Goal: Transaction & Acquisition: Purchase product/service

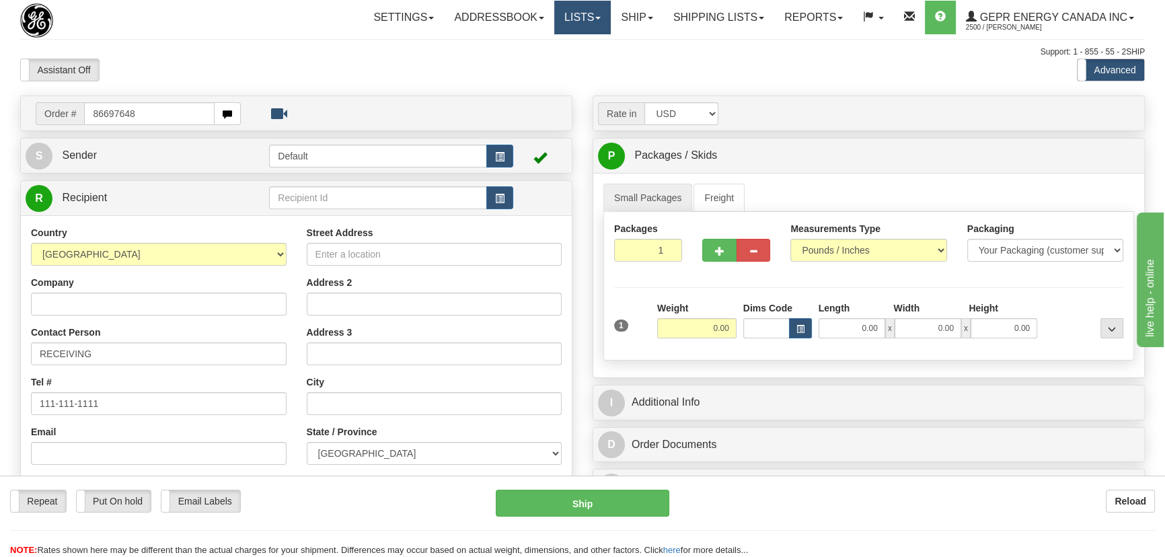
type input "86697648"
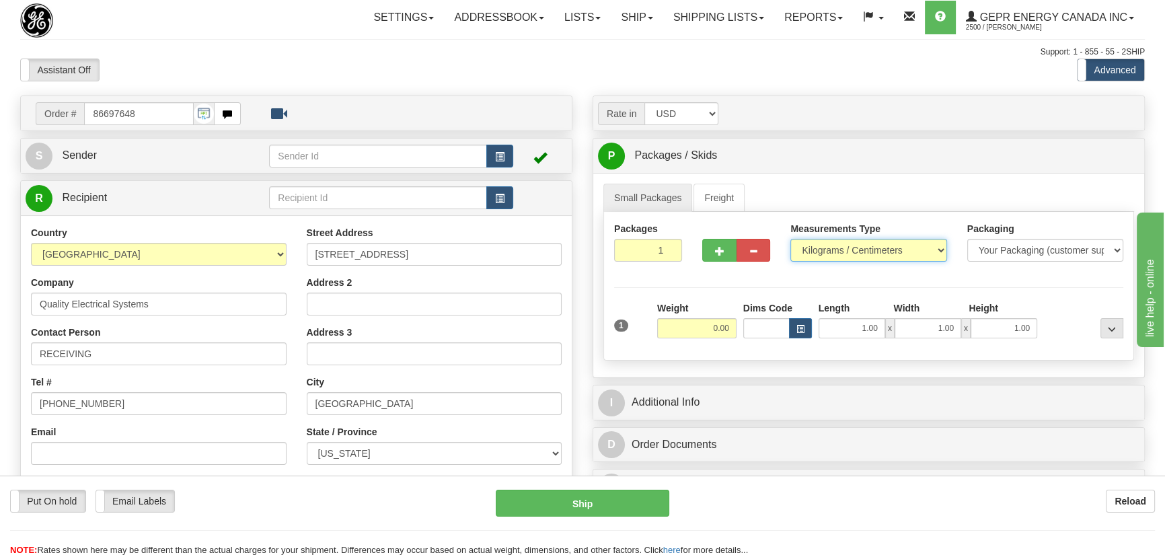
click at [847, 250] on select "Pounds / Inches Kilograms / Centimeters" at bounding box center [869, 250] width 156 height 23
select select "0"
click at [791, 239] on select "Pounds / Inches Kilograms / Centimeters" at bounding box center [869, 250] width 156 height 23
drag, startPoint x: 651, startPoint y: 250, endPoint x: 672, endPoint y: 262, distance: 25.0
click at [672, 262] on div "Packages 1 1" at bounding box center [648, 247] width 88 height 50
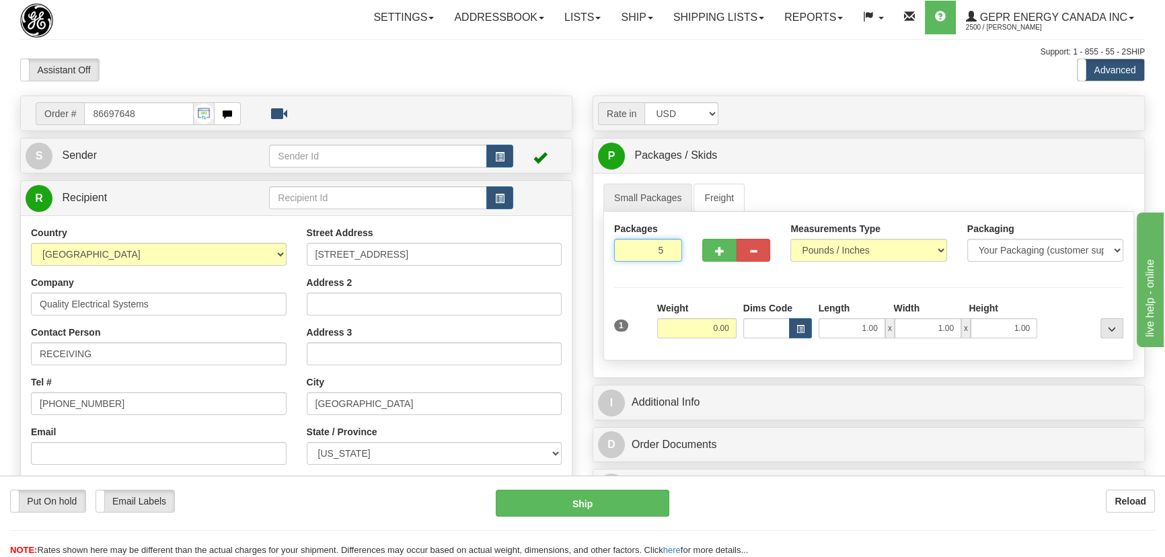
type input "5"
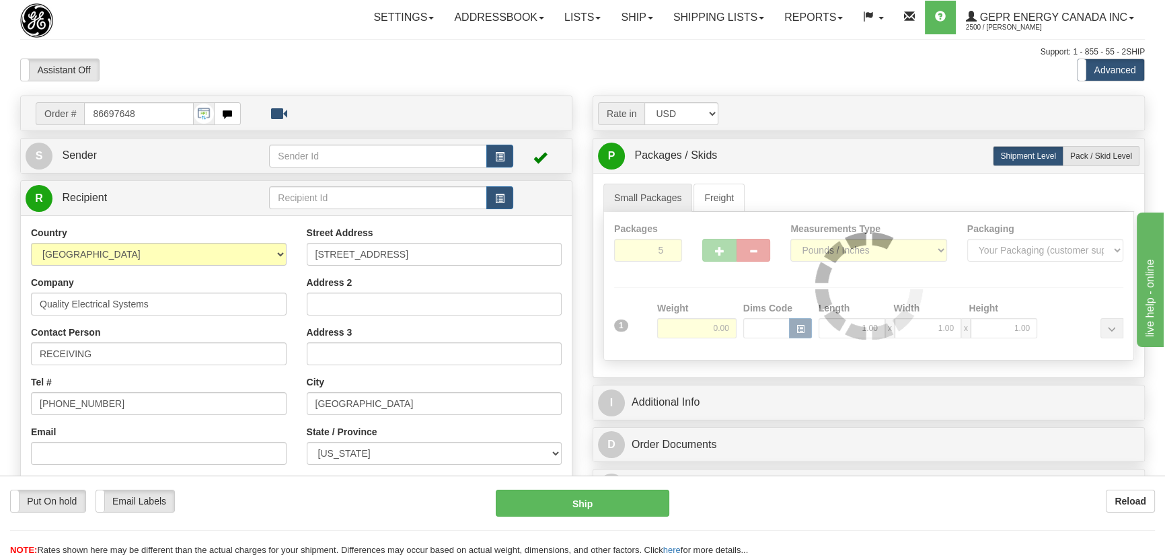
click at [730, 339] on div "Packages 5 1 Measurements Type" at bounding box center [869, 286] width 531 height 149
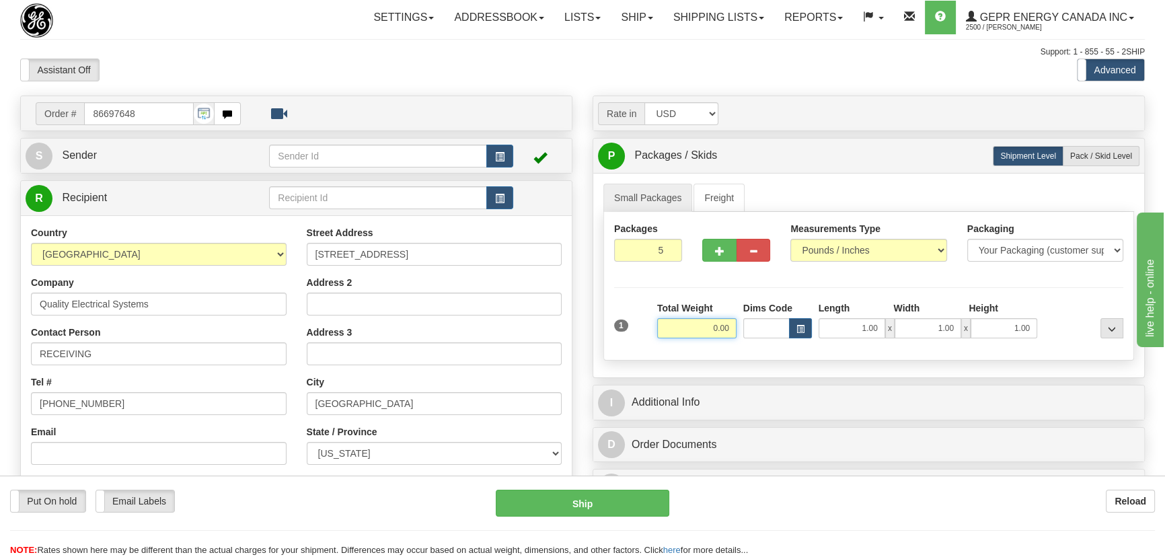
drag, startPoint x: 692, startPoint y: 324, endPoint x: 735, endPoint y: 340, distance: 46.6
click at [735, 340] on div "Total Weight 0.00" at bounding box center [697, 324] width 86 height 47
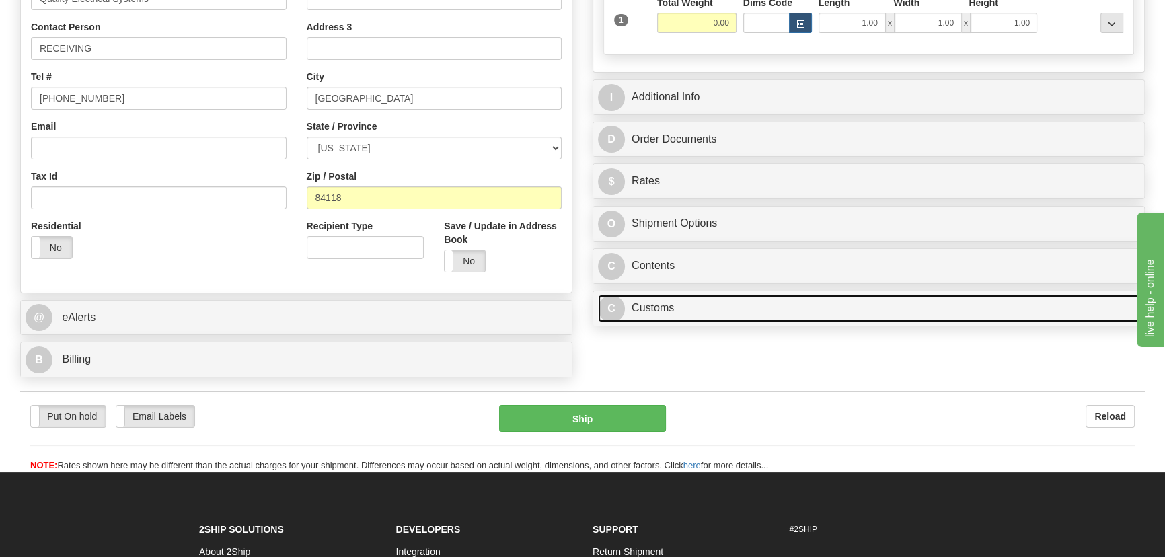
click at [794, 302] on div "Rate in Account Currency ARN AWG AUD AUS BHD BBD BFR BMD BRC BRL GBP UKL BND BG…" at bounding box center [869, 61] width 573 height 542
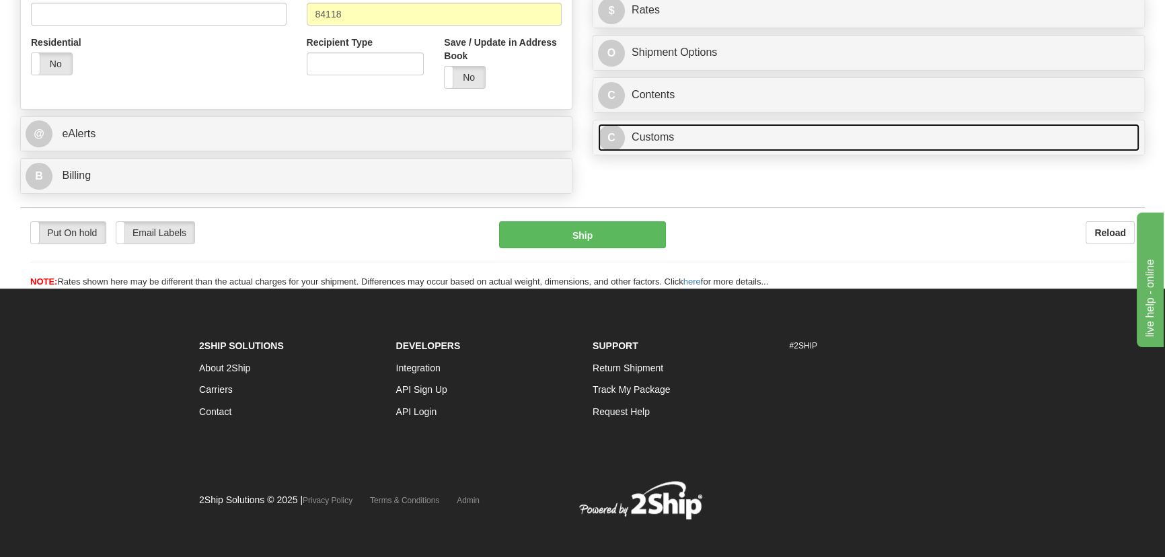
click at [803, 133] on link "C Customs" at bounding box center [869, 138] width 542 height 28
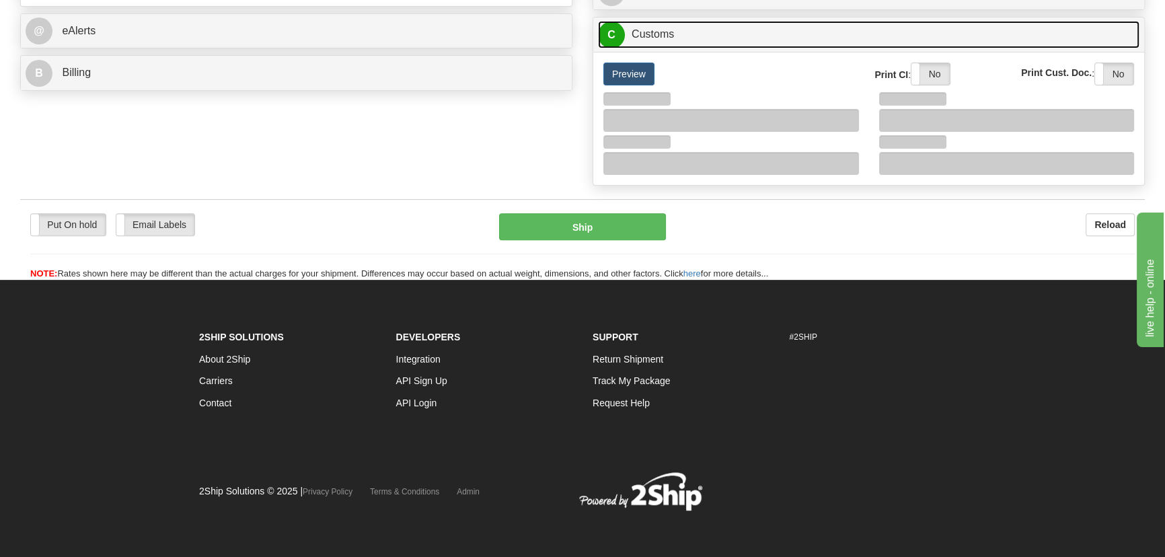
scroll to position [594, 0]
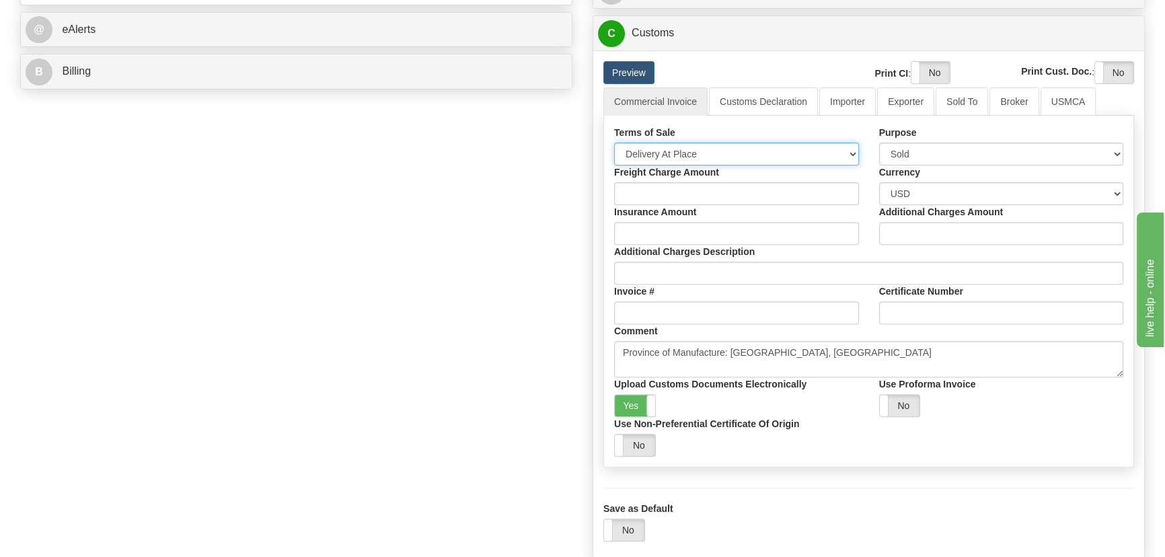
click at [724, 155] on select "Free Carrier Free On Board Ex Works Delivered Duty Unpaid Delivered Duty Paid C…" at bounding box center [736, 154] width 245 height 23
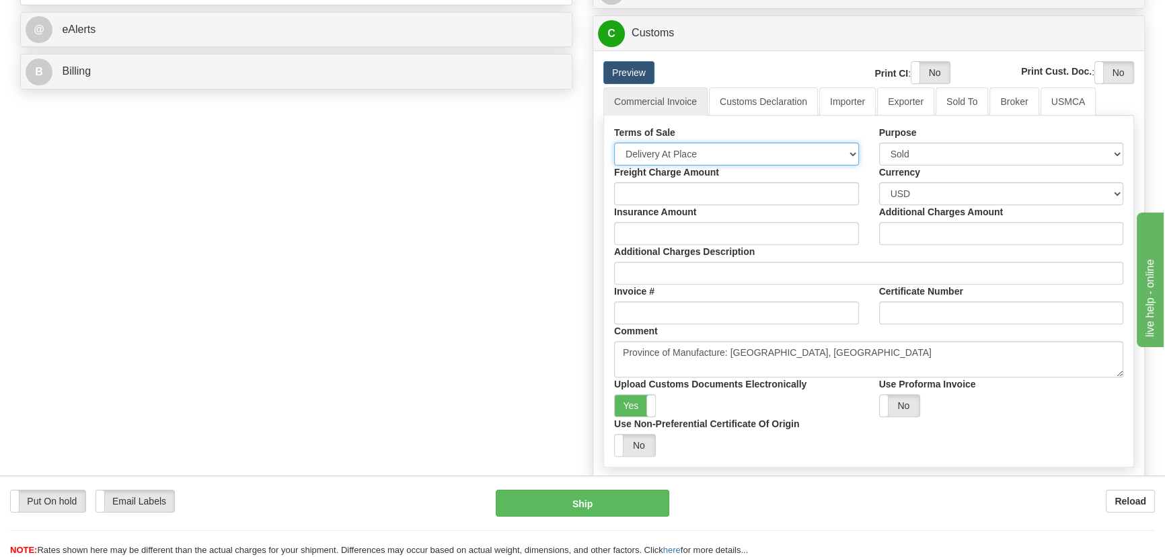
select select "7"
click at [614, 143] on select "Free Carrier Free On Board Ex Works Delivered Duty Unpaid Delivered Duty Paid C…" at bounding box center [736, 154] width 245 height 23
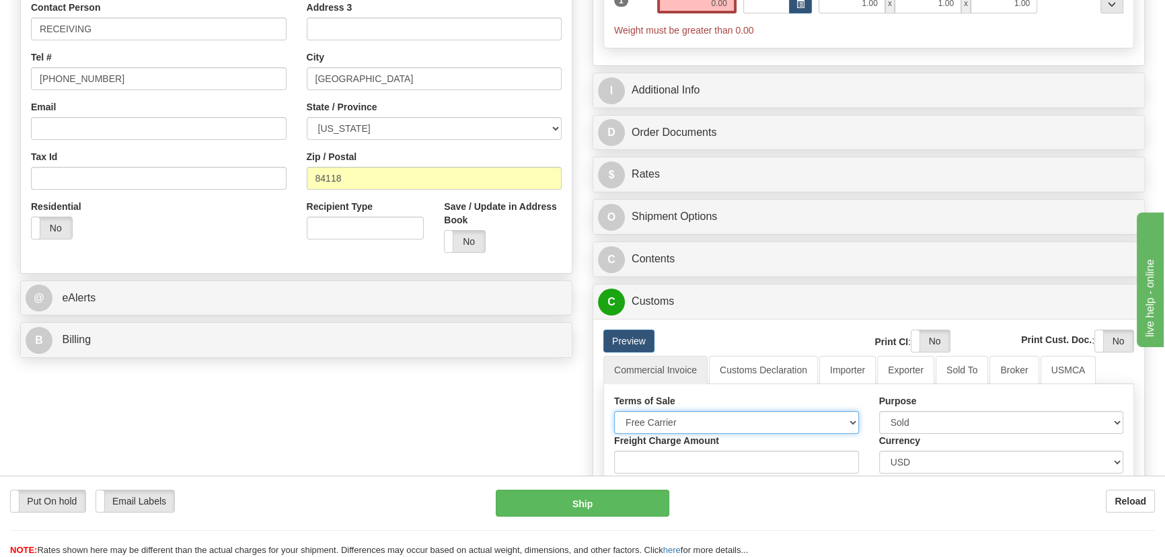
scroll to position [227, 0]
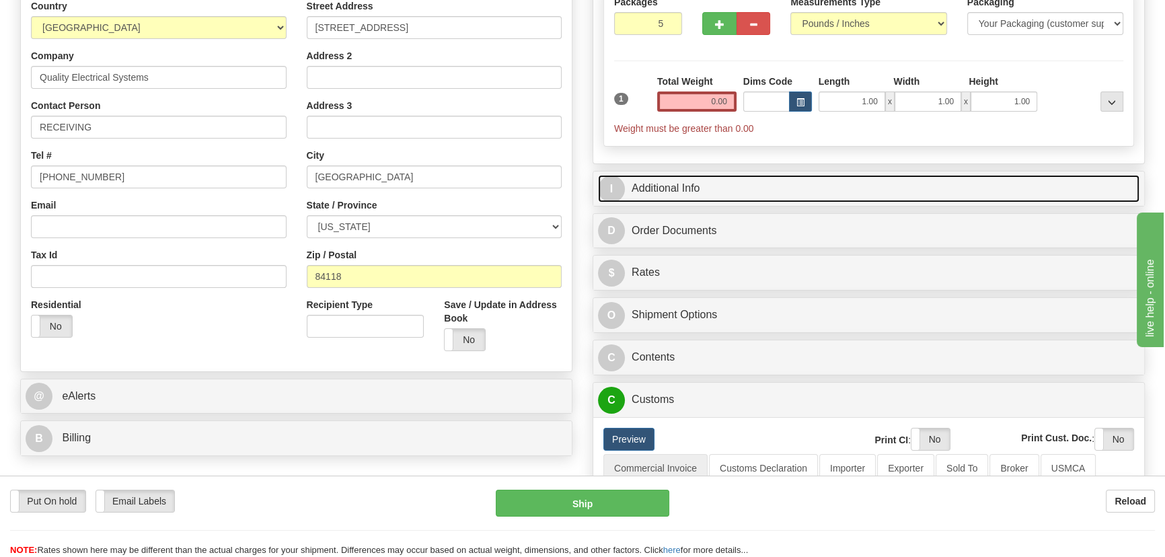
click at [823, 184] on link "I Additional Info" at bounding box center [869, 189] width 542 height 28
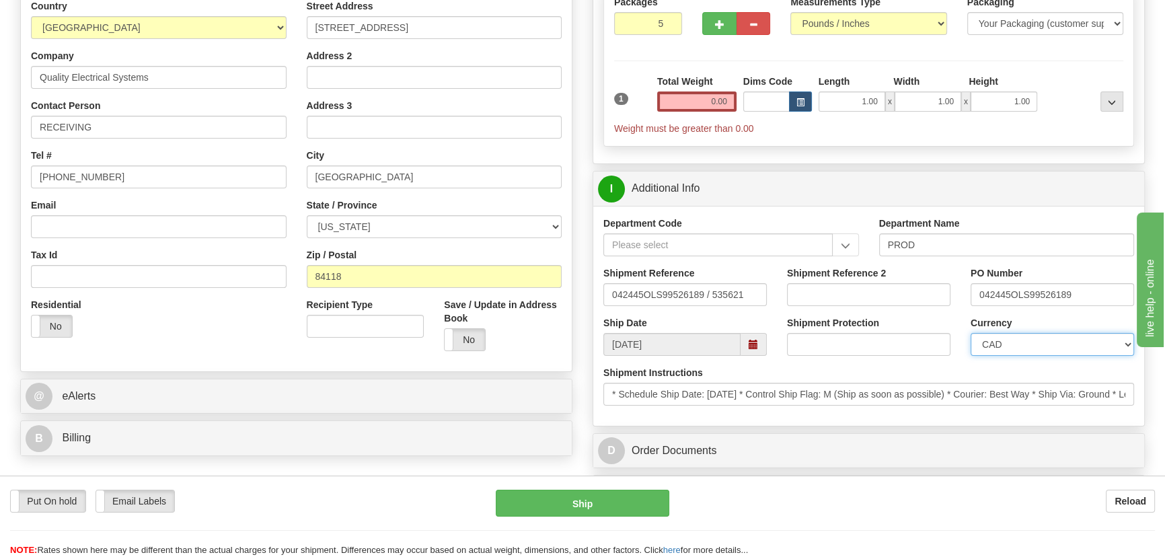
click at [1005, 345] on select "CAD USD EUR ZAR [PERSON_NAME] ARN AUD AUS AWG BBD BFR BGN BHD BMD BND BRC BRL C…" at bounding box center [1053, 344] width 164 height 23
select select "1"
click at [971, 333] on select "CAD USD EUR ZAR [PERSON_NAME] ARN AUD AUS AWG BBD BFR BGN BHD BMD BND BRC BRL C…" at bounding box center [1053, 344] width 164 height 23
click at [873, 296] on input "Shipment Reference 2" at bounding box center [869, 294] width 164 height 23
drag, startPoint x: 861, startPoint y: 303, endPoint x: 782, endPoint y: 293, distance: 80.1
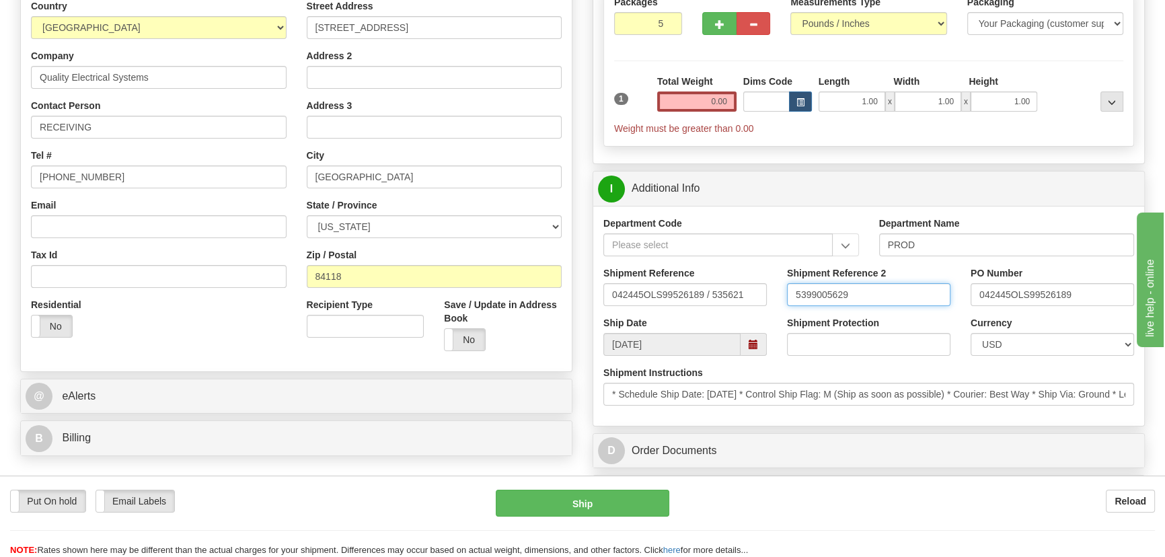
click at [782, 293] on div "Shipment Reference 2 5399005629" at bounding box center [869, 291] width 184 height 50
type input "5399005629"
drag, startPoint x: 680, startPoint y: 100, endPoint x: 807, endPoint y: 109, distance: 127.5
click at [801, 110] on div "1 Total Weight 0.00 Dims Code x" at bounding box center [869, 105] width 516 height 61
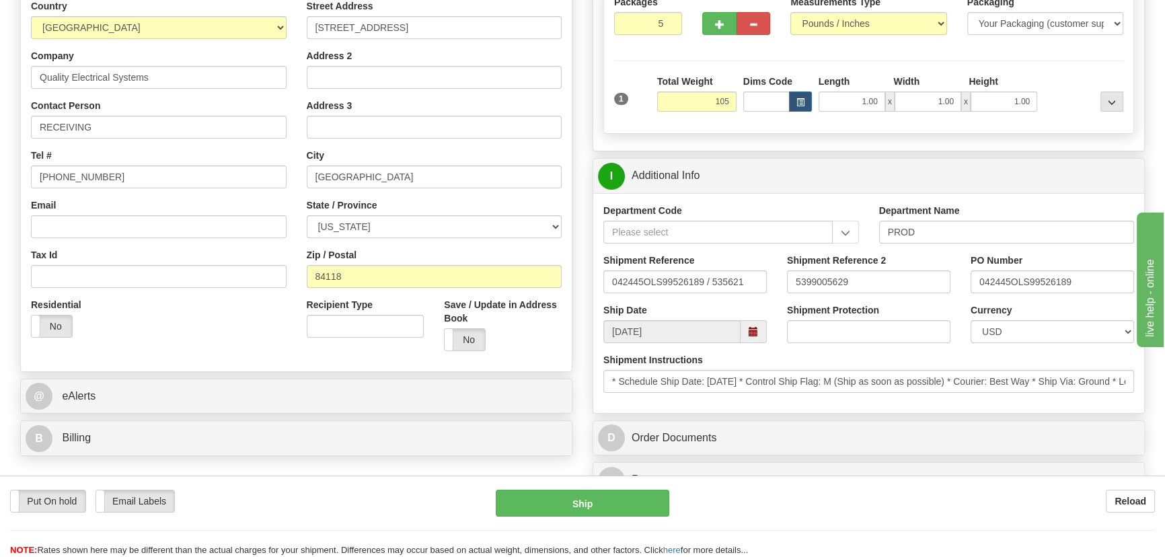
type input "105.00"
click at [1072, 85] on div at bounding box center [1084, 93] width 86 height 37
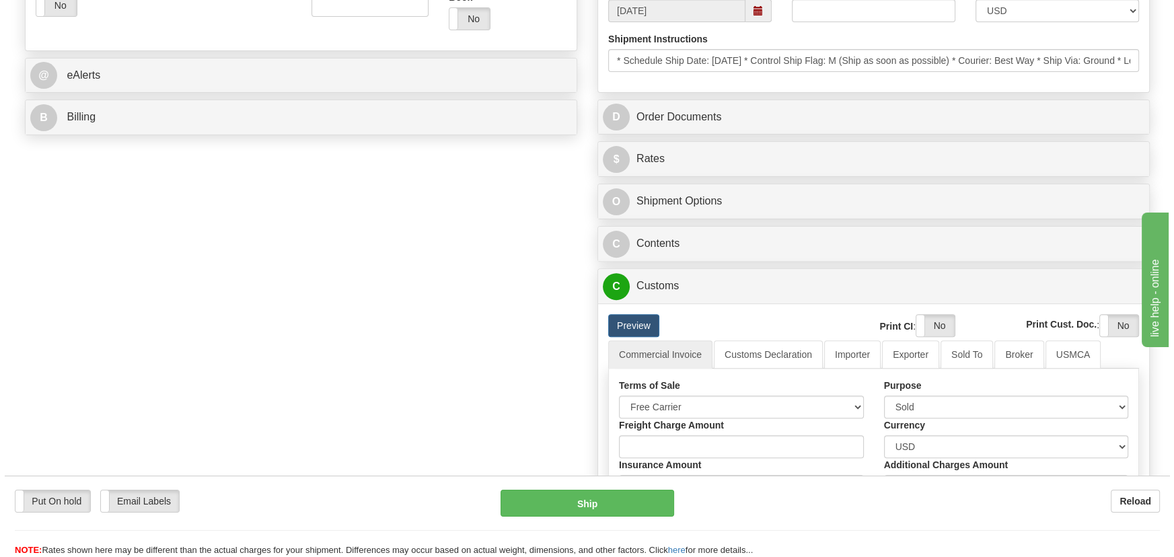
scroll to position [594, 0]
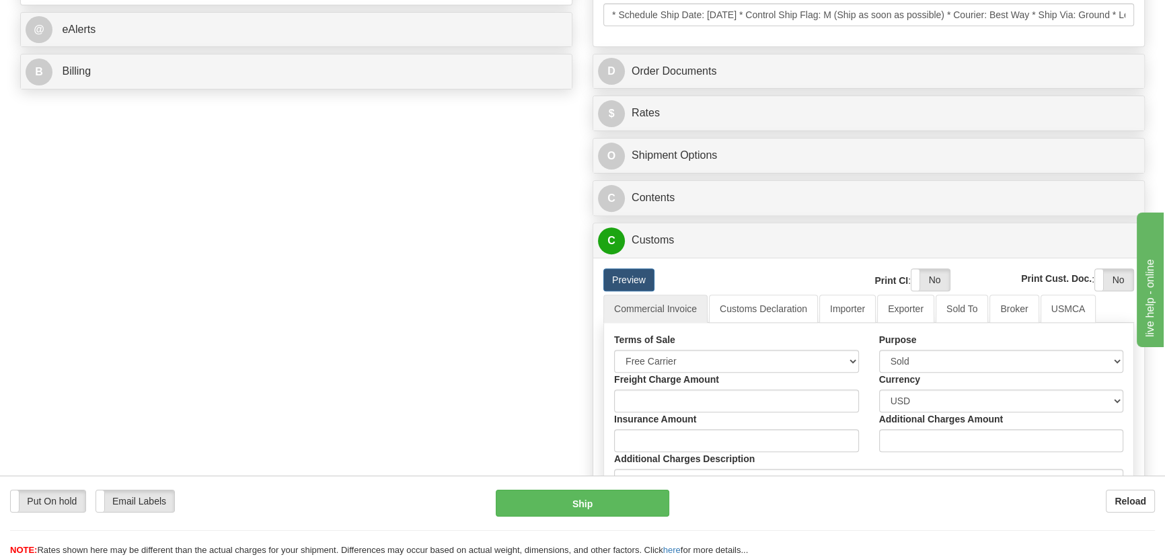
click at [942, 183] on div "C Contents Documents Commodities" at bounding box center [869, 198] width 551 height 34
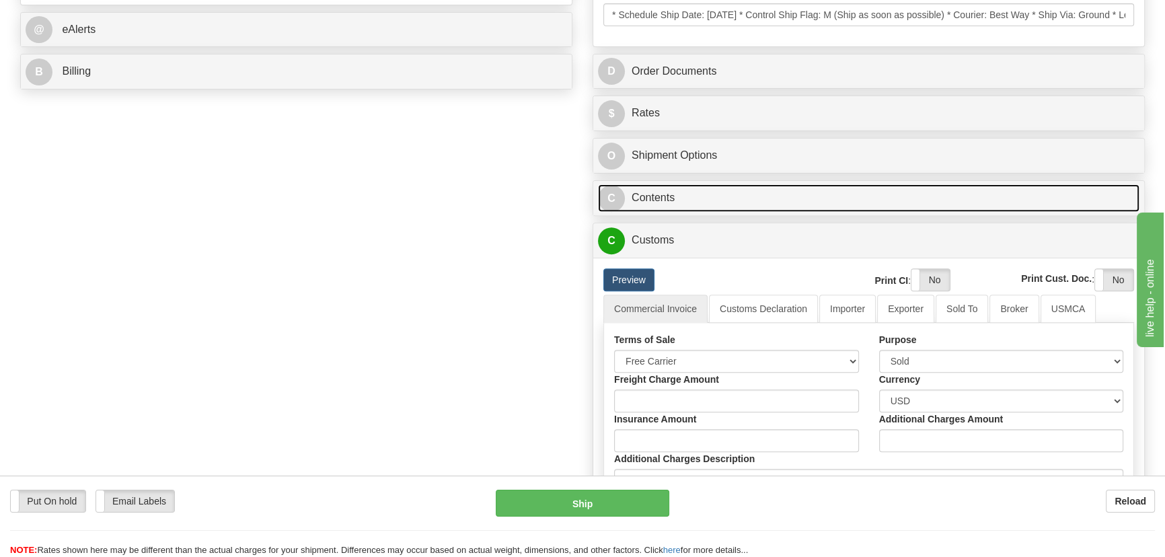
click at [919, 195] on link "C Contents" at bounding box center [869, 198] width 542 height 28
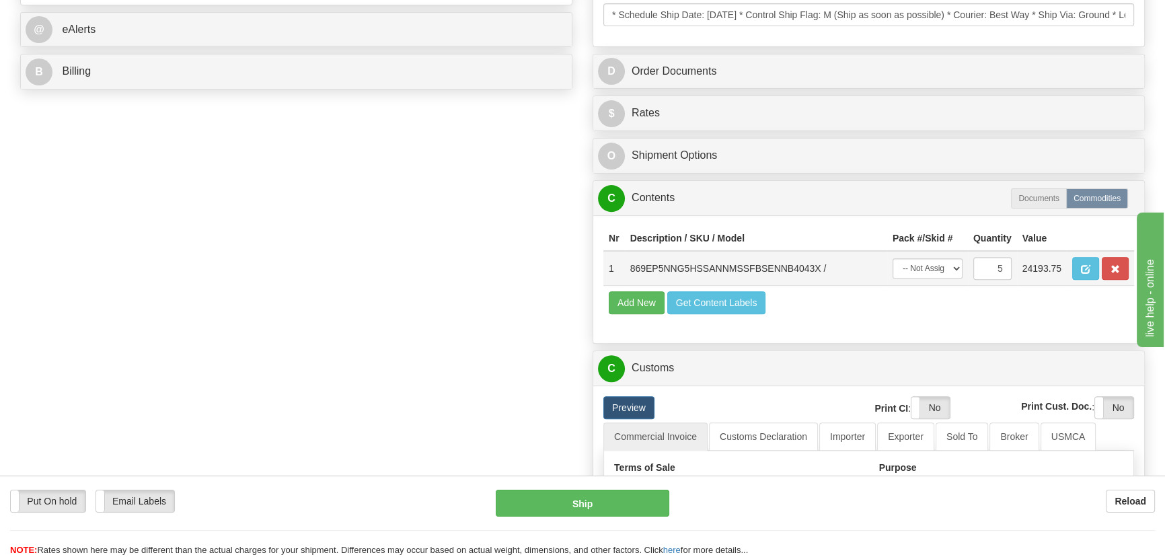
click at [1093, 283] on td at bounding box center [1100, 268] width 67 height 35
click at [1085, 268] on span "button" at bounding box center [1085, 269] width 9 height 9
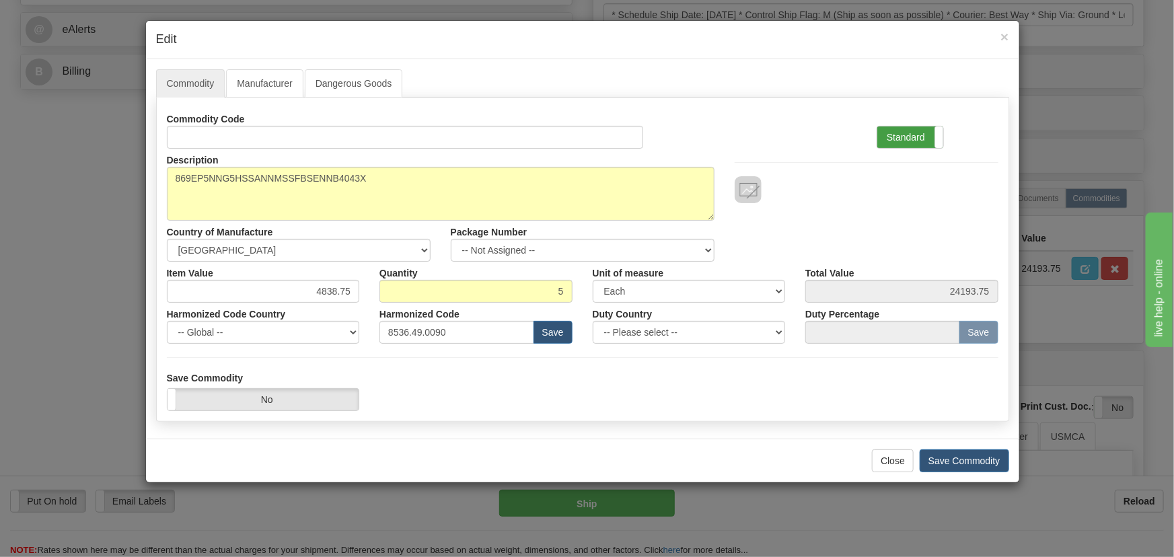
click at [922, 130] on label "Standard" at bounding box center [910, 138] width 66 height 22
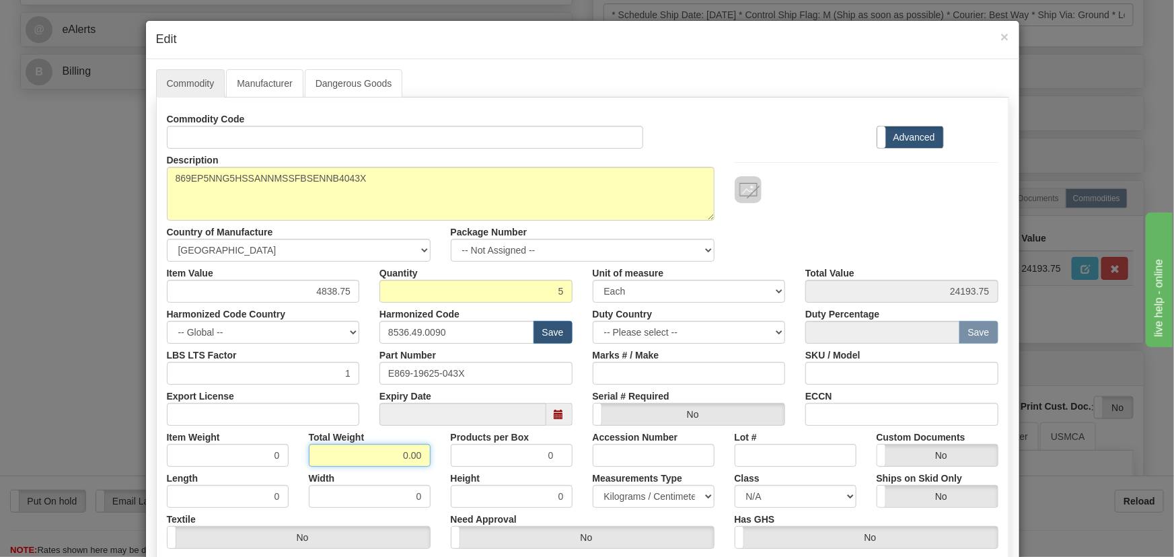
drag, startPoint x: 392, startPoint y: 453, endPoint x: 456, endPoint y: 478, distance: 68.0
click at [456, 478] on div "Commodity Code Standard Advanced Description 869EP5NNG5HSSANNMSSFBSENNB4043X Co…" at bounding box center [583, 349] width 832 height 482
type input "5"
type input "1.0000"
click at [833, 195] on div at bounding box center [867, 189] width 264 height 27
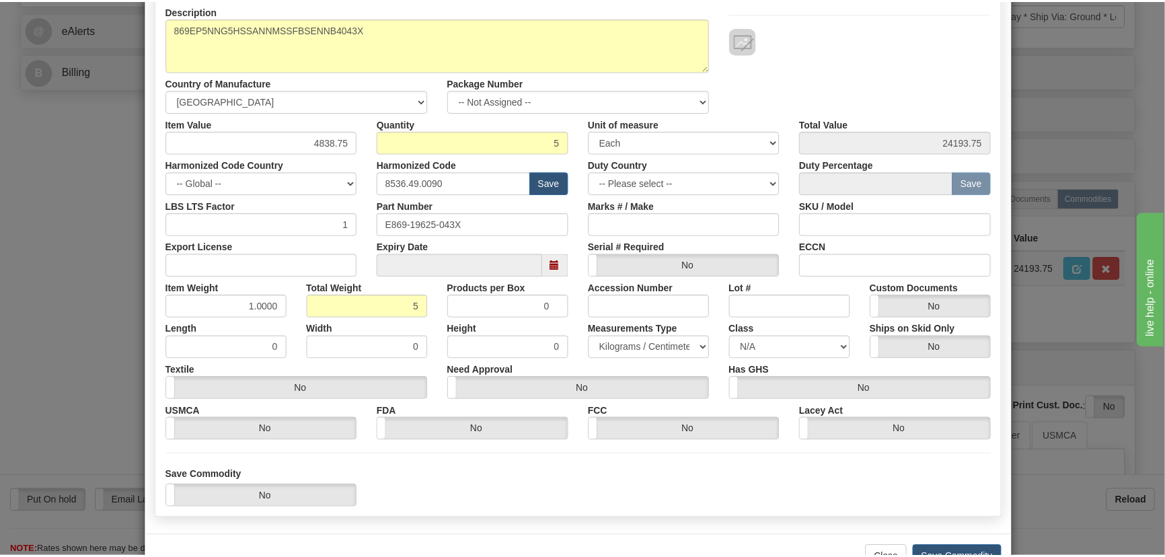
scroll to position [191, 0]
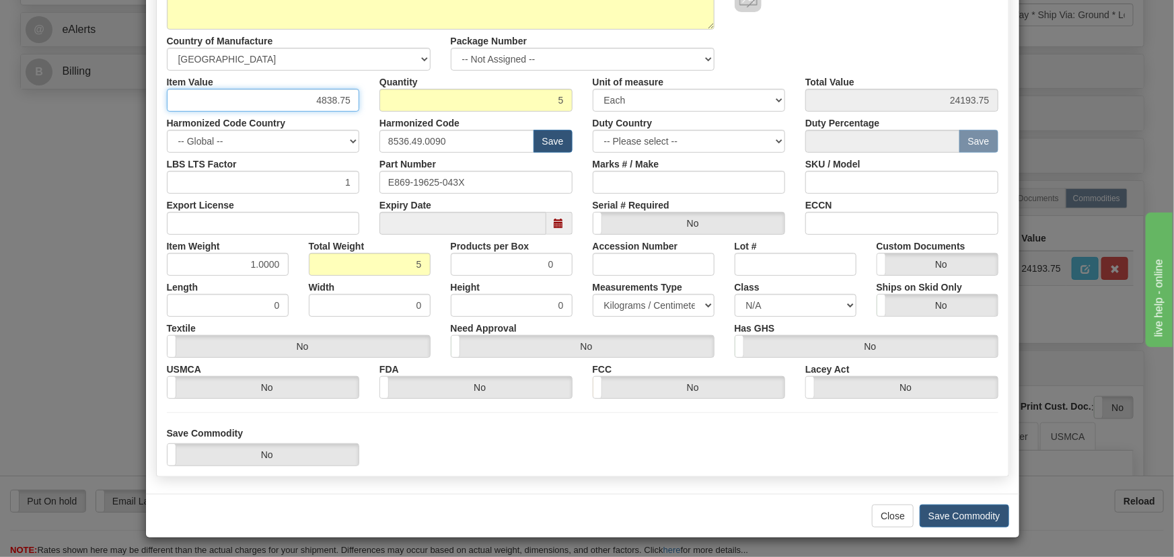
drag, startPoint x: 313, startPoint y: 98, endPoint x: 363, endPoint y: 109, distance: 51.1
click at [363, 109] on div "Item Value 4838.75" at bounding box center [263, 91] width 213 height 41
paste input "3.448,07"
type input "3448.07"
type input "17240.35"
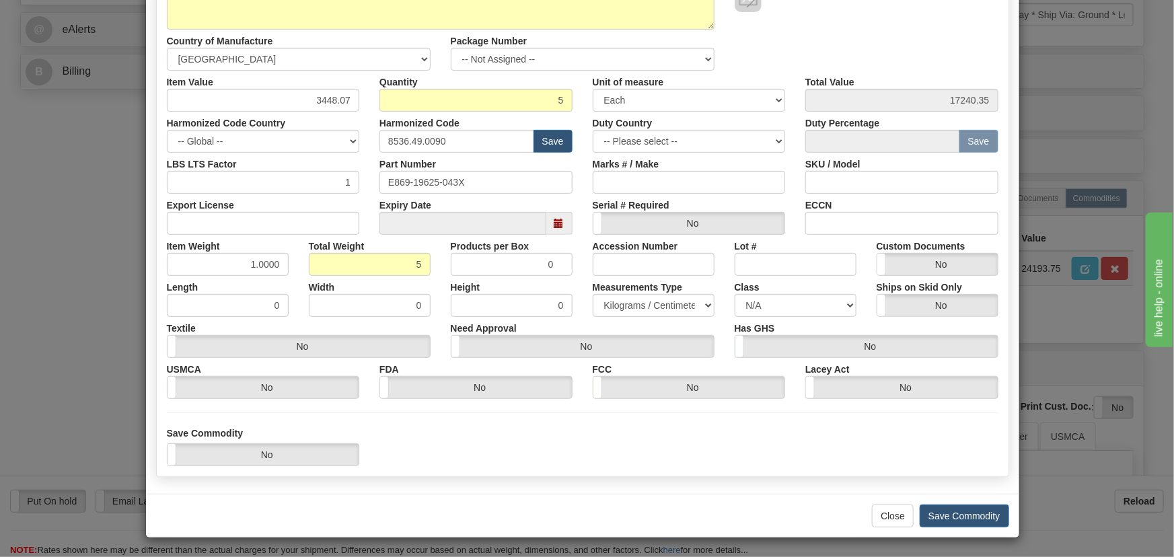
click at [666, 431] on div "Save Commodity Yes No" at bounding box center [583, 447] width 852 height 40
click at [935, 518] on button "Save Commodity" at bounding box center [964, 516] width 89 height 23
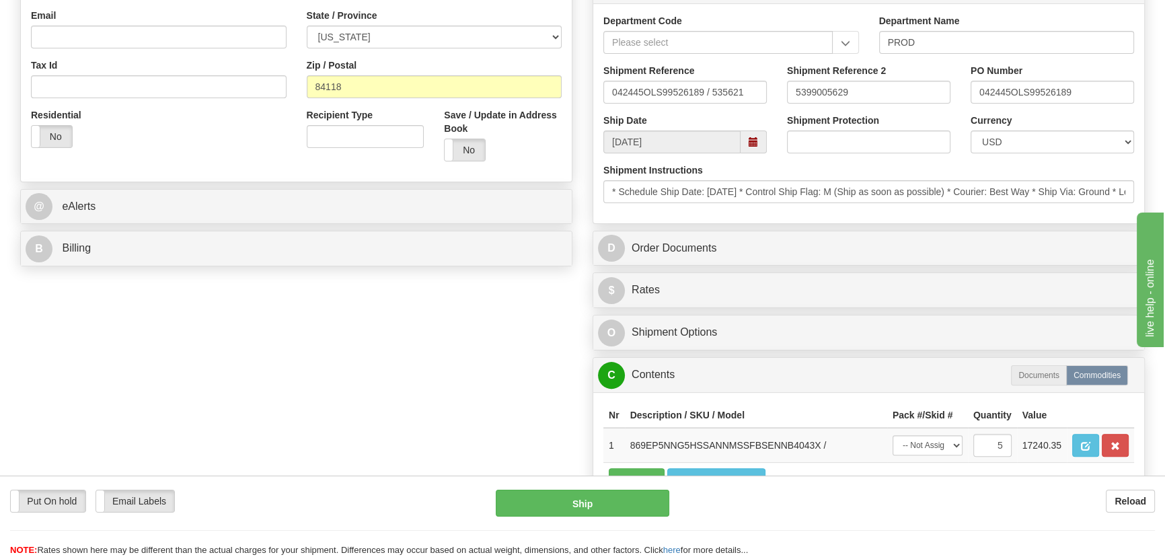
scroll to position [349, 0]
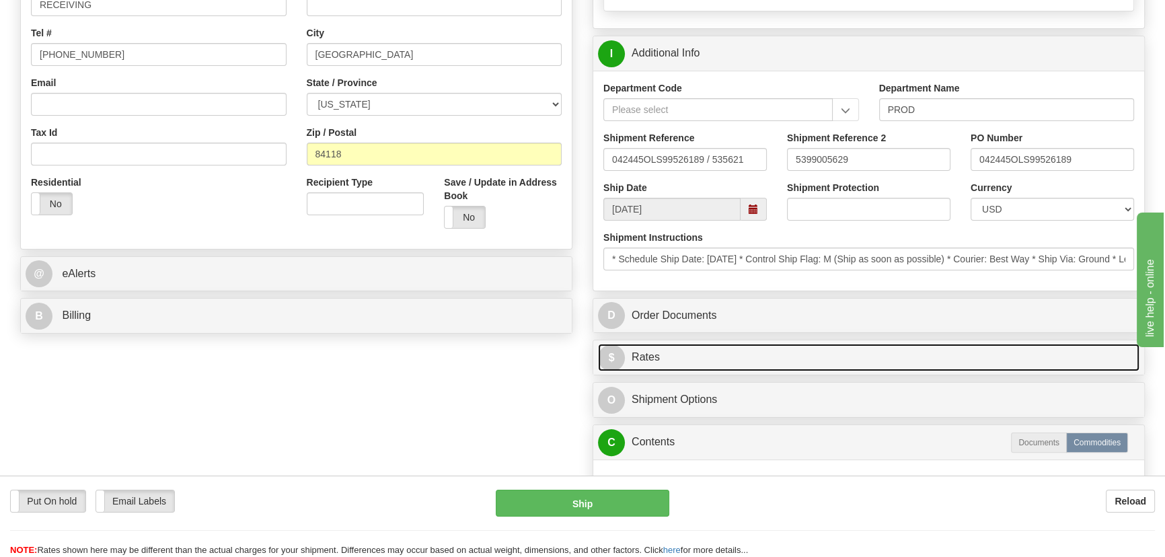
click at [1012, 361] on link "$ Rates" at bounding box center [869, 358] width 542 height 28
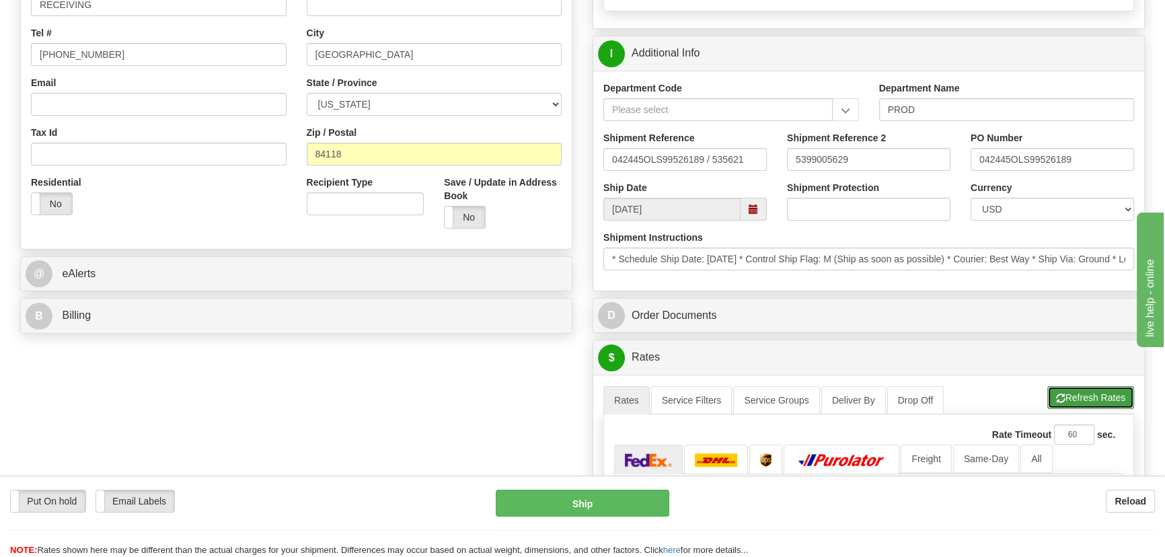
click at [1080, 400] on button "Refresh Rates" at bounding box center [1091, 397] width 87 height 23
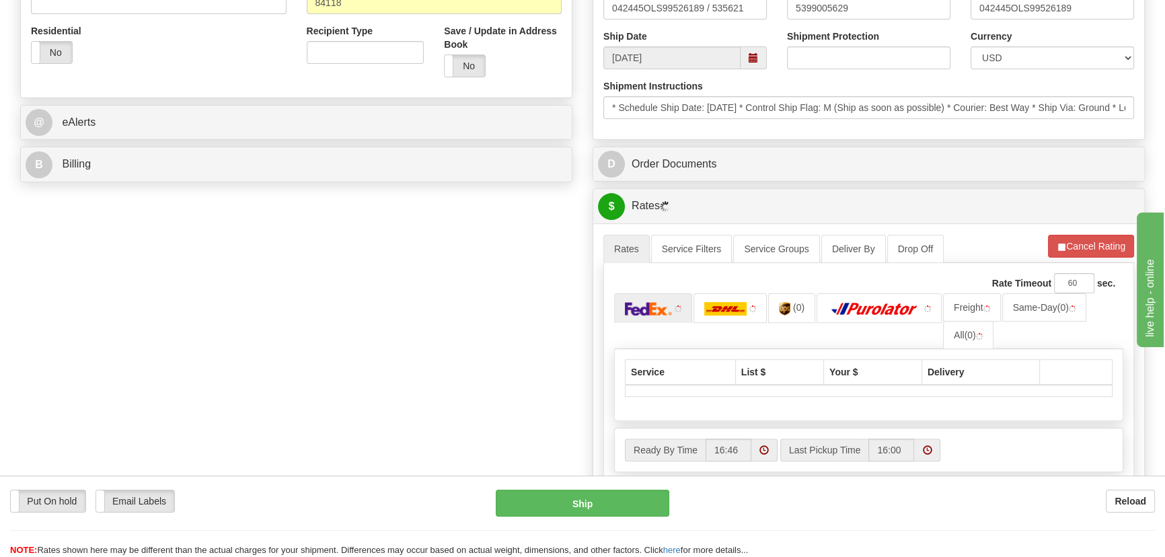
scroll to position [532, 0]
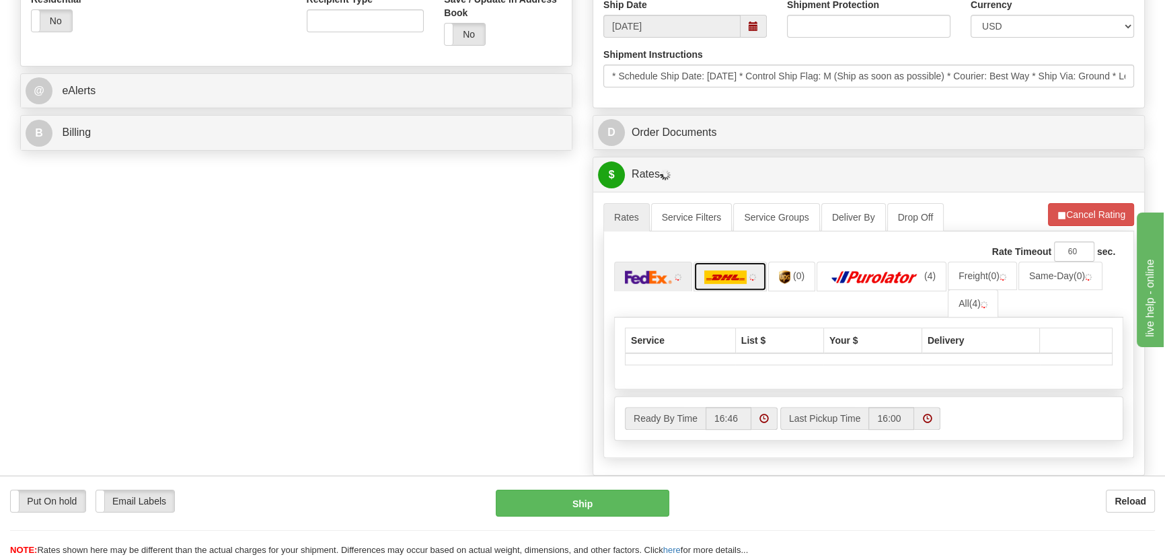
click at [734, 277] on img at bounding box center [726, 277] width 43 height 13
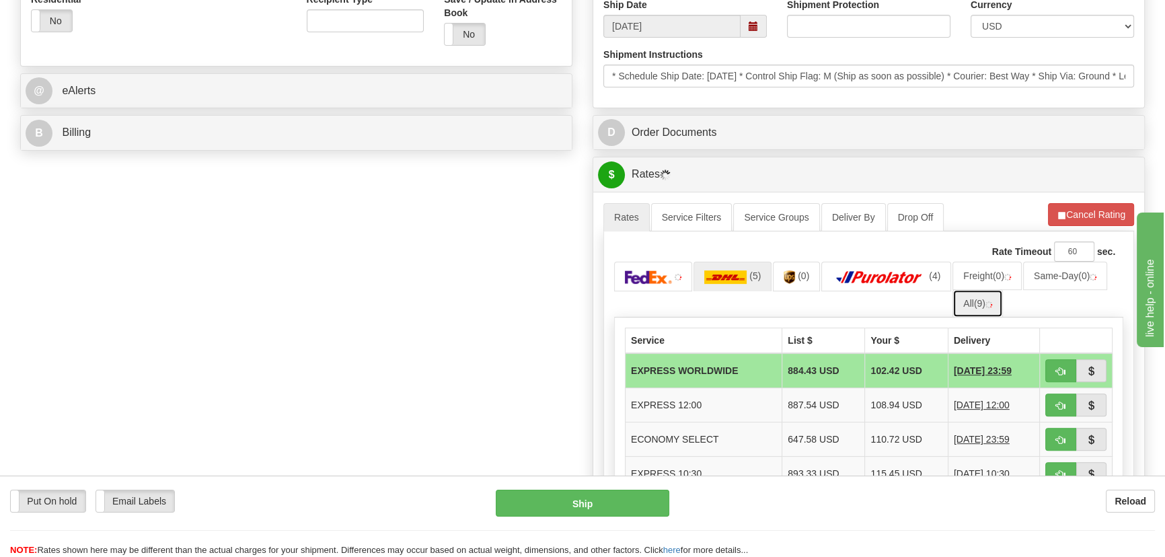
click at [989, 302] on link "All (9)" at bounding box center [978, 303] width 50 height 28
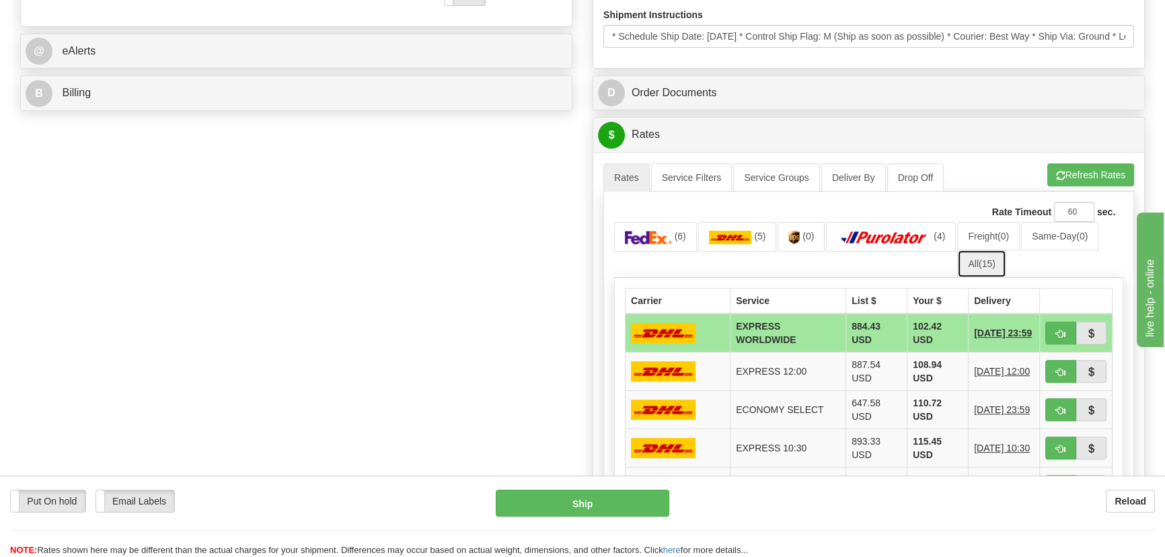
scroll to position [594, 0]
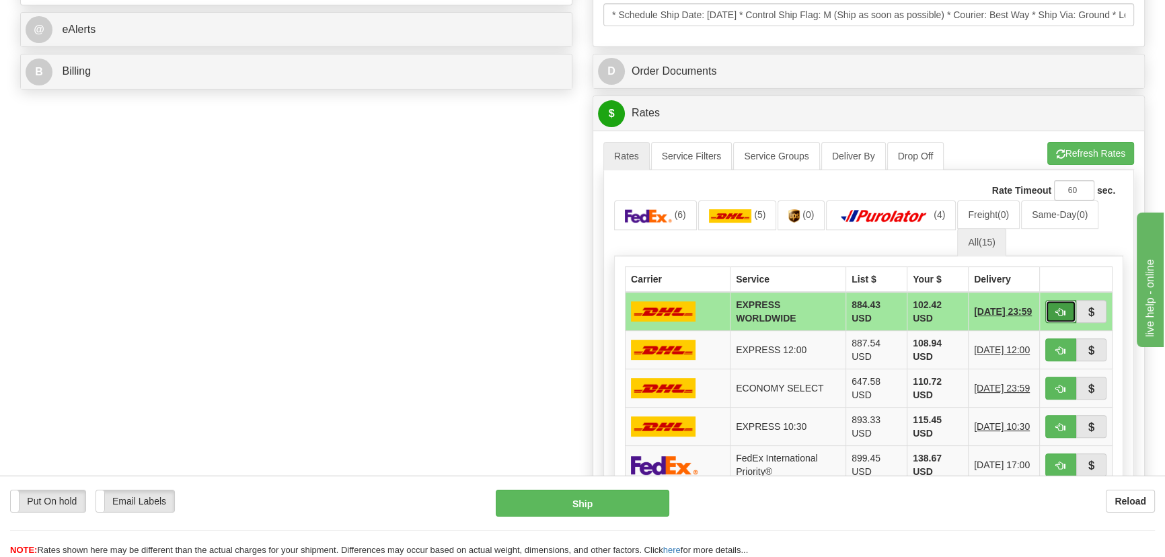
click at [1056, 309] on span "button" at bounding box center [1060, 312] width 9 height 9
type input "P"
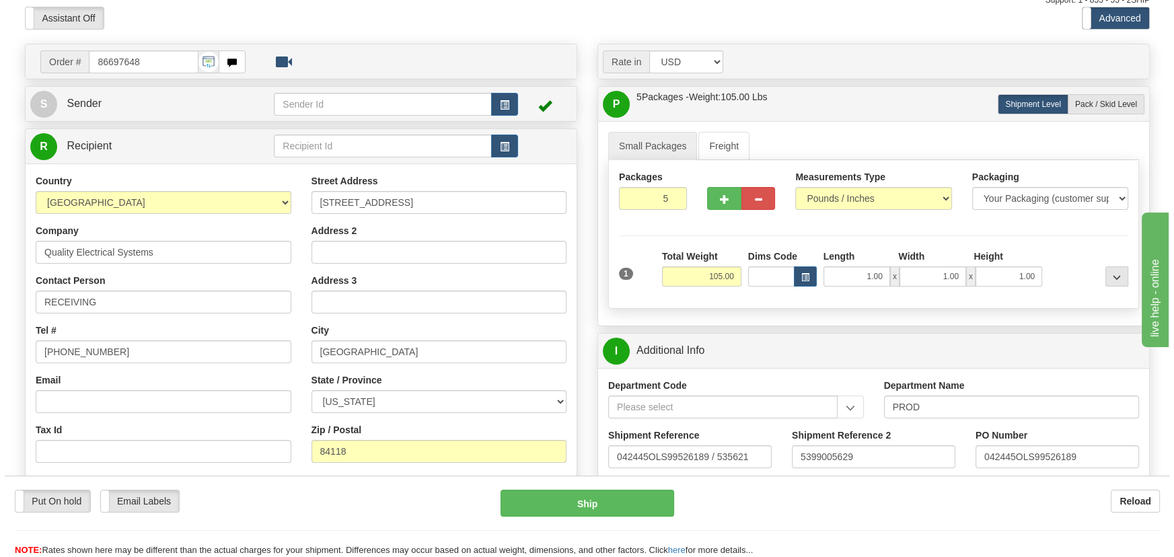
scroll to position [43, 0]
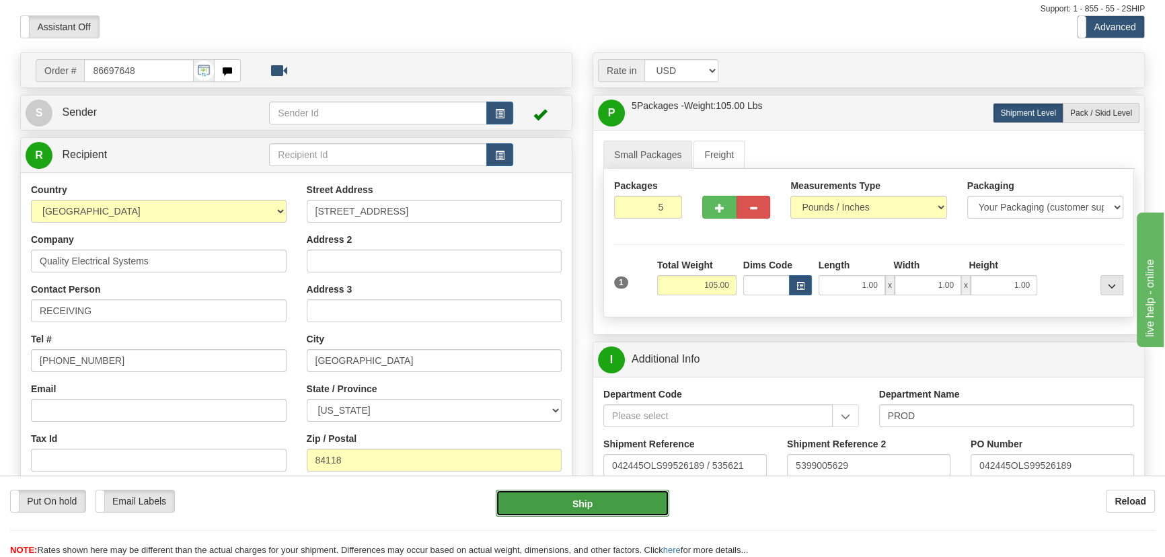
click at [600, 500] on button "Ship" at bounding box center [583, 503] width 174 height 27
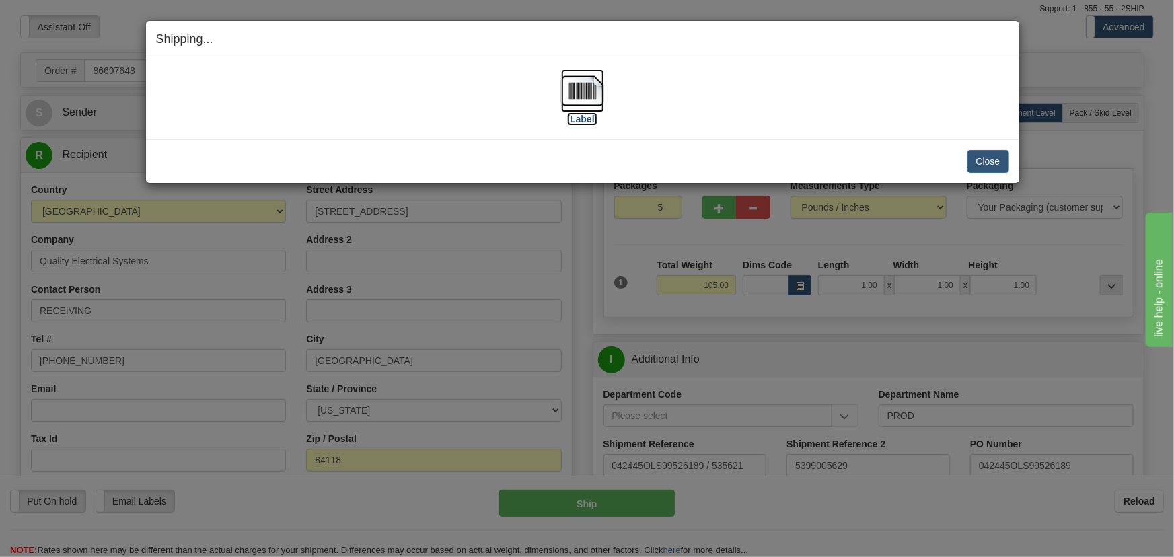
click at [587, 98] on img at bounding box center [582, 90] width 43 height 43
click at [991, 161] on button "Close" at bounding box center [989, 161] width 42 height 23
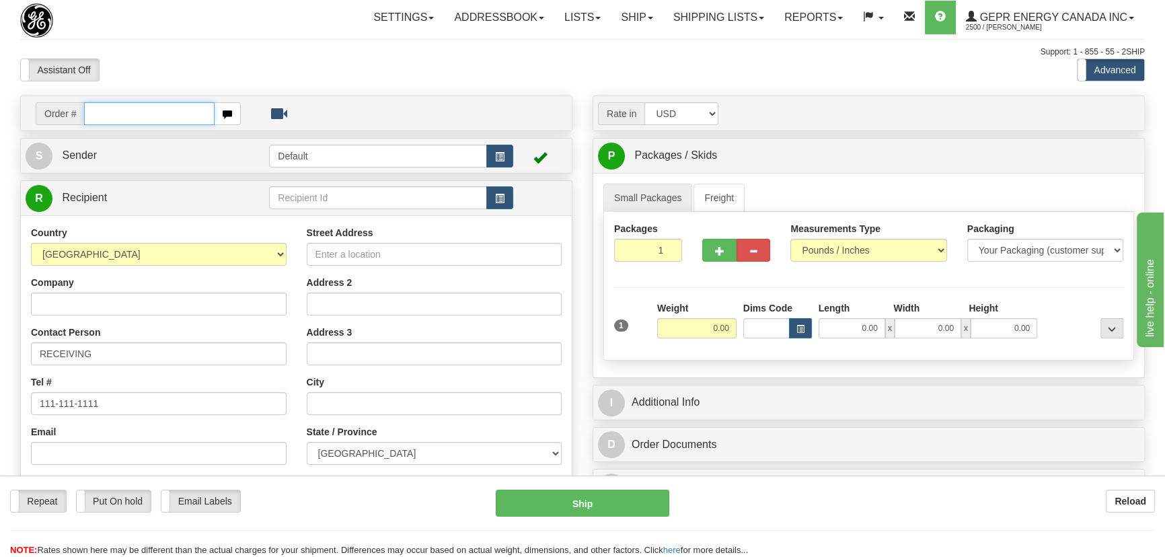
click at [161, 115] on input "text" at bounding box center [149, 113] width 131 height 23
type input "86697555"
click at [340, 75] on body "Training Course Close Toggle navigation Settings Shipping Preferences New Recip…" at bounding box center [582, 278] width 1165 height 557
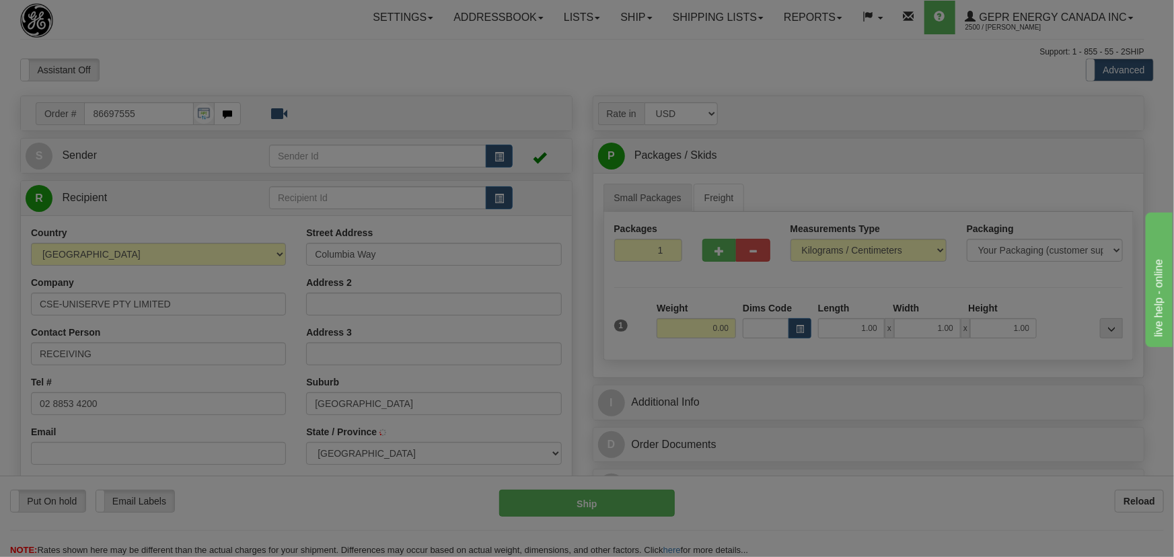
select select
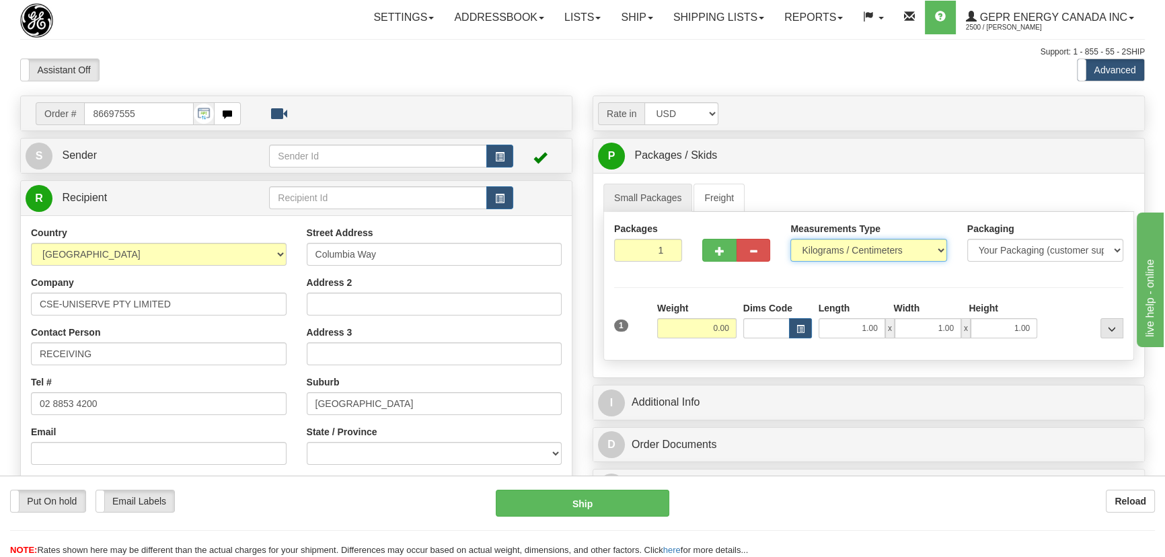
click at [835, 251] on select "Pounds / Inches Kilograms / Centimeters" at bounding box center [869, 250] width 156 height 23
select select "0"
click at [791, 239] on select "Pounds / Inches Kilograms / Centimeters" at bounding box center [869, 250] width 156 height 23
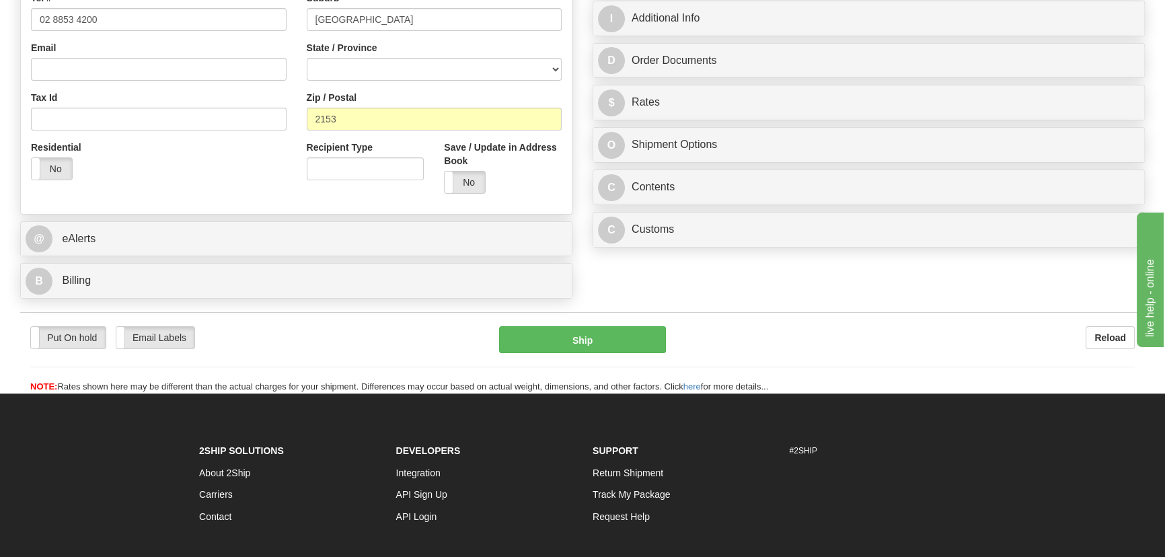
scroll to position [499, 0]
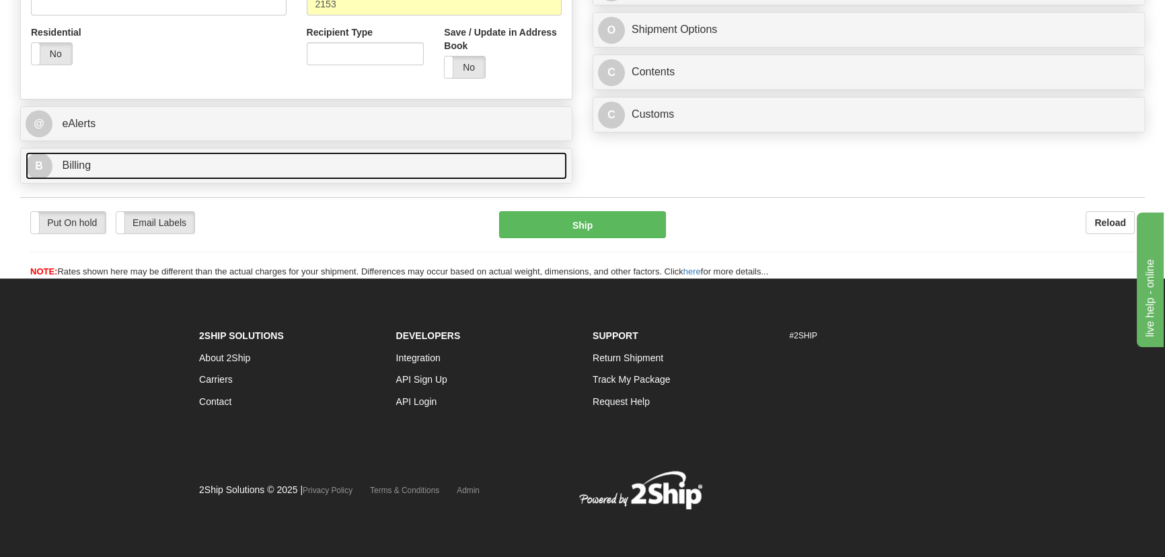
click at [300, 163] on link "B Billing" at bounding box center [297, 166] width 542 height 28
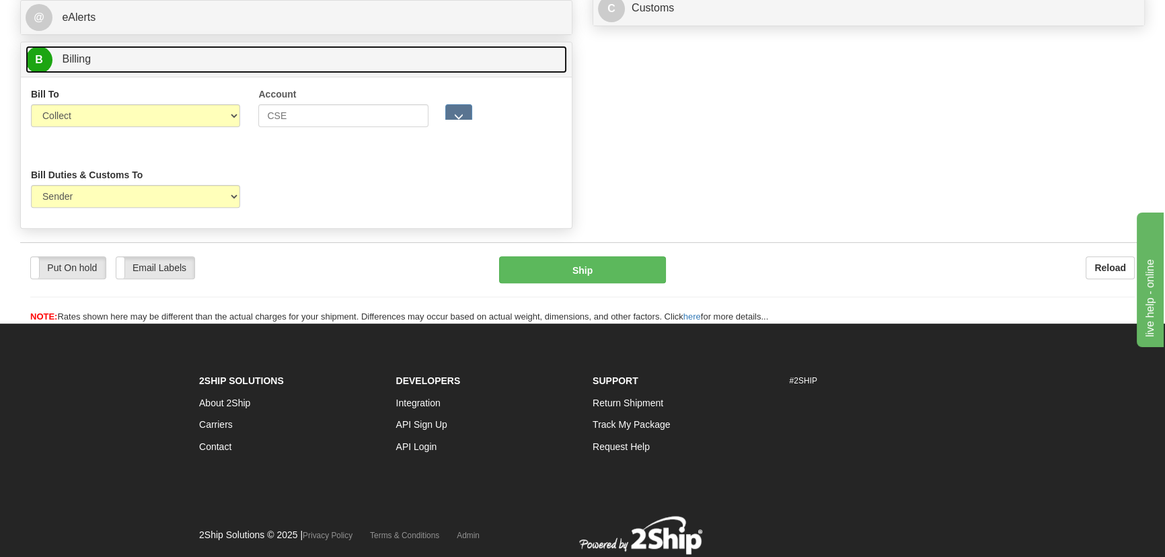
scroll to position [606, 0]
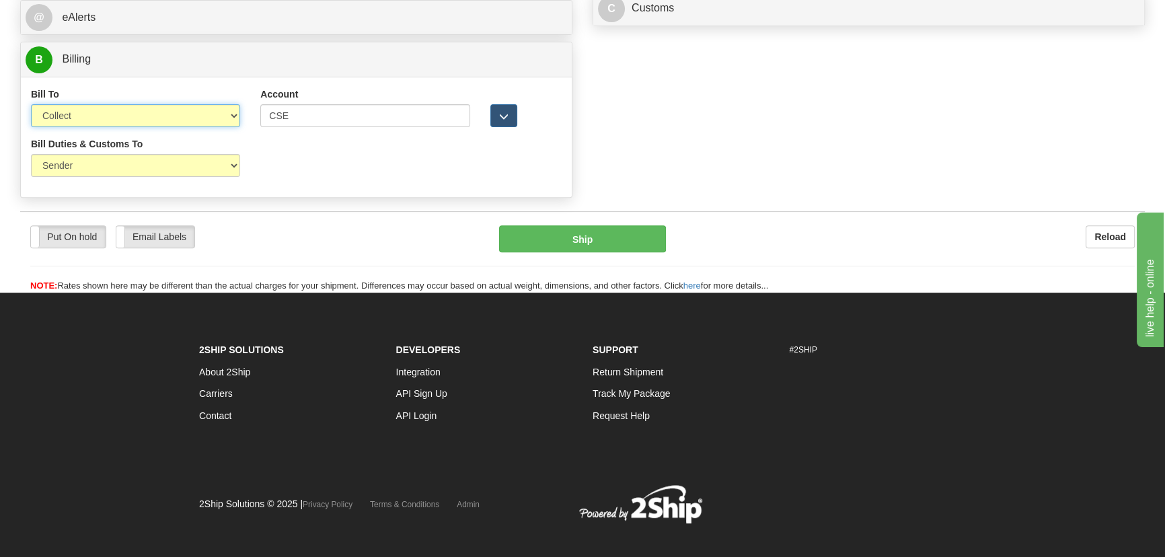
click at [122, 114] on select "Sender Recipient Third Party Collect" at bounding box center [135, 115] width 209 height 23
select select "2"
click at [31, 104] on select "Sender Recipient Third Party Collect" at bounding box center [135, 115] width 209 height 23
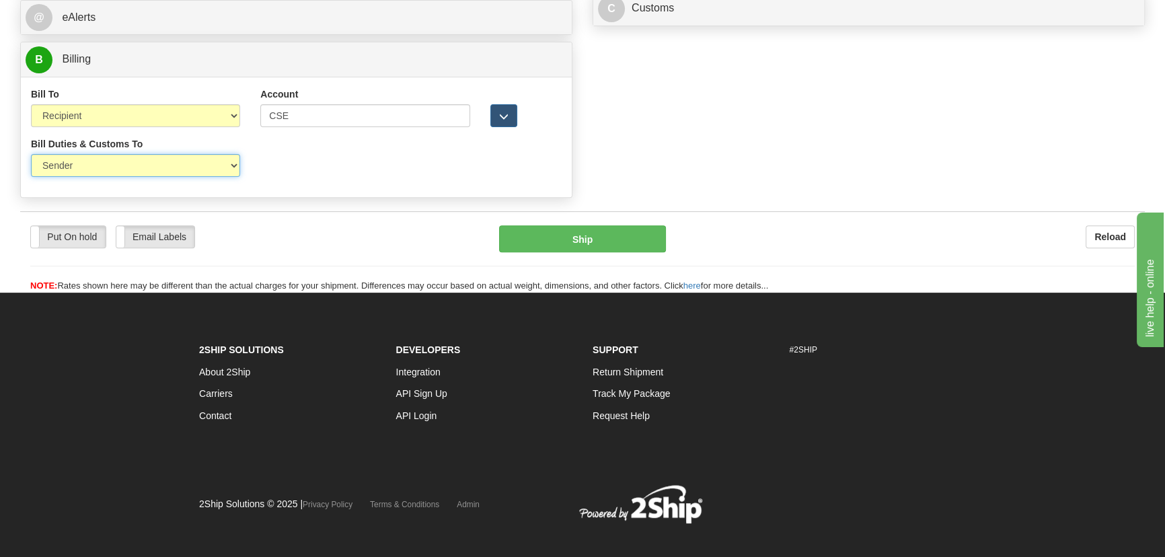
click at [108, 173] on select "Sender Recipient Third Party" at bounding box center [135, 165] width 209 height 23
select select "2"
click at [31, 154] on select "Sender Recipient Third Party" at bounding box center [135, 165] width 209 height 23
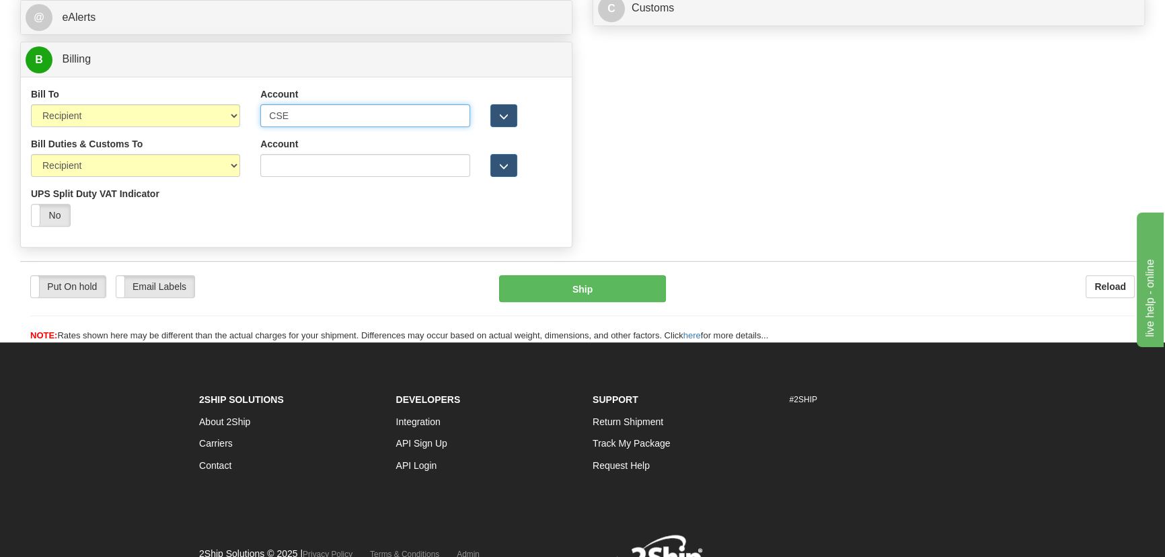
drag, startPoint x: 293, startPoint y: 111, endPoint x: 198, endPoint y: 114, distance: 94.9
click at [198, 114] on div "Bill To Sender Recipient Third Party Collect Account CSE 3rd Party Account List…" at bounding box center [296, 112] width 551 height 50
paste input "962 612 323"
drag, startPoint x: 403, startPoint y: 121, endPoint x: 254, endPoint y: 121, distance: 149.4
click at [254, 121] on div "Account 962612323 3rd Party Account List Please select" at bounding box center [364, 112] width 229 height 50
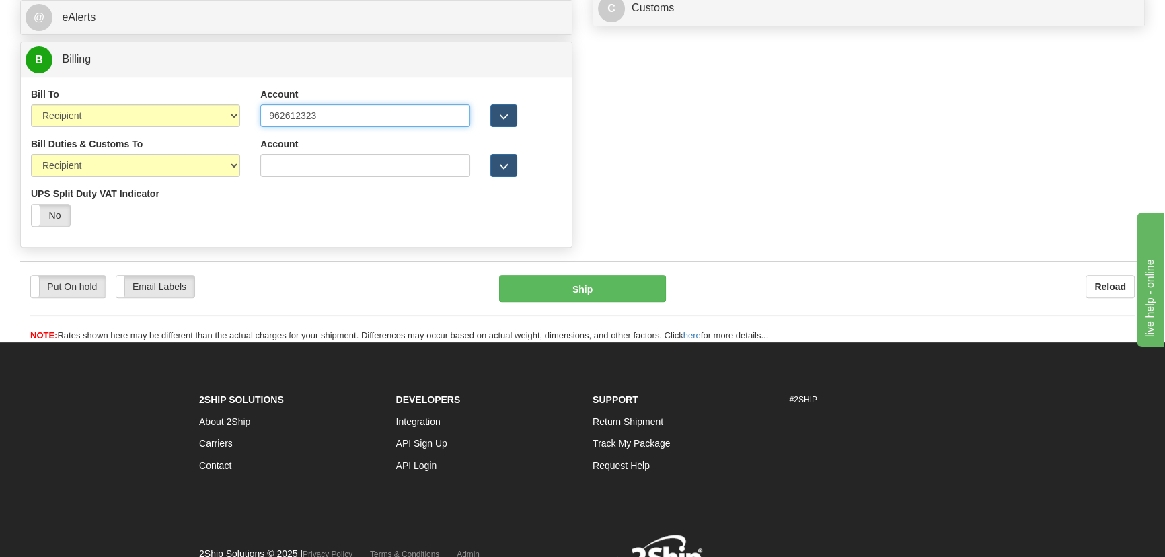
type input "962612323"
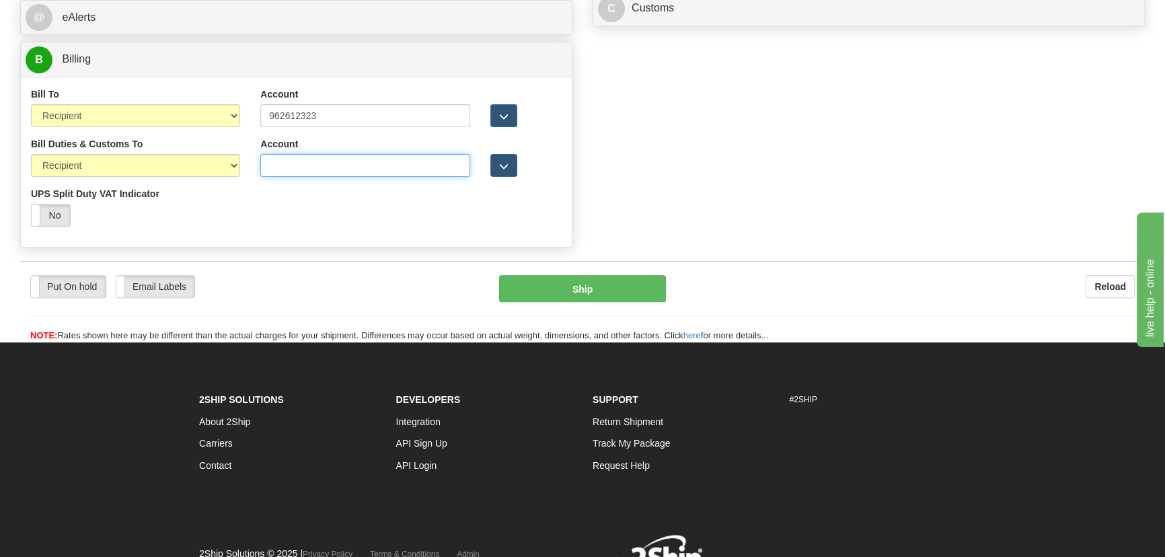
click at [373, 171] on input "Account" at bounding box center [364, 165] width 209 height 23
paste input "962612323"
type input "962612323"
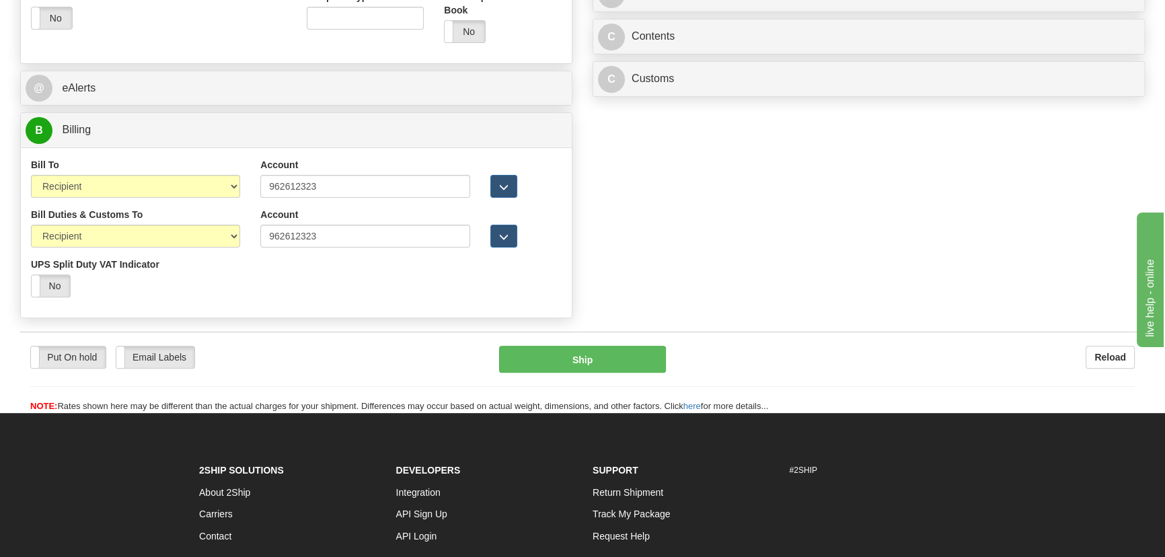
scroll to position [423, 0]
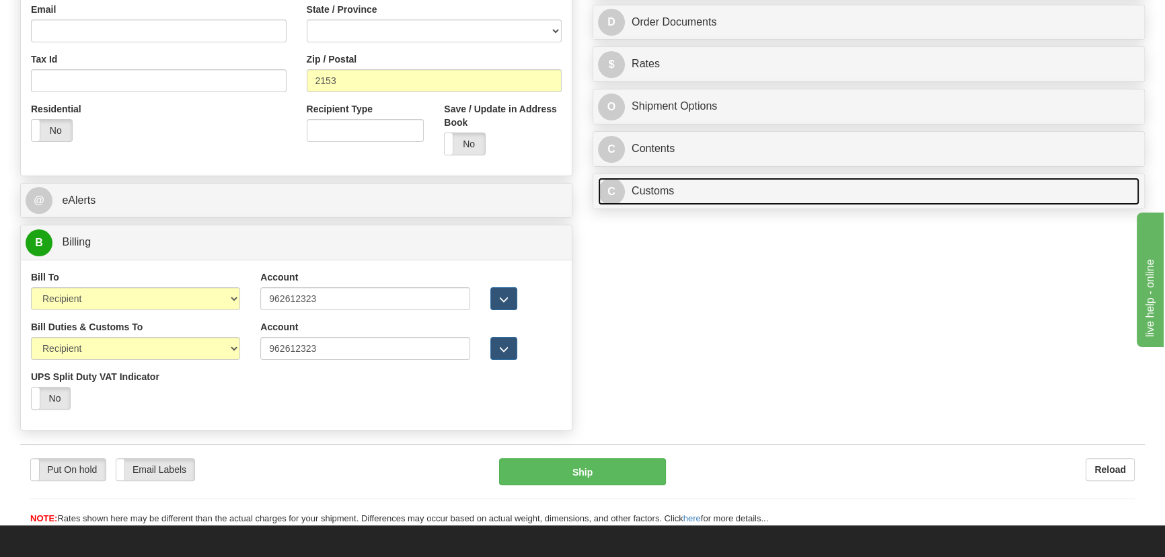
click at [804, 195] on link "C Customs" at bounding box center [869, 192] width 542 height 28
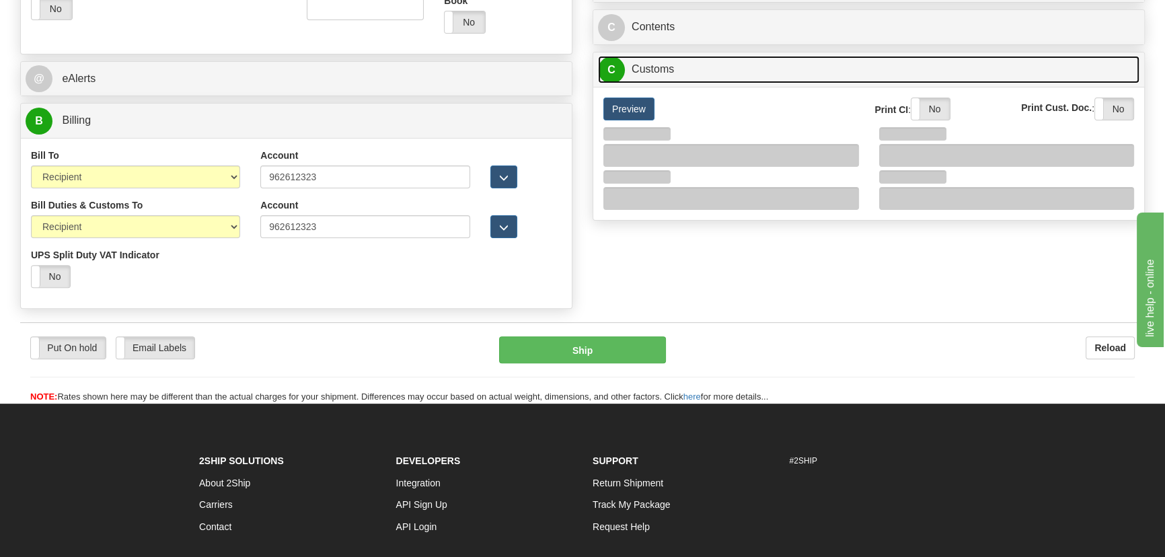
scroll to position [545, 0]
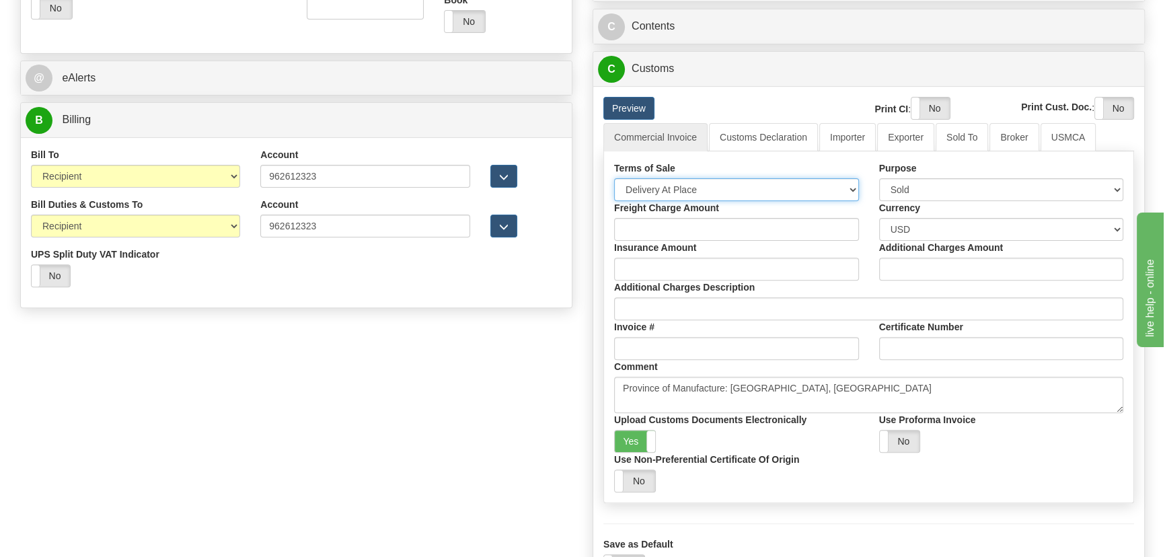
click at [709, 189] on select "Free Carrier Free On Board Ex Works Delivered Duty Unpaid Delivered Duty Paid C…" at bounding box center [736, 189] width 245 height 23
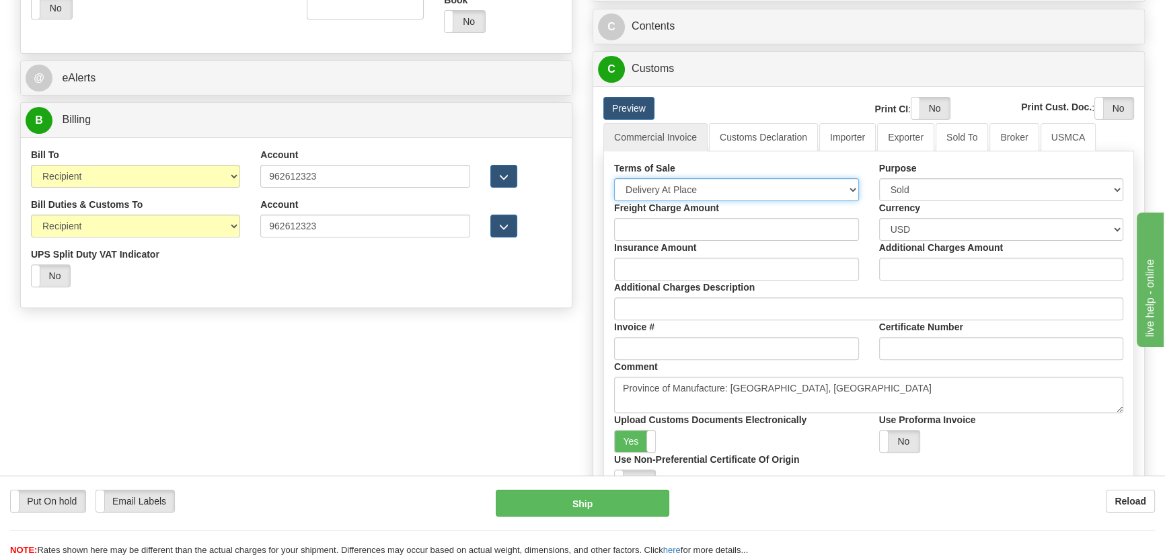
select select "7"
click at [614, 178] on select "Free Carrier Free On Board Ex Works Delivered Duty Unpaid Delivered Duty Paid C…" at bounding box center [736, 189] width 245 height 23
click at [845, 144] on link "Importer" at bounding box center [848, 137] width 57 height 28
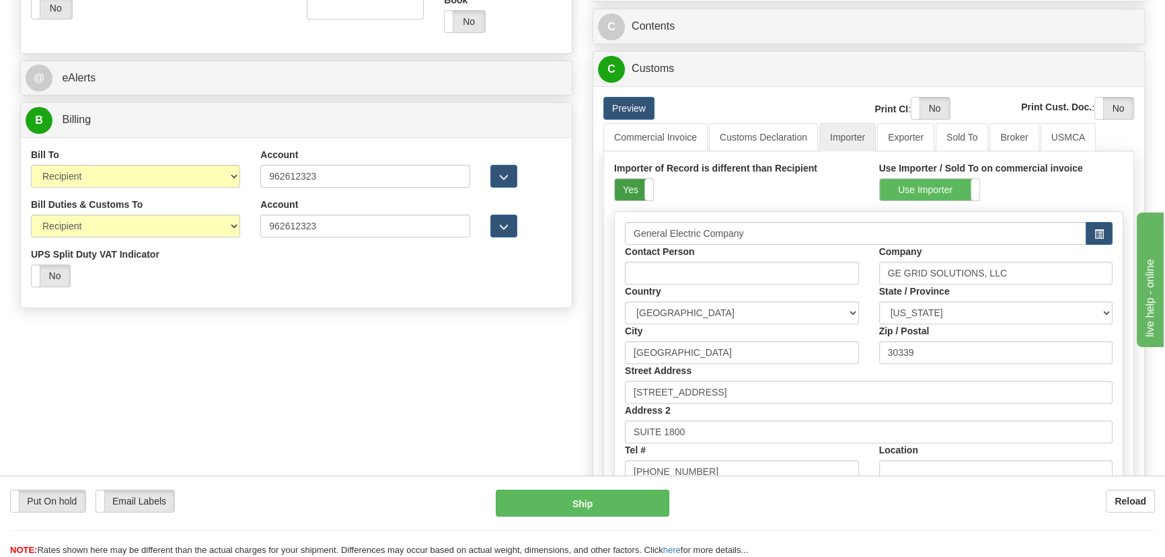
click at [631, 194] on label "Yes" at bounding box center [634, 190] width 38 height 22
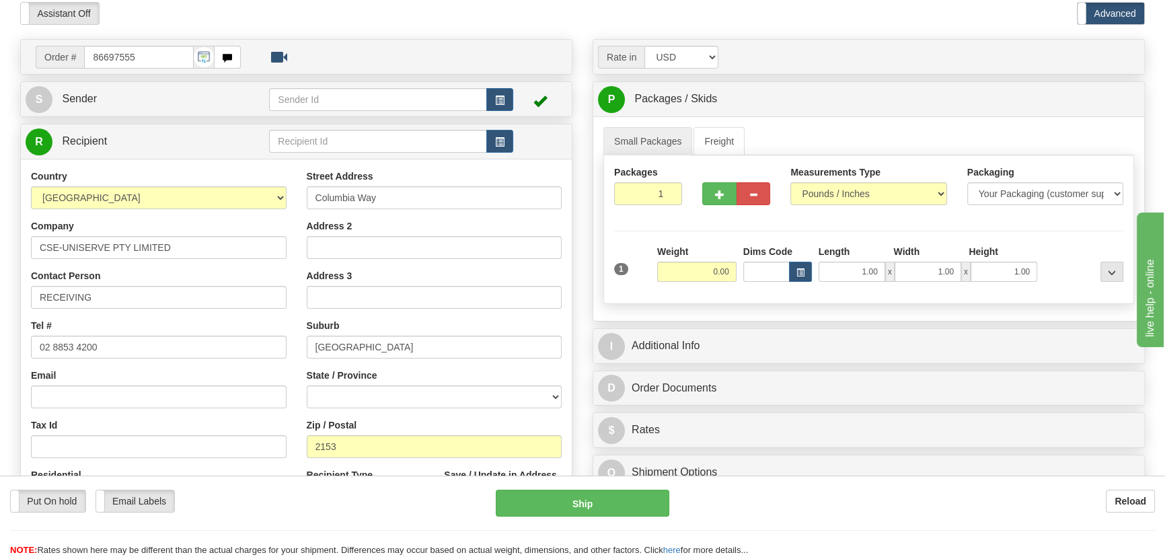
scroll to position [55, 0]
drag, startPoint x: 700, startPoint y: 269, endPoint x: 746, endPoint y: 281, distance: 47.8
click at [746, 281] on div "1 Weight 0.00 Dims Code 1.00" at bounding box center [869, 270] width 516 height 48
type input "9.00"
click at [962, 363] on div "I Additional Info" at bounding box center [869, 347] width 551 height 34
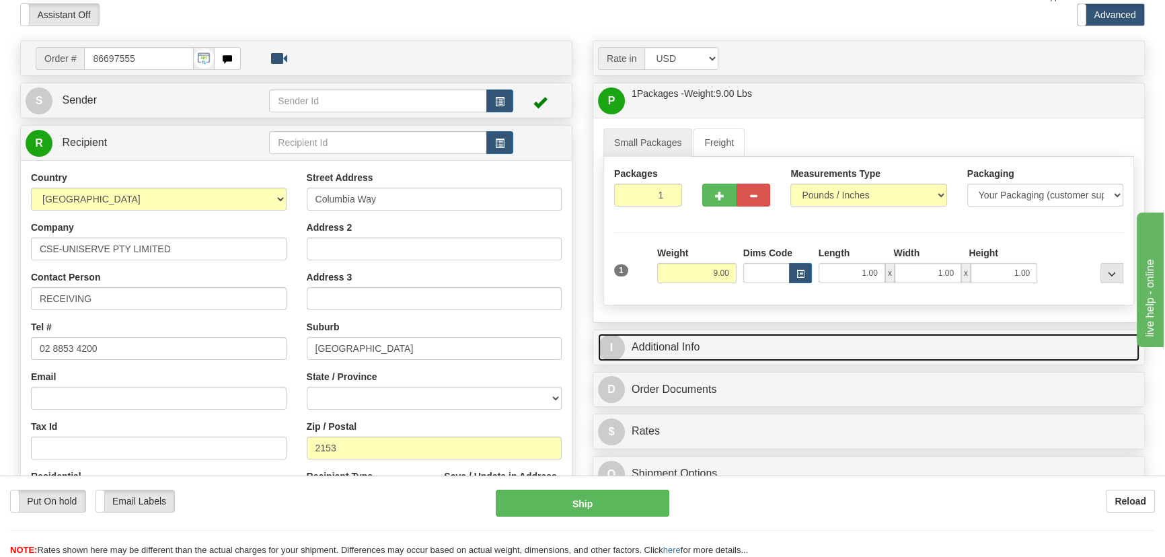
click at [969, 348] on link "I Additional Info" at bounding box center [869, 348] width 542 height 28
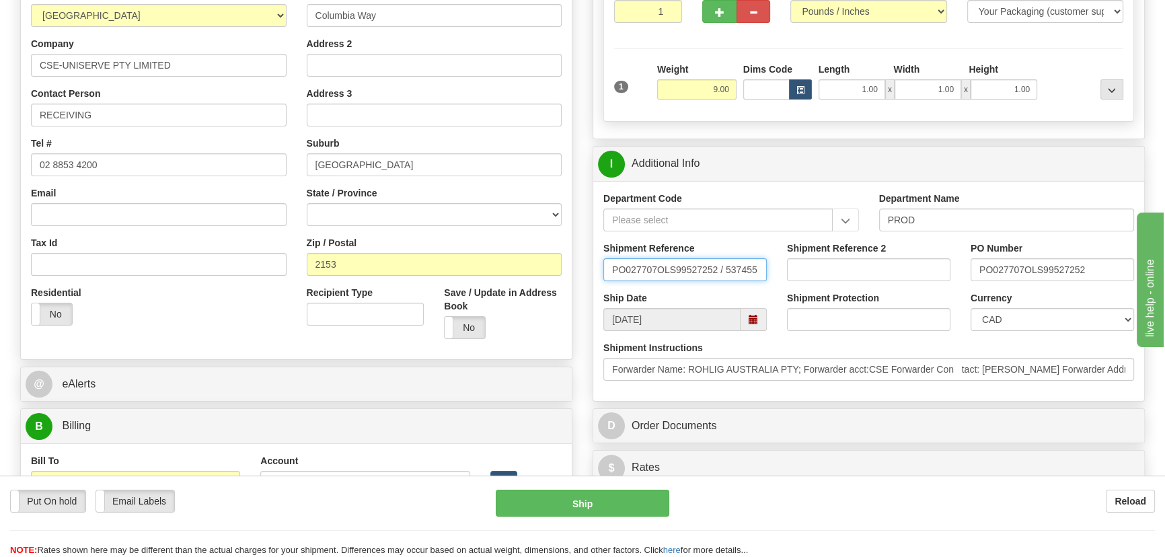
scroll to position [0, 9]
drag, startPoint x: 610, startPoint y: 266, endPoint x: 927, endPoint y: 269, distance: 317.0
click at [913, 269] on div "Shipment Reference PO027707OLS99527252 / 537455 Shipment Reference 2 PO Number …" at bounding box center [869, 267] width 551 height 50
paste input "539905917"
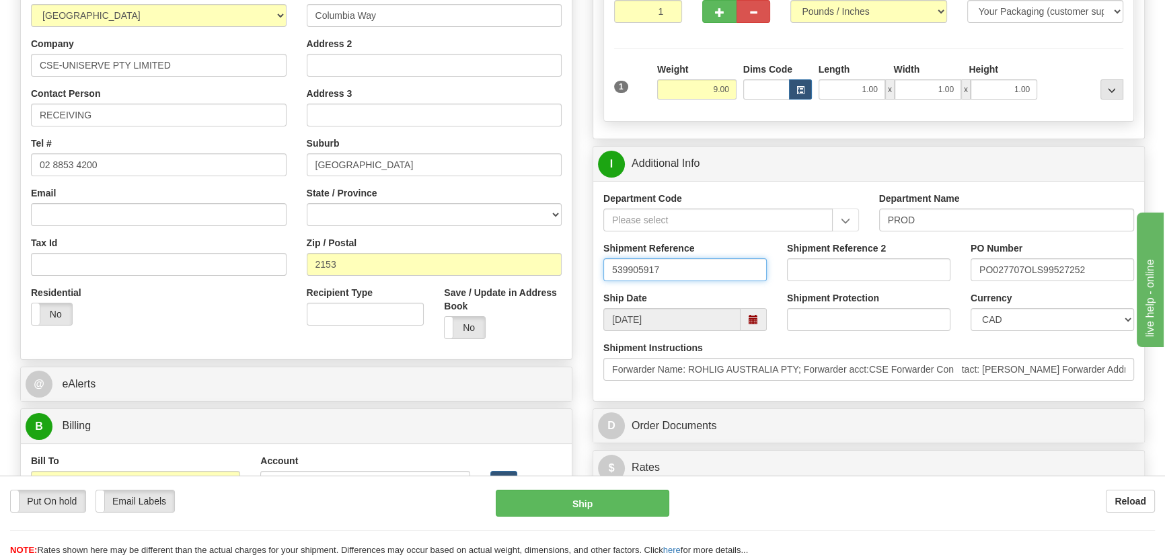
type input "539905917"
drag, startPoint x: 1097, startPoint y: 265, endPoint x: 882, endPoint y: 262, distance: 215.4
click at [884, 262] on div "Shipment Reference 539905917 Shipment Reference 2 PO Number PO027707OLS99527252" at bounding box center [869, 267] width 551 height 50
paste input "4201998325"
click at [1082, 270] on input "4201998325," at bounding box center [1053, 269] width 164 height 23
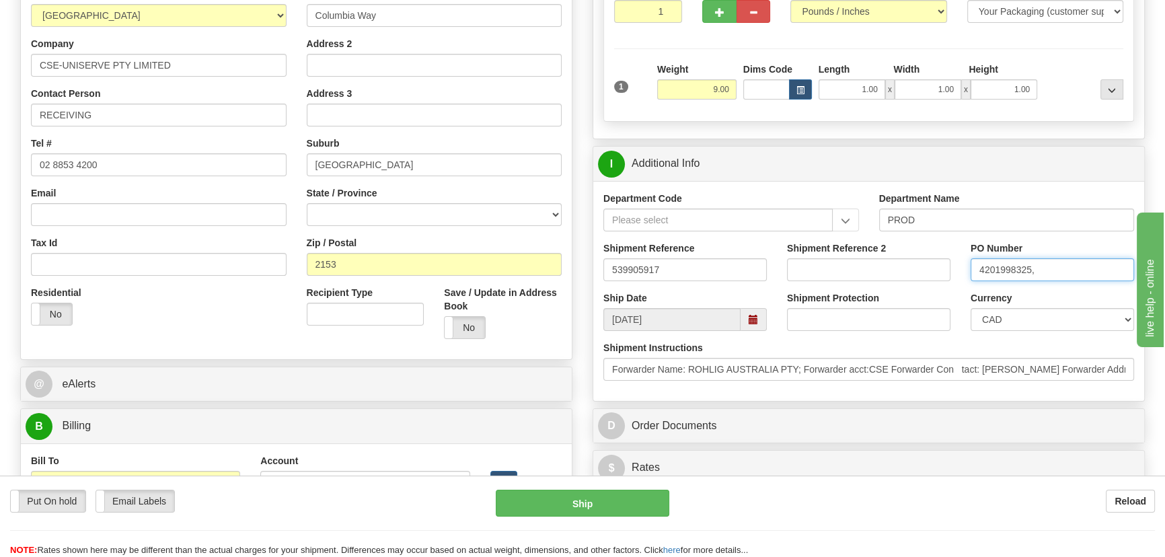
paste input "4201991918"
type input "4201998325,4201991918"
click at [686, 269] on input "539905917" at bounding box center [686, 269] width 164 height 23
paste input "5399005750"
type input "539905917,5399005750"
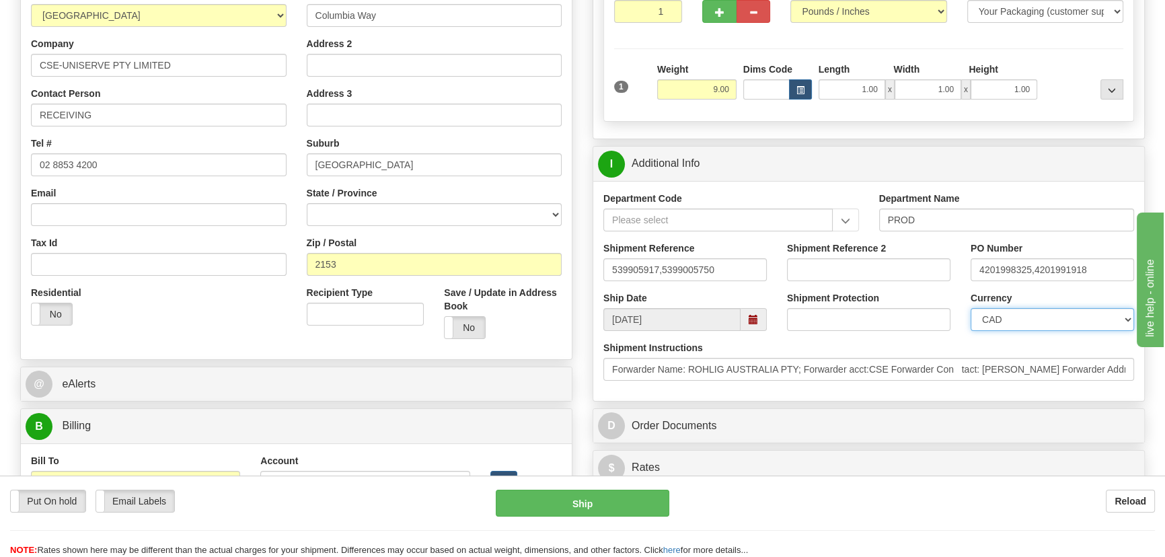
click at [1003, 320] on select "CAD USD EUR ZAR [PERSON_NAME] ARN AUD AUS AWG BBD BFR BGN BHD BMD BND BRC BRL C…" at bounding box center [1053, 319] width 164 height 23
select select "1"
click at [971, 308] on select "CAD USD EUR ZAR [PERSON_NAME] ARN AUD AUS AWG BBD BFR BGN BHD BMD BND BRC BRL C…" at bounding box center [1053, 319] width 164 height 23
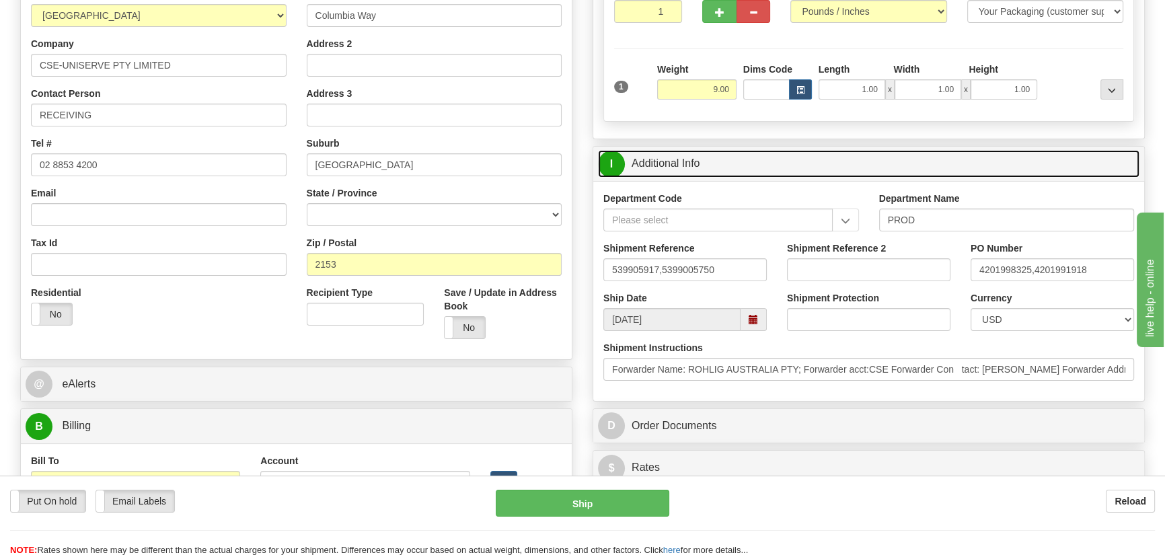
click at [890, 163] on link "I Additional Info" at bounding box center [869, 164] width 542 height 28
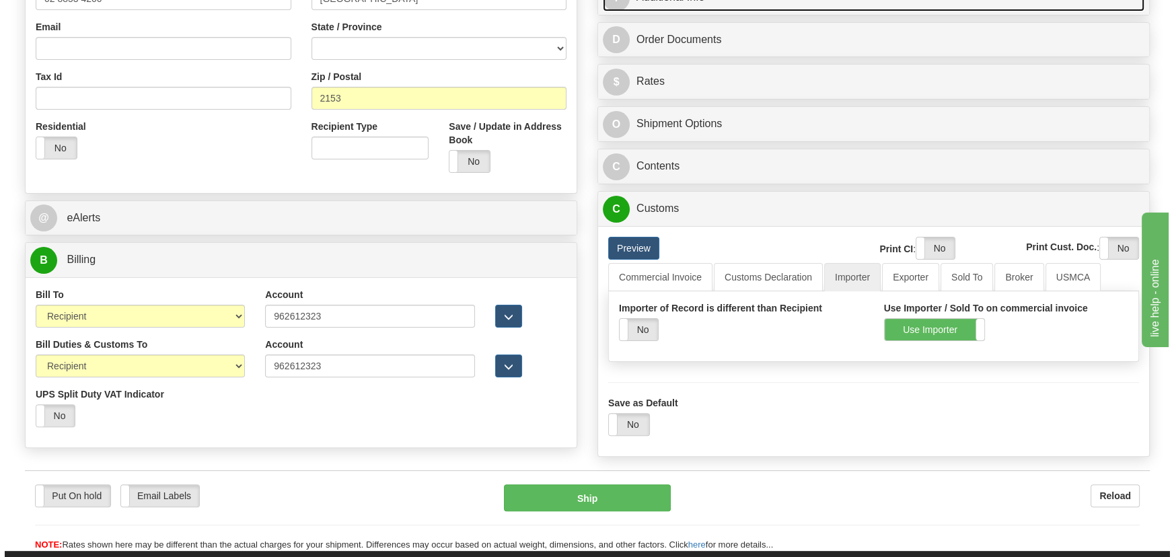
scroll to position [423, 0]
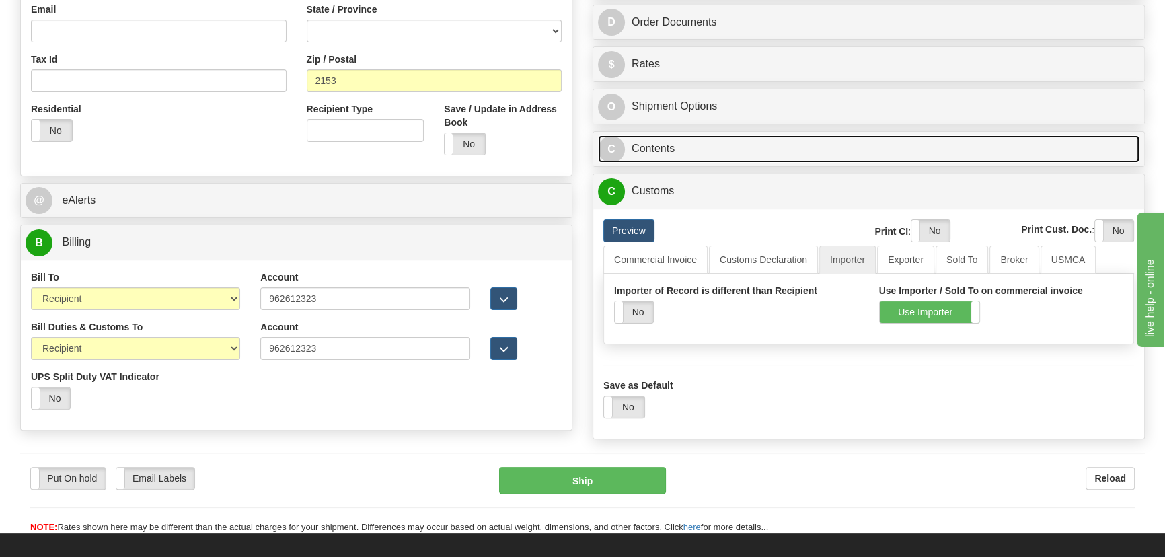
click at [848, 143] on link "C Contents" at bounding box center [869, 149] width 542 height 28
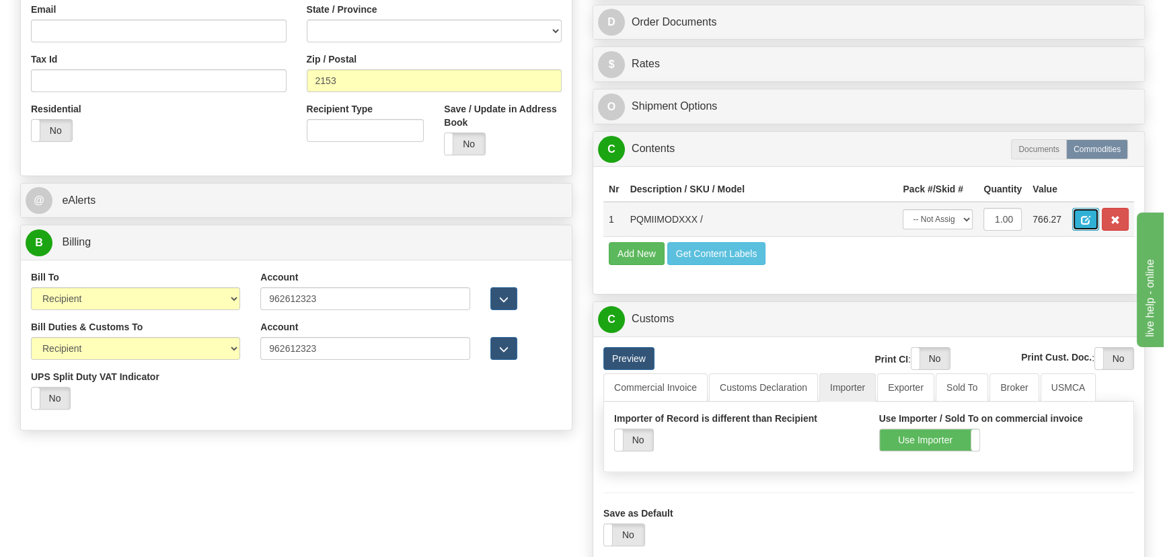
click at [1092, 219] on button "button" at bounding box center [1086, 219] width 27 height 23
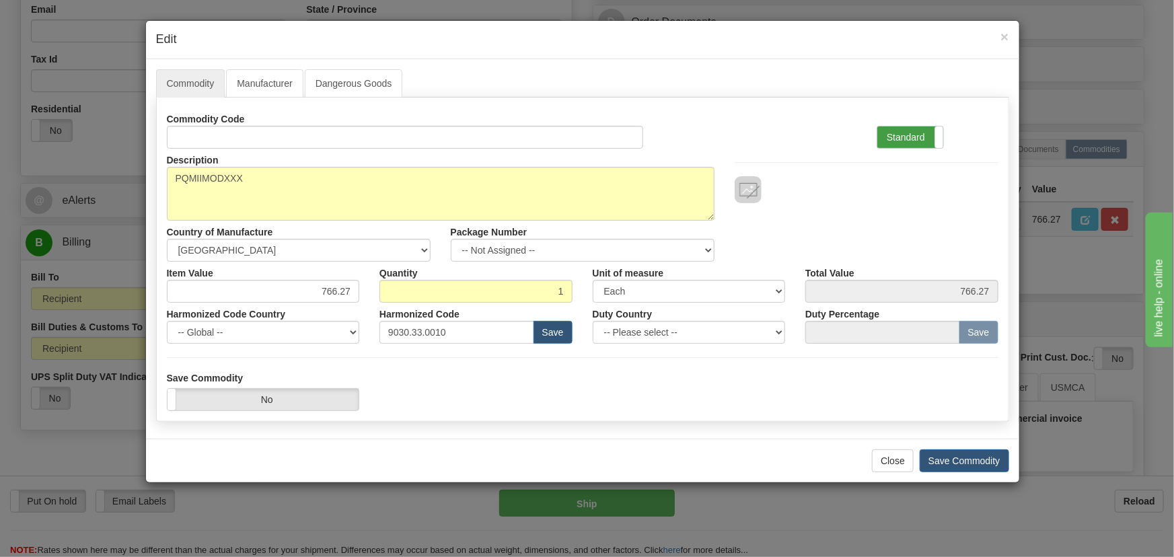
click at [904, 137] on label "Standard" at bounding box center [910, 138] width 66 height 22
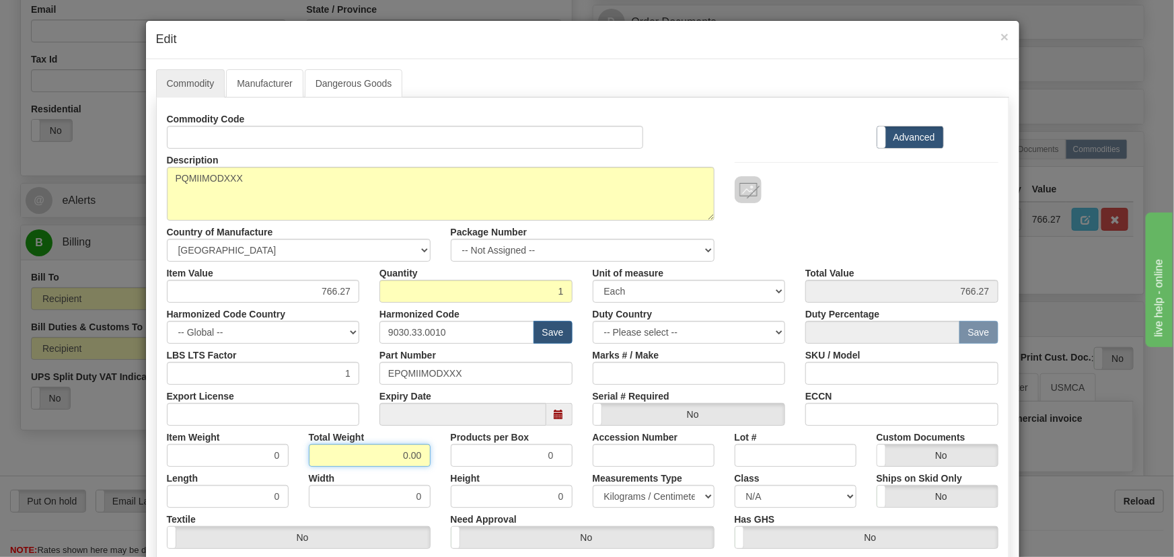
drag, startPoint x: 404, startPoint y: 456, endPoint x: 461, endPoint y: 477, distance: 61.1
click at [461, 477] on div "Commodity Code Standard Advanced Description PQMIIMODXXX Country of Manufacture…" at bounding box center [583, 349] width 832 height 482
type input "1"
type input "1.0000"
click at [352, 266] on div "Item Value 766.27" at bounding box center [263, 282] width 213 height 41
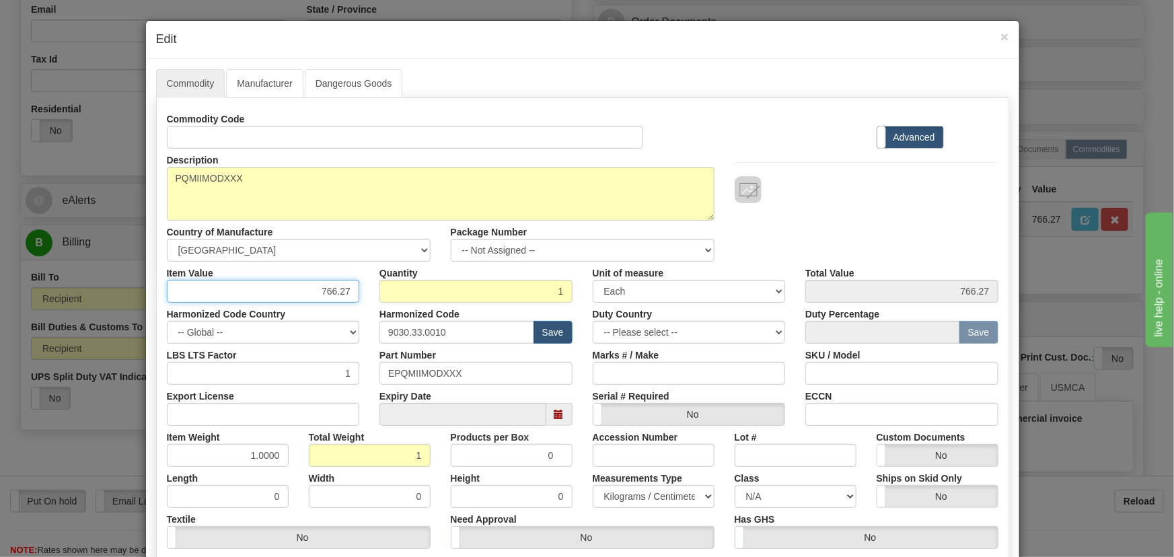
drag, startPoint x: 295, startPoint y: 281, endPoint x: 346, endPoint y: 297, distance: 53.2
click at [346, 297] on input "766.27" at bounding box center [263, 291] width 193 height 23
paste input "842.90"
type input "842.90"
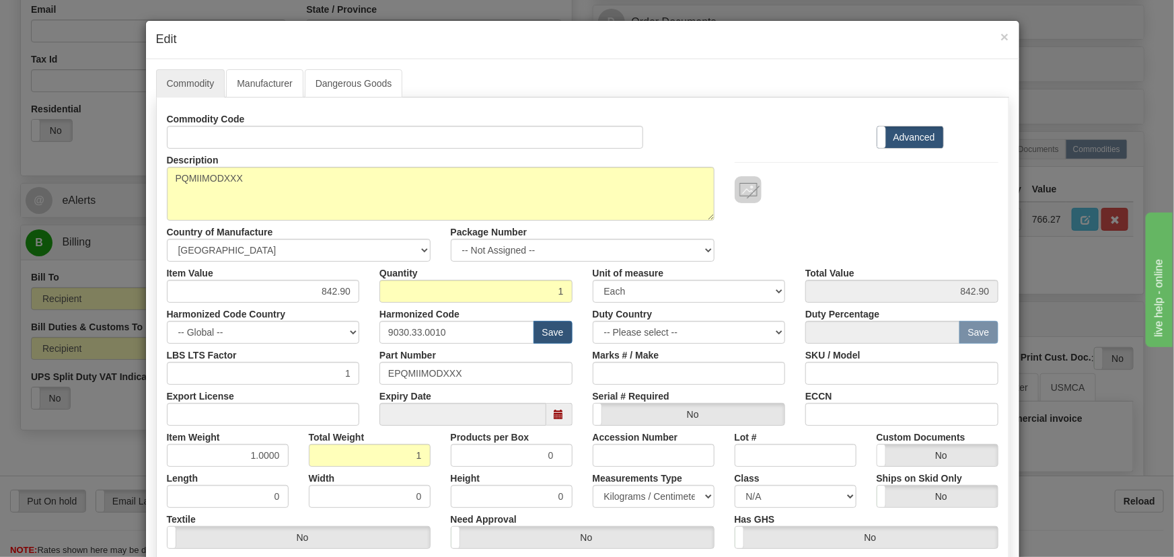
click at [357, 309] on div "Harmonized Code Country -- Global -- AFGHANISTAN ALAND ISLANDS ALBANIA ALGERIA …" at bounding box center [263, 323] width 213 height 41
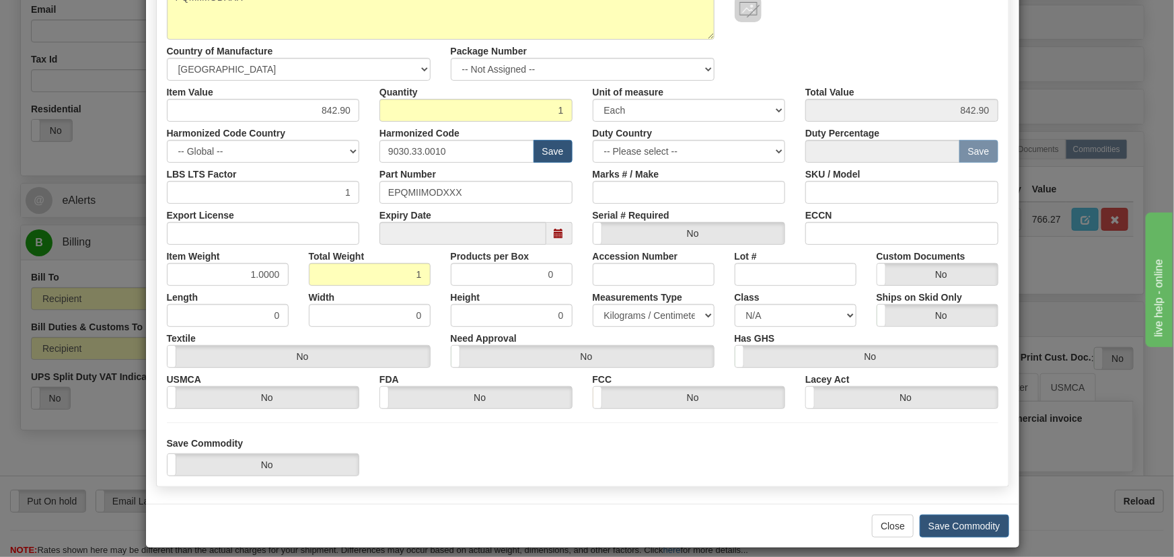
scroll to position [191, 0]
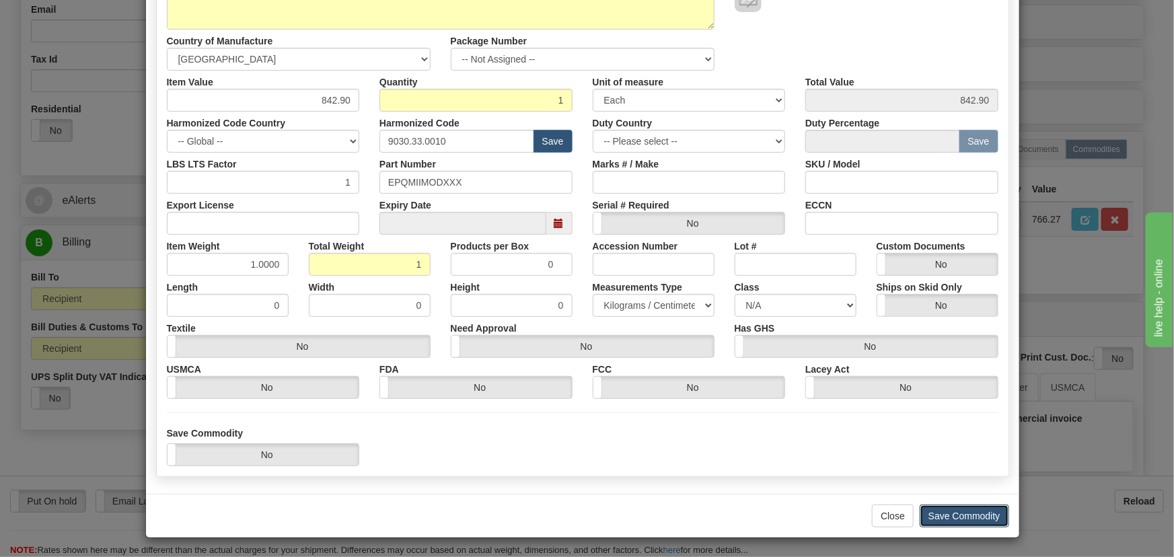
click at [962, 511] on button "Save Commodity" at bounding box center [964, 516] width 89 height 23
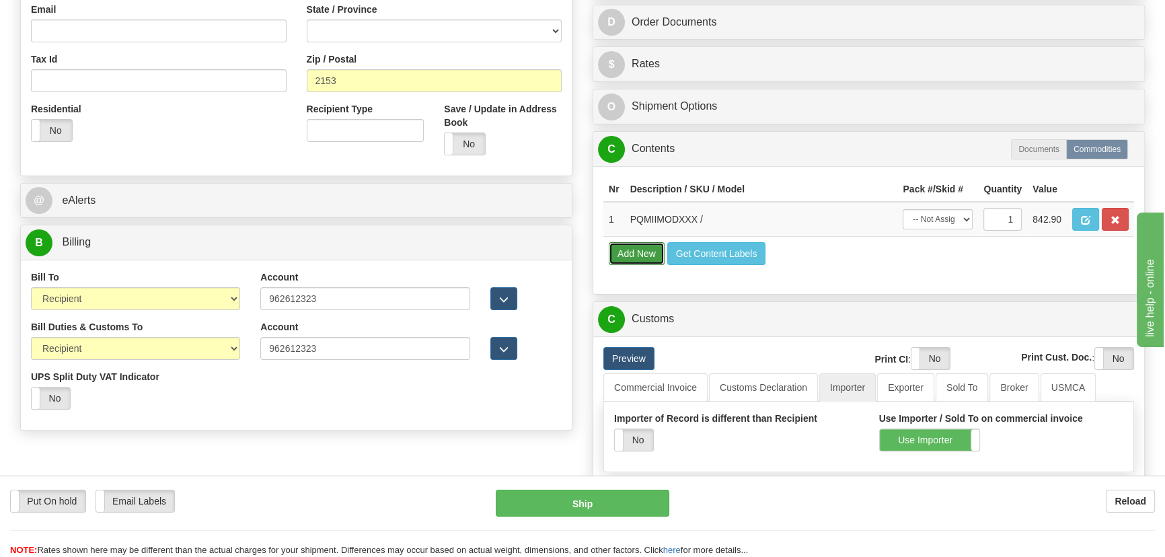
click at [640, 251] on button "Add New" at bounding box center [637, 253] width 56 height 23
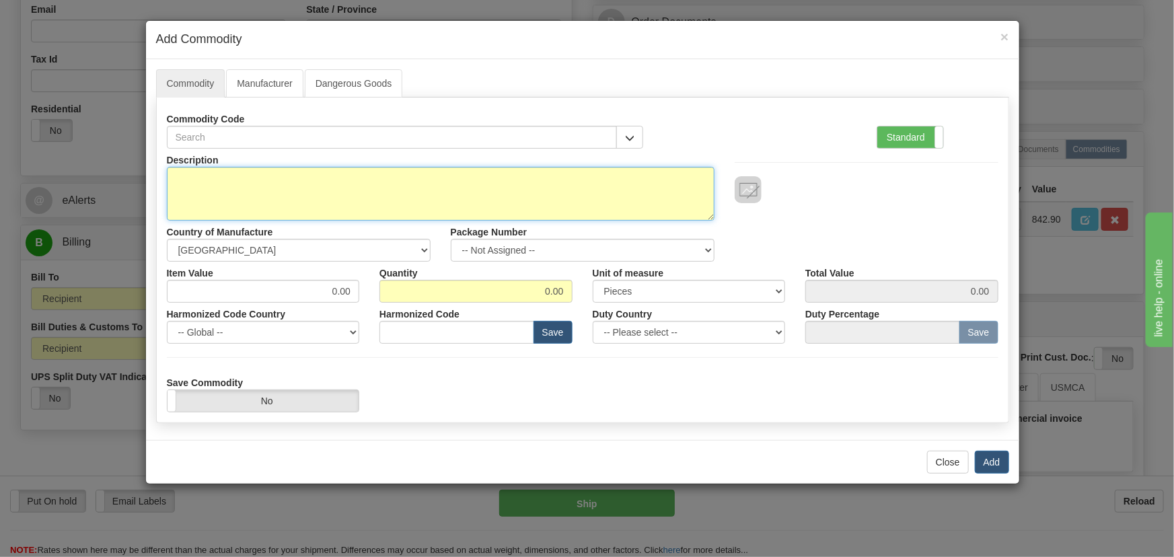
click at [458, 195] on textarea "Description" at bounding box center [441, 194] width 548 height 54
paste textarea "18J0-0029"
type textarea "18J0-0029"
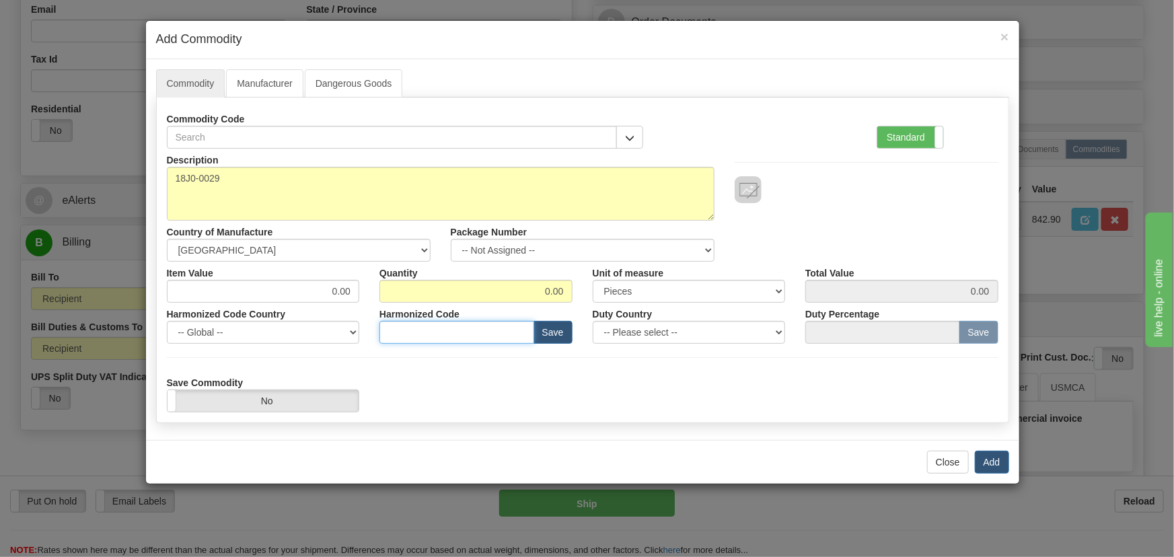
drag, startPoint x: 447, startPoint y: 332, endPoint x: 824, endPoint y: 208, distance: 396.9
click at [447, 332] on input "text" at bounding box center [457, 332] width 155 height 23
paste input "8536.49.00"
type input "8536.49.00"
click at [925, 139] on label "Standard" at bounding box center [910, 138] width 66 height 22
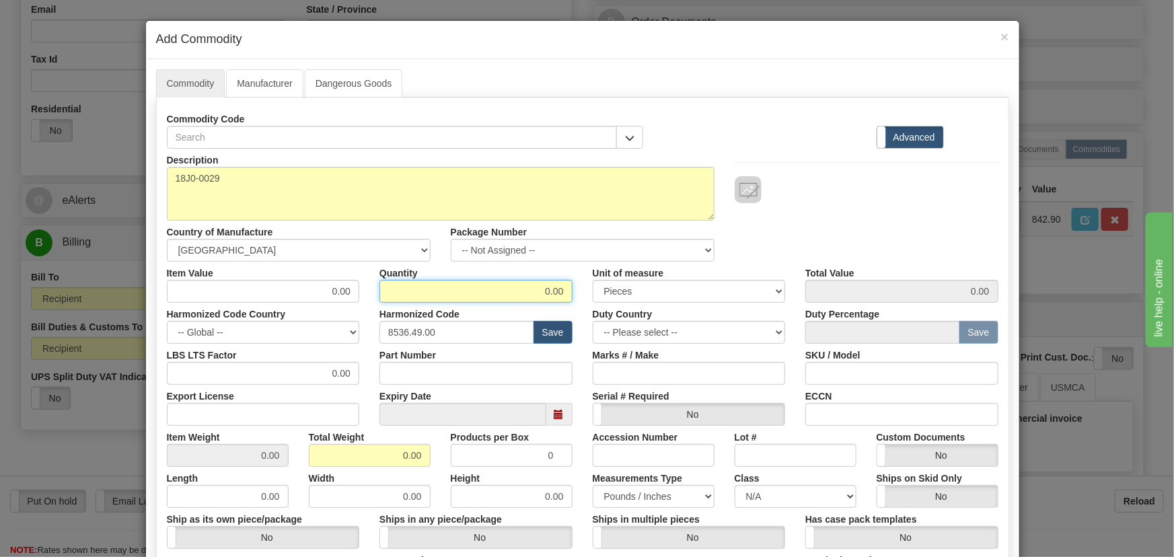
drag, startPoint x: 545, startPoint y: 295, endPoint x: 572, endPoint y: 306, distance: 28.7
click at [572, 305] on div "Description 18J0-0029 Country of Manufacture -- Unknown -- AFGHANISTAN ALAND IS…" at bounding box center [583, 445] width 832 height 592
type input "1"
drag, startPoint x: 391, startPoint y: 456, endPoint x: 421, endPoint y: 468, distance: 32.3
click at [421, 468] on div "Description 18J0-0029 Country of Manufacture -- Unknown -- AFGHANISTAN ALAND IS…" at bounding box center [583, 445] width 832 height 592
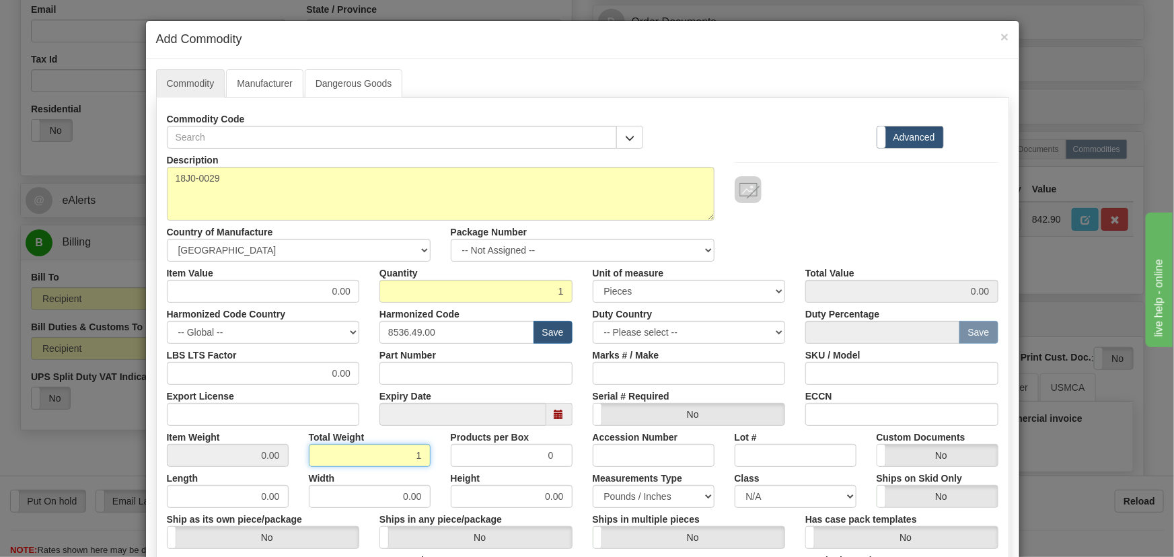
type input "1"
type input "1.0000"
click at [433, 472] on div "Width 0.00" at bounding box center [370, 487] width 142 height 41
drag, startPoint x: 329, startPoint y: 287, endPoint x: 360, endPoint y: 294, distance: 31.7
click at [359, 294] on div "Item Value 0.00" at bounding box center [263, 282] width 213 height 41
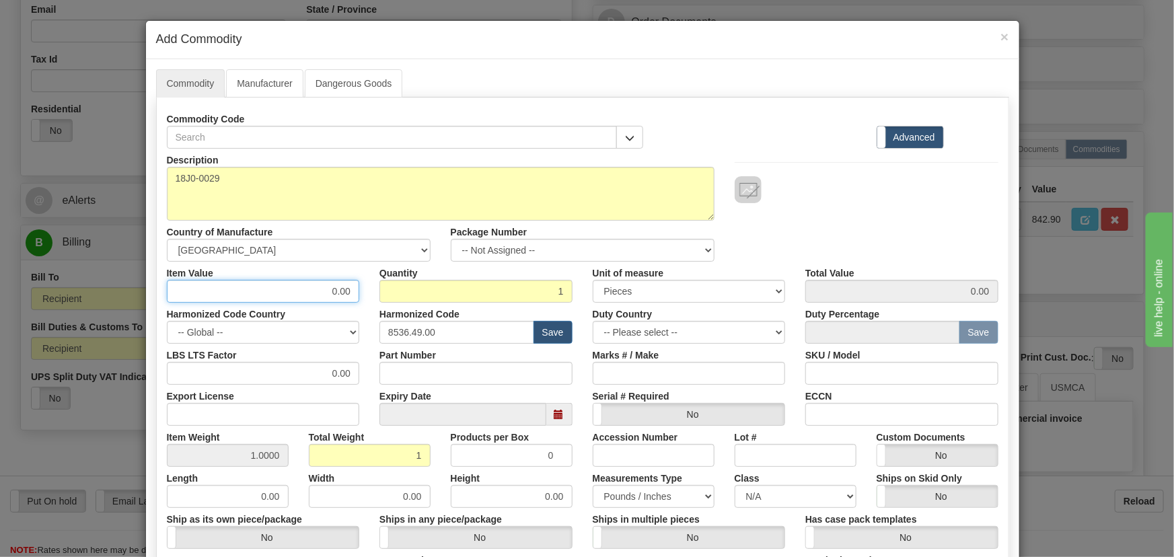
paste input "166.21"
type input "166.21"
click at [816, 207] on div "Description 18J0-0029 Country of Manufacture -- Unknown -- AFGHANISTAN ALAND IS…" at bounding box center [583, 205] width 852 height 113
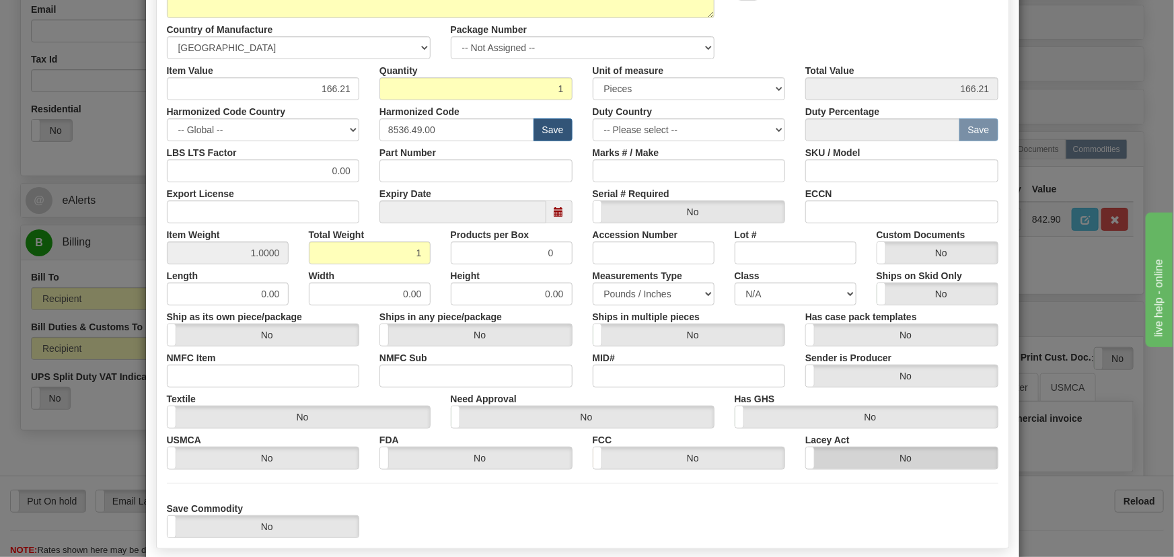
scroll to position [244, 0]
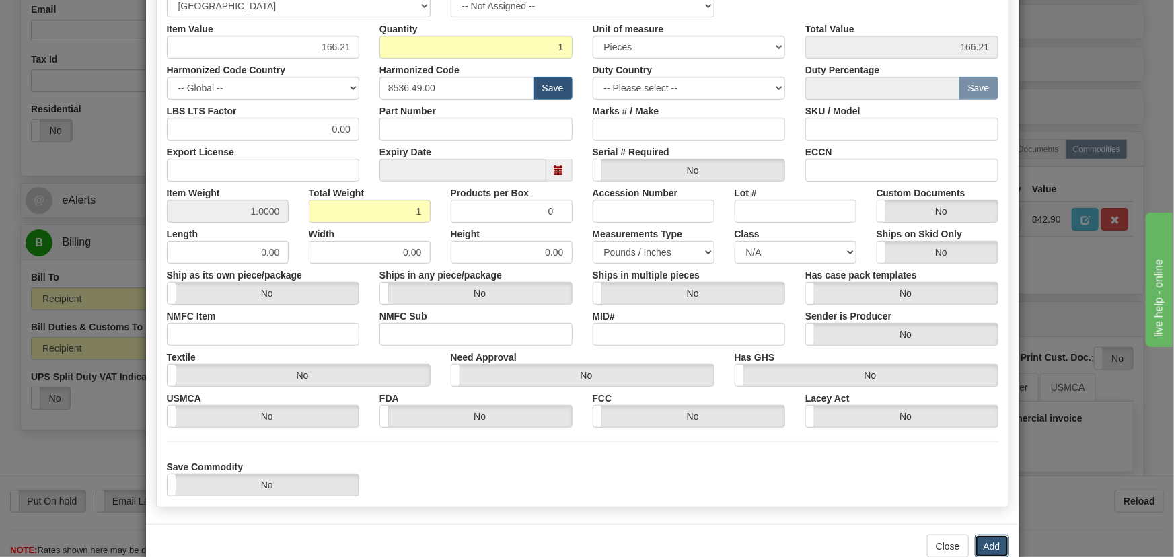
click at [989, 541] on button "Add" at bounding box center [992, 546] width 34 height 23
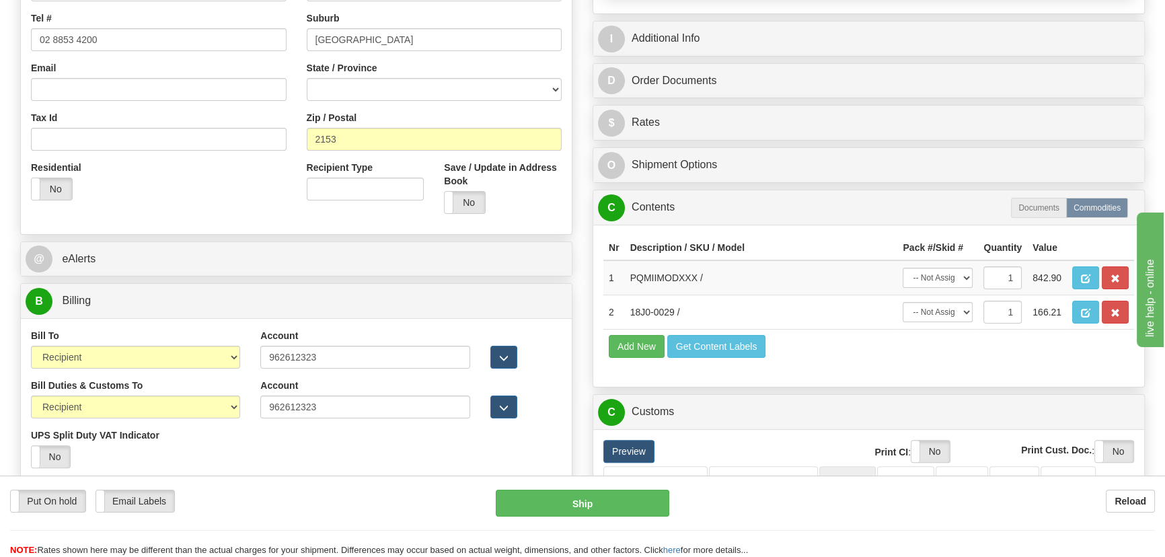
scroll to position [361, 0]
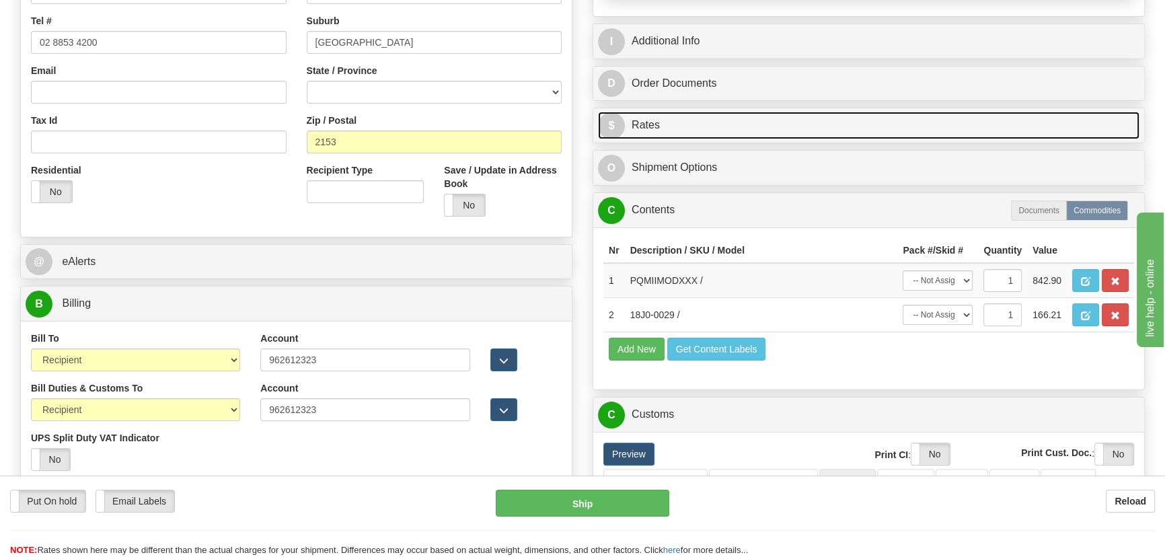
click at [1007, 112] on link "$ Rates" at bounding box center [869, 126] width 542 height 28
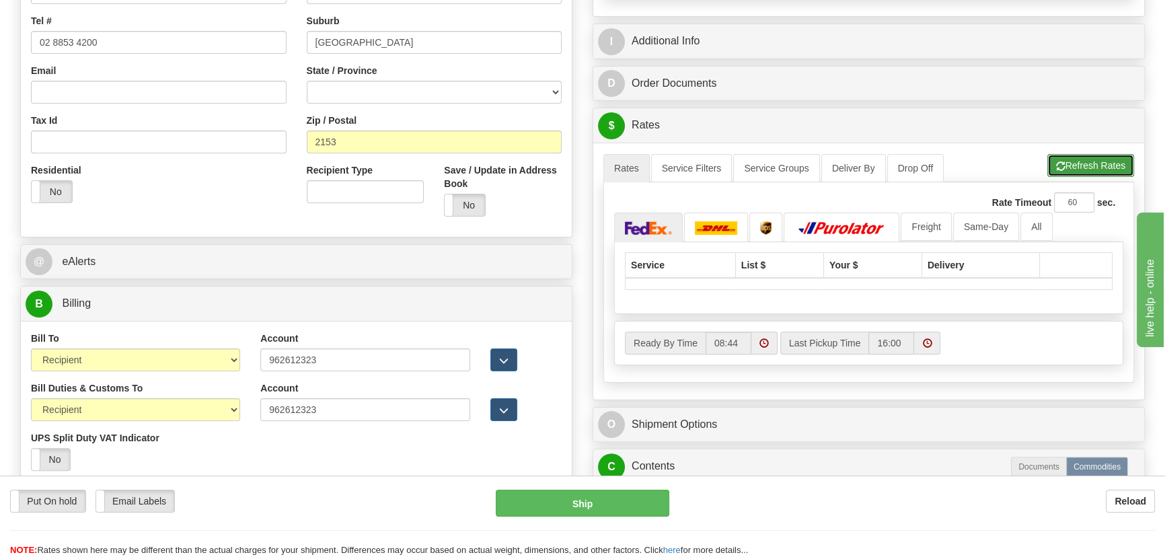
click at [1086, 159] on button "Refresh Rates" at bounding box center [1091, 165] width 87 height 23
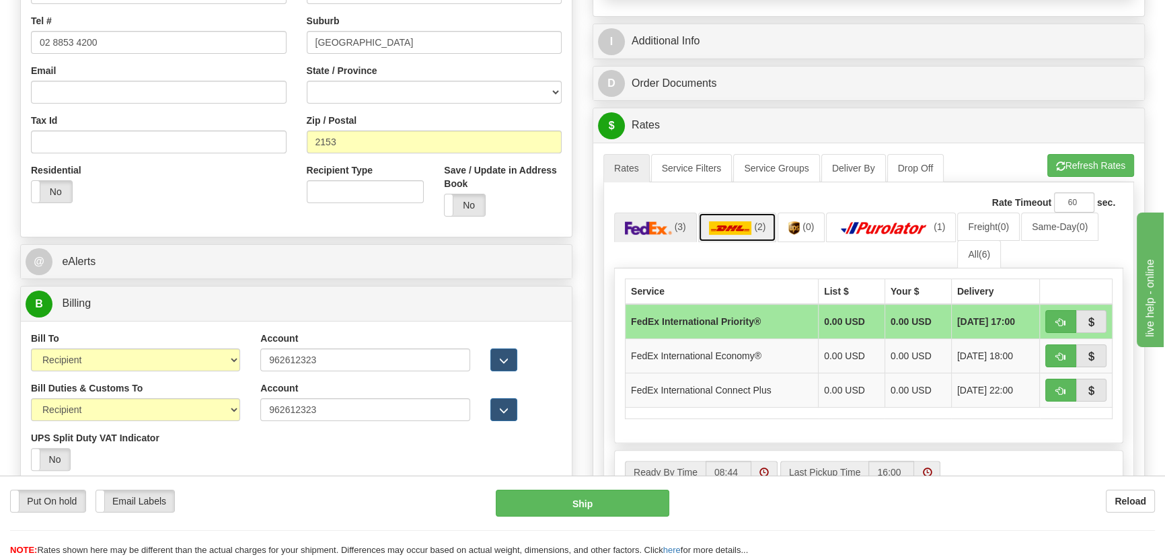
click at [737, 226] on img at bounding box center [730, 227] width 43 height 13
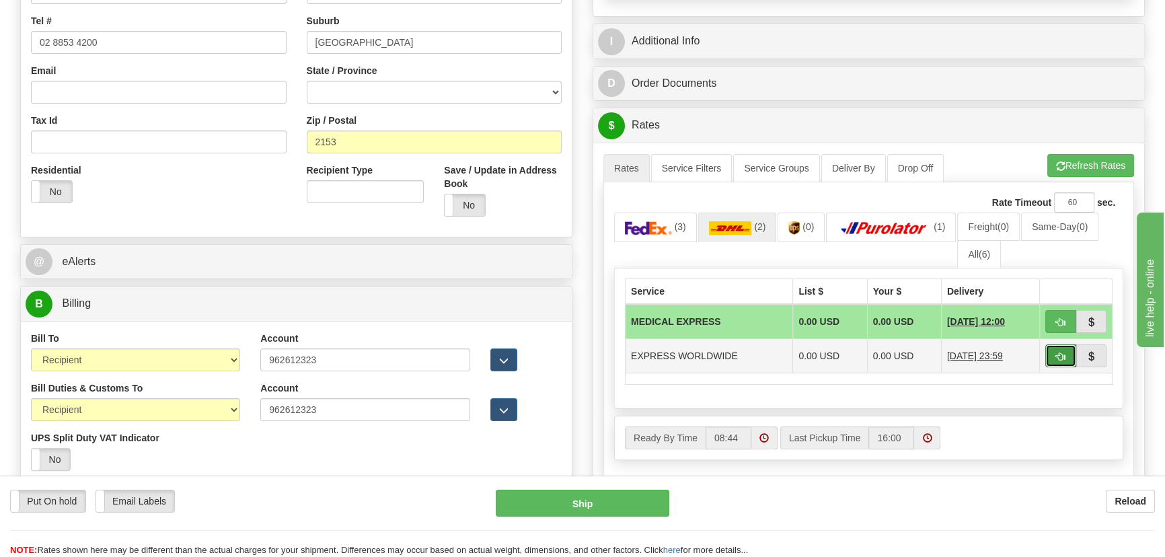
click at [1058, 357] on span "button" at bounding box center [1060, 357] width 9 height 9
type input "P"
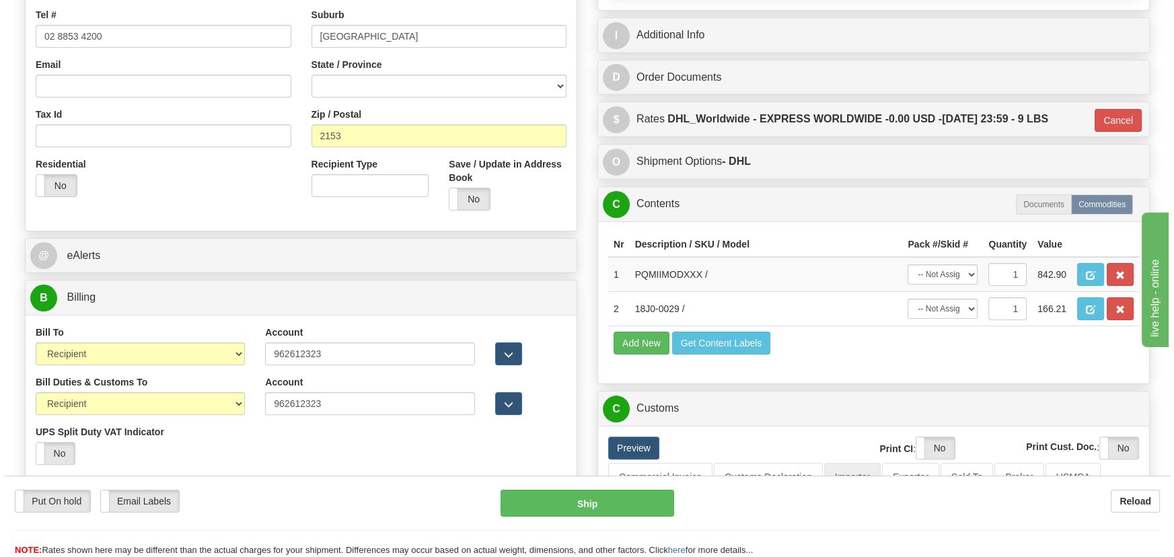
scroll to position [239, 0]
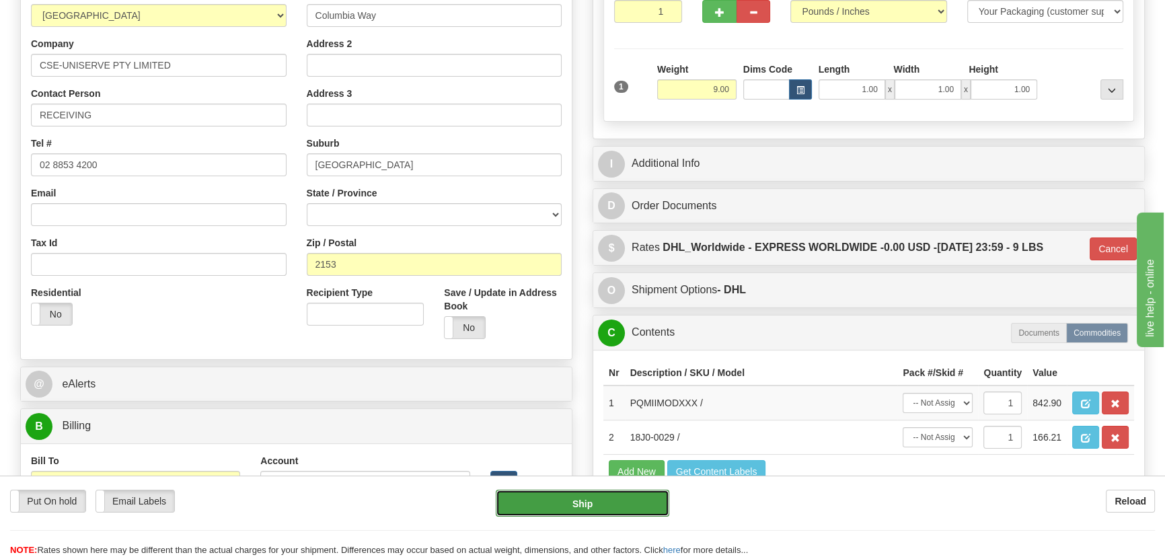
click at [620, 499] on button "Ship" at bounding box center [583, 503] width 174 height 27
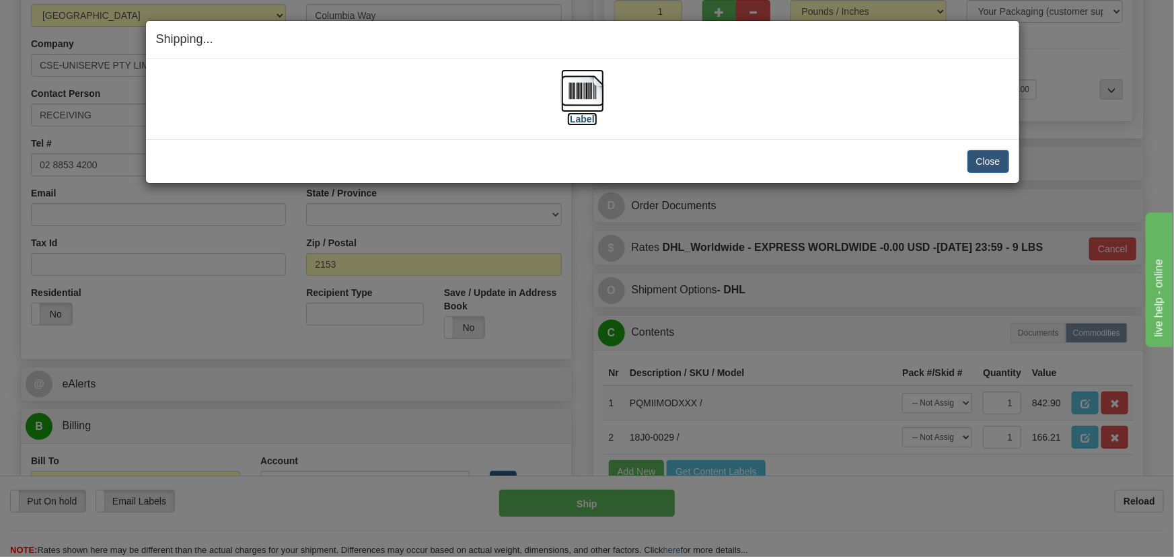
click at [604, 94] on img at bounding box center [582, 90] width 43 height 43
click at [981, 165] on button "Close" at bounding box center [989, 161] width 42 height 23
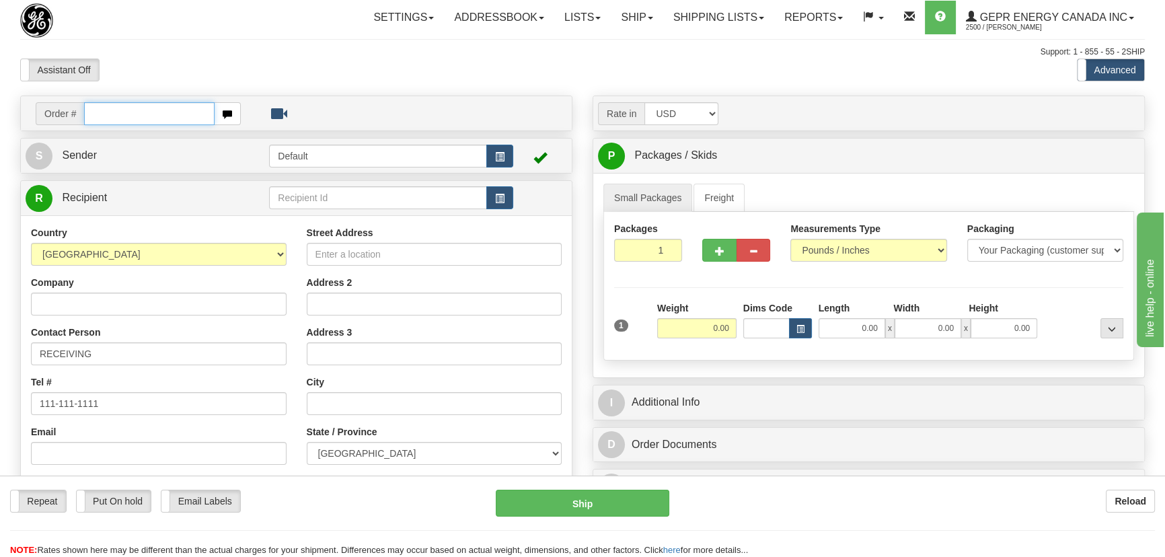
paste input "0086697645"
click at [102, 114] on input "0086697645" at bounding box center [149, 113] width 131 height 23
type input "86697645"
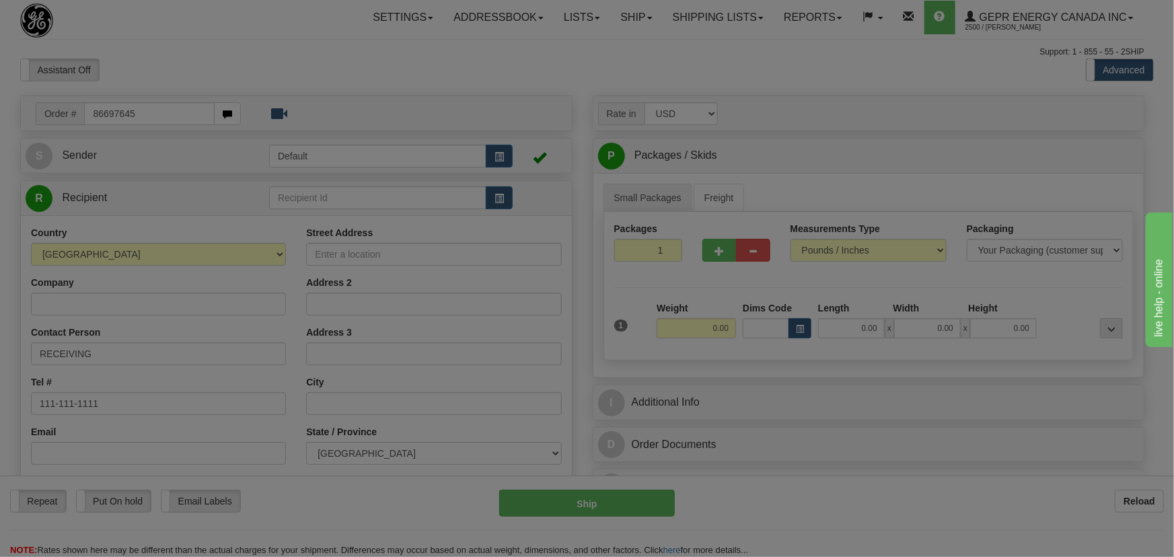
click at [239, 62] on body "Training Course Close Toggle navigation Settings Shipping Preferences New Recip…" at bounding box center [587, 278] width 1174 height 557
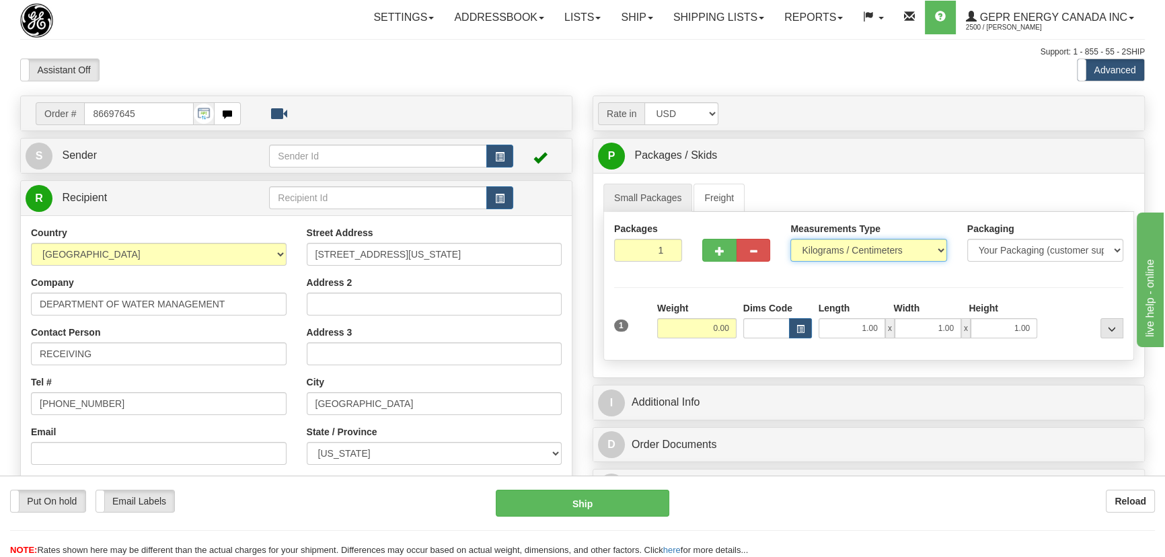
click at [842, 250] on select "Pounds / Inches Kilograms / Centimeters" at bounding box center [869, 250] width 156 height 23
select select "0"
click at [791, 239] on select "Pounds / Inches Kilograms / Centimeters" at bounding box center [869, 250] width 156 height 23
drag, startPoint x: 642, startPoint y: 255, endPoint x: 675, endPoint y: 268, distance: 35.6
click at [675, 266] on div "Packages 1 1" at bounding box center [648, 247] width 88 height 50
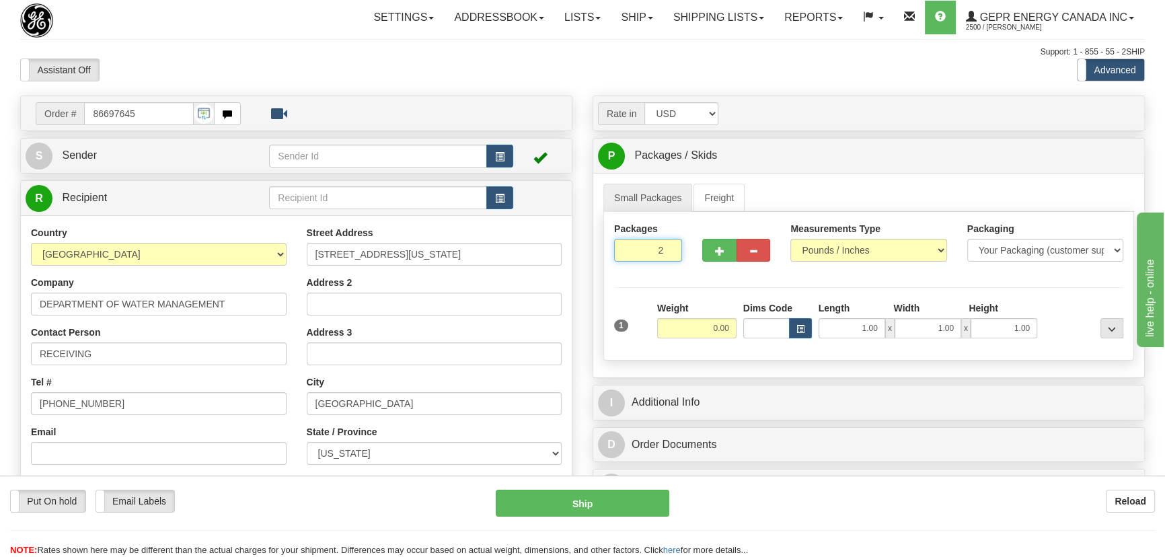
type input "2"
click at [697, 277] on div "Packages 2 1 Measurements Type" at bounding box center [869, 286] width 531 height 149
drag, startPoint x: 701, startPoint y: 330, endPoint x: 742, endPoint y: 343, distance: 43.8
click at [742, 343] on div "1 Total Weight 0.00 Dims Code x" at bounding box center [869, 325] width 516 height 48
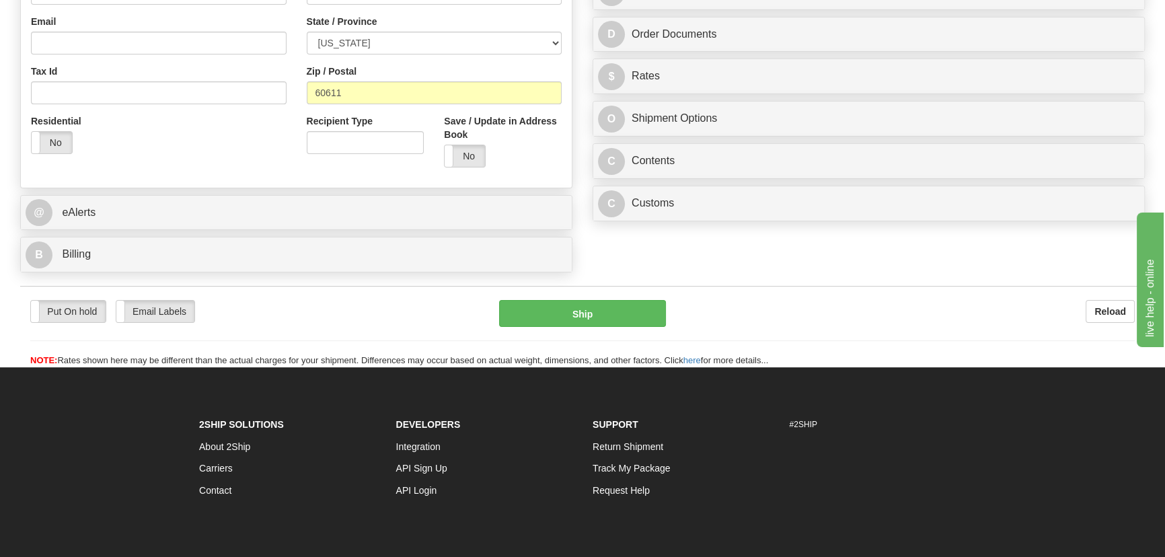
scroll to position [428, 0]
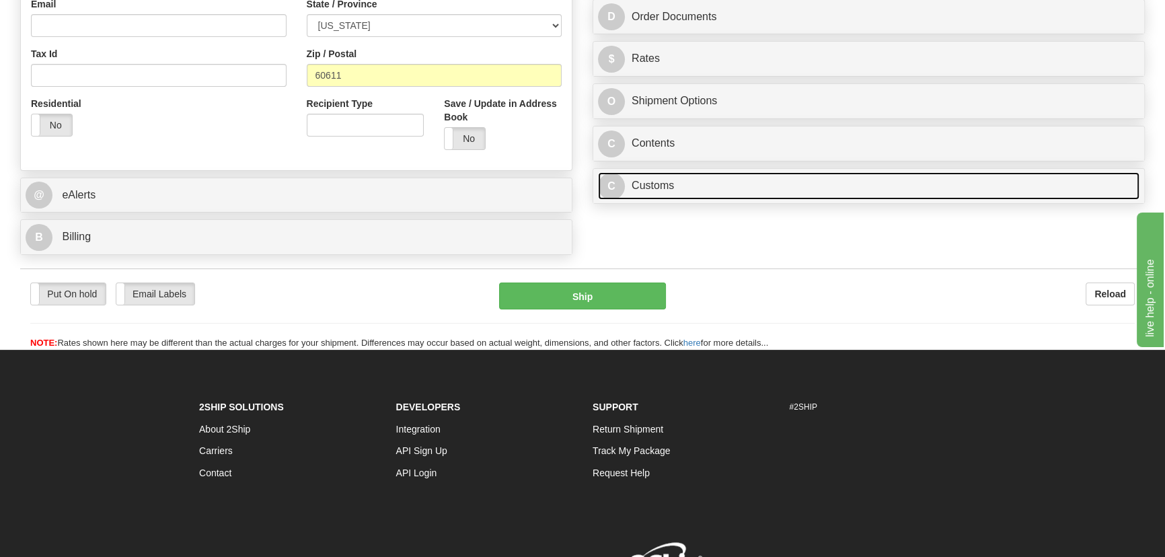
type input "60.00"
click at [850, 175] on link "C Customs" at bounding box center [869, 186] width 542 height 28
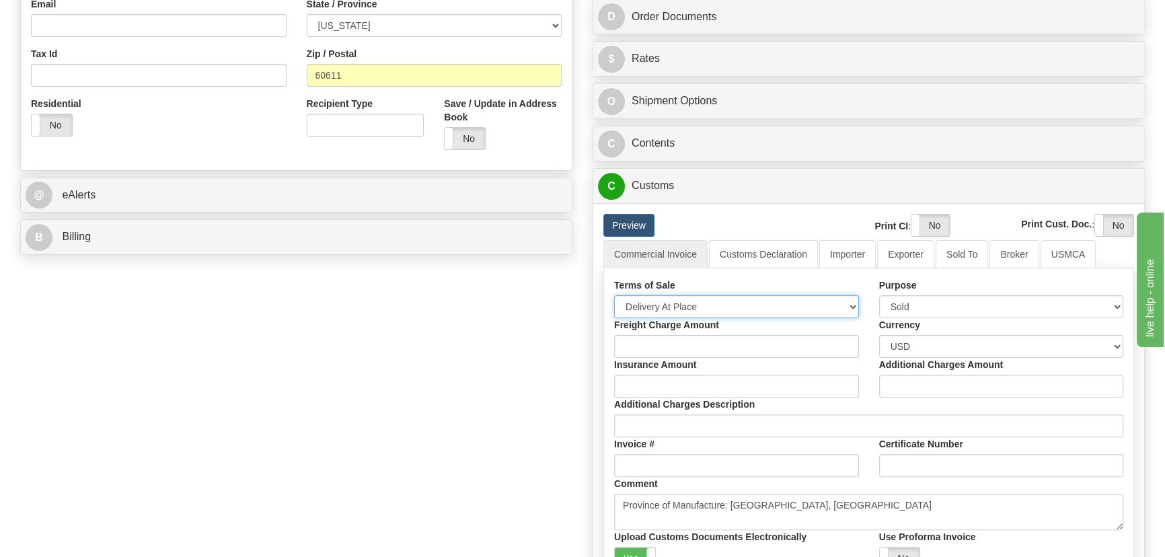
click at [711, 310] on select "Free Carrier Free On Board Ex Works Delivered Duty Unpaid Delivered Duty Paid C…" at bounding box center [736, 306] width 245 height 23
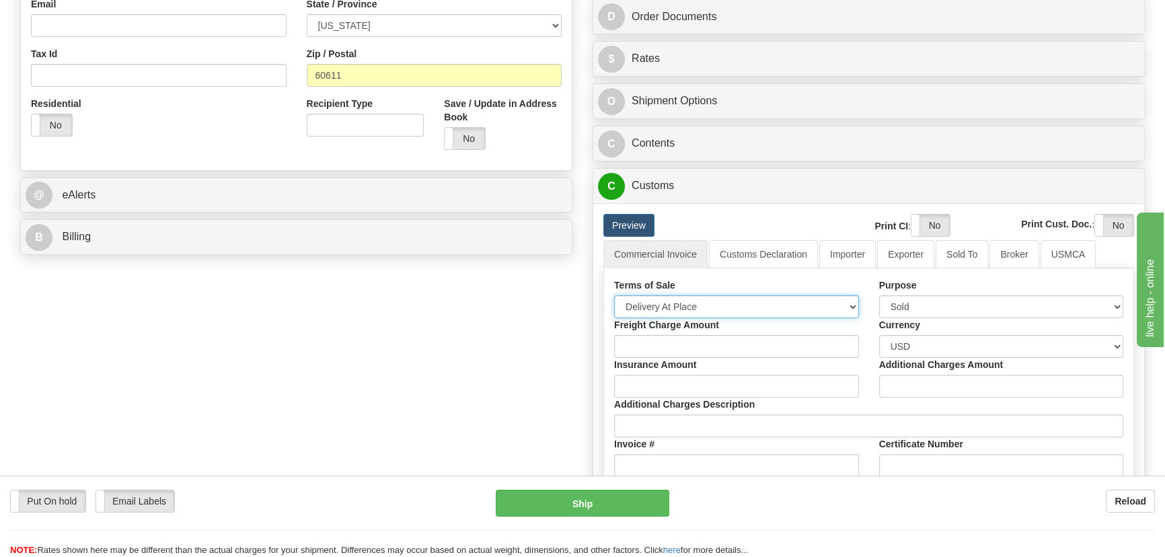
select select "7"
click at [614, 295] on select "Free Carrier Free On Board Ex Works Delivered Duty Unpaid Delivered Duty Paid C…" at bounding box center [736, 306] width 245 height 23
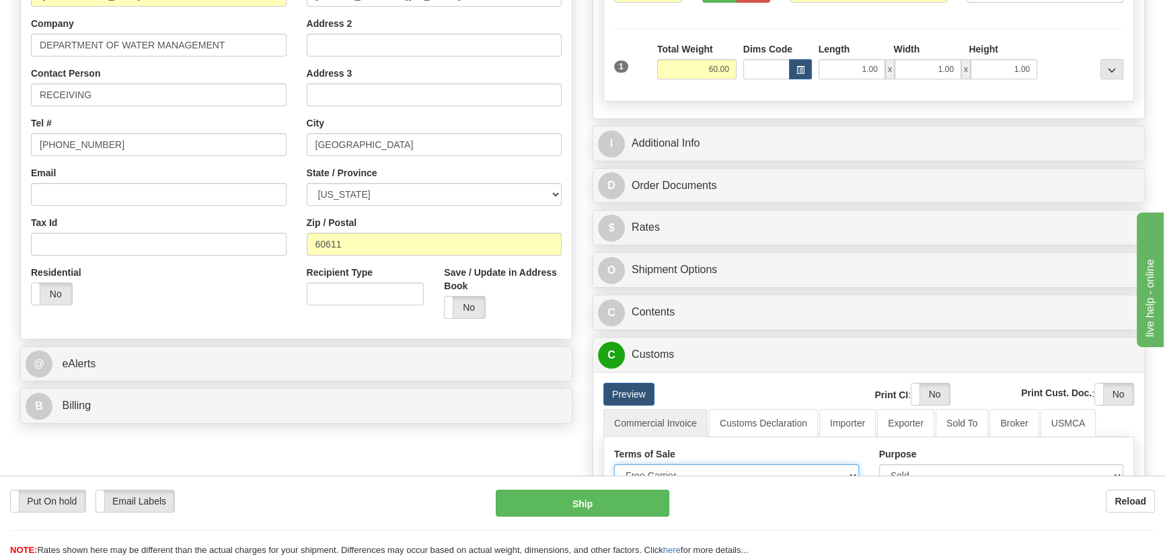
scroll to position [244, 0]
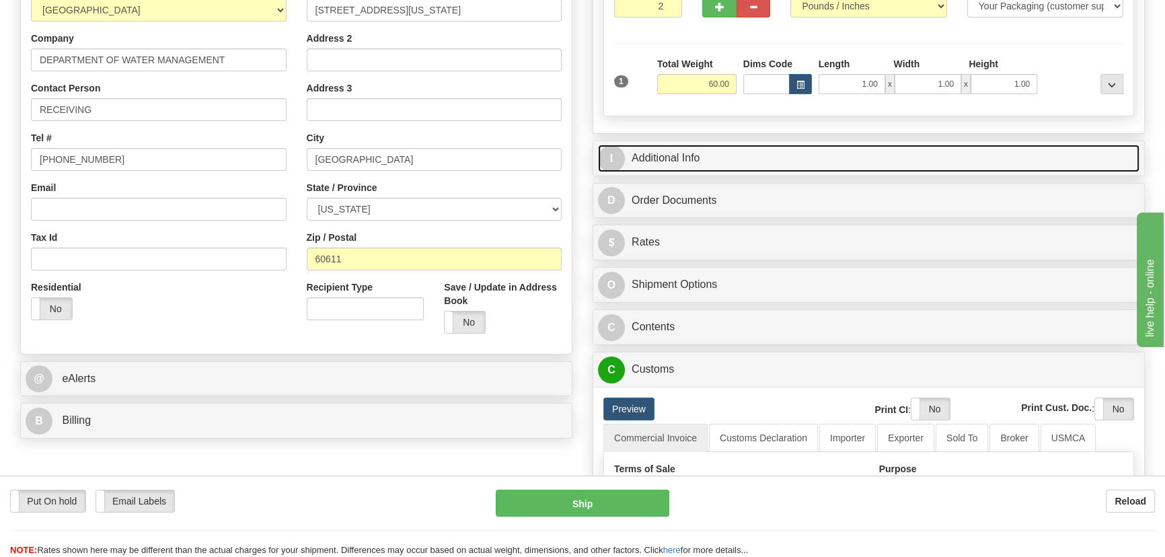
click at [935, 156] on link "I Additional Info" at bounding box center [869, 159] width 542 height 28
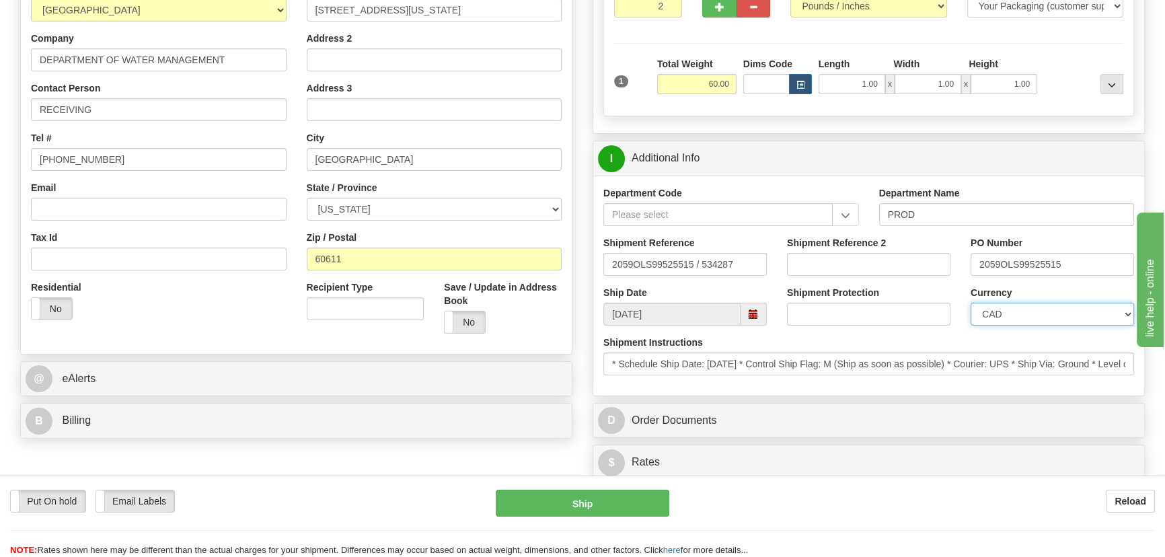
click at [987, 311] on select "CAD USD EUR ZAR [PERSON_NAME] ARN AUD AUS AWG BBD BFR BGN BHD BMD BND BRC BRL C…" at bounding box center [1053, 314] width 164 height 23
select select "1"
click at [971, 303] on select "CAD USD EUR ZAR [PERSON_NAME] ARN AUD AUS AWG BBD BFR BGN BHD BMD BND BRC BRL C…" at bounding box center [1053, 314] width 164 height 23
click at [866, 266] on input "Shipment Reference 2" at bounding box center [869, 264] width 164 height 23
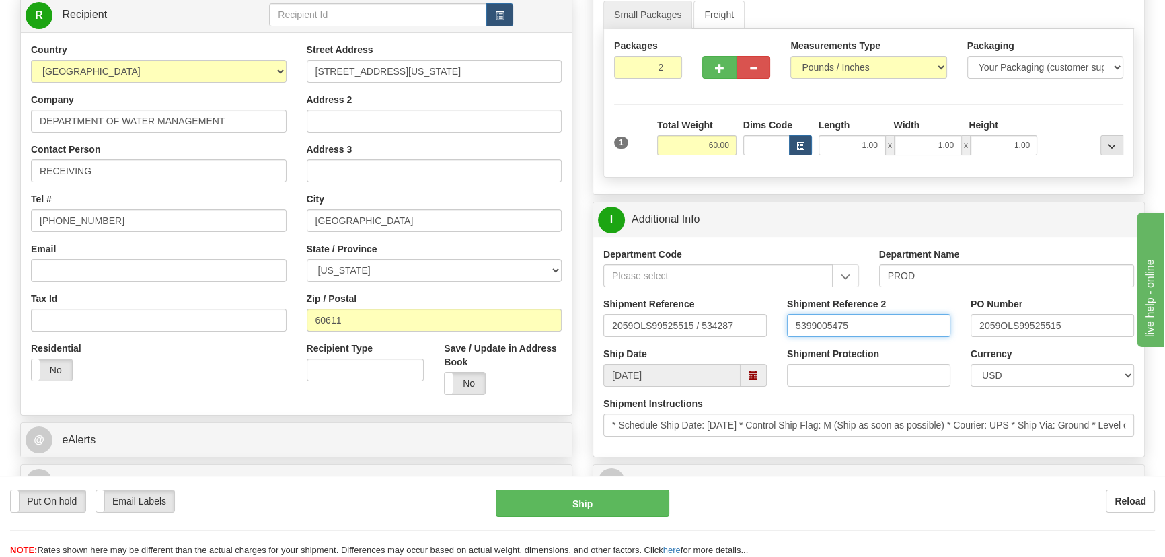
type input "5399005475"
click at [867, 264] on div "Department Code" at bounding box center [732, 273] width 276 height 50
drag, startPoint x: 886, startPoint y: 318, endPoint x: 747, endPoint y: 322, distance: 139.4
click at [754, 324] on div "Shipment Reference 2059OLS99525515 / 534287 Shipment Reference 2 5399005475 PO …" at bounding box center [869, 322] width 551 height 50
click at [849, 498] on div "Reload" at bounding box center [923, 501] width 466 height 23
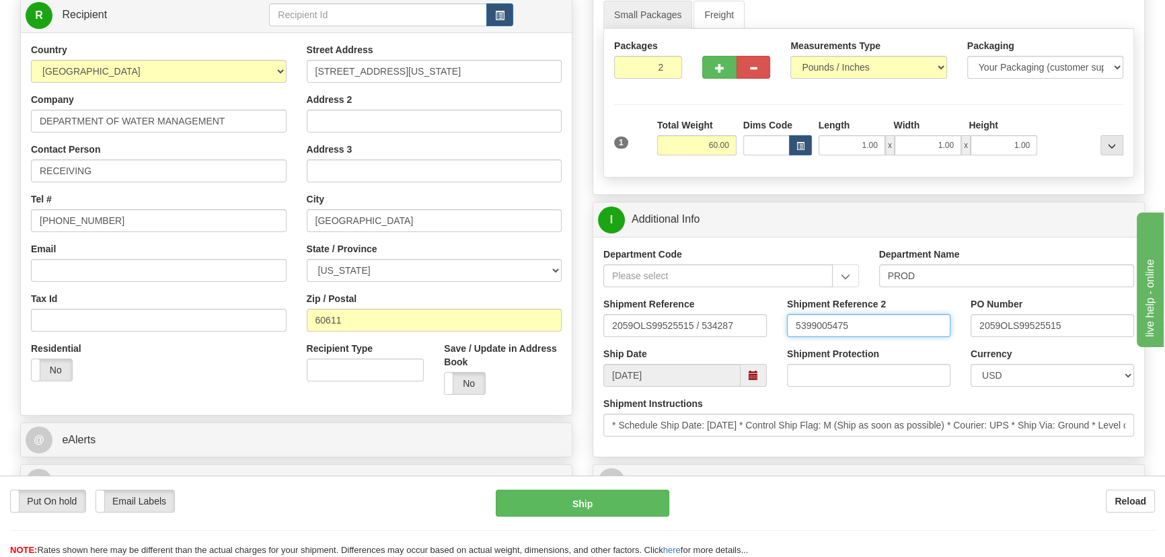
drag, startPoint x: 871, startPoint y: 326, endPoint x: 785, endPoint y: 320, distance: 87.0
click at [785, 320] on div "Shipment Reference 2 5399005475" at bounding box center [869, 322] width 184 height 50
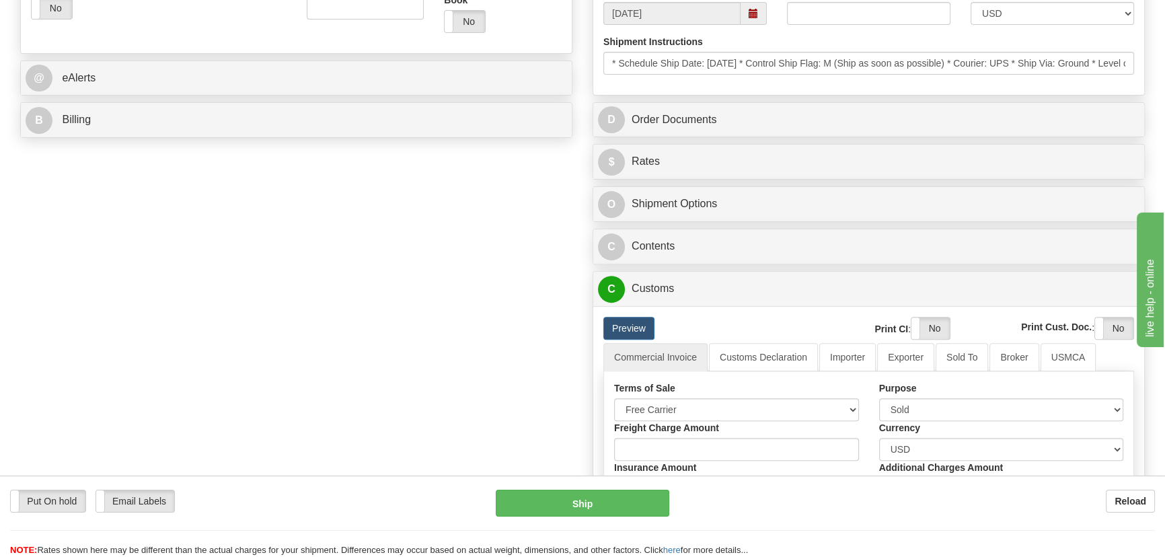
scroll to position [550, 0]
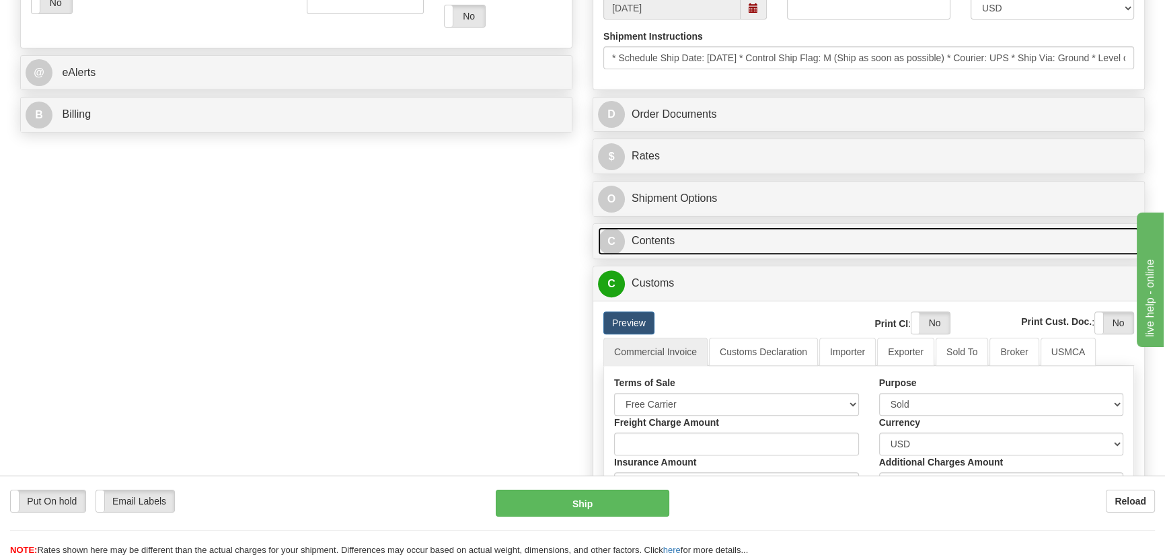
click at [901, 235] on link "C Contents" at bounding box center [869, 241] width 542 height 28
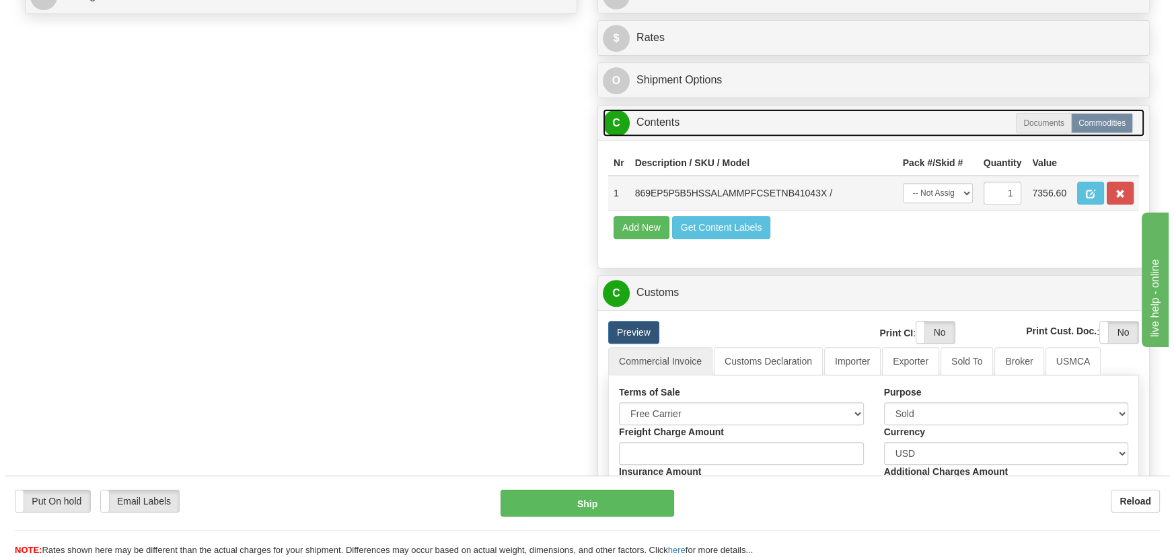
scroll to position [673, 0]
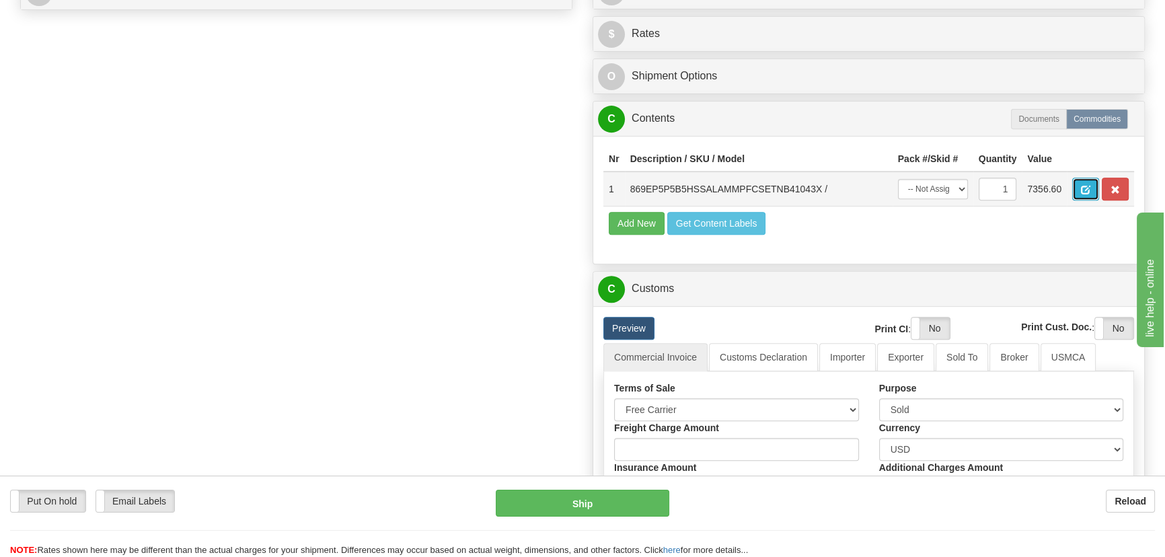
click at [1077, 189] on button "button" at bounding box center [1086, 189] width 27 height 23
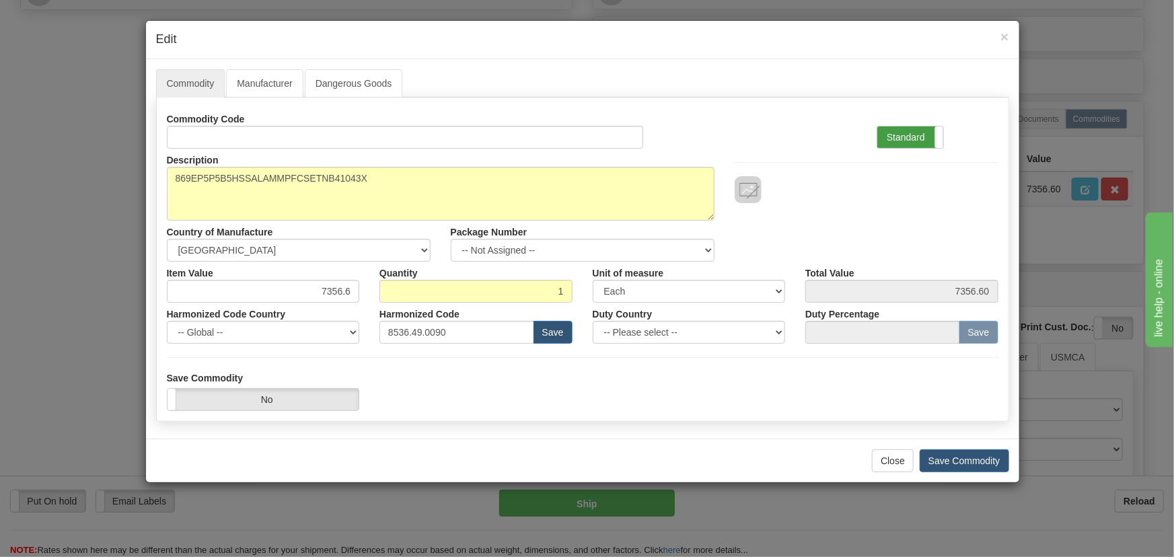
click at [901, 136] on label "Standard" at bounding box center [910, 138] width 66 height 22
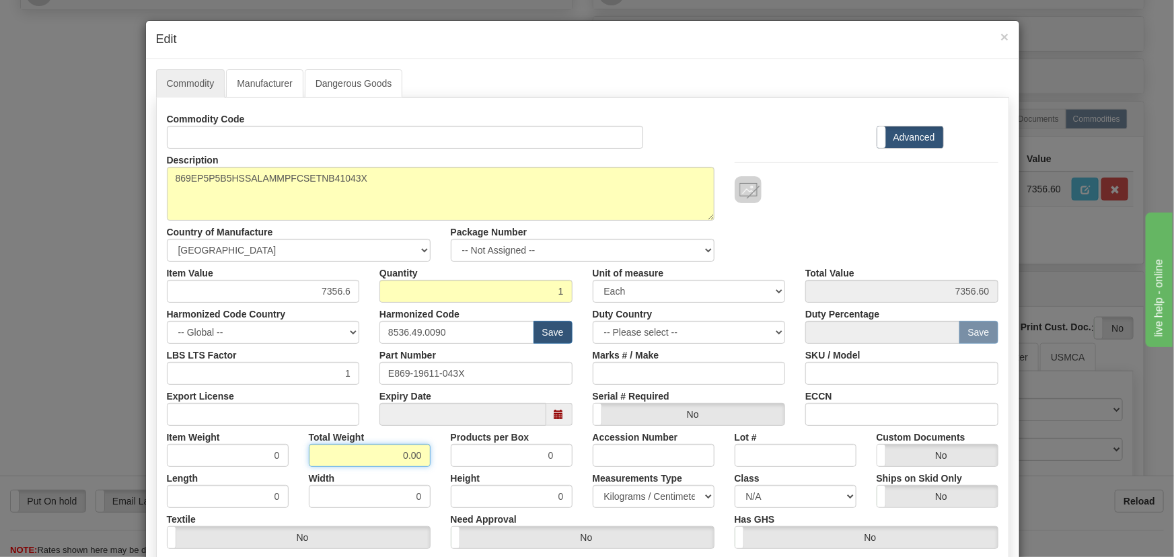
drag, startPoint x: 382, startPoint y: 455, endPoint x: 439, endPoint y: 468, distance: 58.1
click at [438, 466] on div "Commodity Code Standard Advanced Description 869EP5P5B5HSSALAMMPFCSETNB41043X C…" at bounding box center [583, 349] width 832 height 482
type input "1"
type input "1.0000"
drag, startPoint x: 313, startPoint y: 288, endPoint x: 384, endPoint y: 299, distance: 72.1
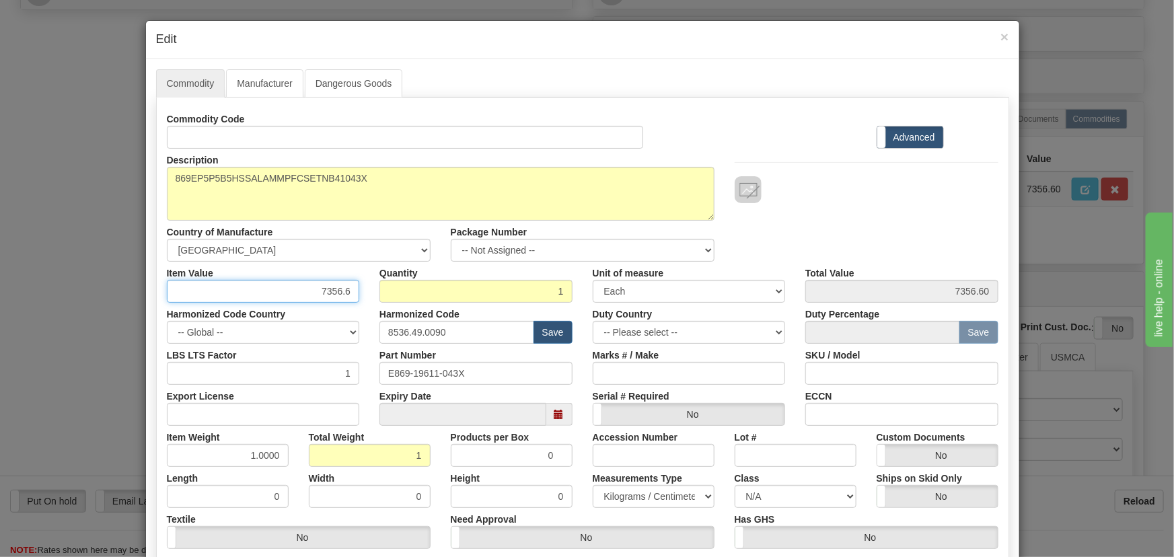
click at [384, 299] on div "Item Value 7356.6 Quantity 1 Unit of measure 3 Thousand Square Inches Adjustmen…" at bounding box center [583, 282] width 852 height 41
paste input "5.328,90"
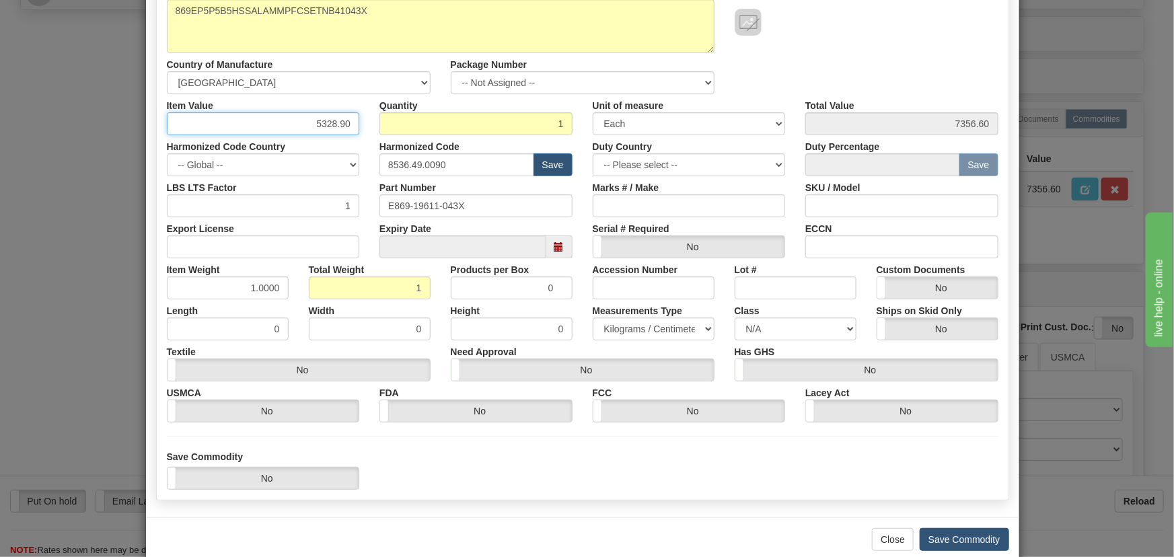
scroll to position [191, 0]
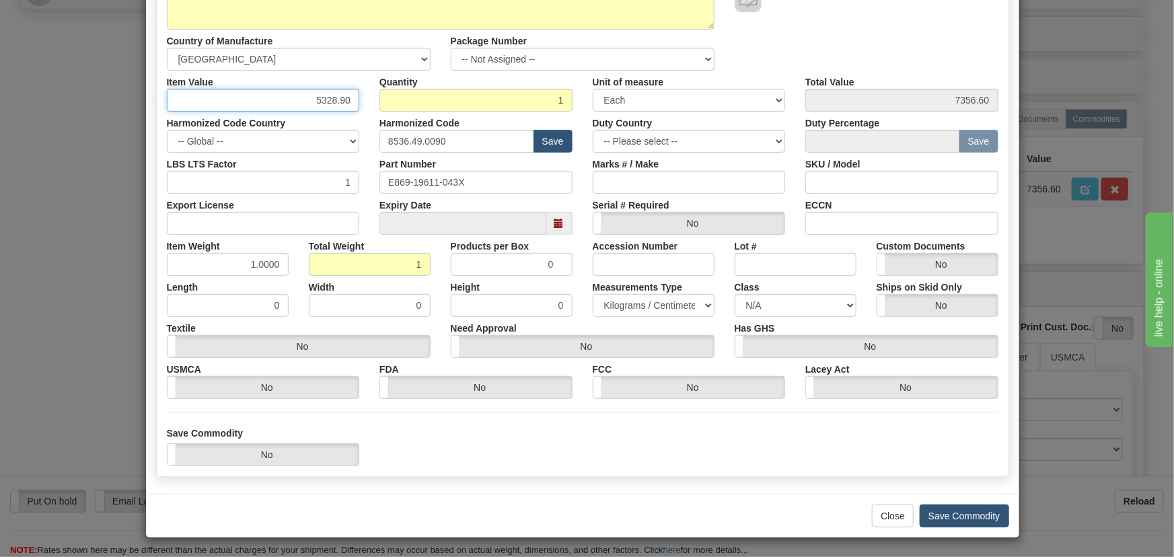
type input "5328.90"
click at [951, 514] on button "Save Commodity" at bounding box center [964, 516] width 89 height 23
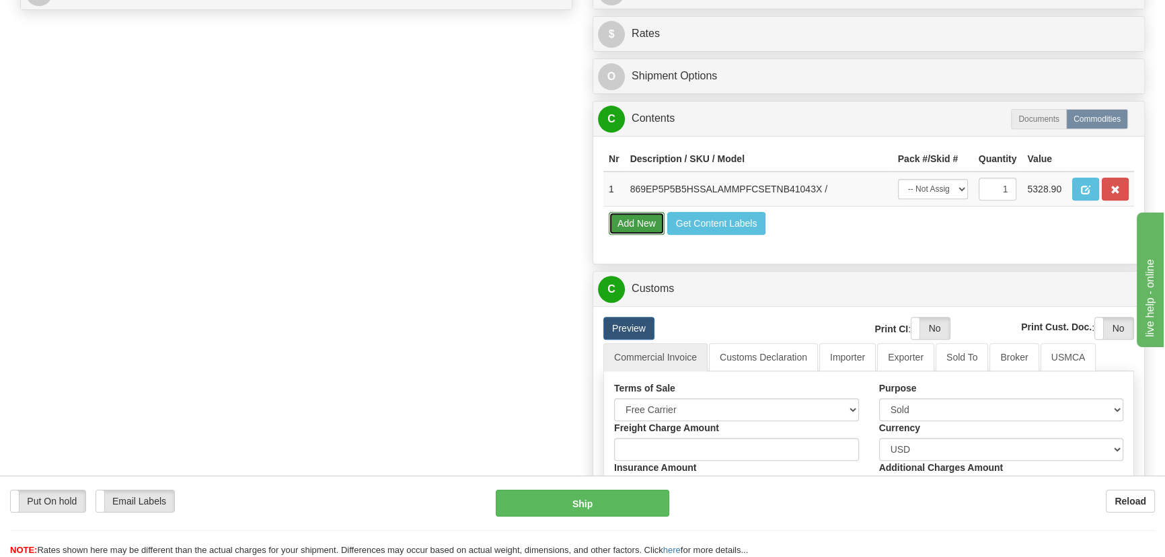
click at [645, 223] on button "Add New" at bounding box center [637, 223] width 56 height 23
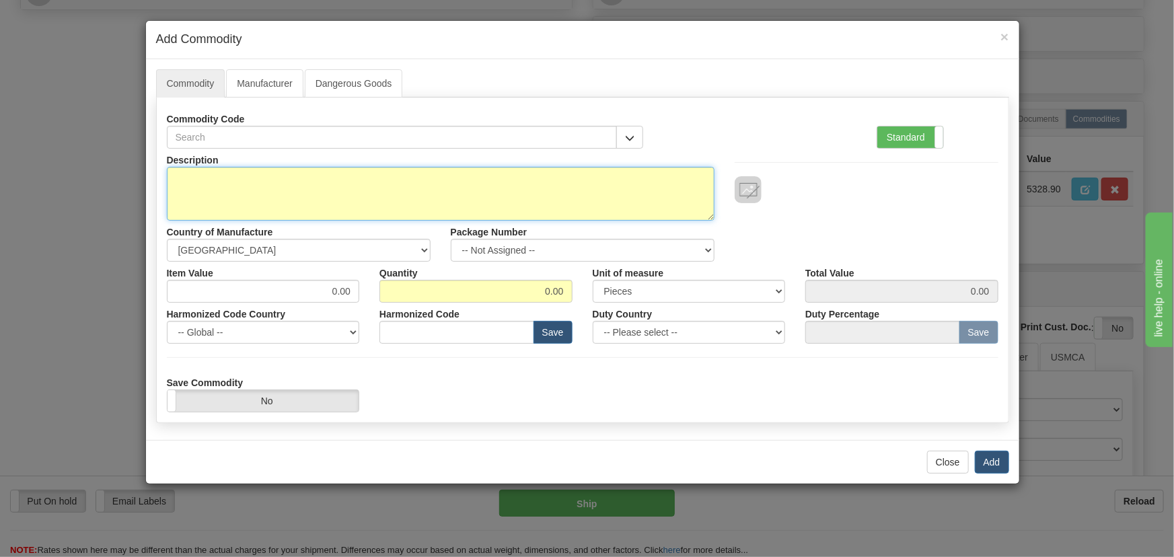
click at [503, 176] on textarea "Description" at bounding box center [441, 194] width 548 height 54
paste textarea "889EP5P5B5HSSALAMAPFCSENNB41"
type textarea "889EP5P5B5HSSALAMAPFCSENNB41"
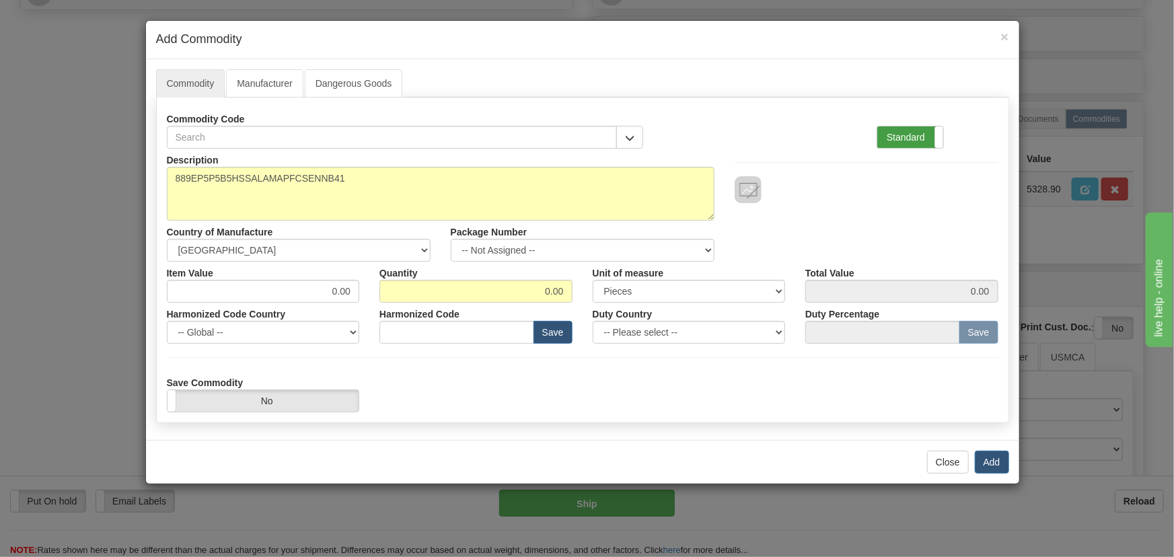
click at [915, 135] on label "Standard" at bounding box center [910, 138] width 66 height 22
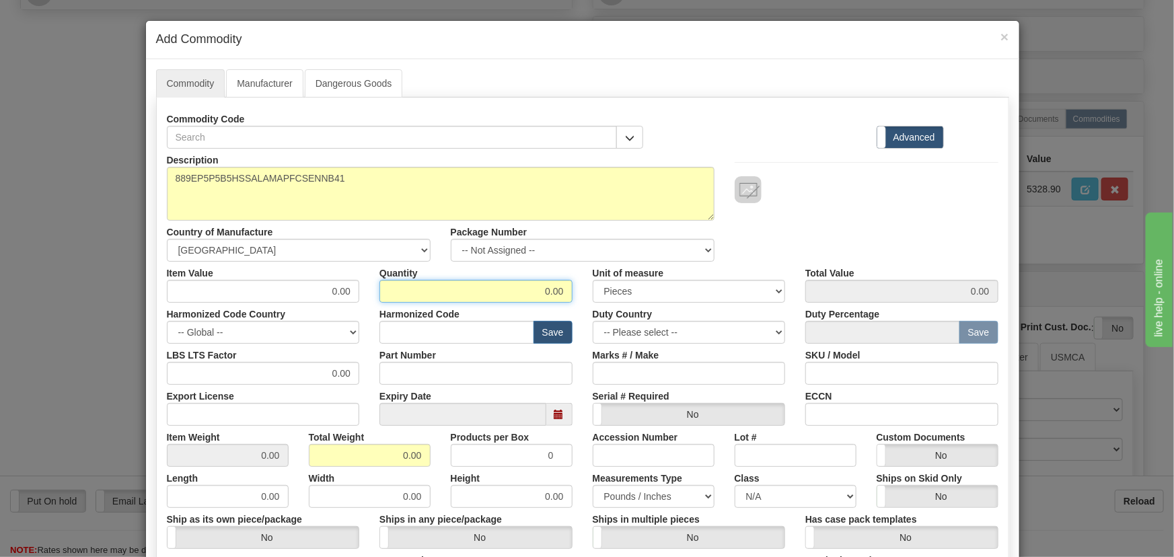
drag, startPoint x: 549, startPoint y: 291, endPoint x: 573, endPoint y: 294, distance: 23.7
click at [573, 294] on div "Quantity 0.00" at bounding box center [475, 282] width 213 height 41
drag, startPoint x: 569, startPoint y: 299, endPoint x: 584, endPoint y: 303, distance: 15.8
click at [584, 303] on div "Description 889EP5P5B5HSSALAMAPFCSENNB41 Country of Manufacture -- Unknown -- A…" at bounding box center [583, 445] width 832 height 592
type input "1"
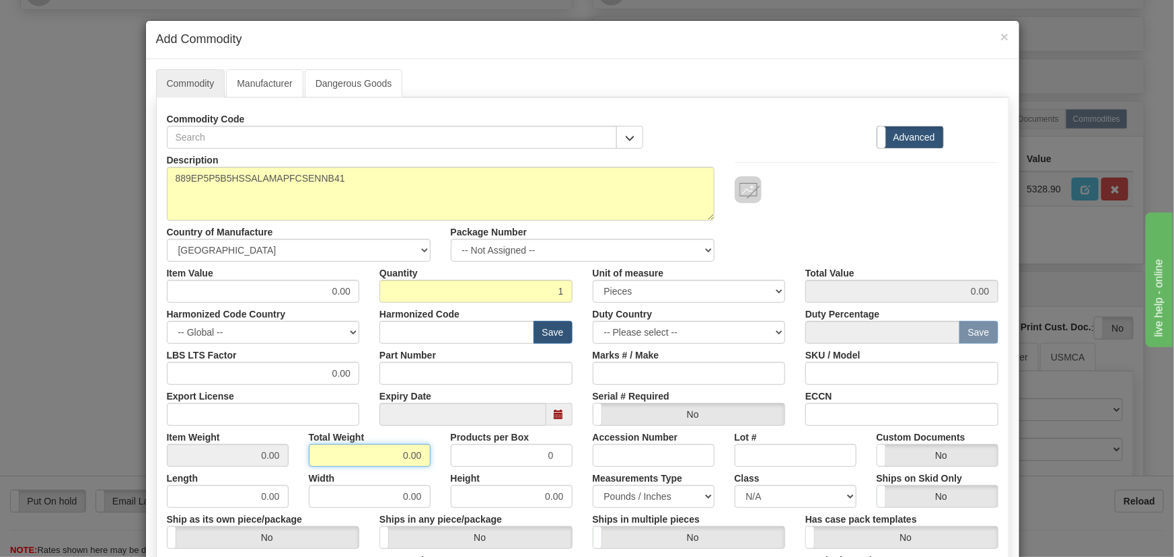
drag, startPoint x: 381, startPoint y: 456, endPoint x: 433, endPoint y: 473, distance: 55.3
click at [437, 475] on div "Description 889EP5P5B5HSSALAMAPFCSENNB41 Country of Manufacture -- Unknown -- A…" at bounding box center [583, 445] width 832 height 592
type input "1"
type input "1.0000"
click at [431, 471] on div "Width 0.00" at bounding box center [370, 487] width 142 height 41
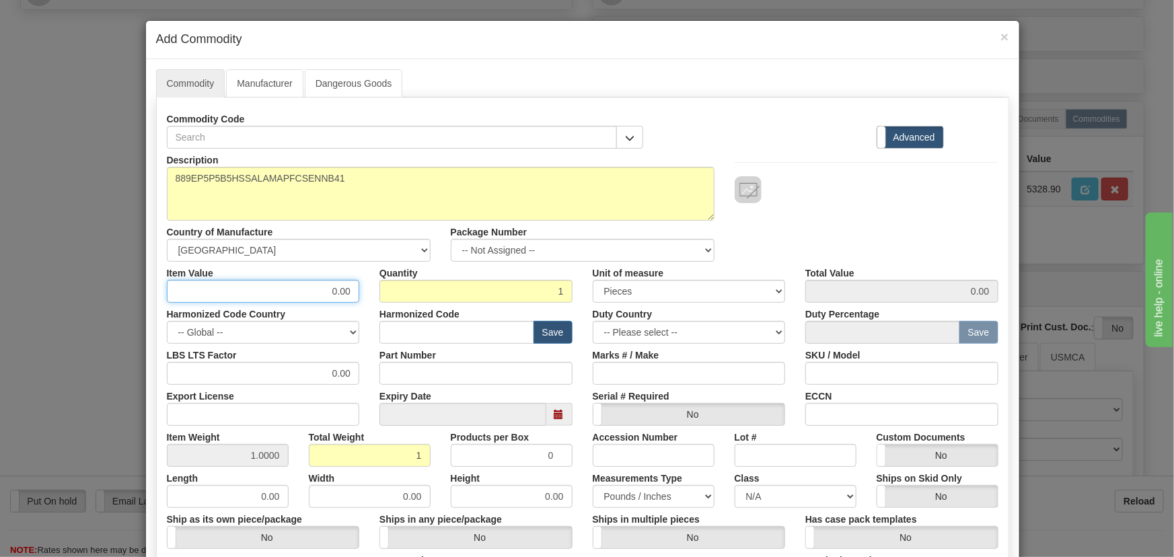
drag, startPoint x: 363, startPoint y: 303, endPoint x: 382, endPoint y: 313, distance: 21.4
click at [402, 309] on div "Description 889EP5P5B5HSSALAMAPFCSENNB41 Country of Manufacture -- Unknown -- A…" at bounding box center [583, 445] width 832 height 592
paste input "7.454,48"
type input "7454.48"
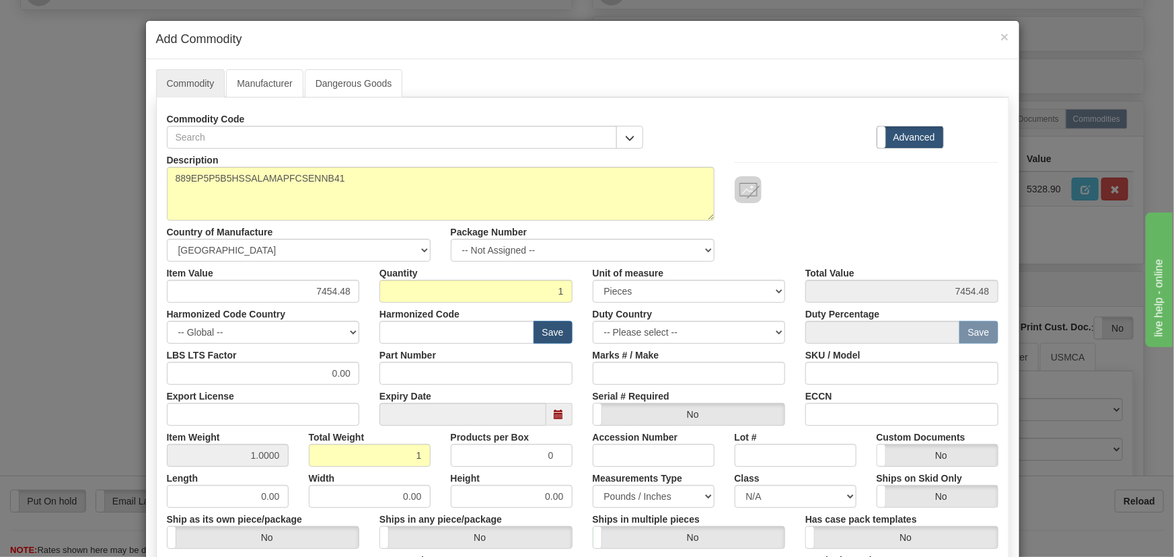
click at [843, 199] on div at bounding box center [867, 189] width 264 height 27
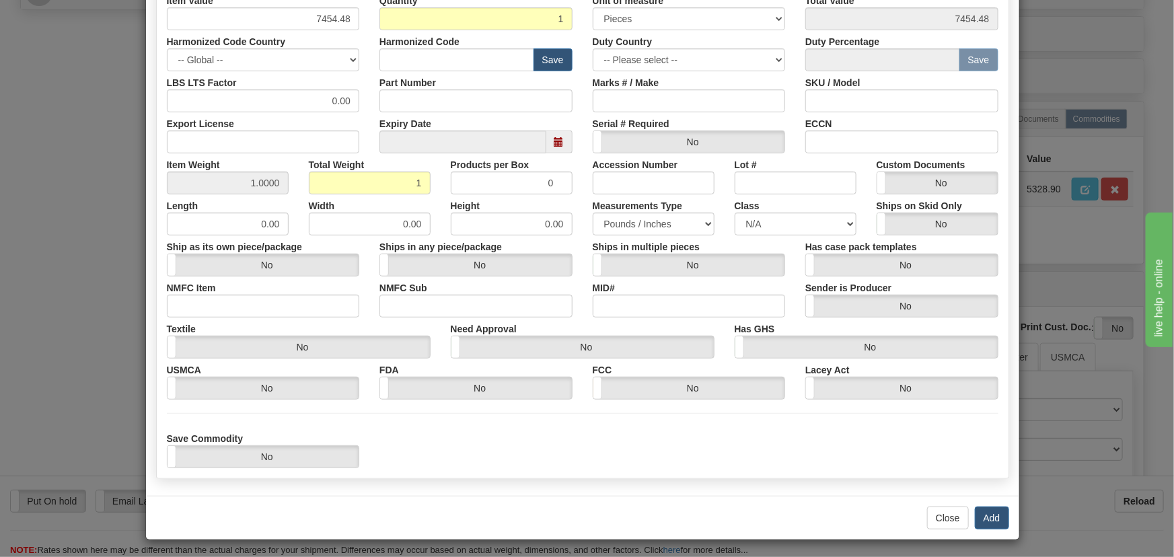
scroll to position [275, 0]
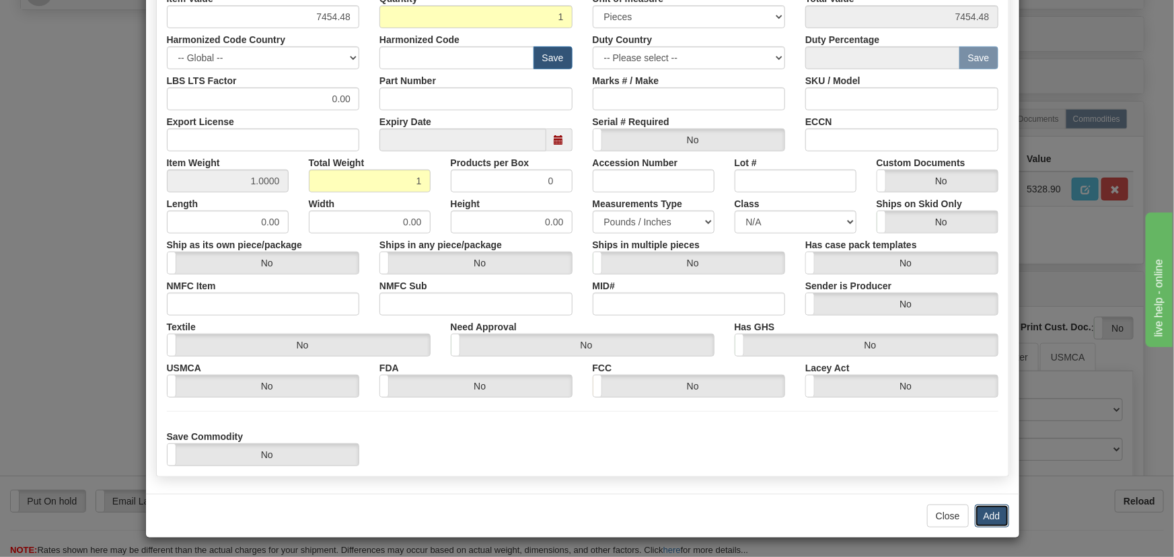
click at [983, 510] on button "Add" at bounding box center [992, 516] width 34 height 23
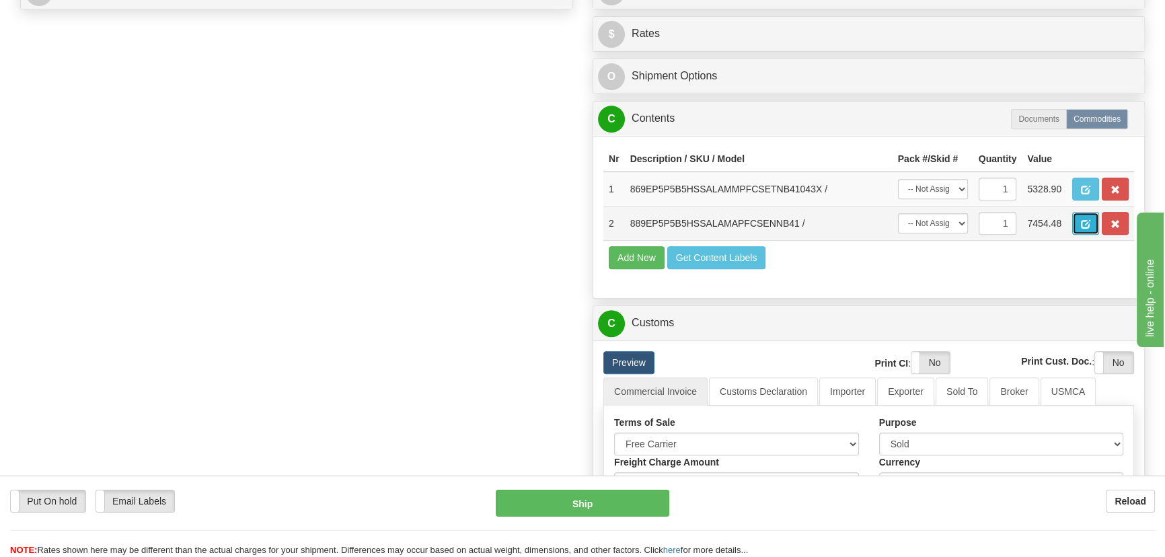
click at [1089, 221] on span "button" at bounding box center [1085, 224] width 9 height 9
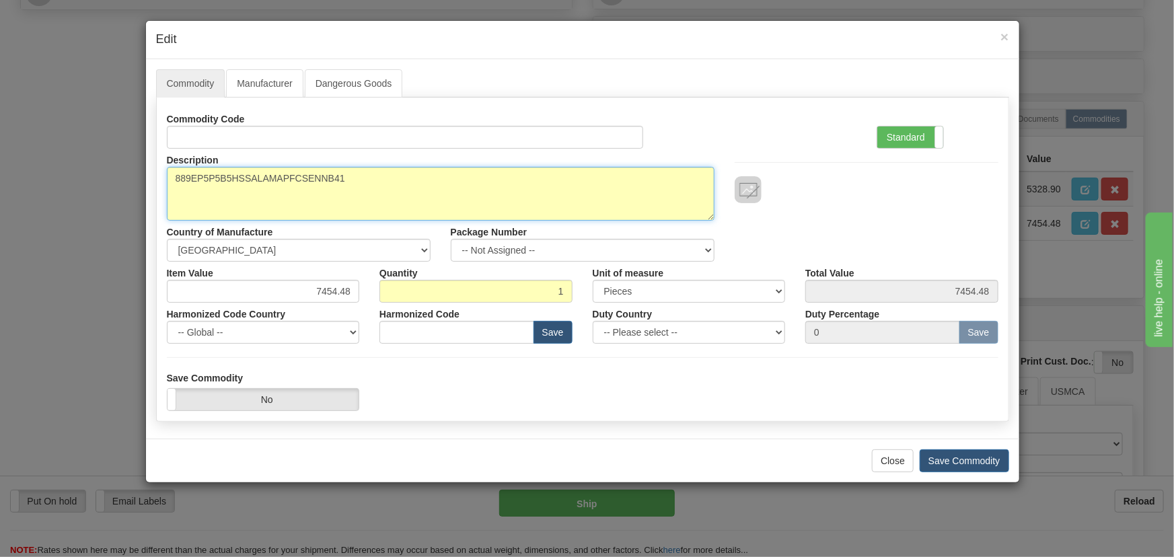
paste textarea "043X"
drag, startPoint x: 340, startPoint y: 176, endPoint x: 108, endPoint y: 185, distance: 233.0
click at [102, 180] on div "× Edit Commodity Manufacturer Dangerous Goods Commodity Code Standard Advanced …" at bounding box center [587, 278] width 1174 height 557
type textarea "889EP5P5B5HSSALAMAPFCSENNB41043X"
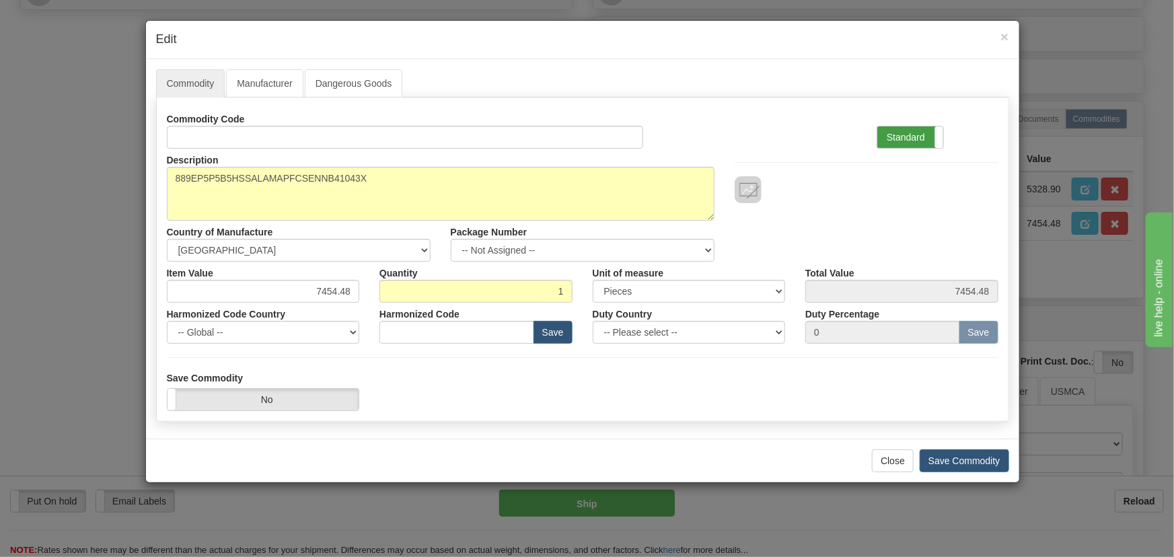
click at [909, 137] on label "Standard" at bounding box center [910, 138] width 66 height 22
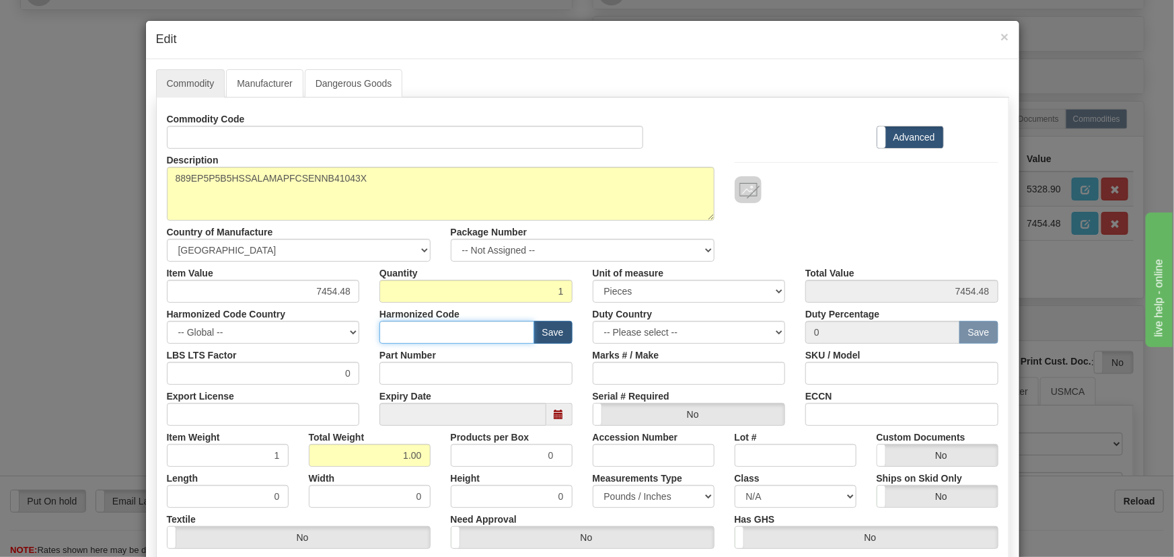
drag, startPoint x: 503, startPoint y: 326, endPoint x: 732, endPoint y: 277, distance: 234.8
click at [503, 326] on input "text" at bounding box center [457, 332] width 155 height 23
paste input "8536.49.0090"
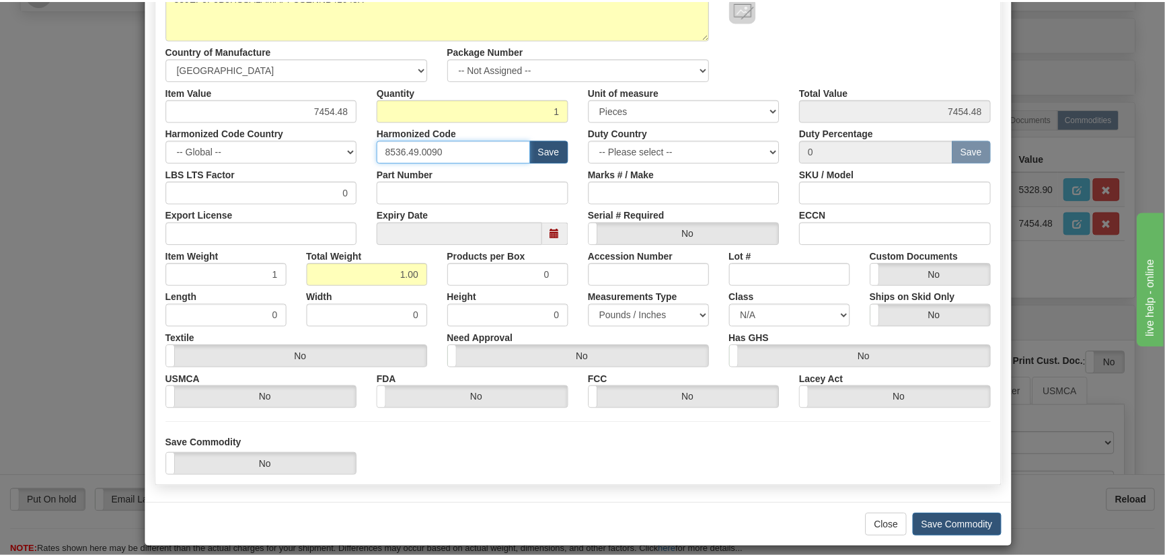
scroll to position [191, 0]
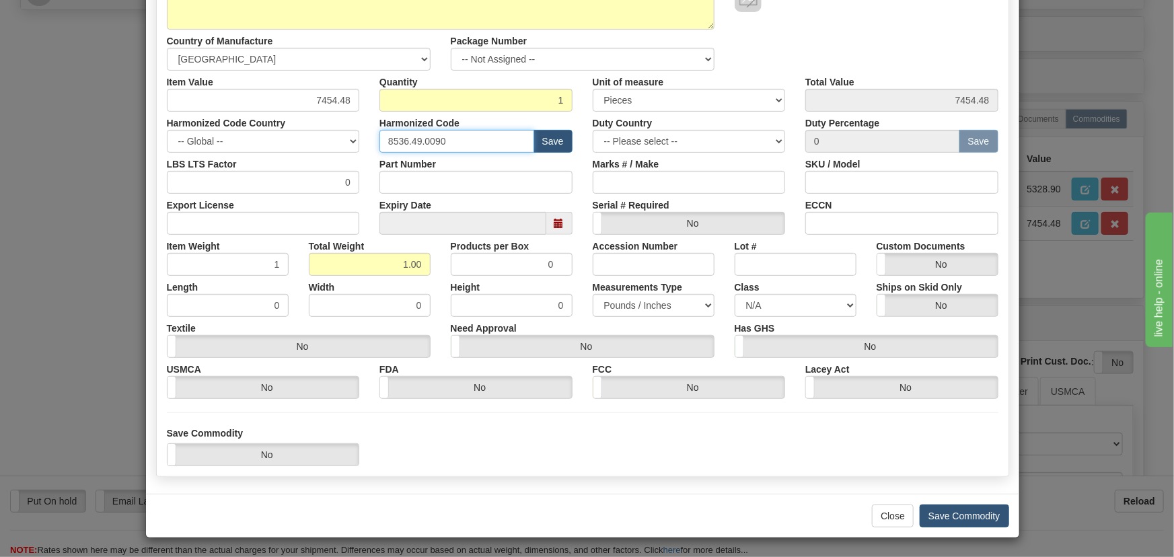
type input "8536.49.0090"
click at [956, 512] on button "Save Commodity" at bounding box center [964, 516] width 89 height 23
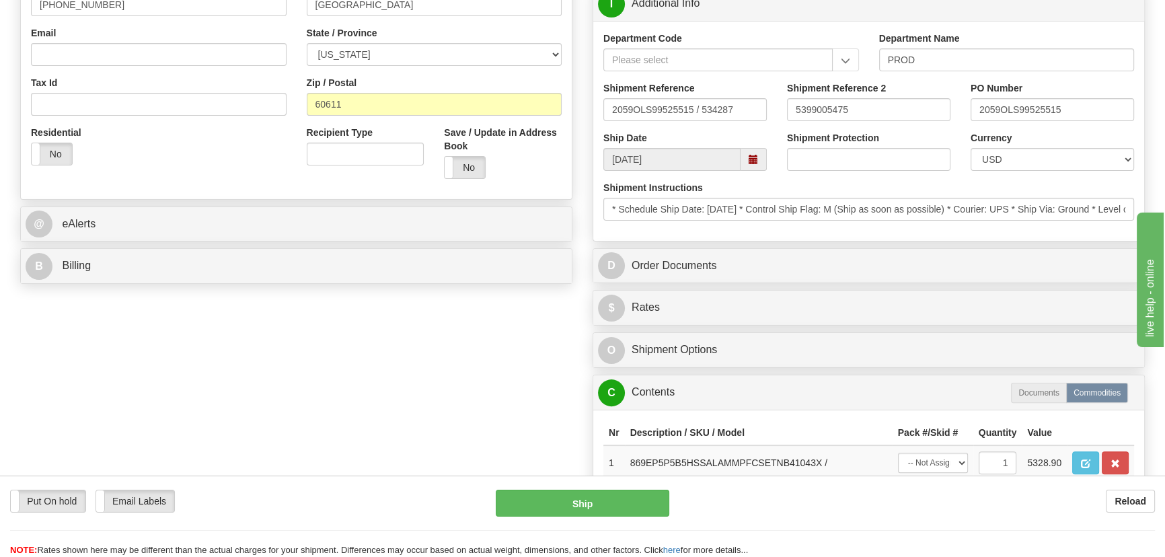
scroll to position [367, 0]
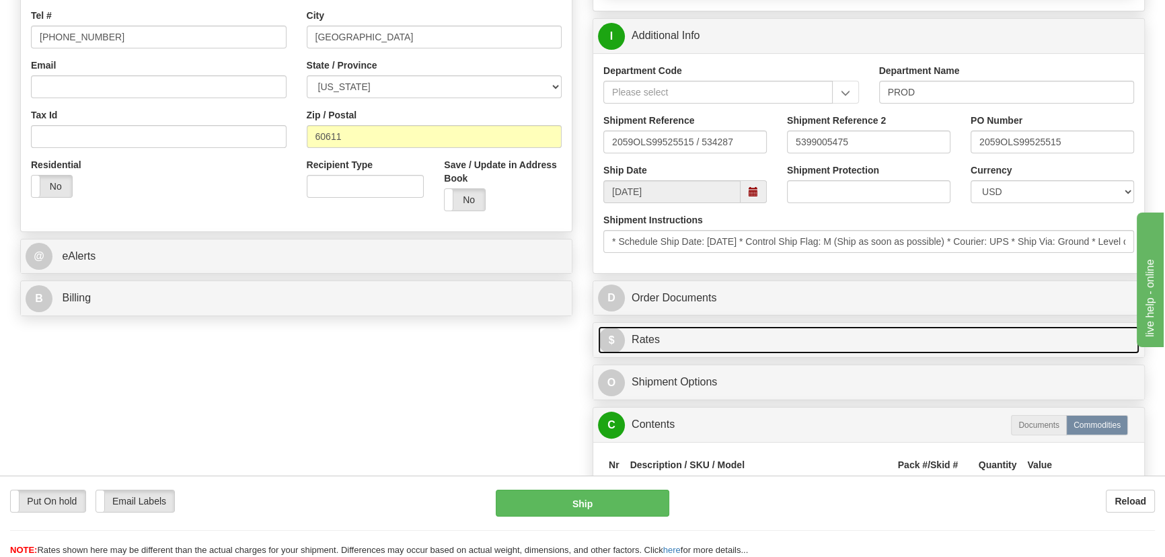
click at [888, 342] on link "$ Rates" at bounding box center [869, 340] width 542 height 28
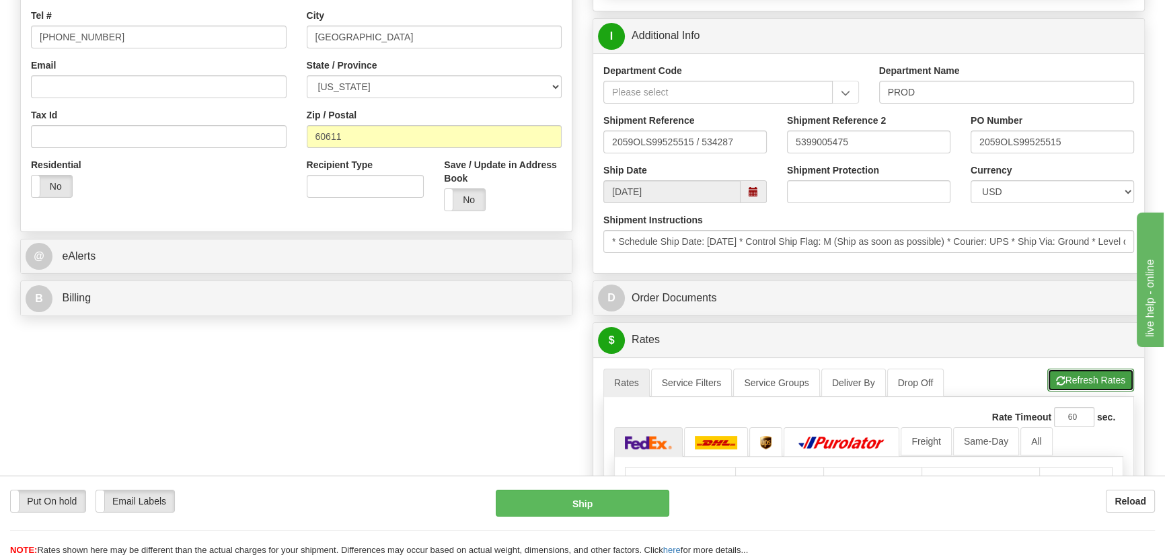
click at [1080, 375] on button "Refresh Rates" at bounding box center [1091, 380] width 87 height 23
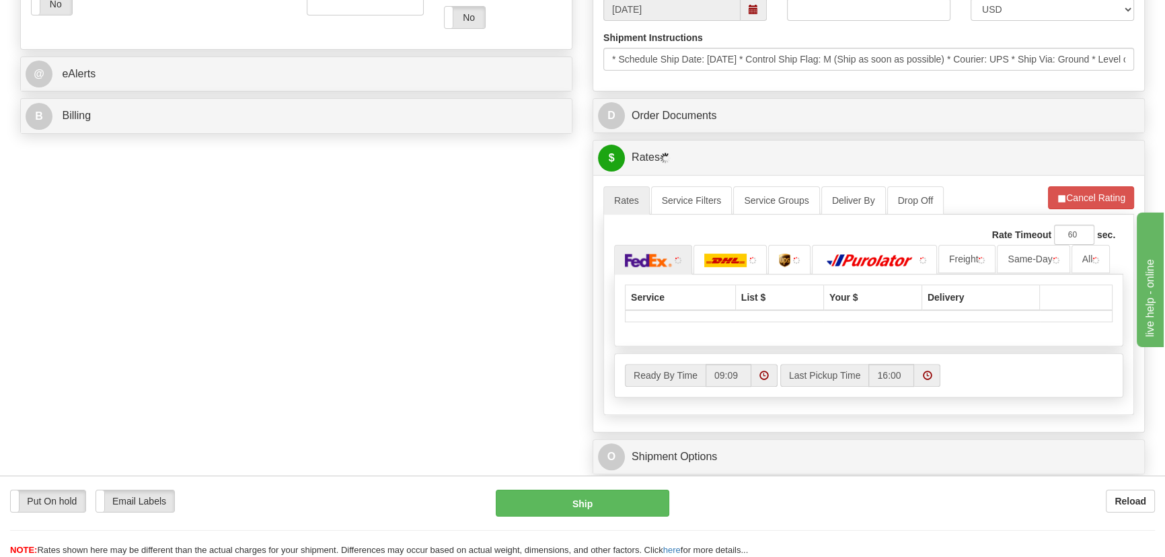
scroll to position [550, 0]
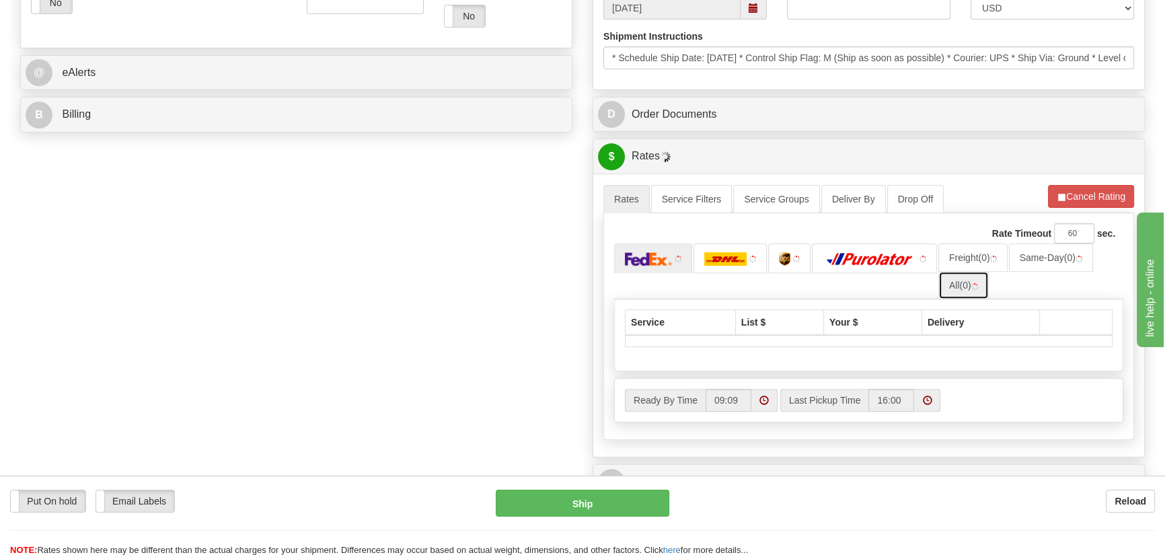
click at [970, 285] on span "(0)" at bounding box center [965, 285] width 11 height 11
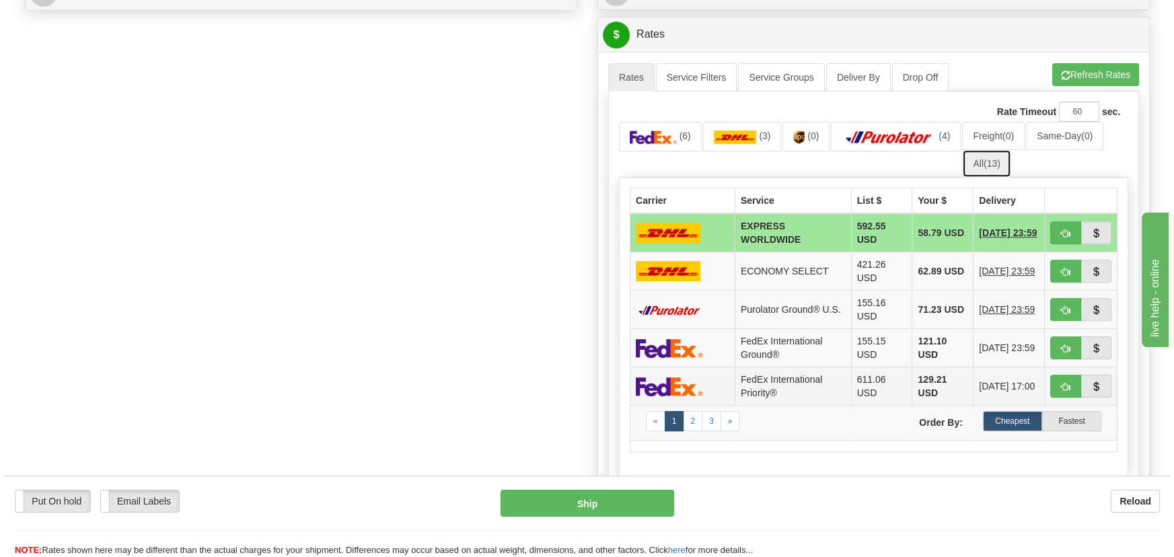
scroll to position [673, 0]
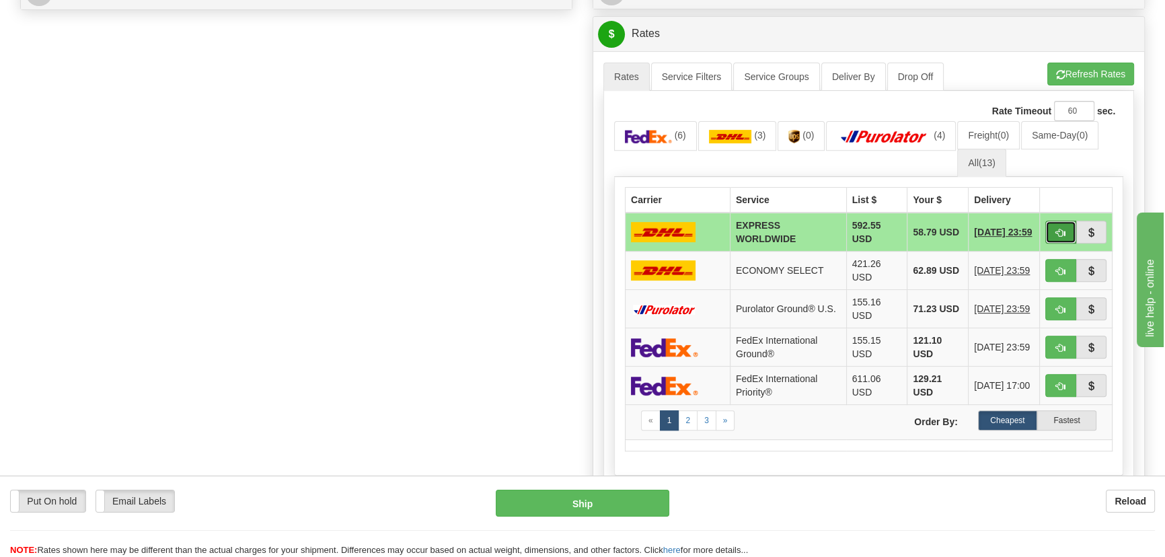
click at [1063, 233] on span "button" at bounding box center [1060, 233] width 9 height 9
type input "P"
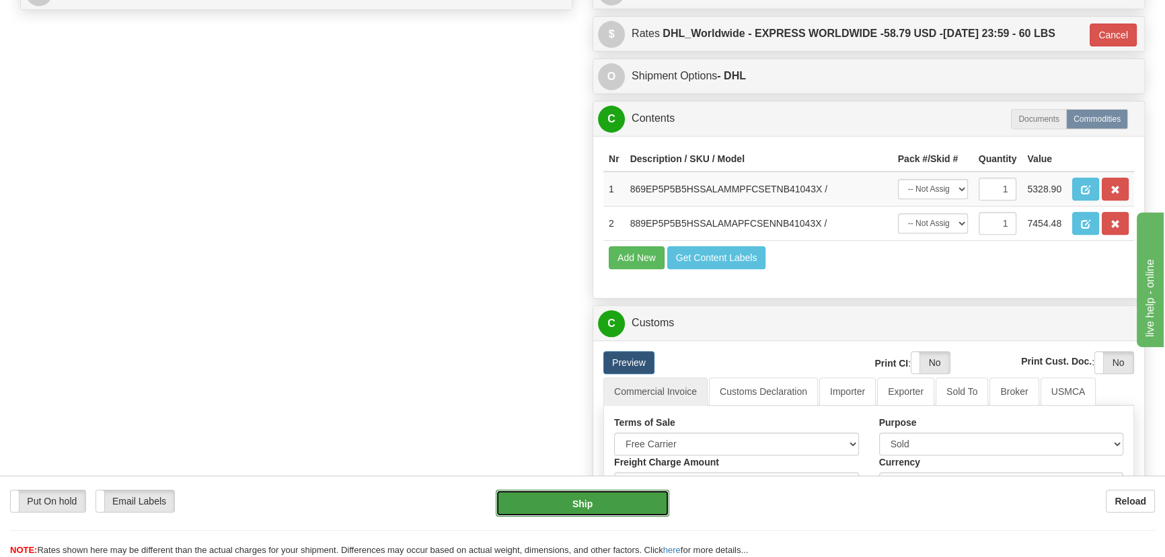
click at [618, 503] on button "Ship" at bounding box center [583, 503] width 174 height 27
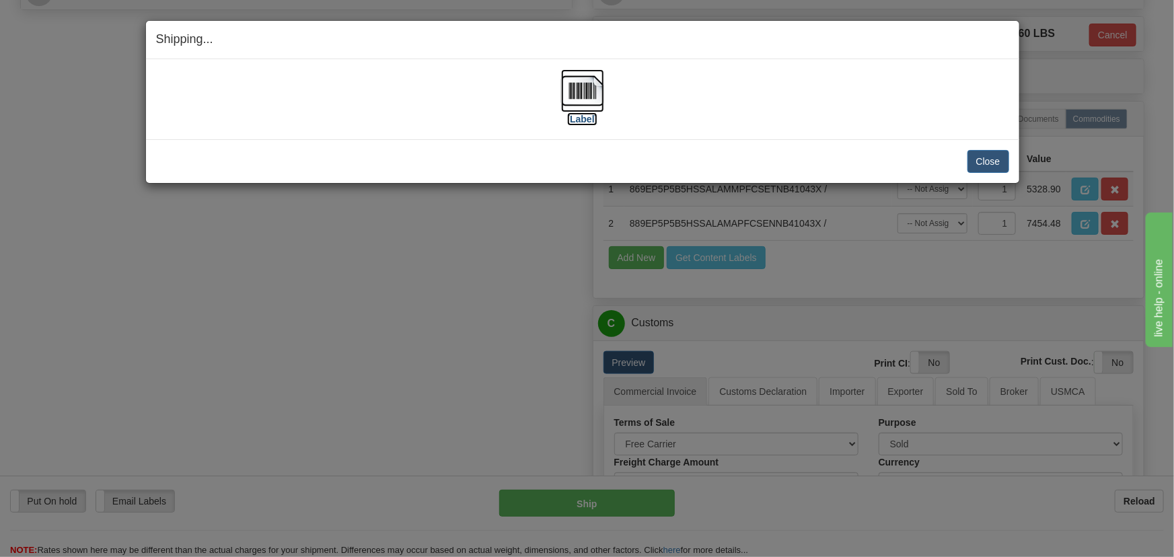
click at [598, 95] on img at bounding box center [582, 90] width 43 height 43
click at [995, 161] on button "Close" at bounding box center [989, 161] width 42 height 23
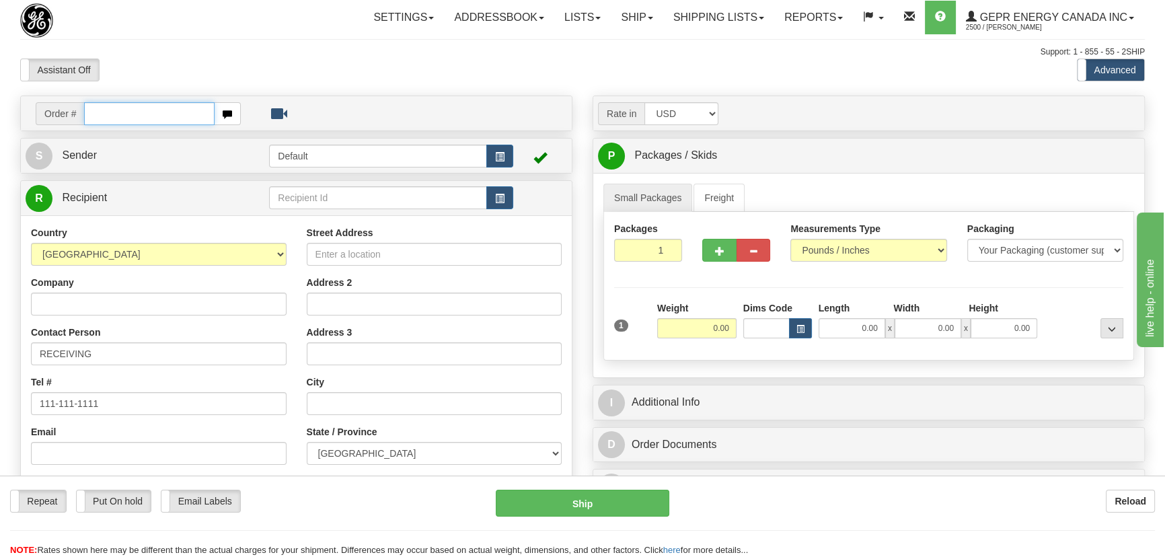
paste input "0086693608"
click at [102, 112] on input "0086693608" at bounding box center [149, 113] width 131 height 23
type input "86693608"
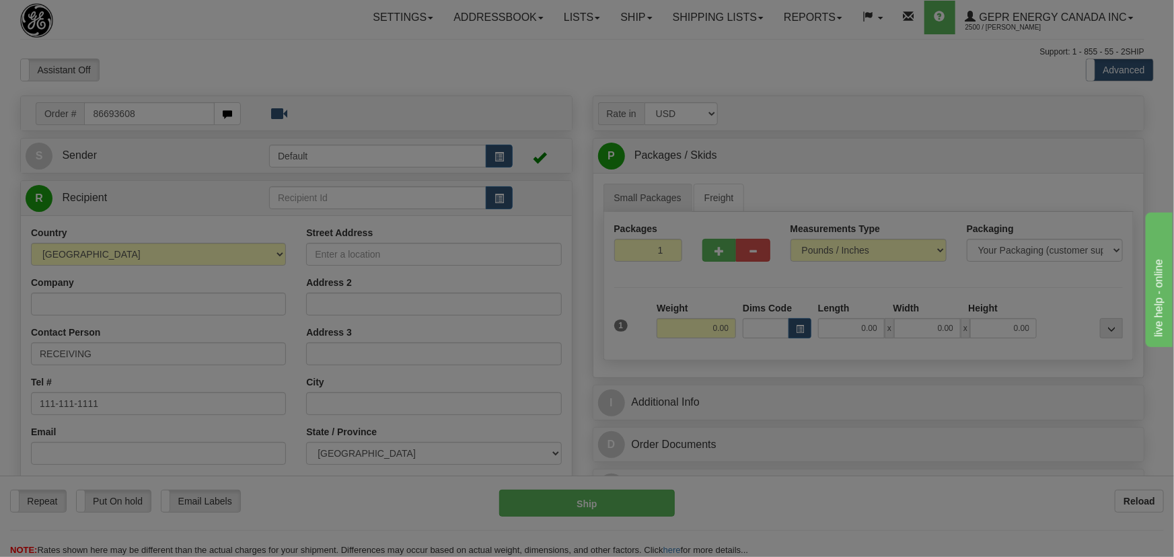
click at [453, 67] on body "Training Course Close Toggle navigation Settings Shipping Preferences New Recip…" at bounding box center [587, 278] width 1174 height 557
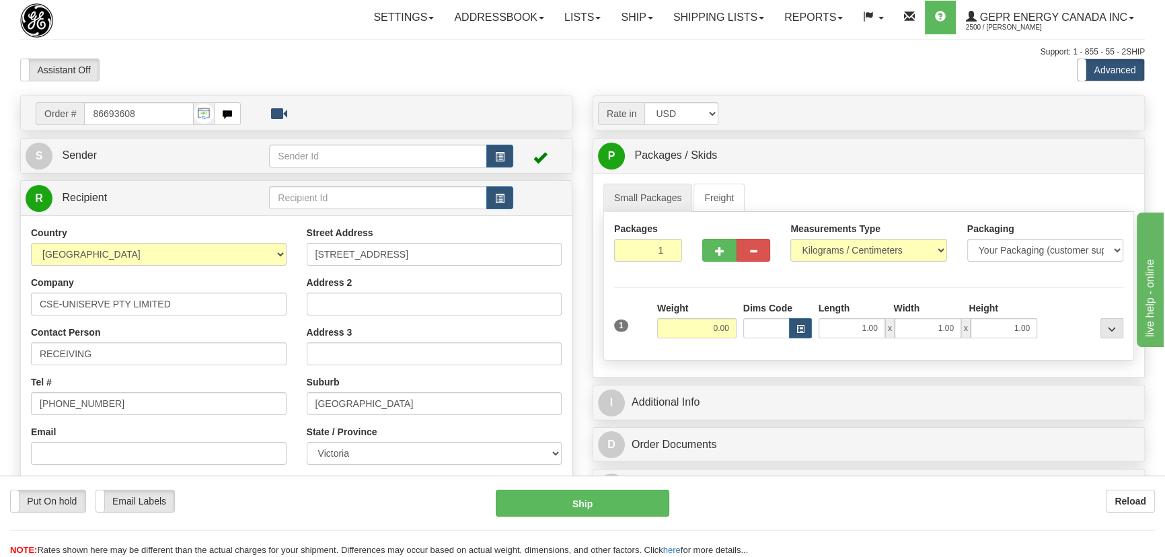
scroll to position [61, 0]
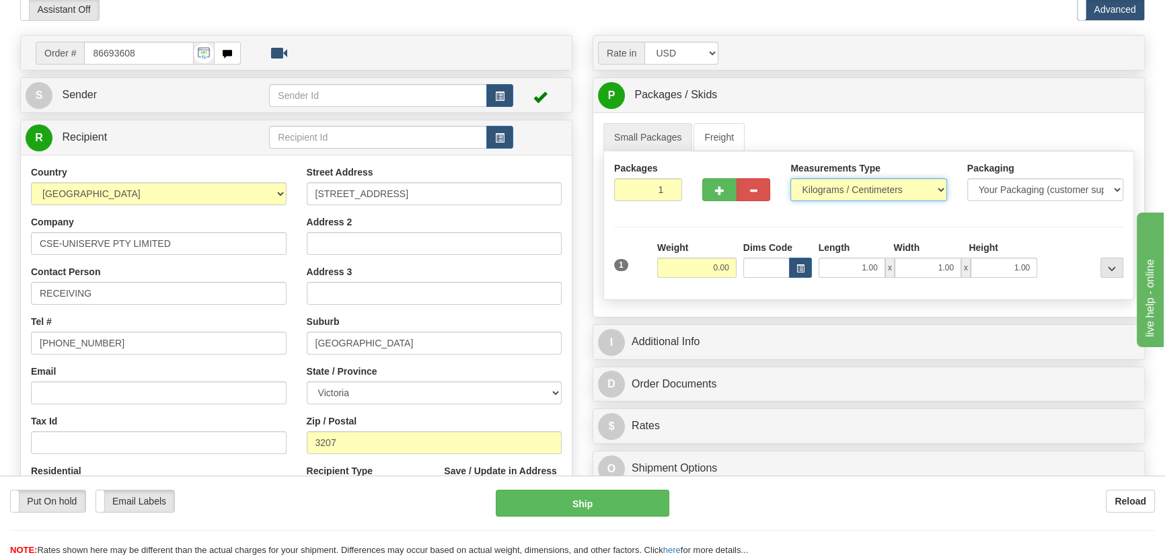
click at [837, 192] on select "Pounds / Inches Kilograms / Centimeters" at bounding box center [869, 189] width 156 height 23
select select "0"
click at [791, 178] on select "Pounds / Inches Kilograms / Centimeters" at bounding box center [869, 189] width 156 height 23
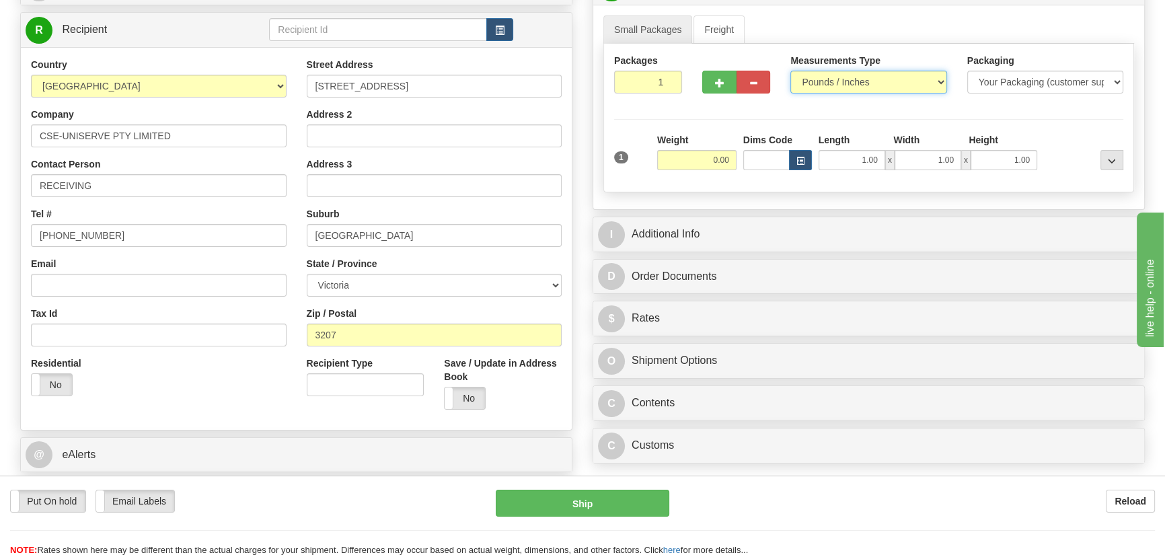
scroll to position [183, 0]
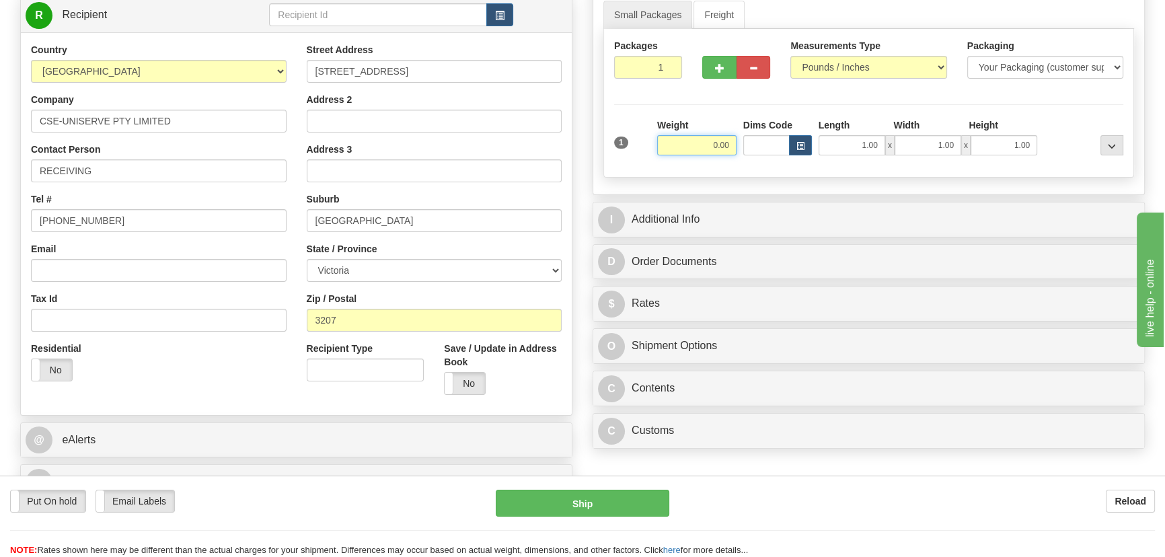
drag, startPoint x: 709, startPoint y: 147, endPoint x: 747, endPoint y: 155, distance: 38.7
click at [747, 154] on div "1 Weight 0.00 Dims Code 1.00" at bounding box center [869, 142] width 516 height 48
type input "21.00"
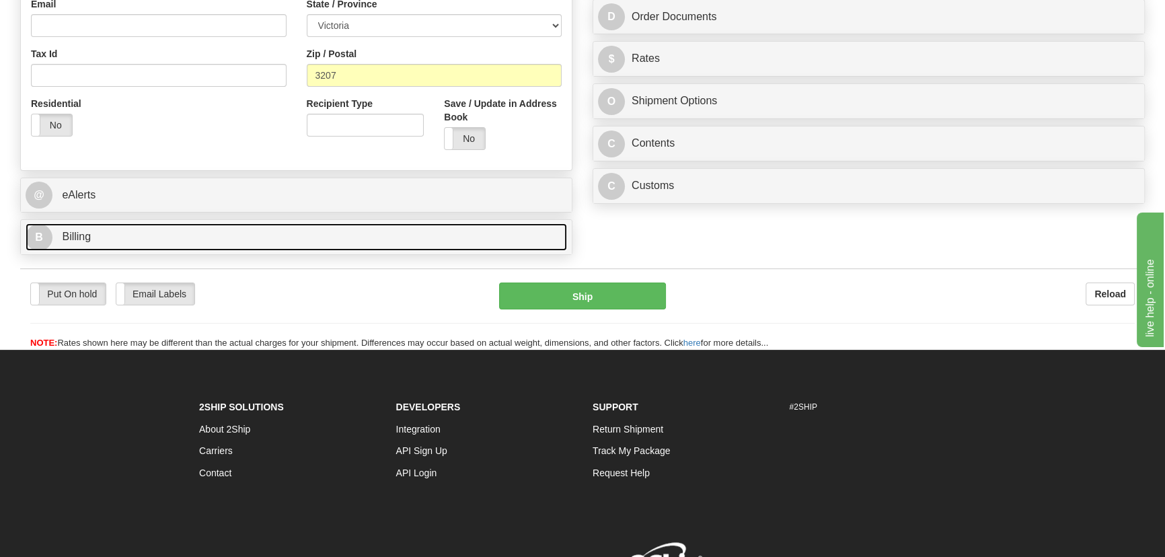
click at [280, 235] on link "B Billing" at bounding box center [297, 237] width 542 height 28
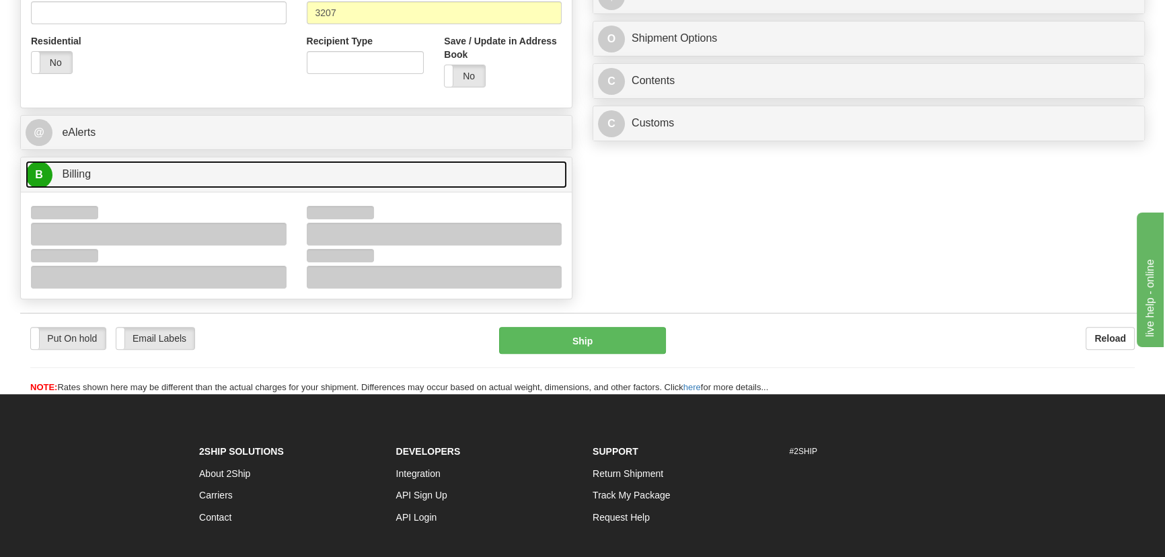
scroll to position [550, 0]
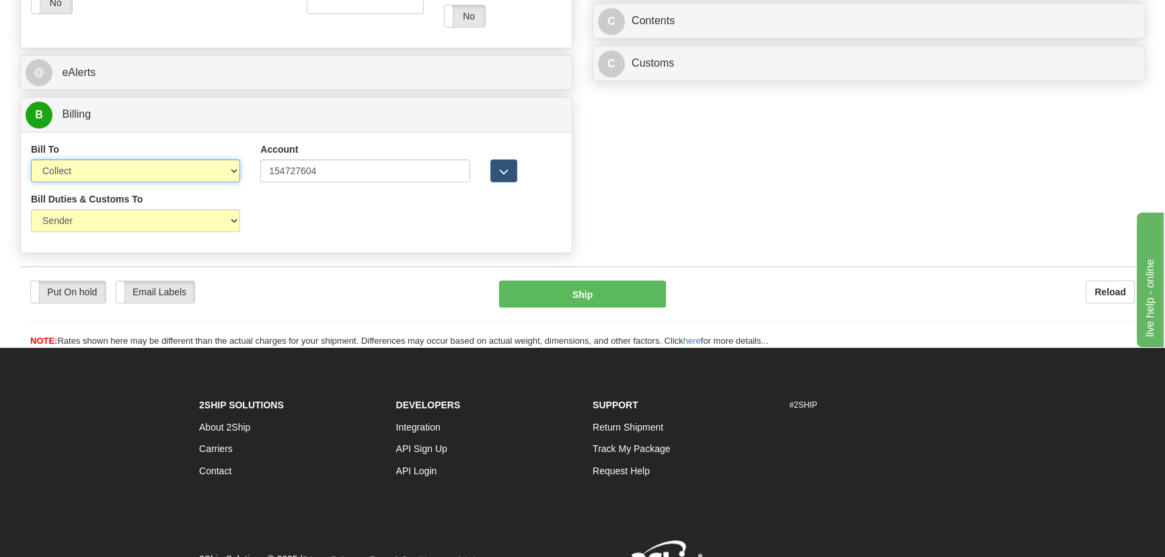
click at [145, 168] on select "Sender Recipient Third Party Collect" at bounding box center [135, 170] width 209 height 23
select select "2"
click at [31, 159] on select "Sender Recipient Third Party Collect" at bounding box center [135, 170] width 209 height 23
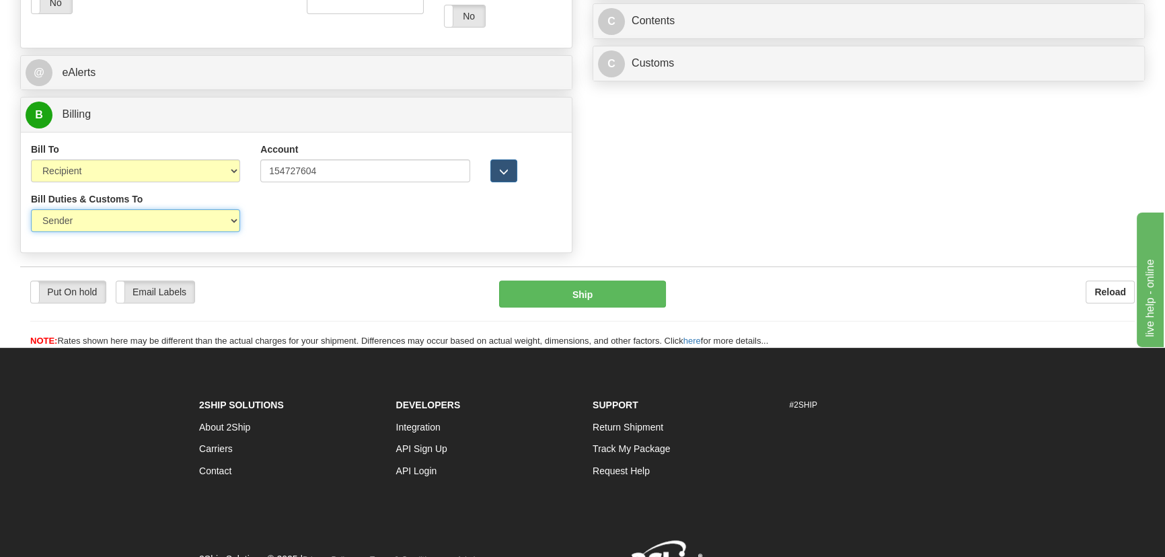
click at [110, 219] on select "Sender Recipient Third Party" at bounding box center [135, 220] width 209 height 23
select select "2"
click at [31, 209] on select "Sender Recipient Third Party" at bounding box center [135, 220] width 209 height 23
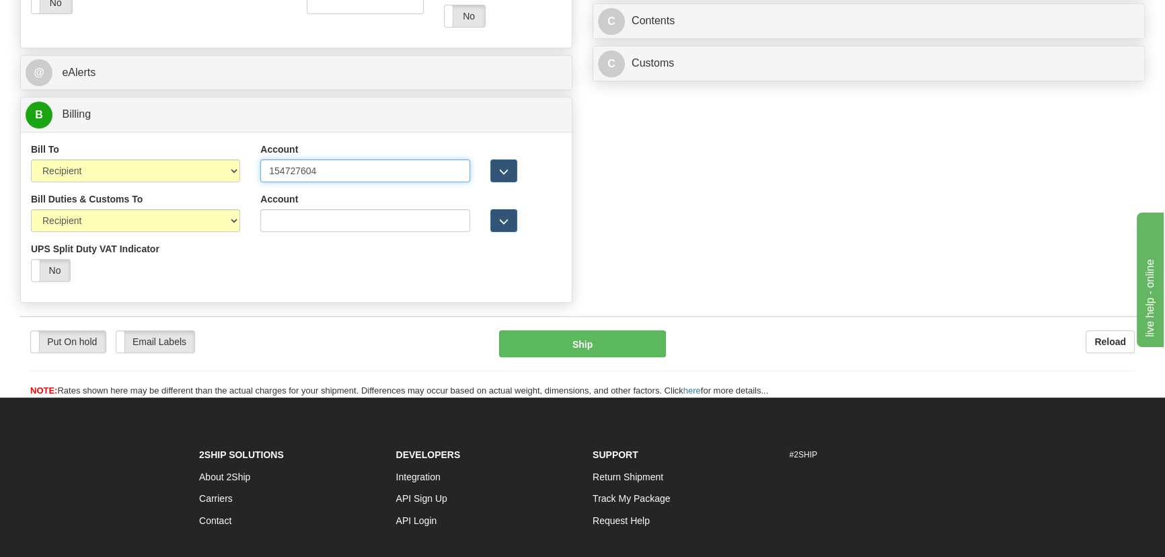
drag, startPoint x: 349, startPoint y: 164, endPoint x: 141, endPoint y: 168, distance: 207.3
click at [141, 168] on div "Bill To Sender Recipient Third Party Collect Account 154727604 3rd Party Accoun…" at bounding box center [296, 168] width 551 height 50
paste input "963746881"
type input "963746881"
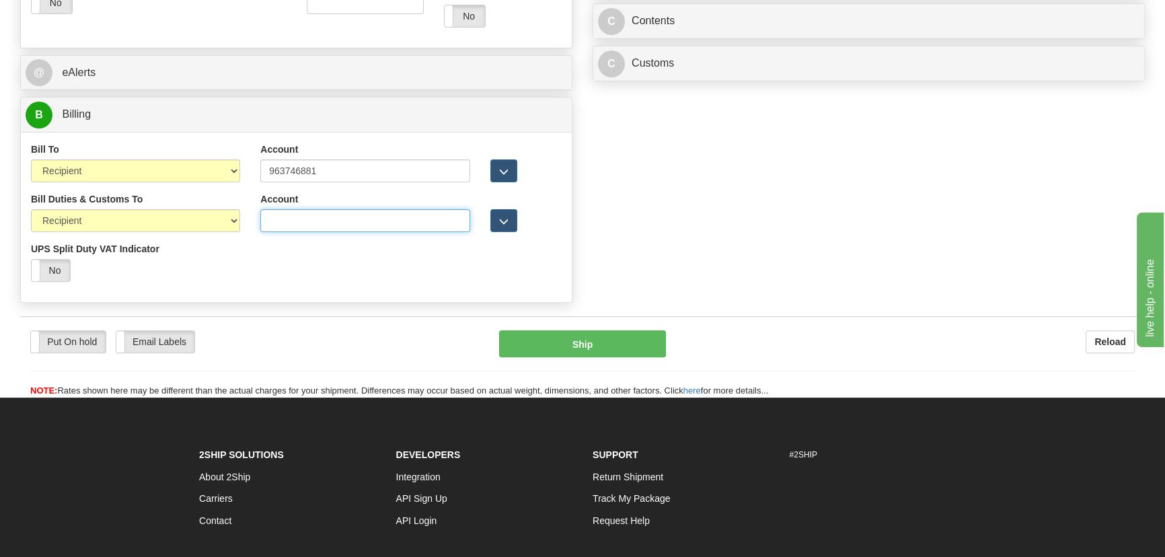
click at [327, 219] on input "Account" at bounding box center [364, 220] width 209 height 23
paste input "963746881"
type input "963746881"
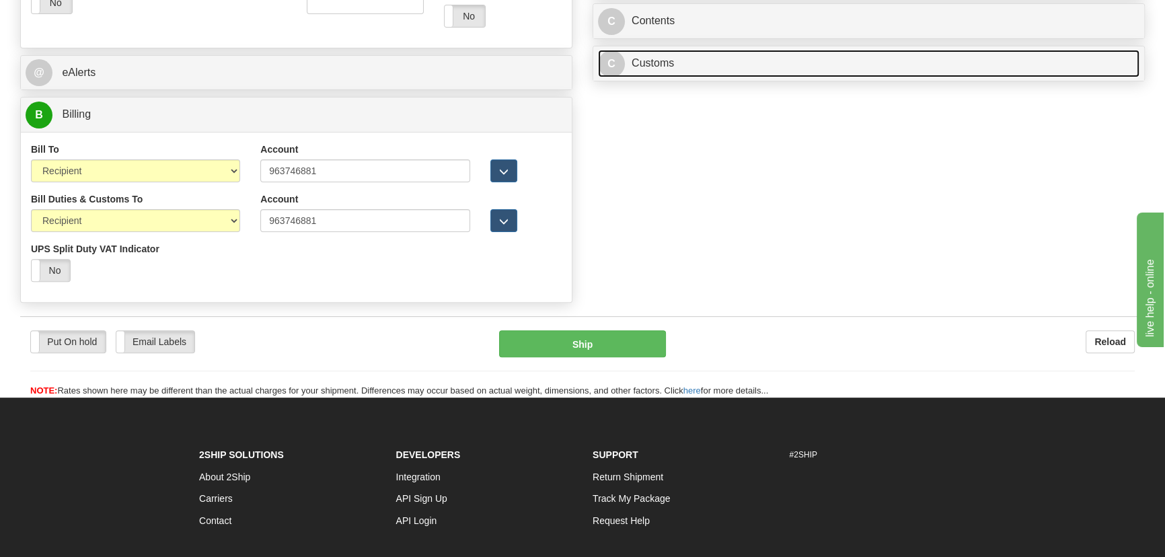
drag, startPoint x: 887, startPoint y: 61, endPoint x: 875, endPoint y: 81, distance: 23.5
click at [888, 61] on link "C Customs" at bounding box center [869, 64] width 542 height 28
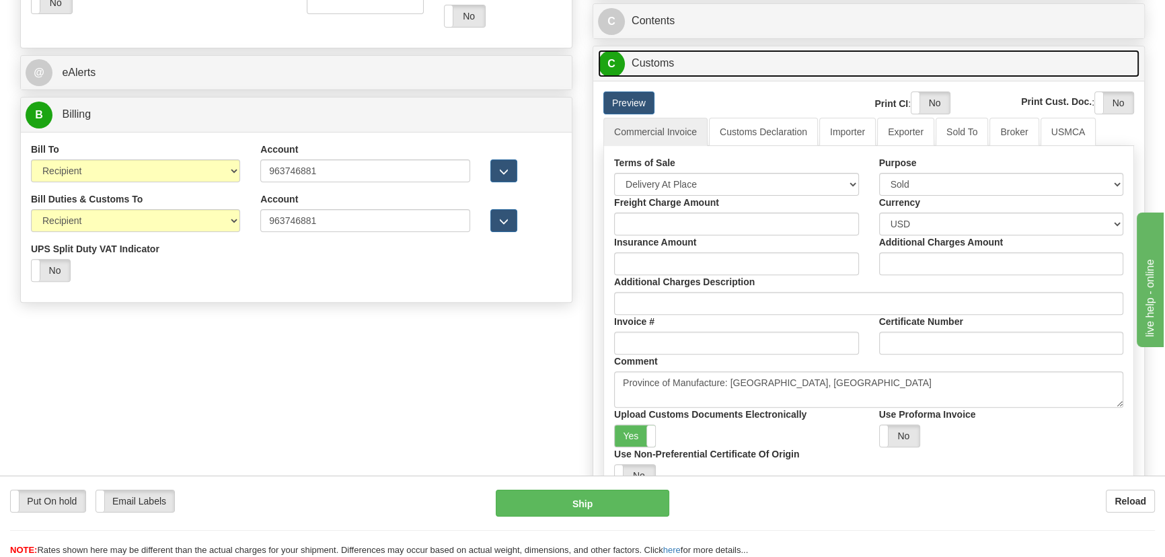
scroll to position [612, 0]
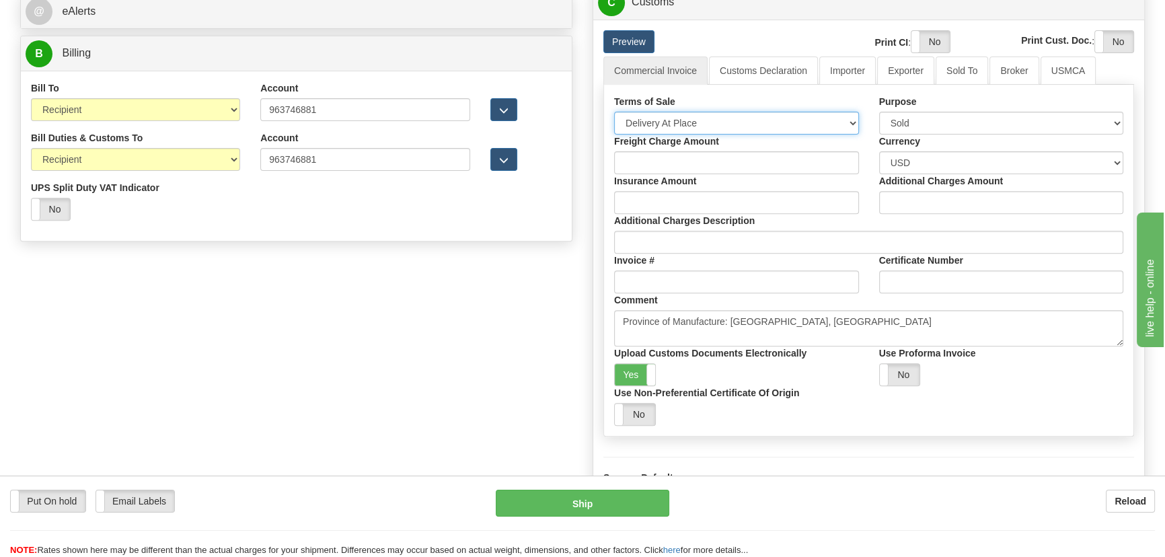
drag, startPoint x: 733, startPoint y: 130, endPoint x: 723, endPoint y: 133, distance: 11.1
click at [733, 130] on select "Free Carrier Free On Board Ex Works Delivered Duty Unpaid Delivered Duty Paid C…" at bounding box center [736, 123] width 245 height 23
select select "7"
click at [614, 112] on select "Free Carrier Free On Board Ex Works Delivered Duty Unpaid Delivered Duty Paid C…" at bounding box center [736, 123] width 245 height 23
click at [841, 68] on link "Importer" at bounding box center [848, 71] width 57 height 28
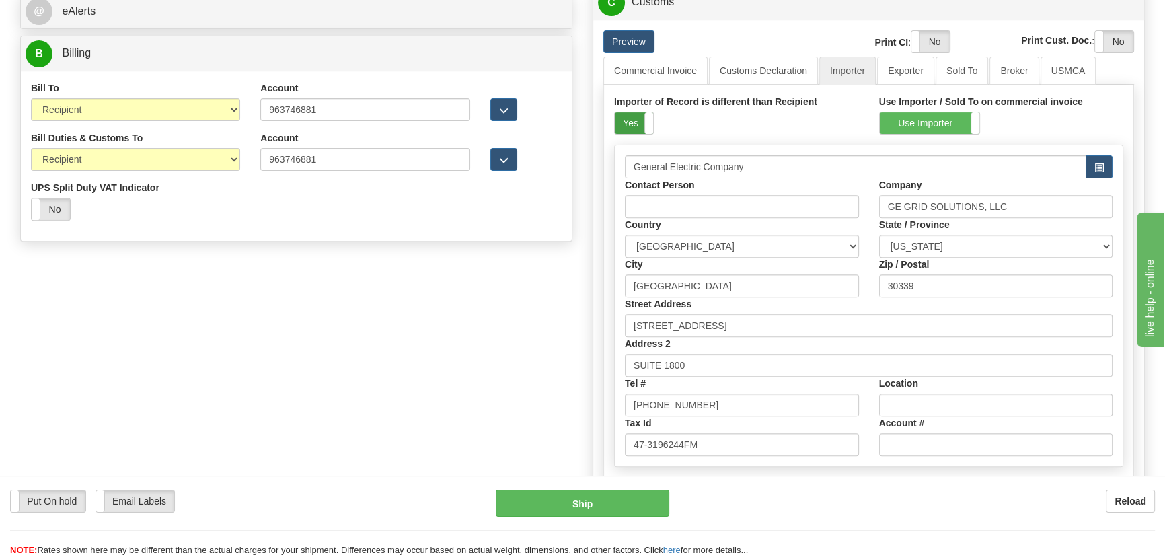
click at [628, 124] on label "Yes" at bounding box center [634, 123] width 38 height 22
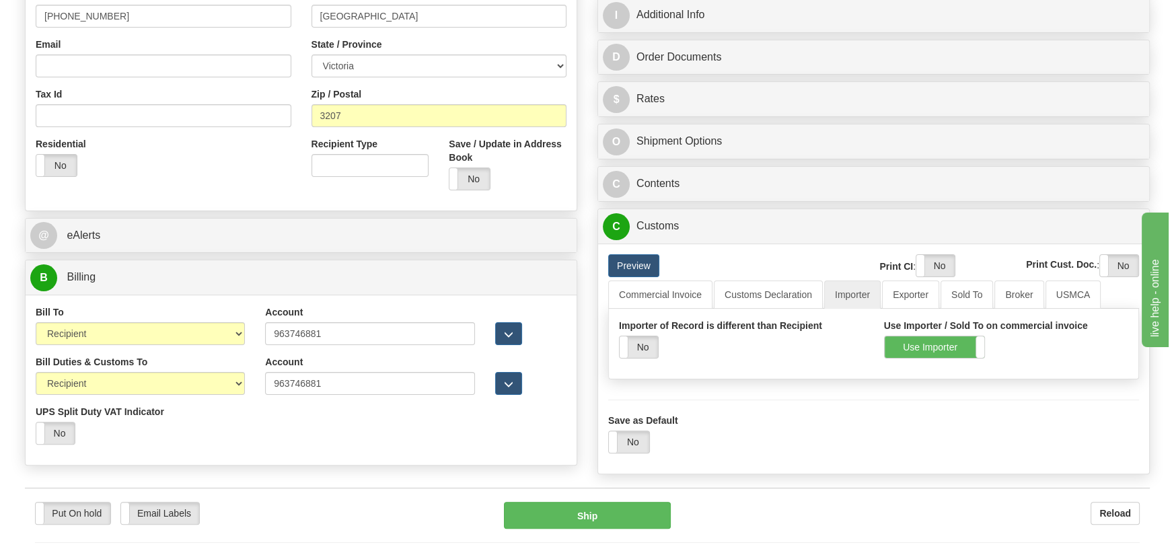
scroll to position [371, 0]
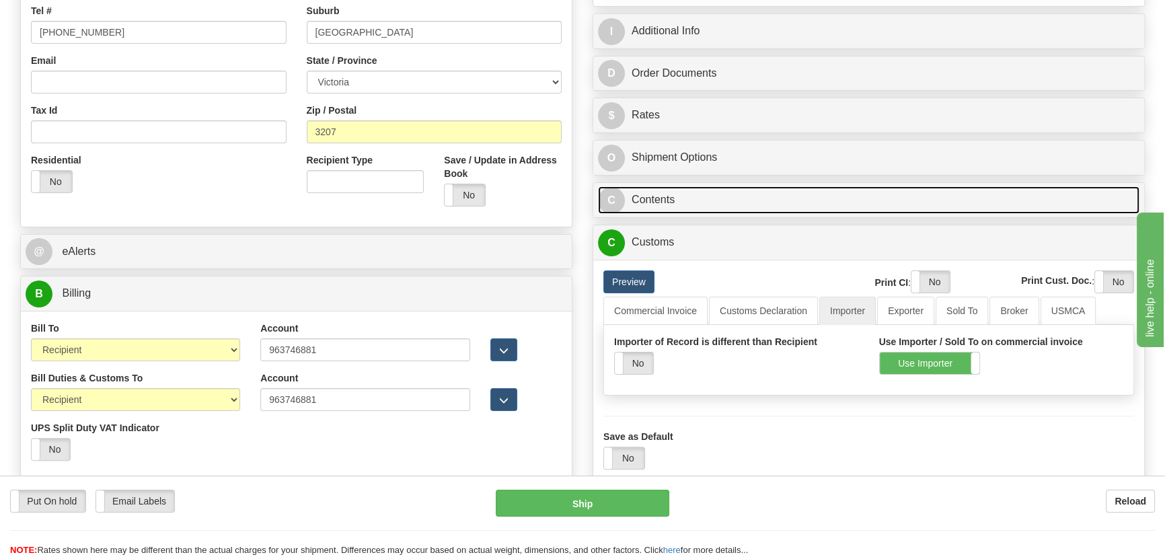
click at [877, 197] on link "C Contents" at bounding box center [869, 200] width 542 height 28
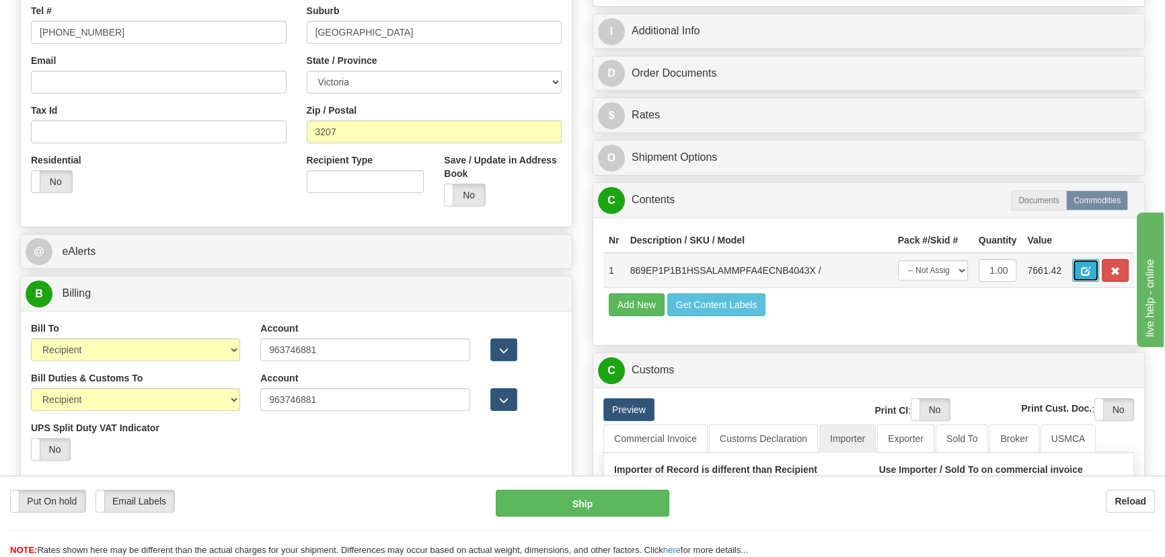
click at [1082, 269] on span "button" at bounding box center [1085, 271] width 9 height 9
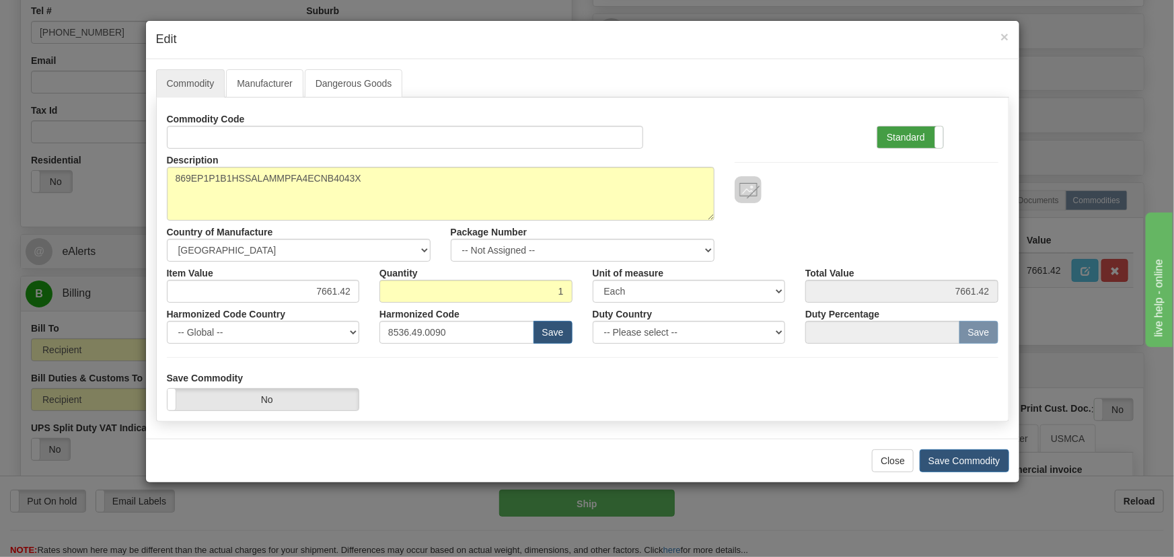
click at [909, 135] on label "Standard" at bounding box center [910, 138] width 66 height 22
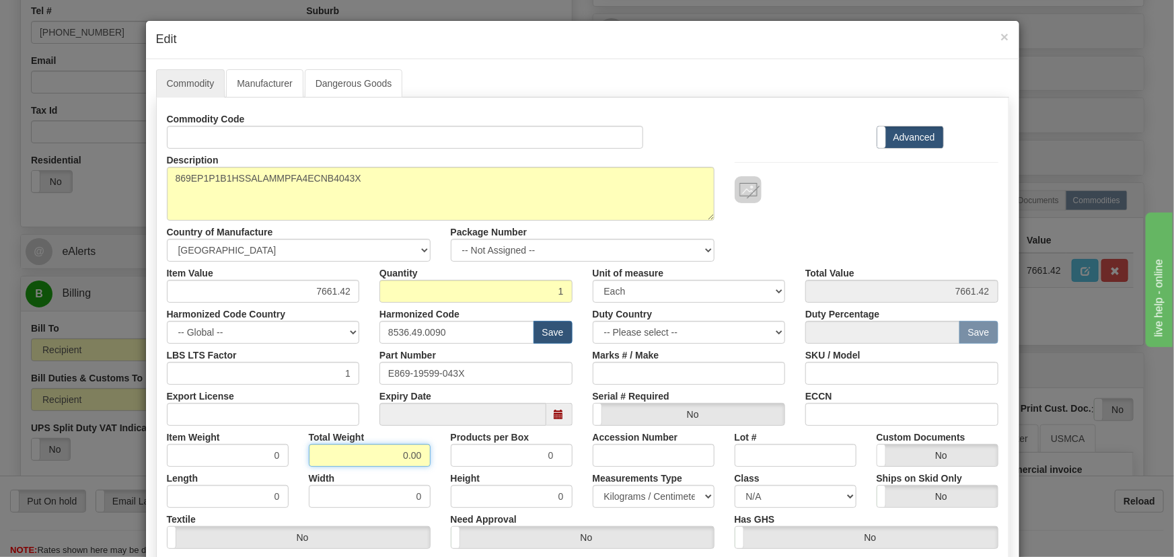
drag, startPoint x: 388, startPoint y: 454, endPoint x: 424, endPoint y: 466, distance: 38.1
click at [424, 466] on div "Commodity Code Standard Advanced Description 869EP1P1B1HSSALAMMPFA4ECNB4043X Co…" at bounding box center [583, 349] width 832 height 482
type input "1"
type input "1.0000"
click at [431, 469] on div "Width 0" at bounding box center [370, 487] width 142 height 41
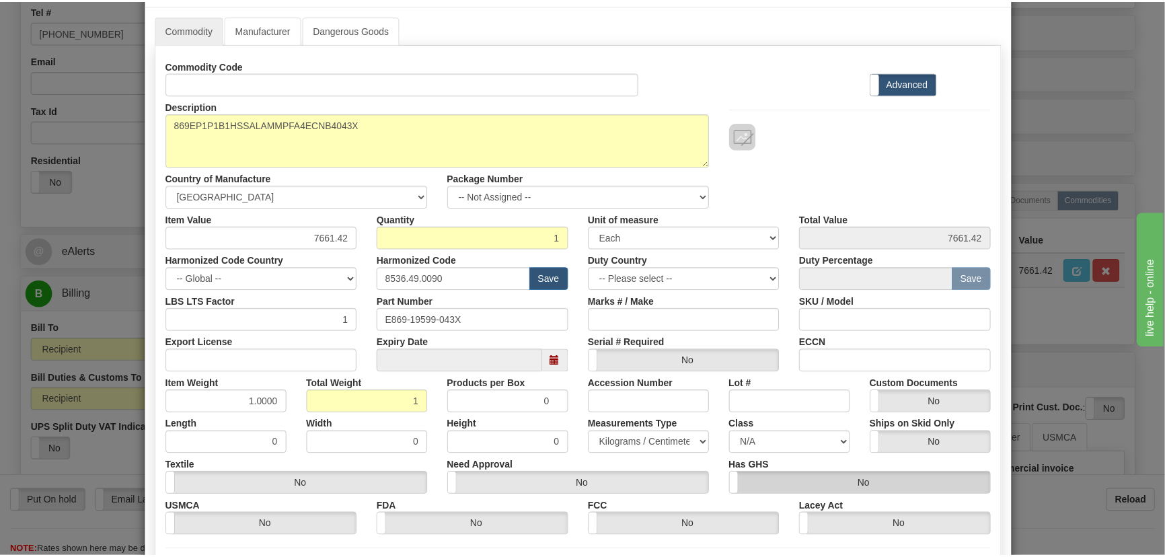
scroll to position [191, 0]
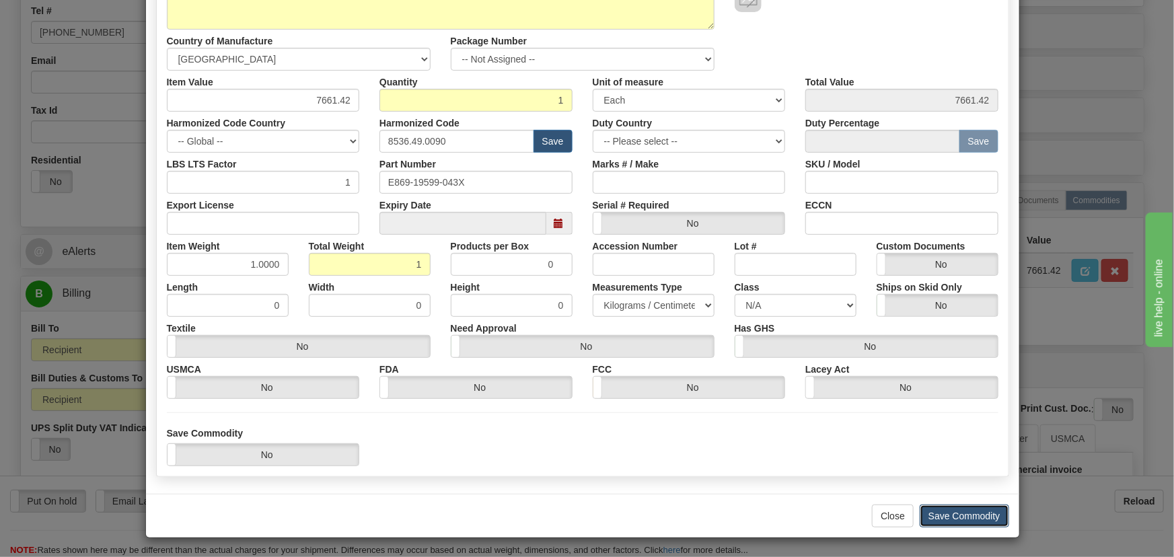
click at [962, 518] on button "Save Commodity" at bounding box center [964, 516] width 89 height 23
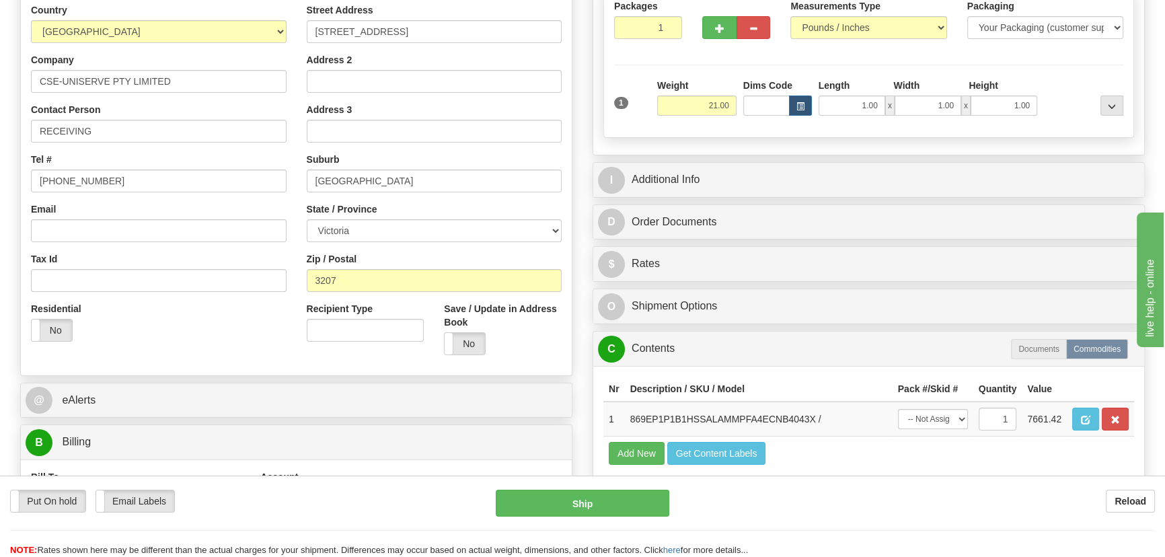
scroll to position [188, 0]
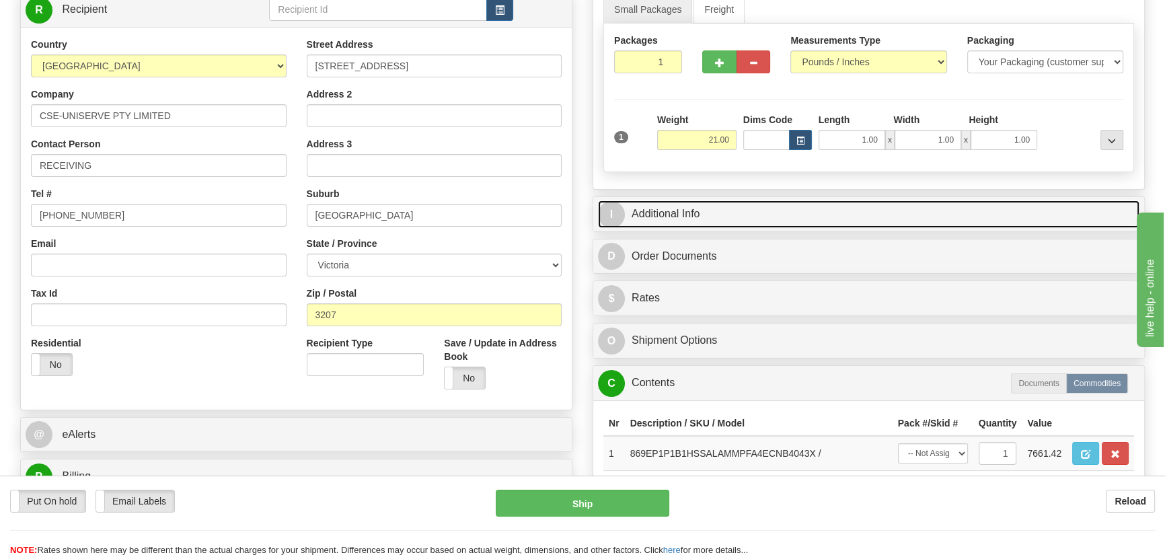
click at [987, 211] on link "I Additional Info" at bounding box center [869, 215] width 542 height 28
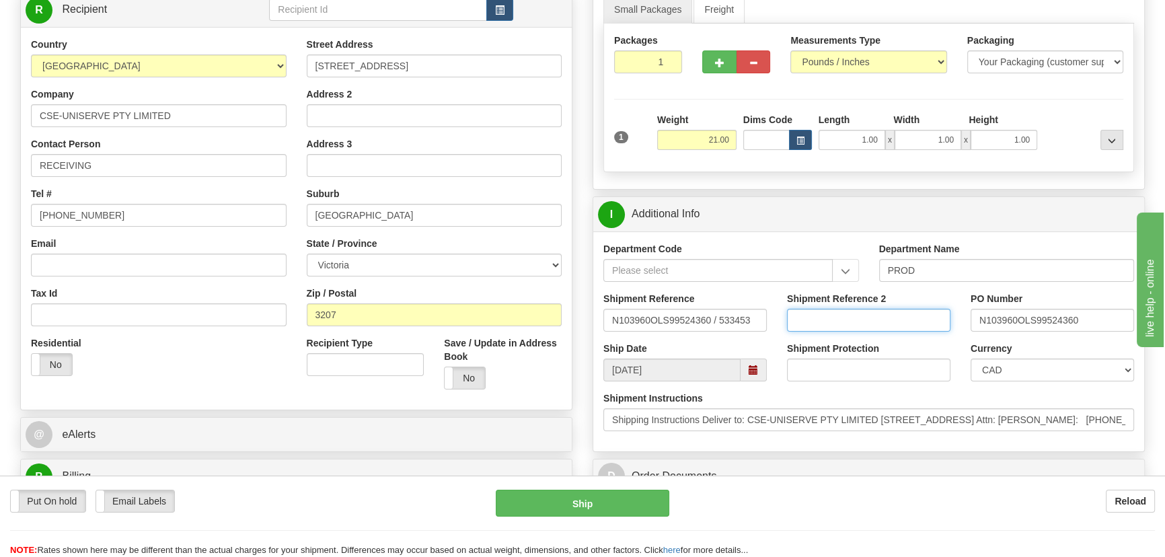
click at [904, 315] on input "Shipment Reference 2" at bounding box center [869, 320] width 164 height 23
drag, startPoint x: 902, startPoint y: 315, endPoint x: 740, endPoint y: 299, distance: 163.0
click at [740, 299] on div "Shipment Reference N103960OLS99524360 / 533453 Shipment Reference 2 5399005406 …" at bounding box center [869, 317] width 551 height 50
type input "5399005406"
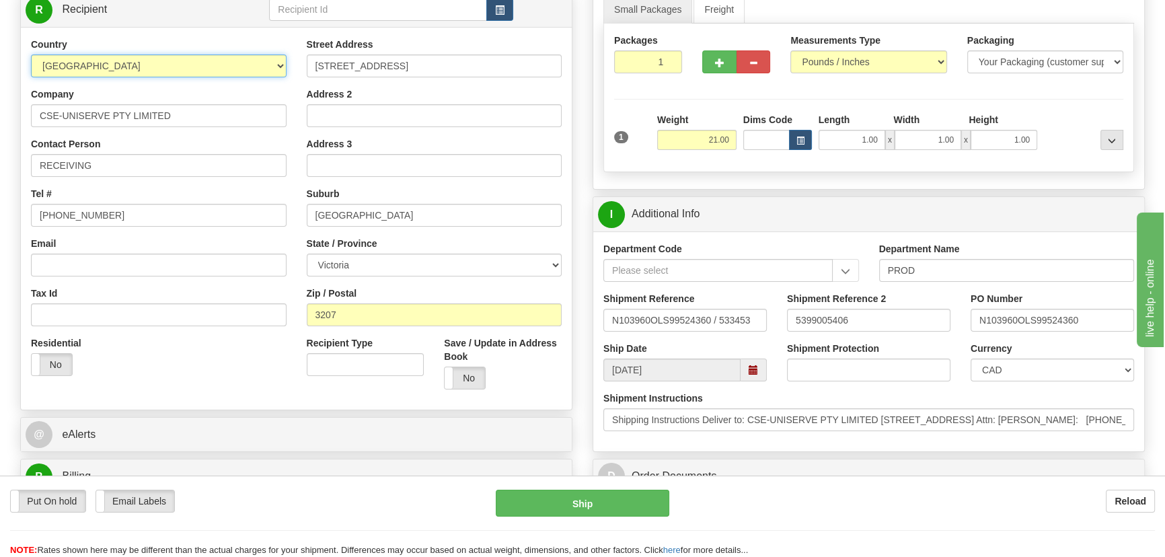
click at [242, 67] on select "AFGHANISTAN ALAND ISLANDS ALBANIA ALGERIA AMERICAN SAMOA ANDORRA ANGOLA ANGUILL…" at bounding box center [159, 66] width 256 height 23
select select "NZ"
click at [31, 55] on select "AFGHANISTAN ALAND ISLANDS ALBANIA ALGERIA AMERICAN SAMOA ANDORRA ANGOLA ANGUILL…" at bounding box center [159, 66] width 256 height 23
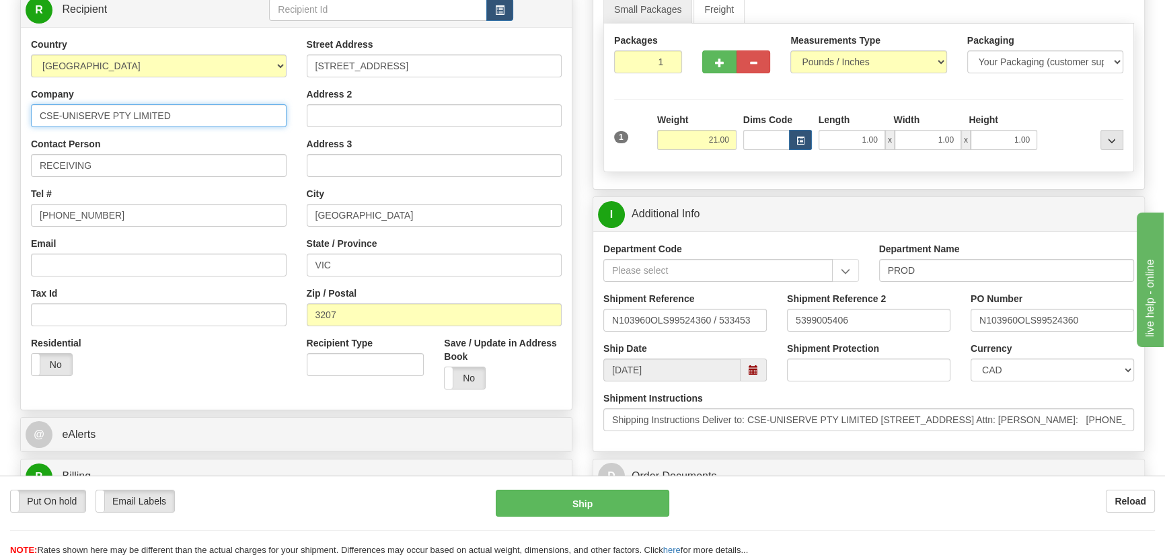
drag, startPoint x: 177, startPoint y: 116, endPoint x: 0, endPoint y: 111, distance: 177.0
click at [0, 111] on div "Toggle navigation Settings Shipping Preferences Fields Preferences New" at bounding box center [582, 454] width 1165 height 1285
paste input "WArthurFisher"
type input "CSE WArthurFisher"
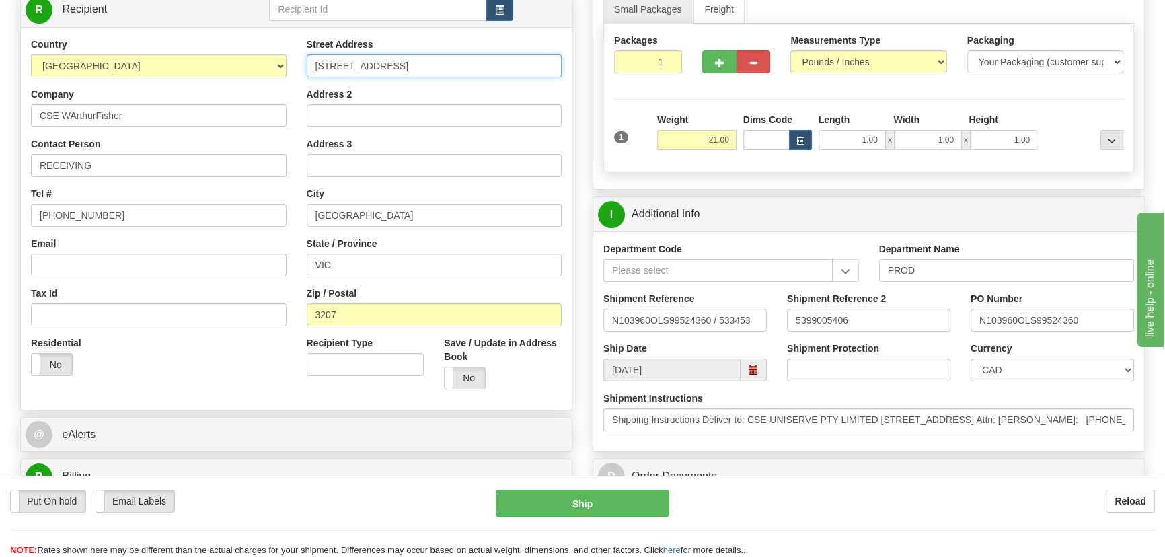
drag, startPoint x: 485, startPoint y: 67, endPoint x: 238, endPoint y: 70, distance: 247.6
click at [238, 70] on div "Country AFGHANISTAN ALAND ISLANDS ALBANIA ALGERIA AMERICAN SAMOA ANDORRA ANGOLA…" at bounding box center [296, 219] width 551 height 362
paste input "15 Polaris Place, East Tamaki"
type input "15 Polaris Place, East Tamaki"
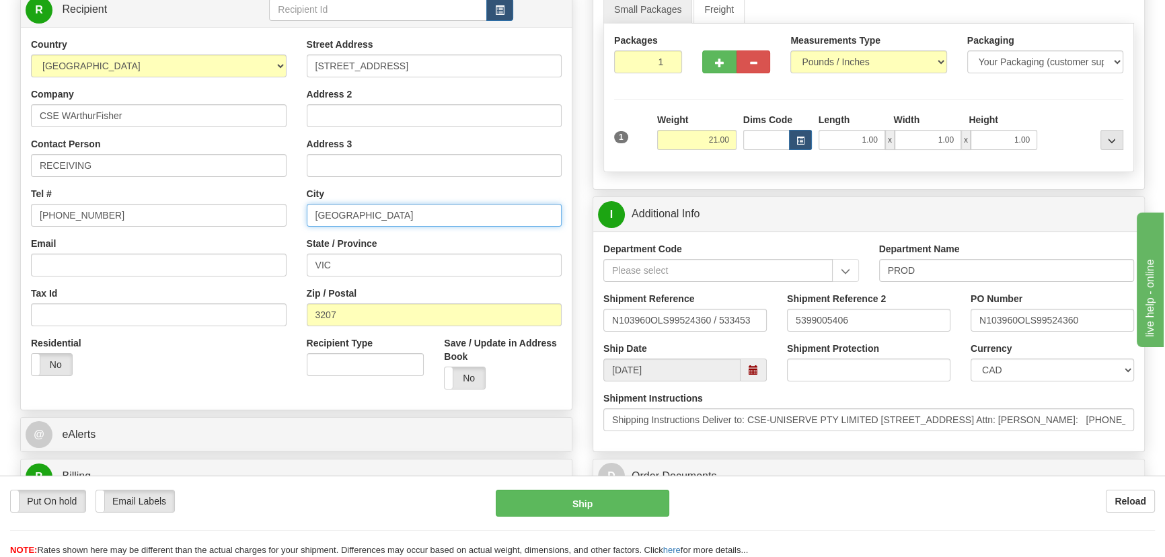
drag, startPoint x: 391, startPoint y: 218, endPoint x: 240, endPoint y: 217, distance: 150.7
click at [240, 217] on div "Country AFGHANISTAN ALAND ISLANDS ALBANIA ALGERIA AMERICAN SAMOA ANDORRA ANGOLA…" at bounding box center [296, 219] width 551 height 362
paste input "AUCKLAND"
type input "AUCKLAND"
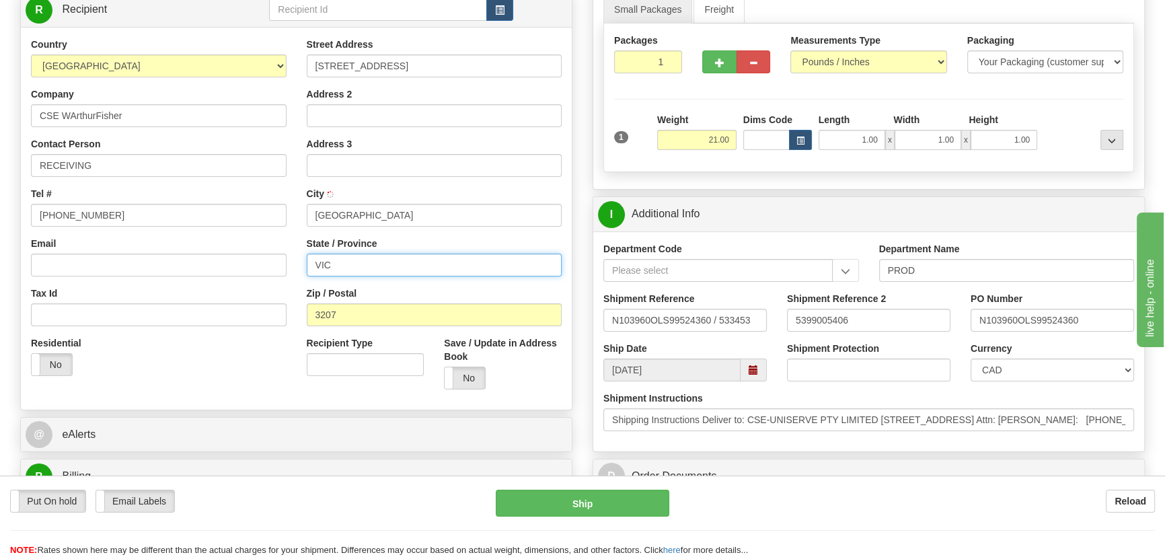
drag, startPoint x: 351, startPoint y: 266, endPoint x: 294, endPoint y: 275, distance: 57.2
click at [271, 267] on div "Country AFGHANISTAN ALAND ISLANDS ALBANIA ALGERIA AMERICAN SAMOA ANDORRA ANGOLA…" at bounding box center [296, 219] width 551 height 362
drag, startPoint x: 329, startPoint y: 316, endPoint x: 186, endPoint y: 384, distance: 158.6
click at [329, 316] on input "Zip / Postal" at bounding box center [435, 314] width 256 height 23
paste input "2013"
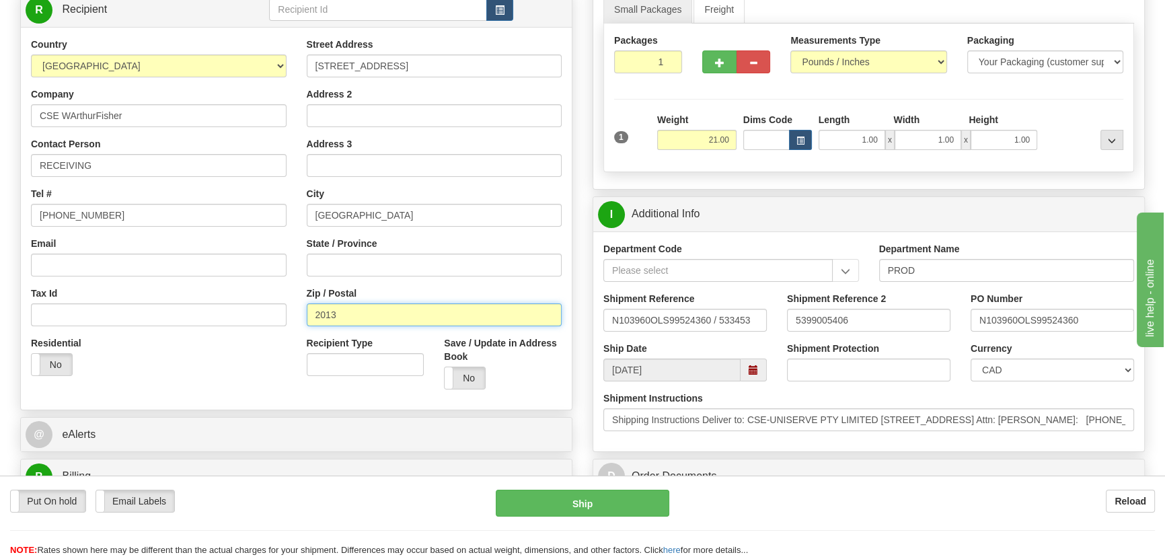
type input "2013"
click at [186, 384] on div "Residential Yes No" at bounding box center [159, 361] width 276 height 50
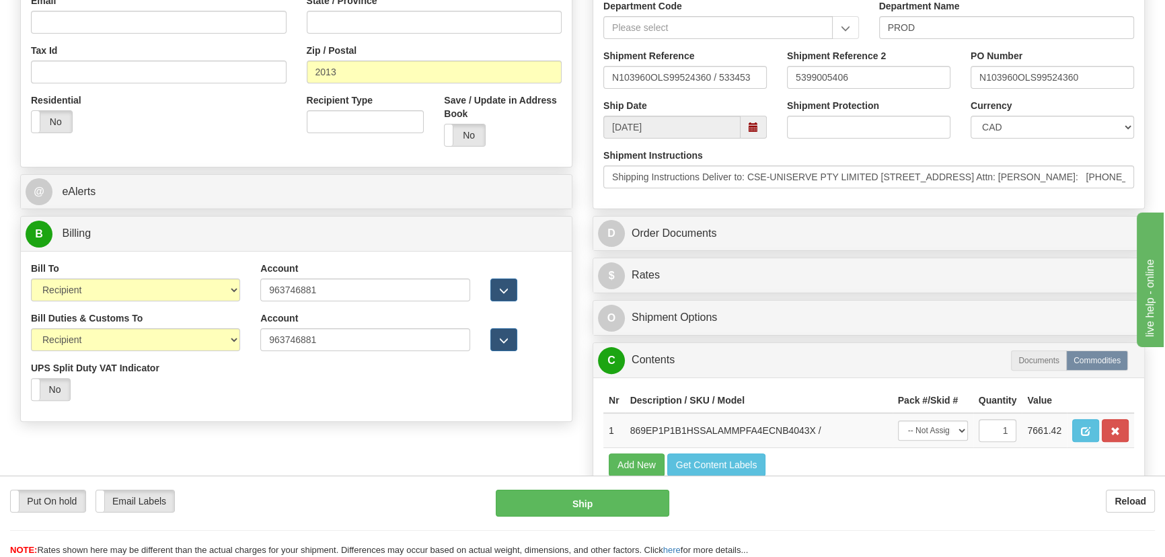
scroll to position [555, 0]
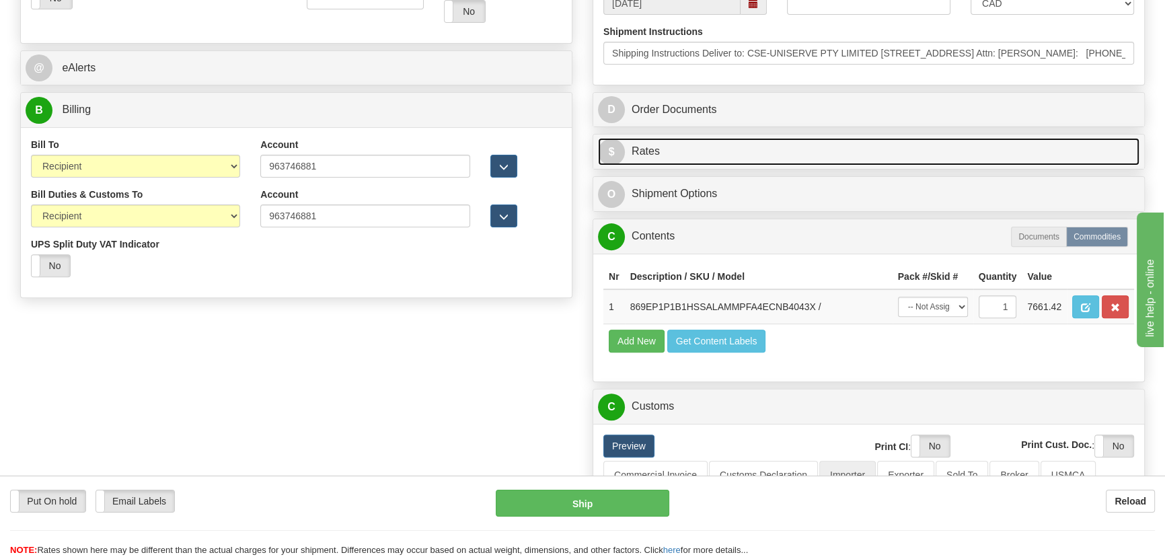
click at [962, 154] on link "$ Rates" at bounding box center [869, 152] width 542 height 28
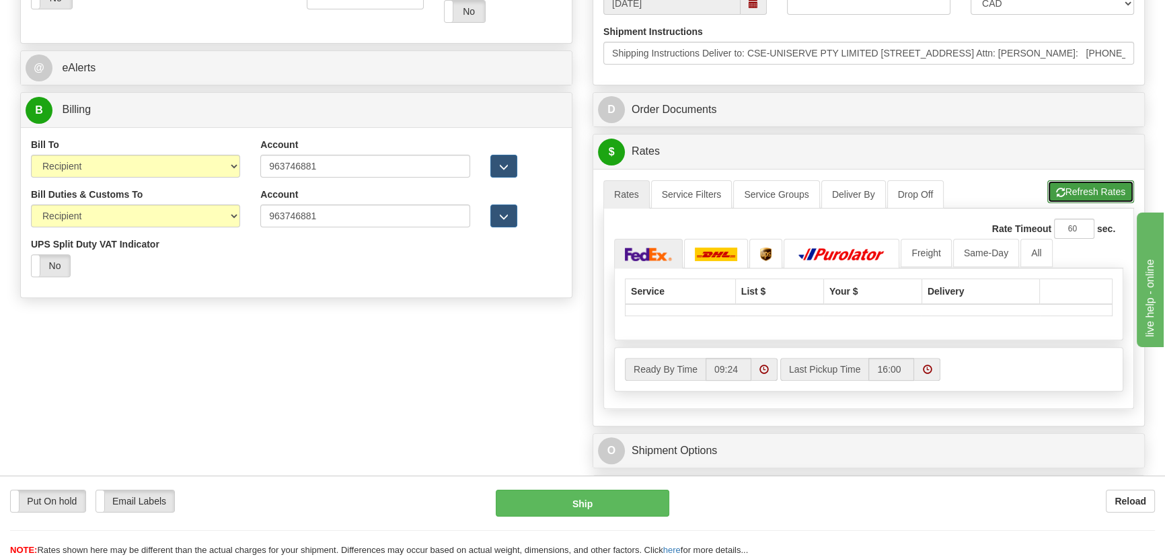
click at [1104, 193] on button "Refresh Rates" at bounding box center [1091, 191] width 87 height 23
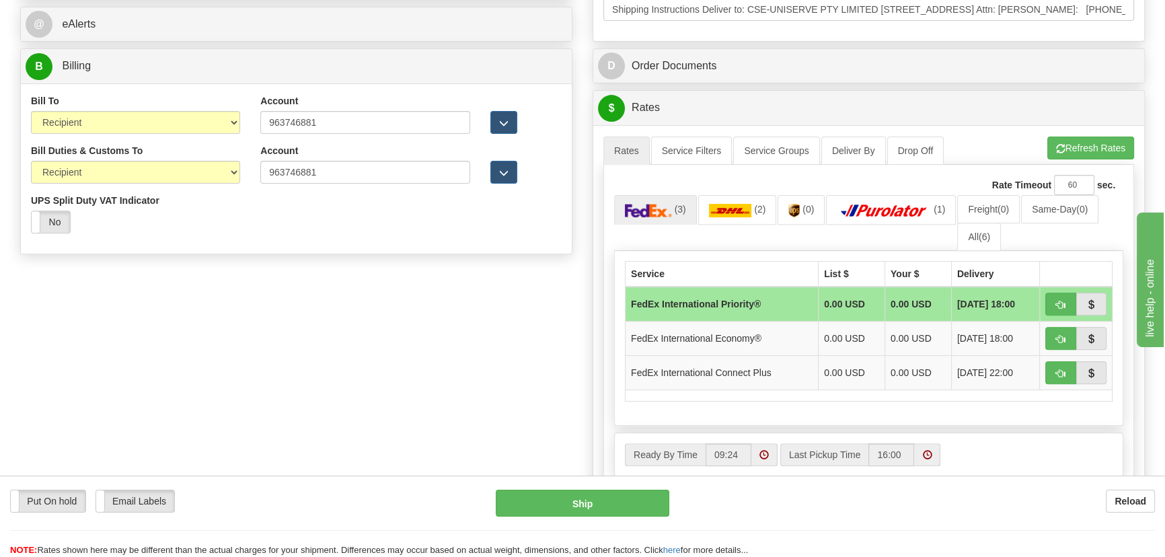
scroll to position [616, 0]
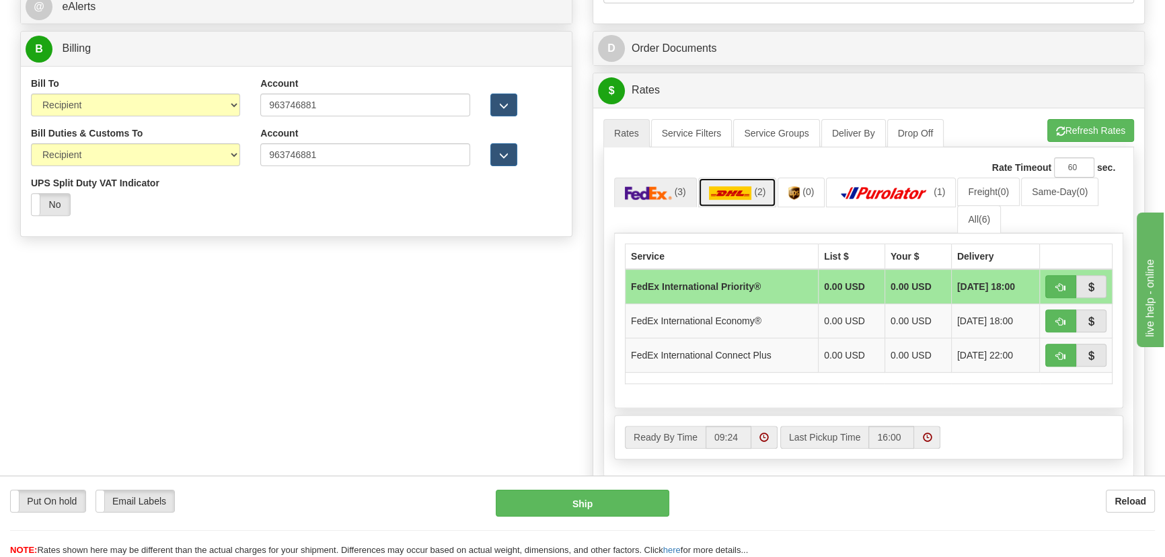
click at [748, 195] on img at bounding box center [730, 192] width 43 height 13
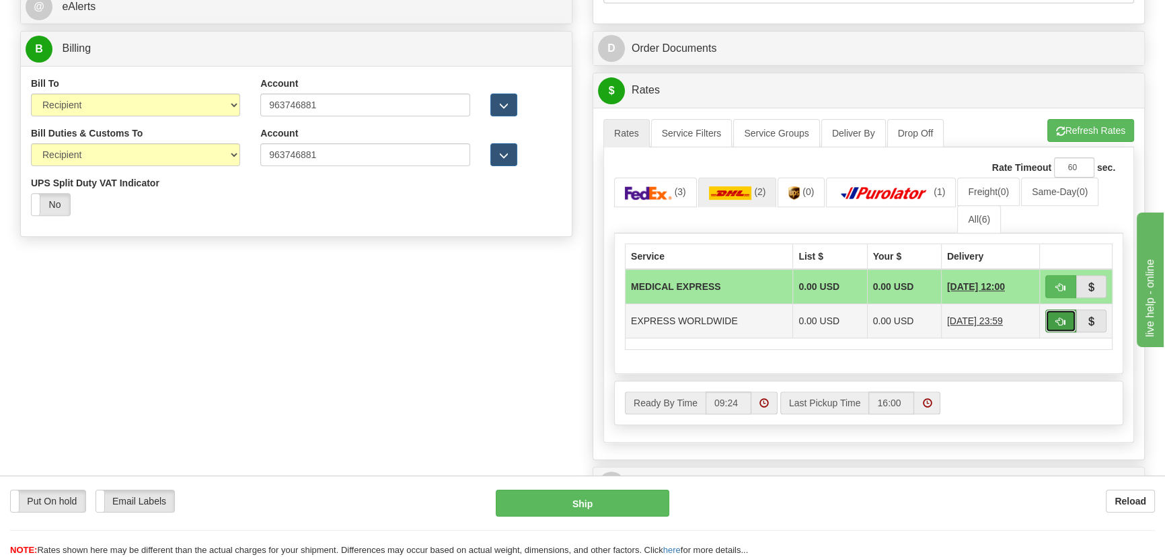
click at [1056, 320] on span "button" at bounding box center [1060, 322] width 9 height 9
type input "P"
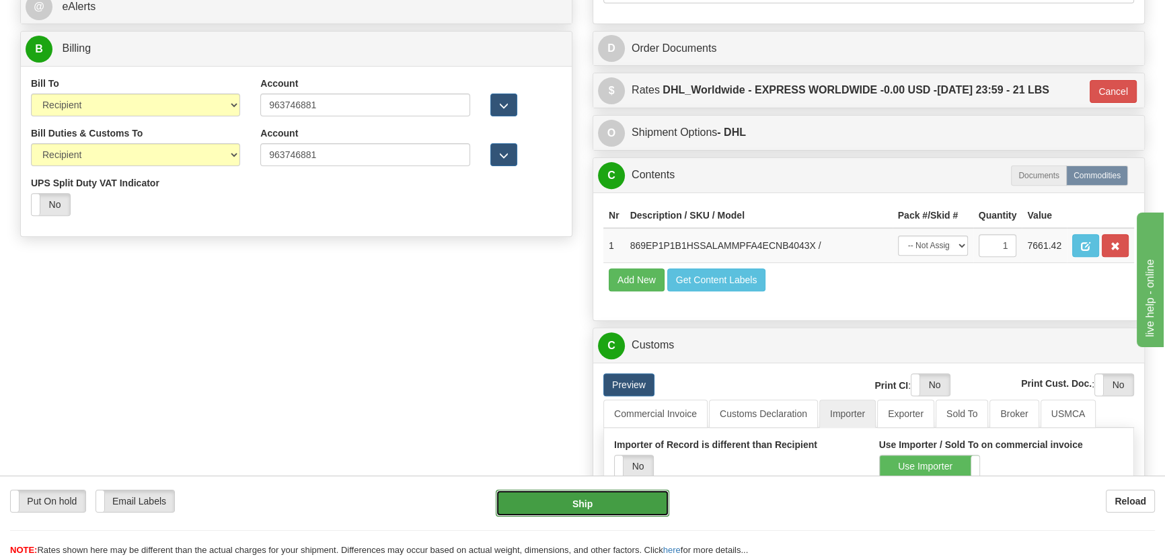
click at [603, 499] on button "Ship" at bounding box center [583, 503] width 174 height 27
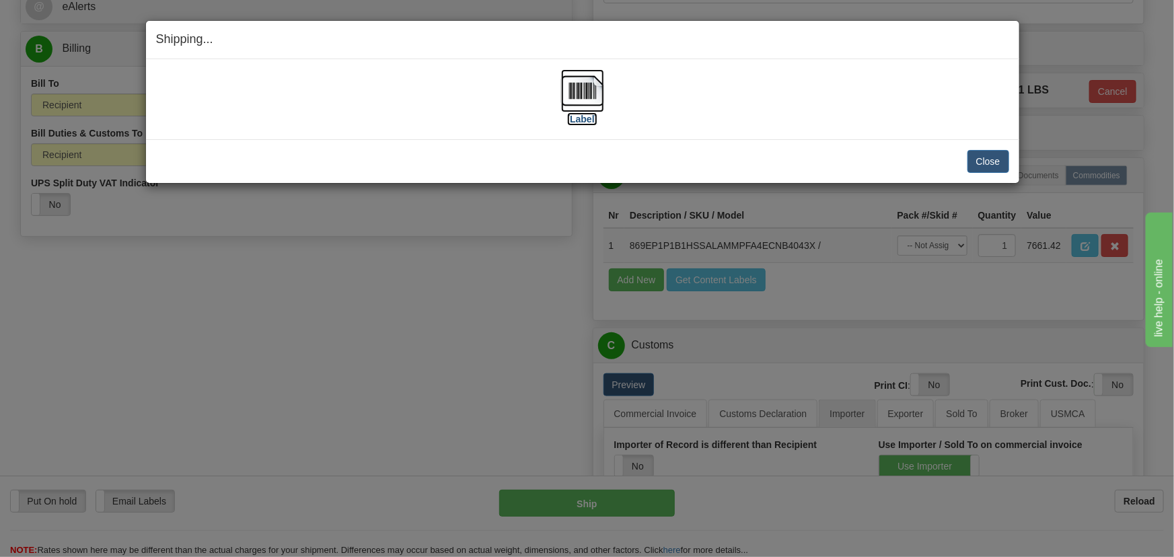
click at [577, 94] on img at bounding box center [582, 90] width 43 height 43
click at [998, 156] on button "Close" at bounding box center [989, 161] width 42 height 23
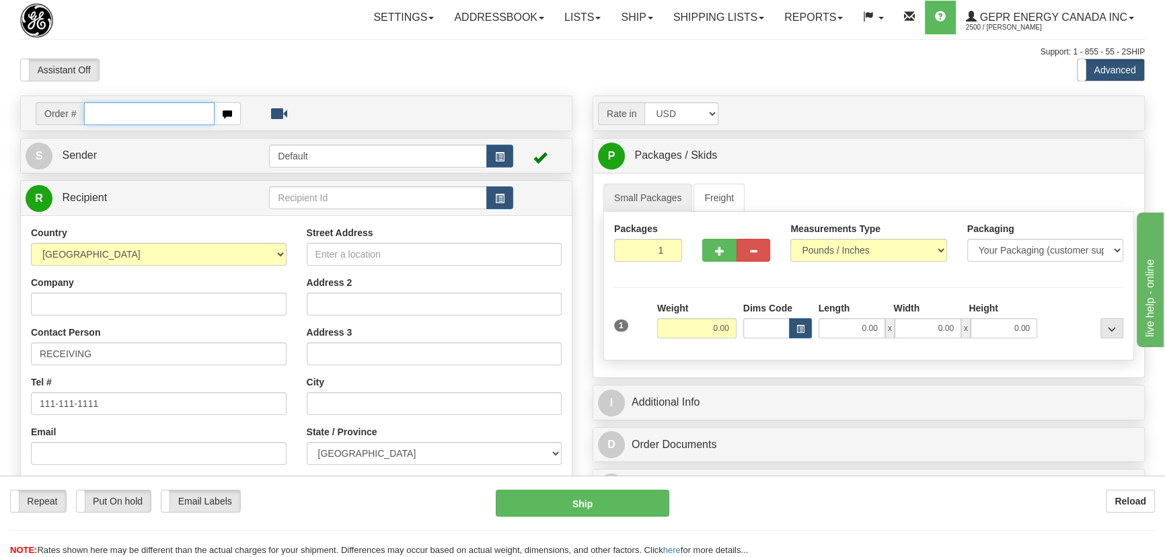
paste input "0086697644"
click at [102, 118] on input "0086697644" at bounding box center [149, 113] width 131 height 23
type input "86697644"
click at [248, 63] on body "Training Course Close Toggle navigation Settings Shipping Preferences New Recip…" at bounding box center [582, 278] width 1165 height 557
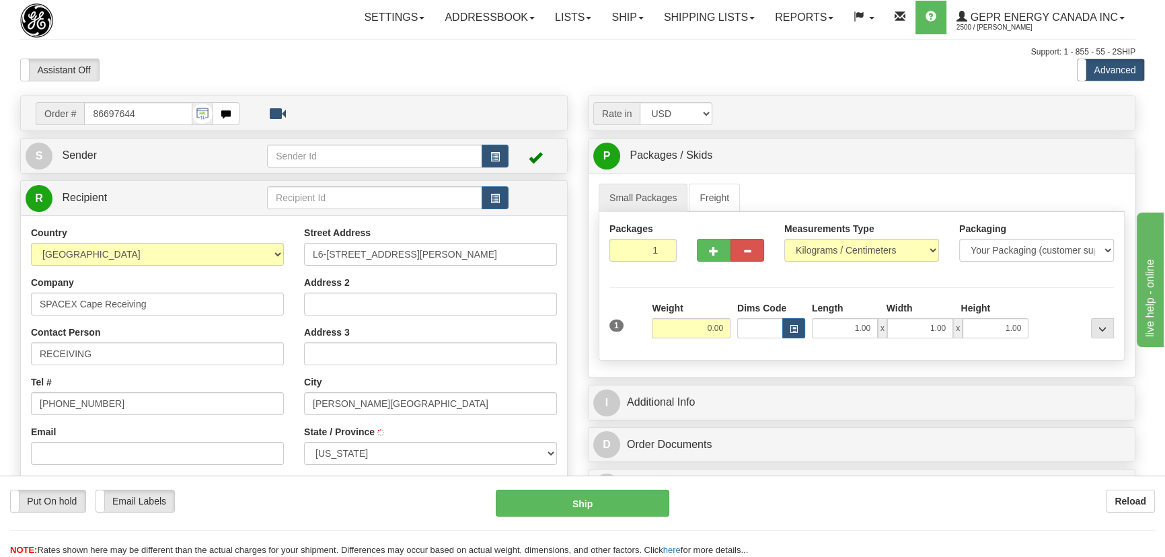
type input "ORLANDO"
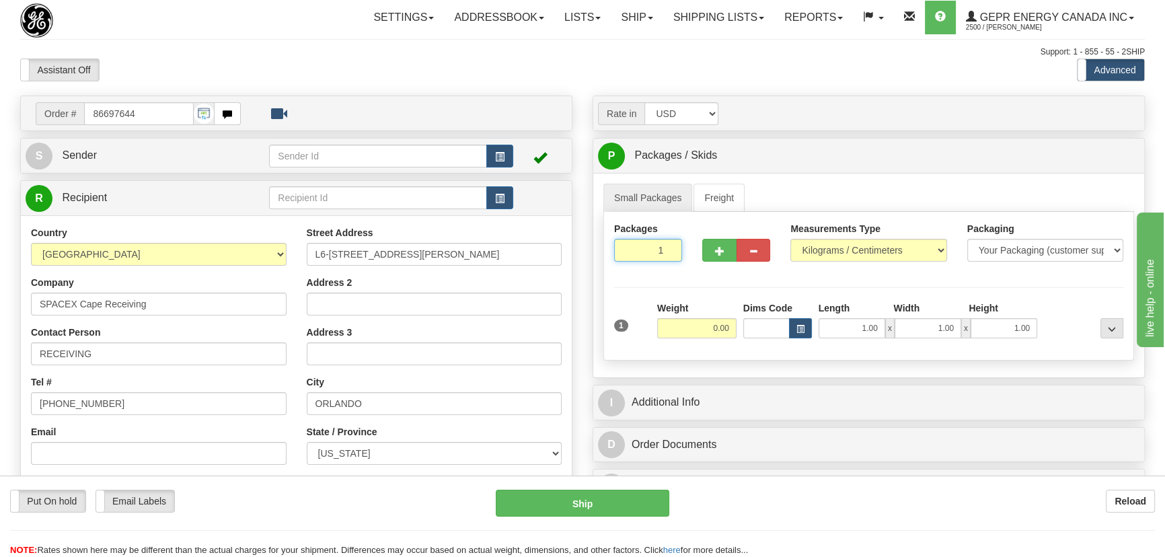
drag, startPoint x: 677, startPoint y: 261, endPoint x: 694, endPoint y: 269, distance: 19.3
click at [694, 269] on div "Packages 1 1" at bounding box center [869, 248] width 530 height 52
type input "4"
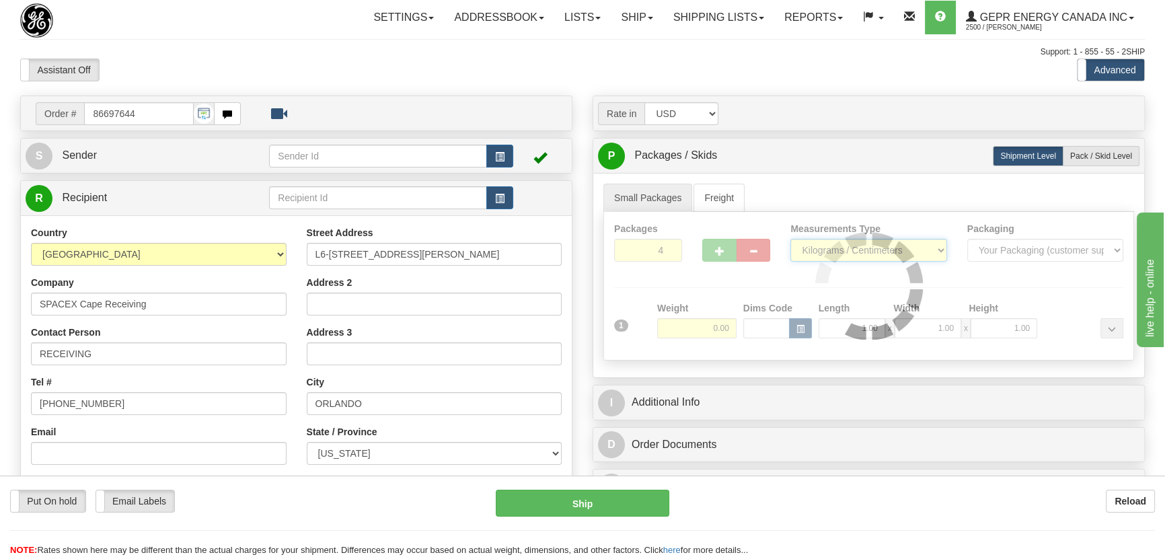
click at [831, 251] on div "Packages 4 1 Measurements Type" at bounding box center [869, 286] width 531 height 149
select select "0"
click at [791, 239] on select "Pounds / Inches Kilograms / Centimeters" at bounding box center [869, 250] width 156 height 23
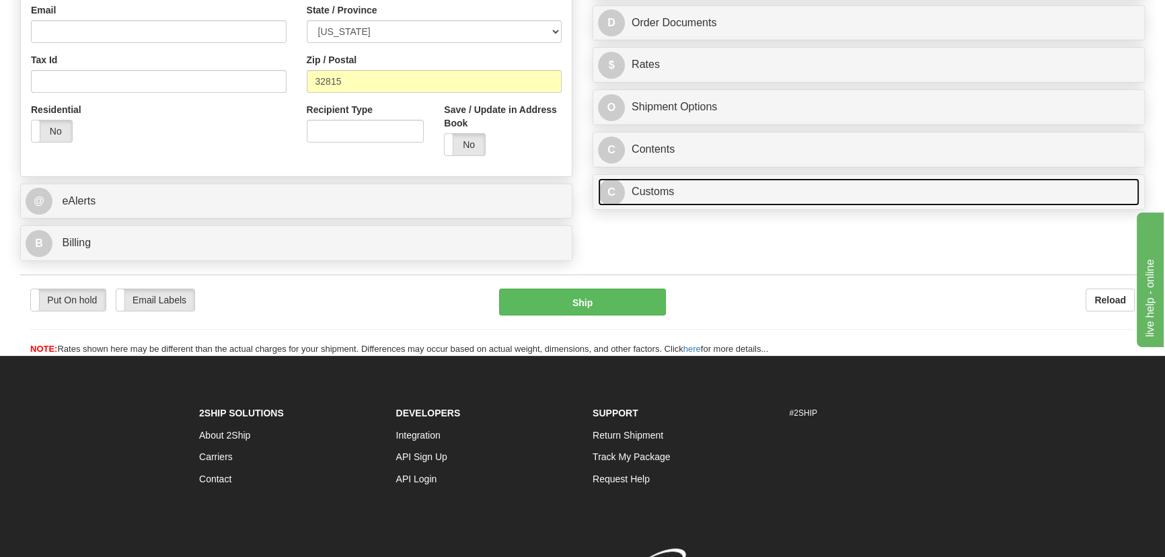
scroll to position [428, 0]
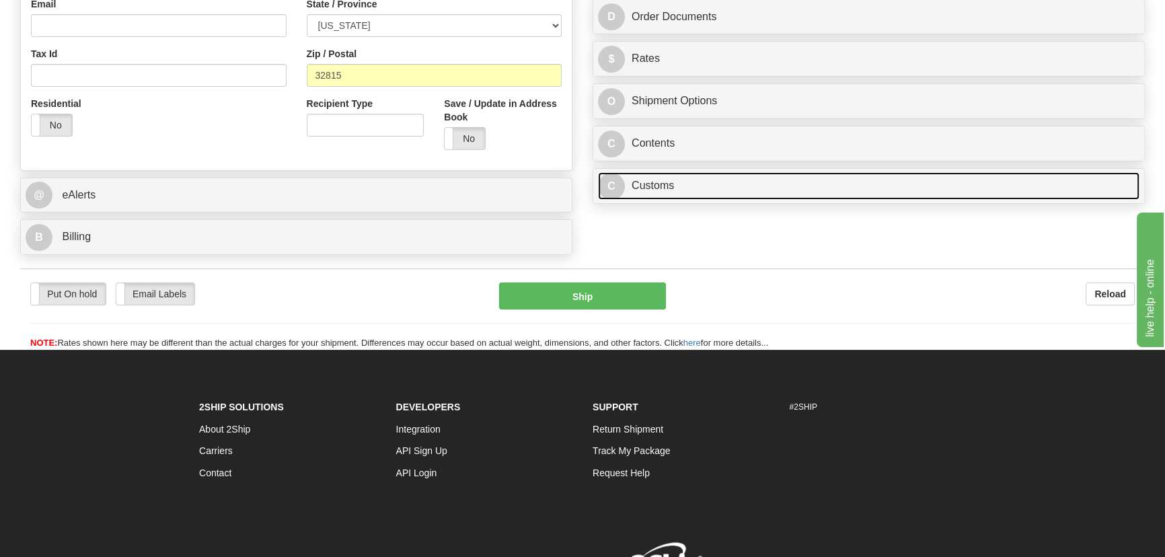
click at [853, 188] on link "C Customs" at bounding box center [869, 186] width 542 height 28
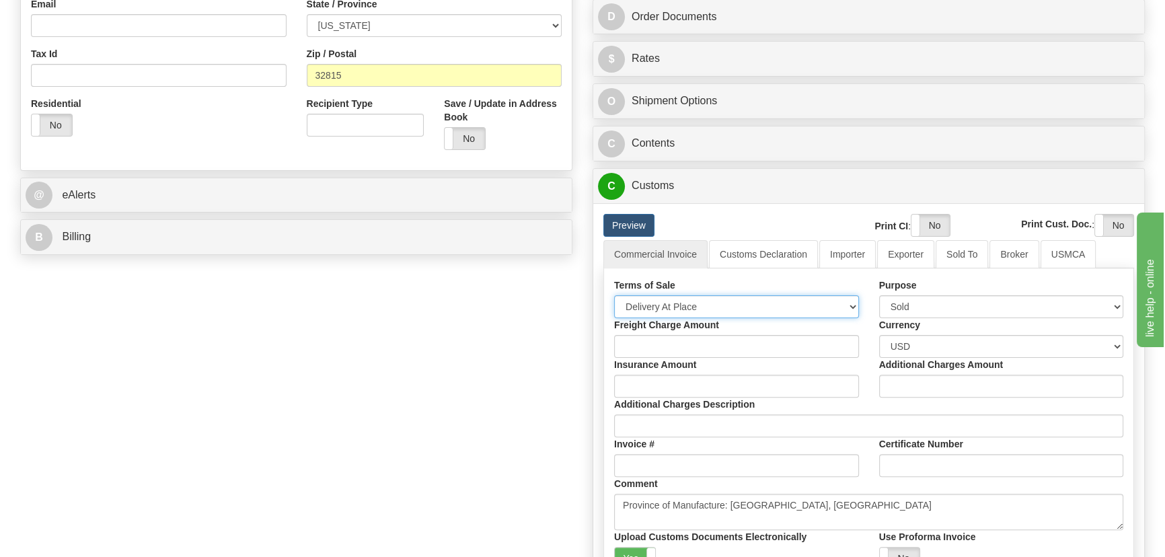
click at [742, 305] on select "Free Carrier Free On Board Ex Works Delivered Duty Unpaid Delivered Duty Paid C…" at bounding box center [736, 306] width 245 height 23
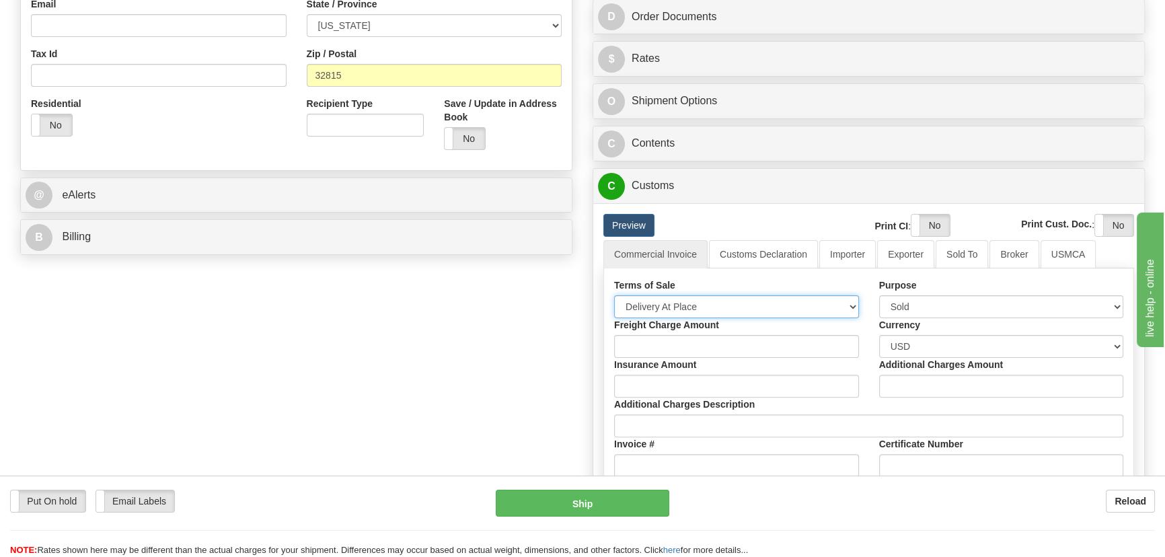
select select "7"
click at [614, 295] on select "Free Carrier Free On Board Ex Works Delivered Duty Unpaid Delivered Duty Paid C…" at bounding box center [736, 306] width 245 height 23
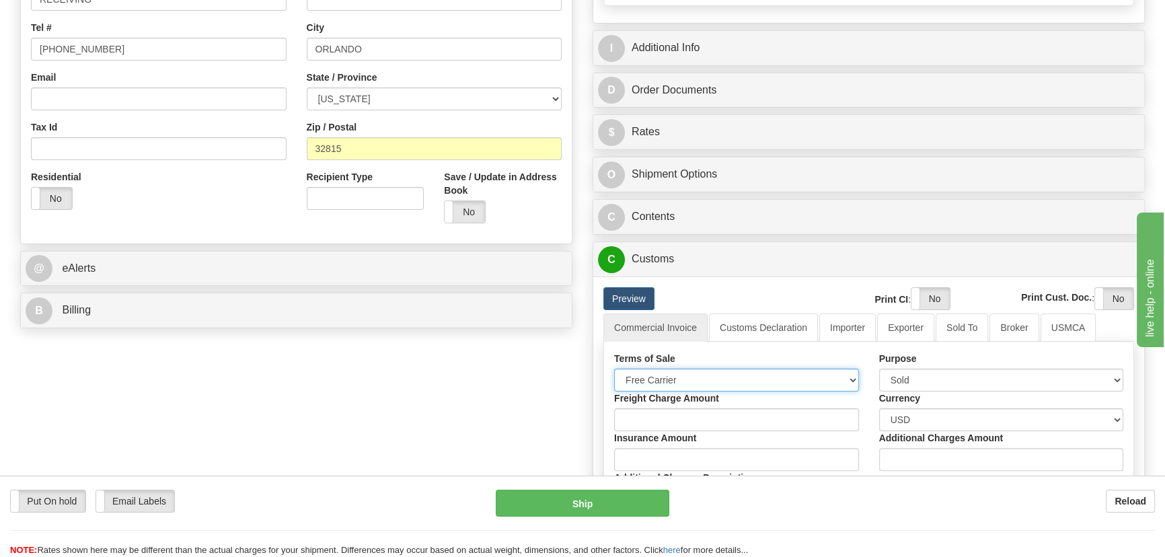
scroll to position [244, 0]
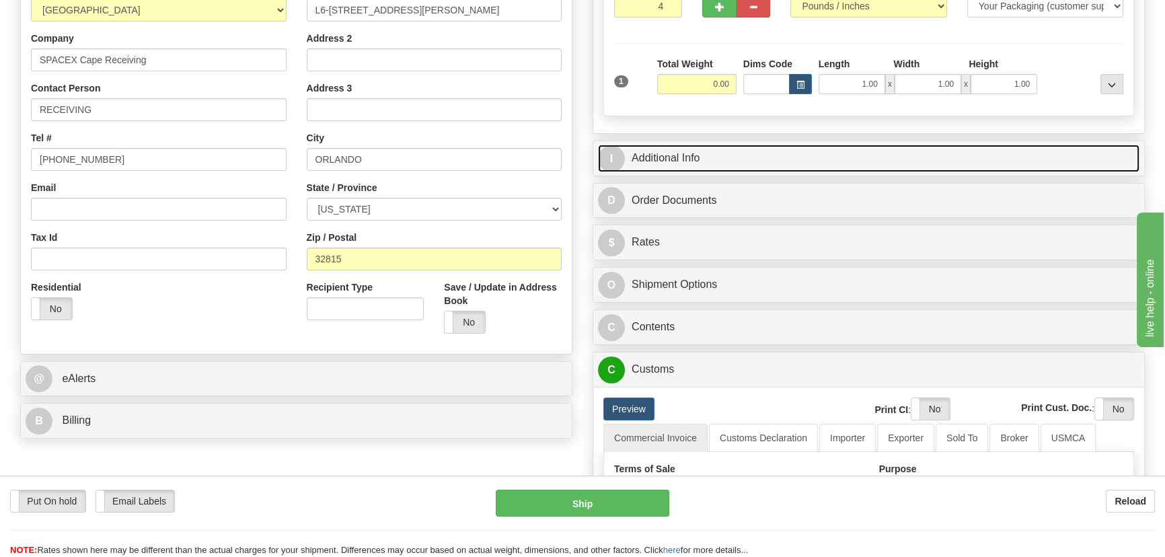
click at [928, 160] on link "I Additional Info" at bounding box center [869, 159] width 542 height 28
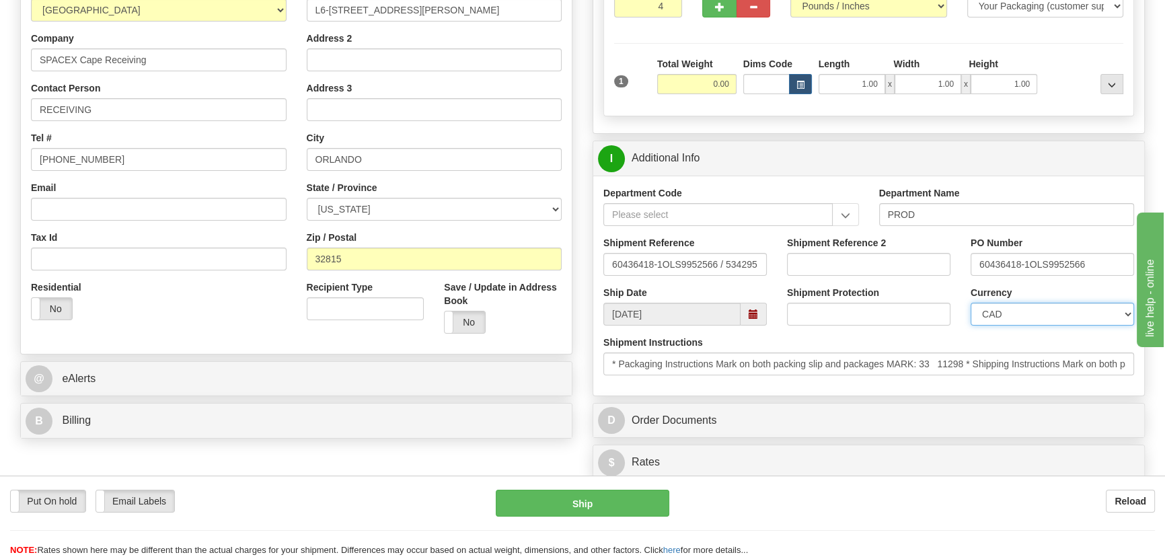
click at [1009, 316] on select "CAD USD EUR ZAR [PERSON_NAME] ARN AUD AUS AWG BBD BFR BGN BHD BMD BND BRC BRL C…" at bounding box center [1053, 314] width 164 height 23
select select "1"
click at [971, 303] on select "CAD USD EUR ZAR [PERSON_NAME] ARN AUD AUS AWG BBD BFR BGN BHD BMD BND BRC BRL C…" at bounding box center [1053, 314] width 164 height 23
click at [859, 257] on input "Shipment Reference 2" at bounding box center [869, 264] width 164 height 23
drag, startPoint x: 856, startPoint y: 257, endPoint x: 662, endPoint y: 263, distance: 193.9
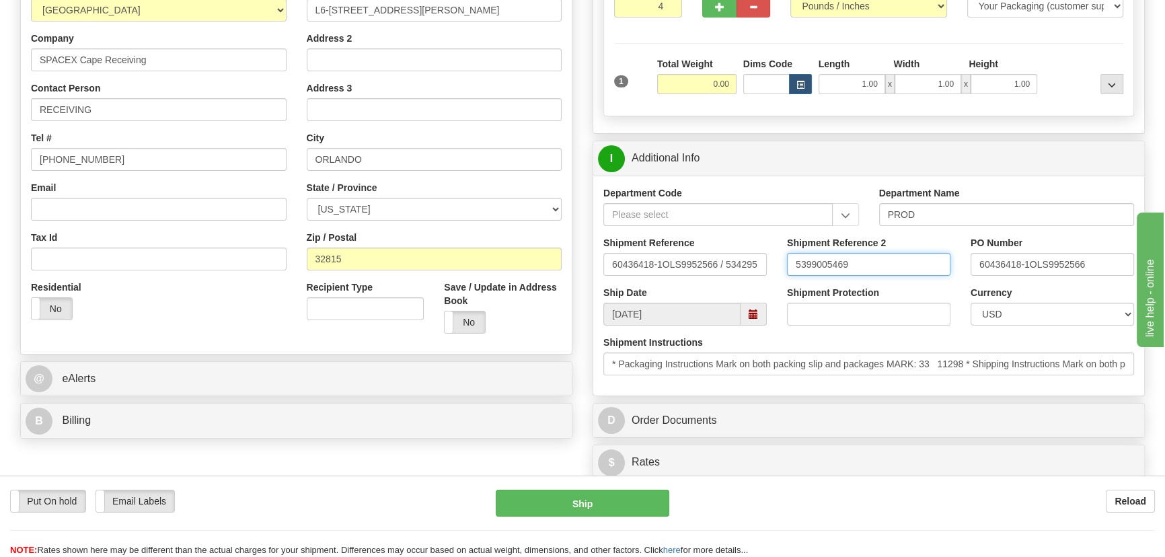
click at [669, 262] on div "Shipment Reference 60436418-1OLS9952566 / 534295 Shipment Reference 2 539900546…" at bounding box center [869, 261] width 551 height 50
type input "5399005469"
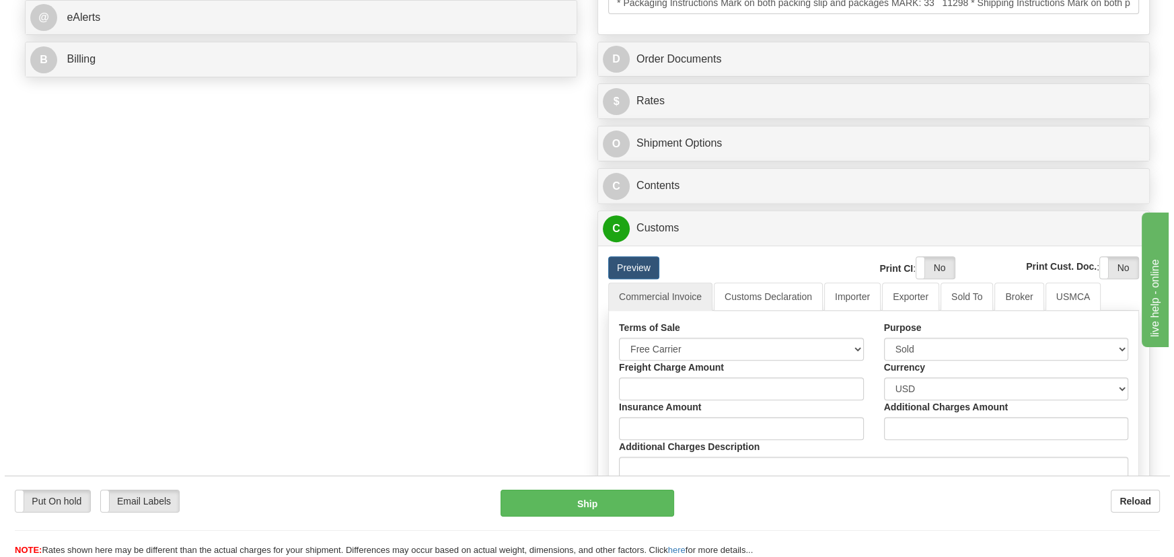
scroll to position [612, 0]
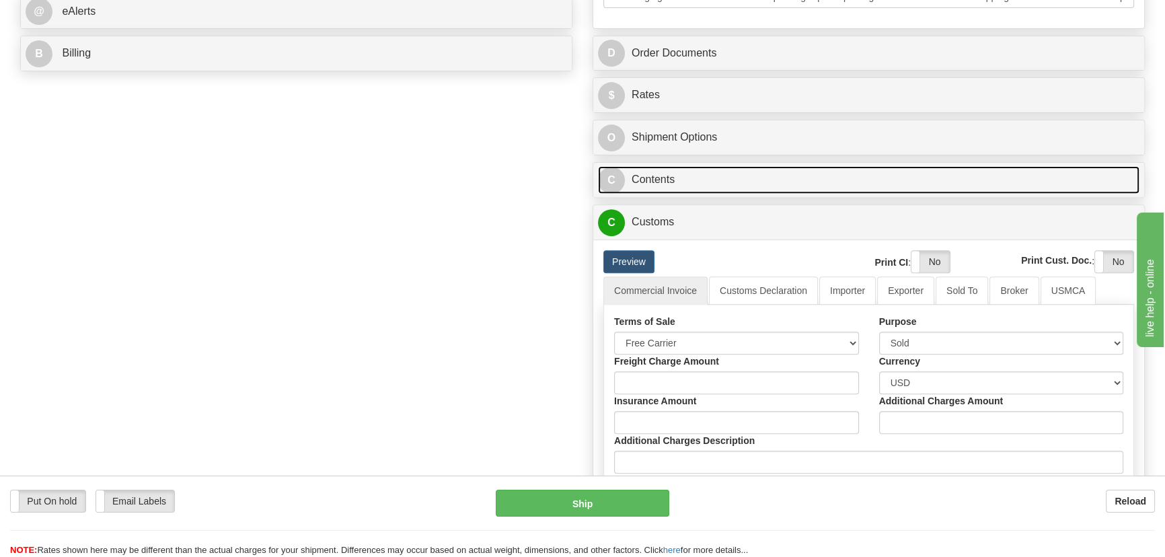
click at [845, 180] on link "C Contents" at bounding box center [869, 180] width 542 height 28
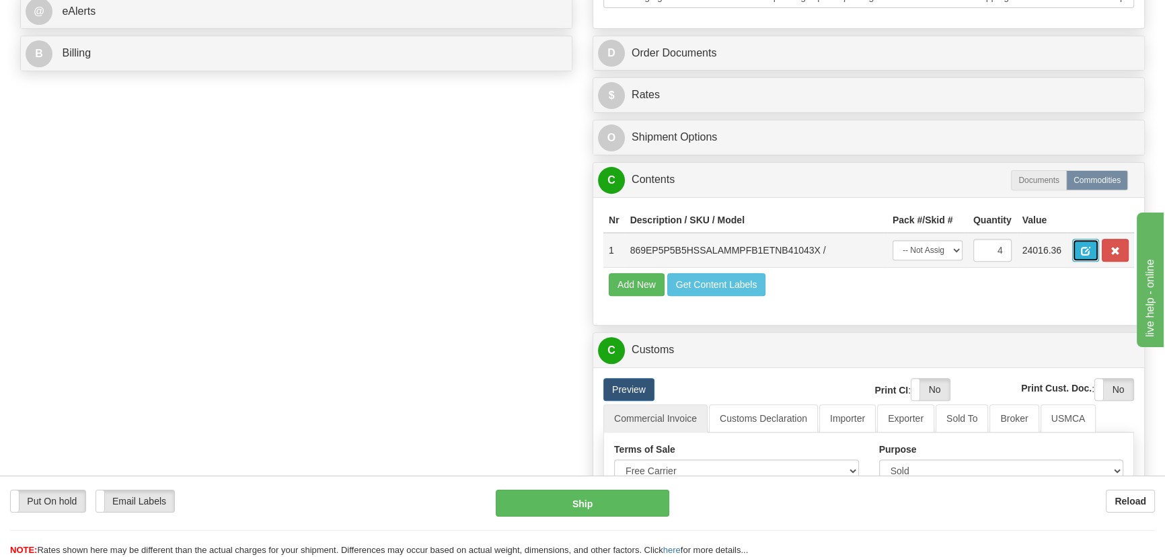
click at [1087, 247] on span "button" at bounding box center [1085, 251] width 9 height 9
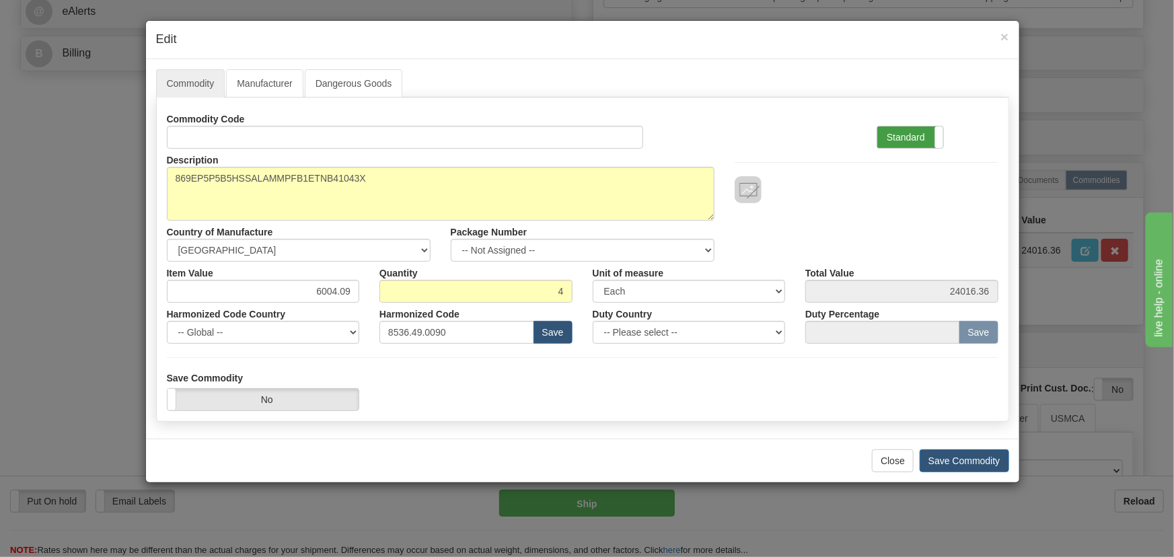
click at [932, 127] on label "Standard" at bounding box center [910, 138] width 66 height 22
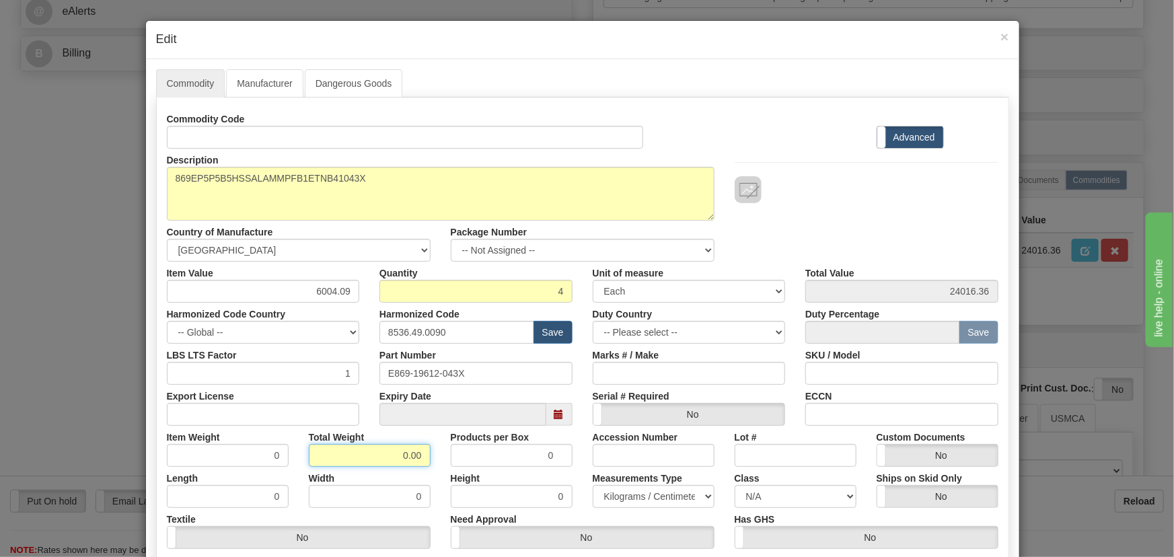
drag, startPoint x: 396, startPoint y: 451, endPoint x: 437, endPoint y: 468, distance: 45.2
click at [437, 468] on div "Commodity Code Standard Advanced Description 869EP5P5B5HSSALAMMPFB1ETNB41043X C…" at bounding box center [583, 349] width 832 height 482
type input "4"
type input "1.0000"
drag, startPoint x: 312, startPoint y: 288, endPoint x: 360, endPoint y: 301, distance: 49.5
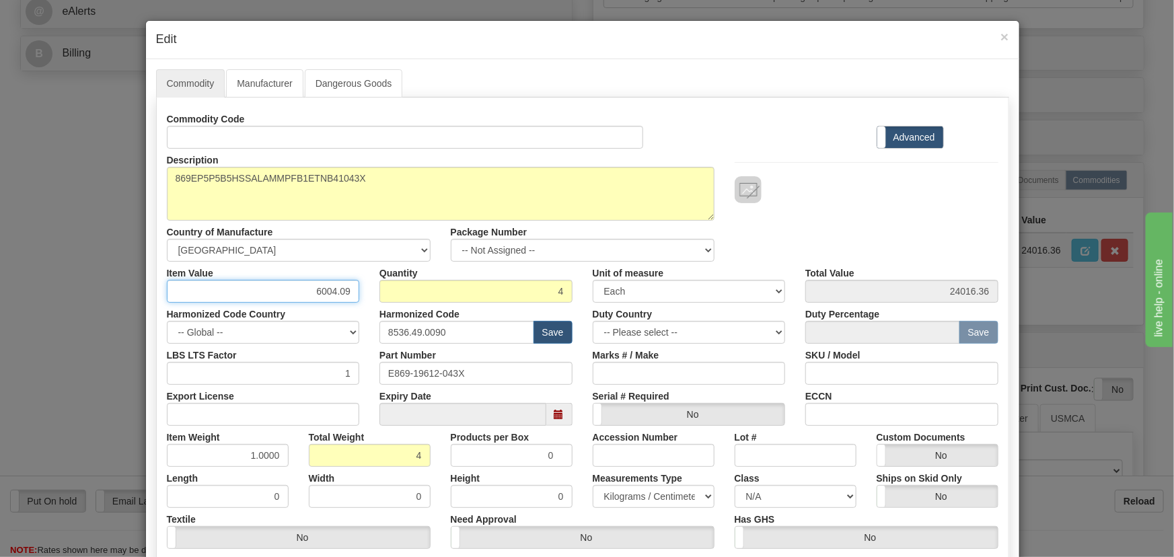
click at [360, 301] on div "Item Value 6004.09" at bounding box center [263, 282] width 213 height 41
paste input "5.328,90"
type input "5328.90"
type input "21315.60"
click at [829, 188] on div at bounding box center [867, 189] width 264 height 27
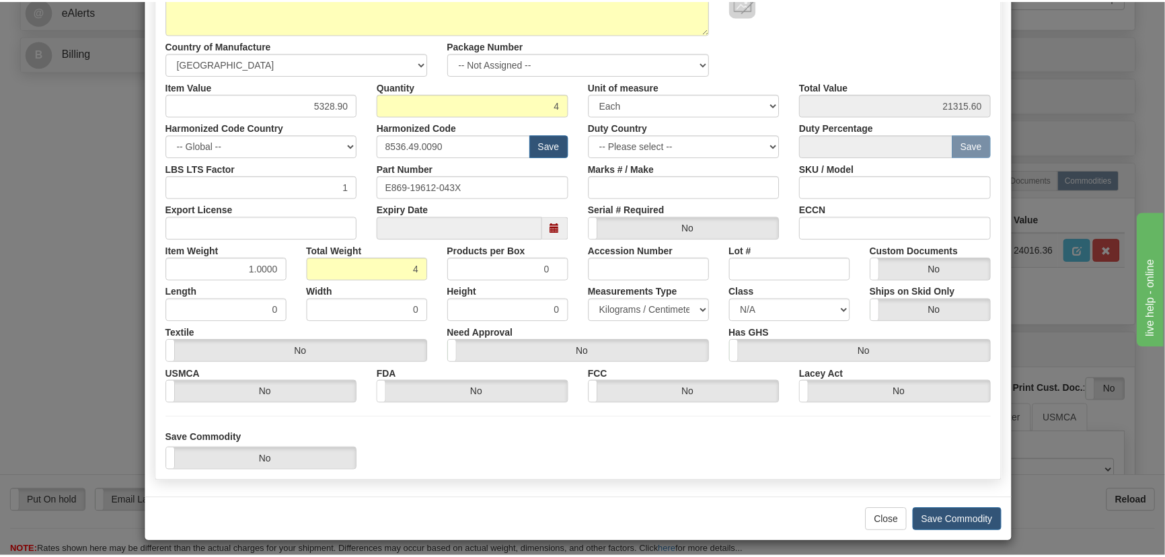
scroll to position [191, 0]
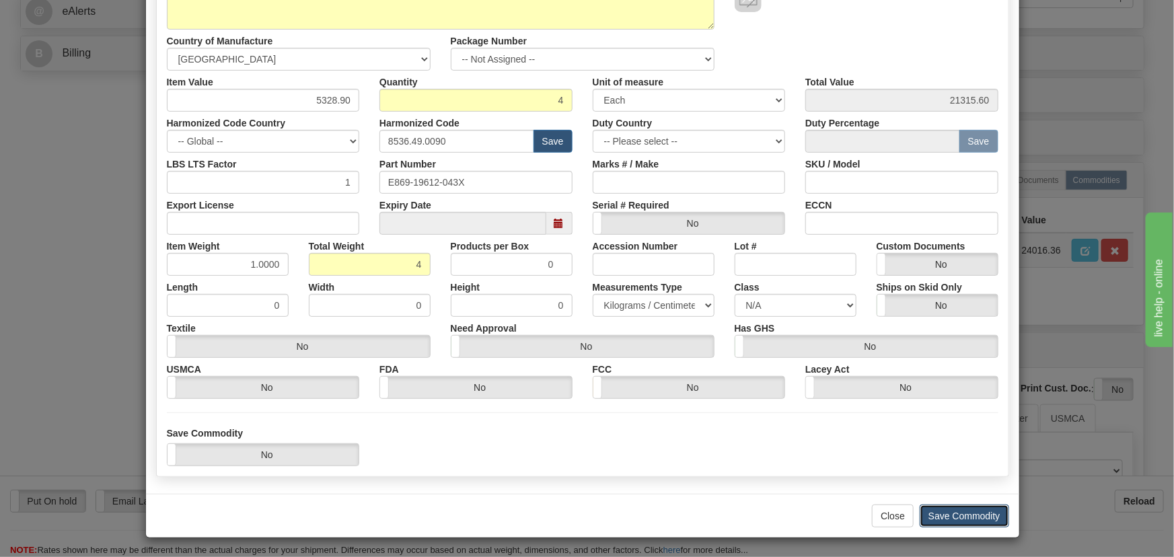
click at [952, 513] on button "Save Commodity" at bounding box center [964, 516] width 89 height 23
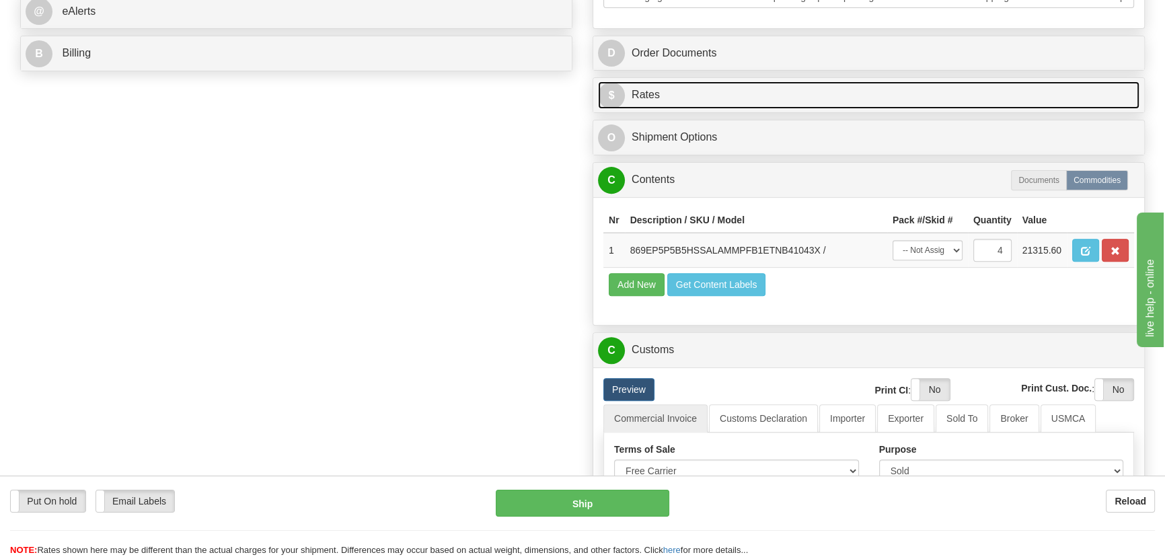
click at [992, 91] on link "$ Rates" at bounding box center [869, 95] width 542 height 28
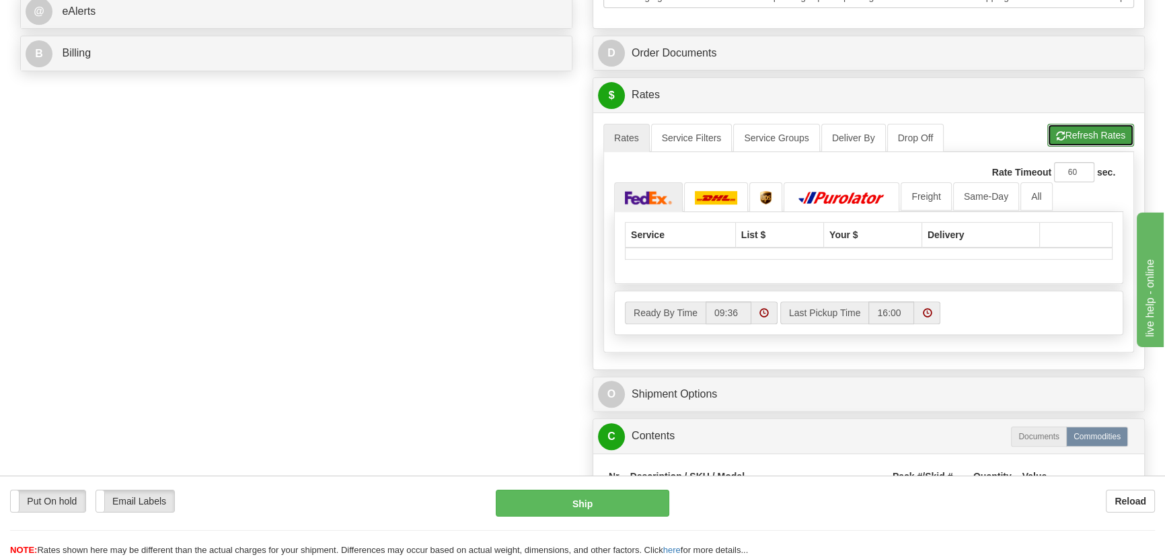
click at [1106, 124] on button "Refresh Rates" at bounding box center [1091, 135] width 87 height 23
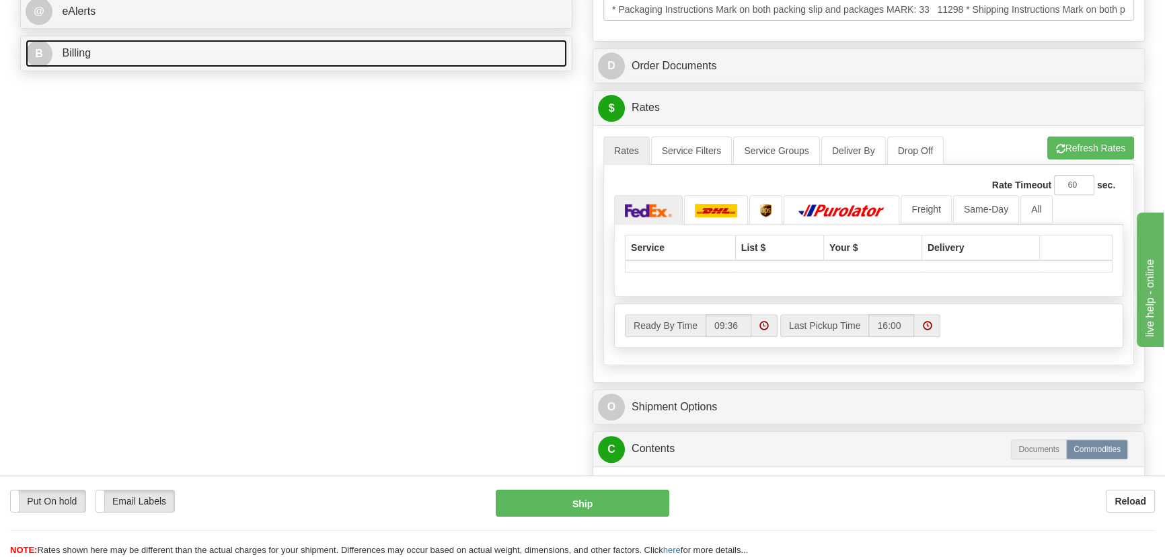
click at [271, 52] on link "B Billing" at bounding box center [297, 54] width 542 height 28
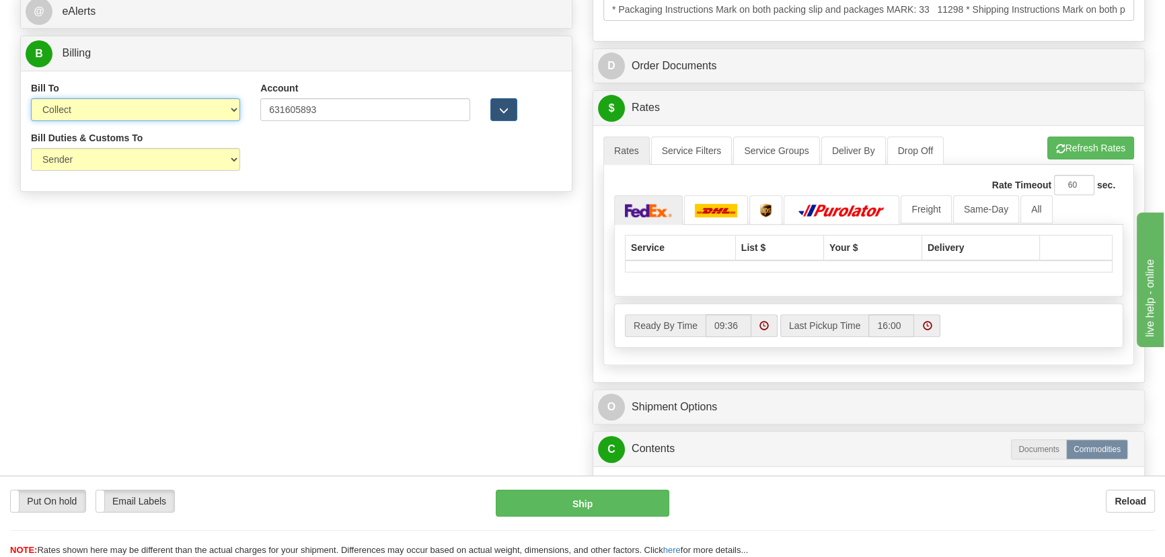
click at [147, 112] on select "Sender Recipient Third Party Collect" at bounding box center [135, 109] width 209 height 23
select select "2"
click at [31, 99] on select "Sender Recipient Third Party Collect" at bounding box center [135, 109] width 209 height 23
click at [346, 291] on div "Order # 86697644 S Sender" at bounding box center [582, 328] width 1145 height 1689
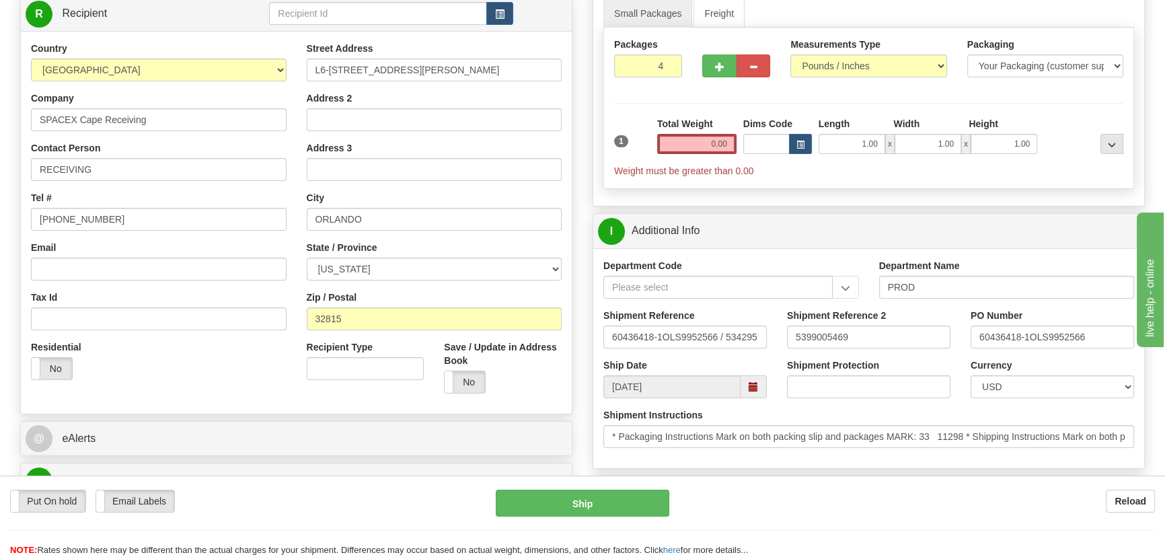
scroll to position [183, 0]
drag, startPoint x: 722, startPoint y: 147, endPoint x: 760, endPoint y: 154, distance: 38.9
click at [760, 154] on div "1 Total Weight 0.00 Dims Code x" at bounding box center [869, 148] width 516 height 61
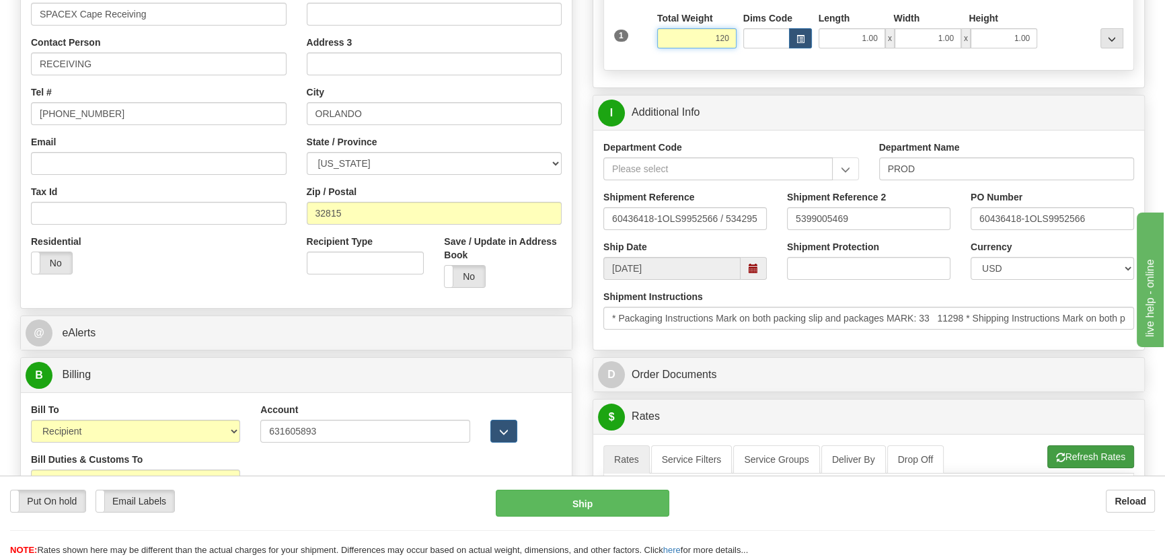
scroll to position [428, 0]
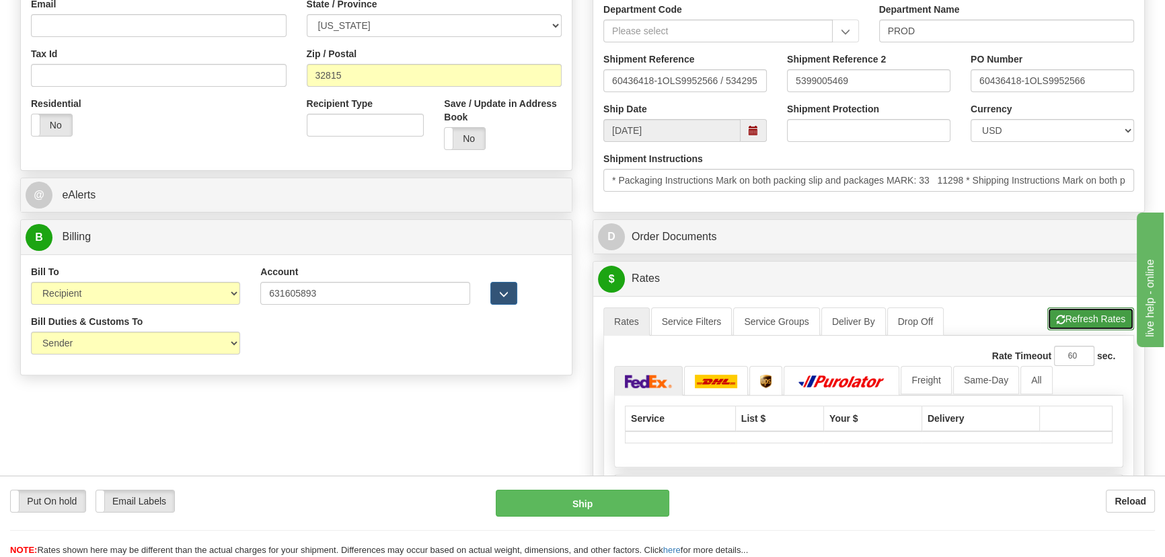
type input "120.00"
click at [1084, 322] on button "Refresh Rates" at bounding box center [1091, 319] width 87 height 23
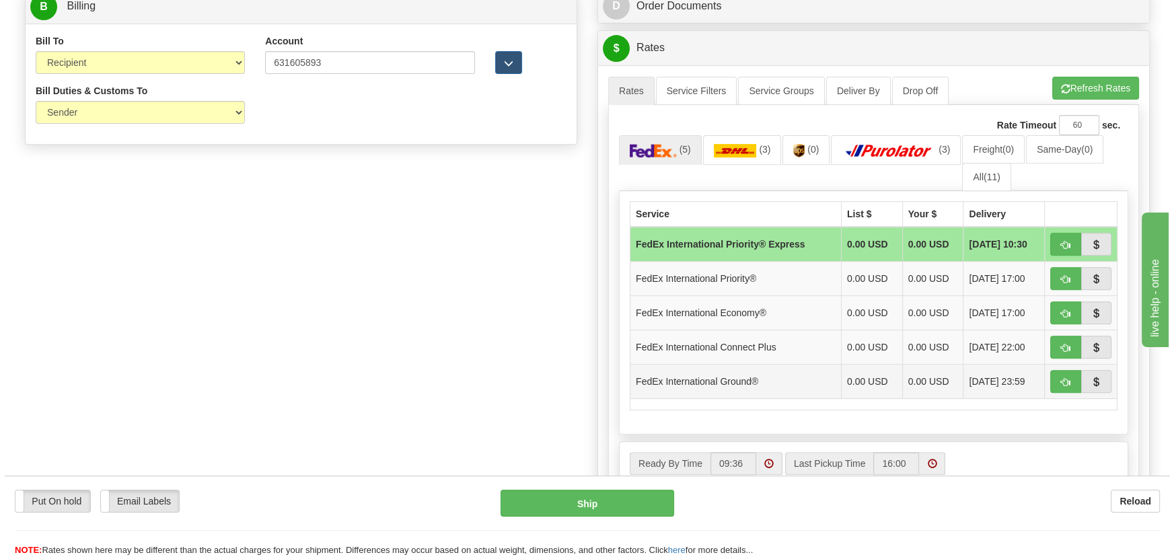
scroll to position [673, 0]
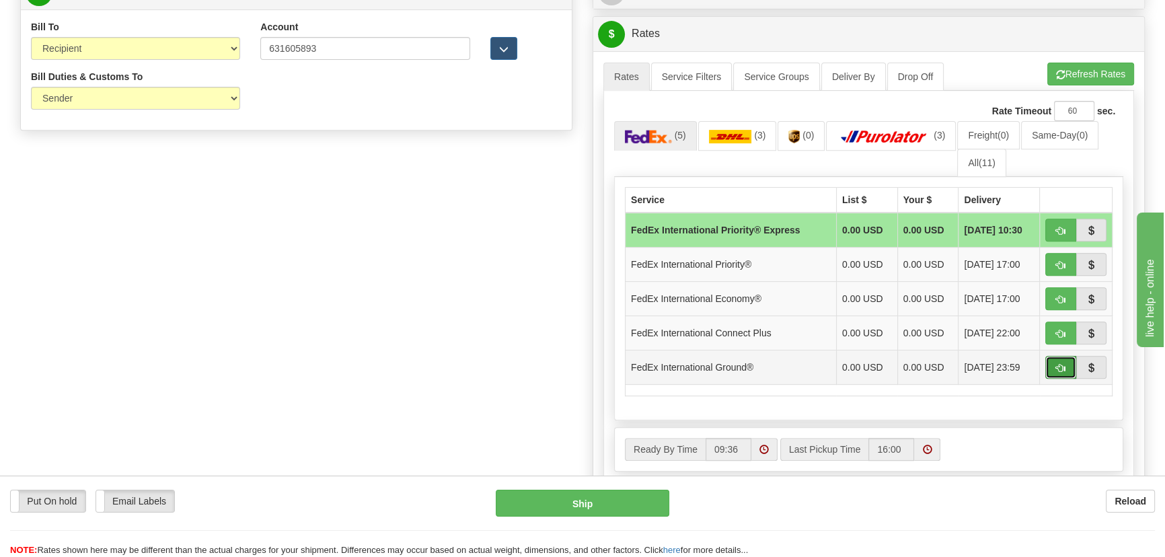
click at [1056, 365] on span "button" at bounding box center [1060, 368] width 9 height 9
type input "92"
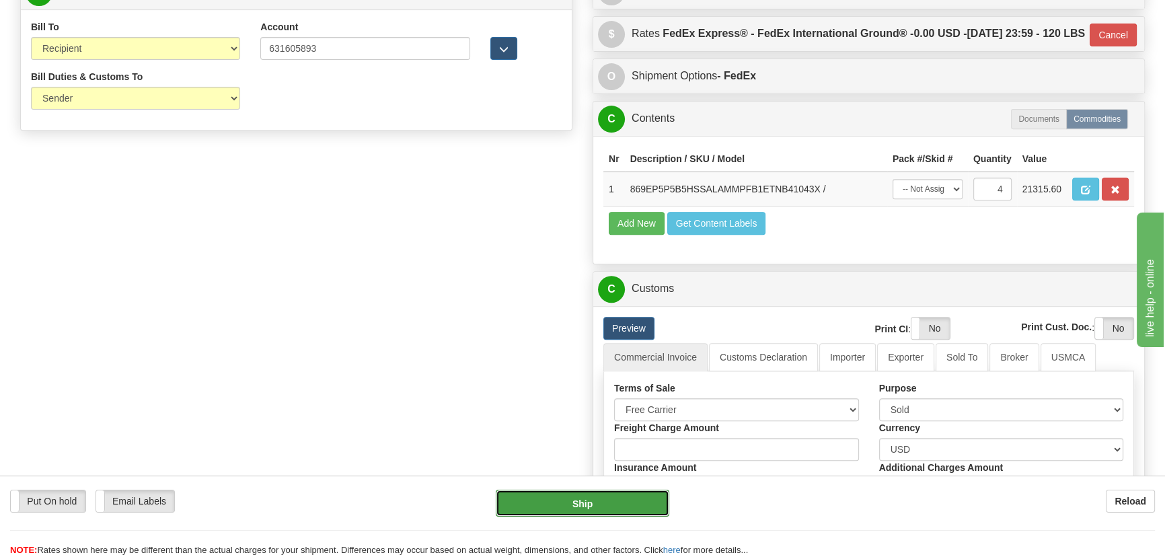
click at [588, 504] on button "Ship" at bounding box center [583, 503] width 174 height 27
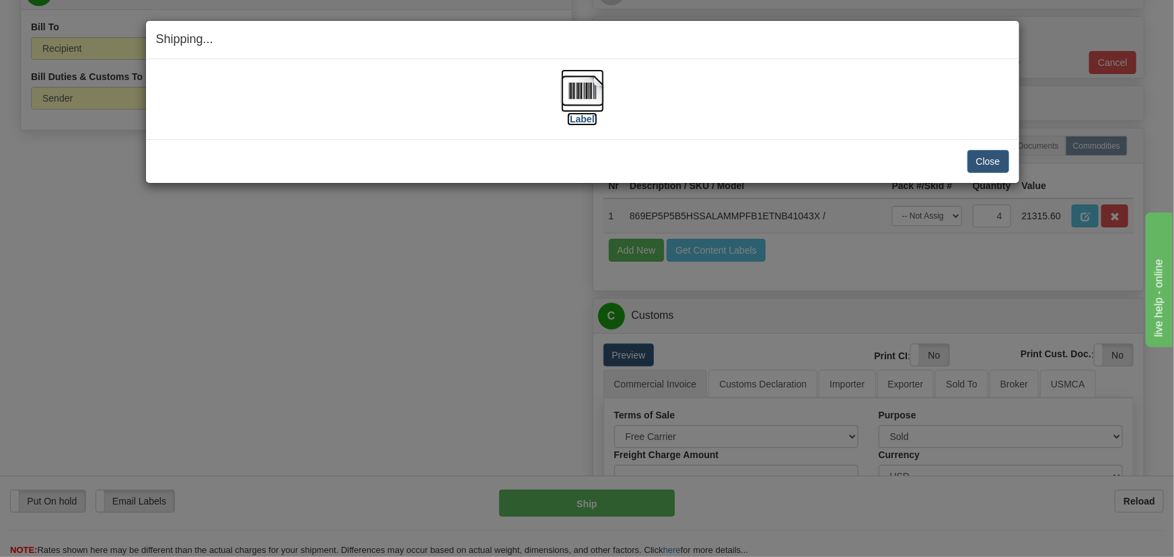
click at [571, 97] on img at bounding box center [582, 90] width 43 height 43
click at [987, 165] on button "Close" at bounding box center [989, 161] width 42 height 23
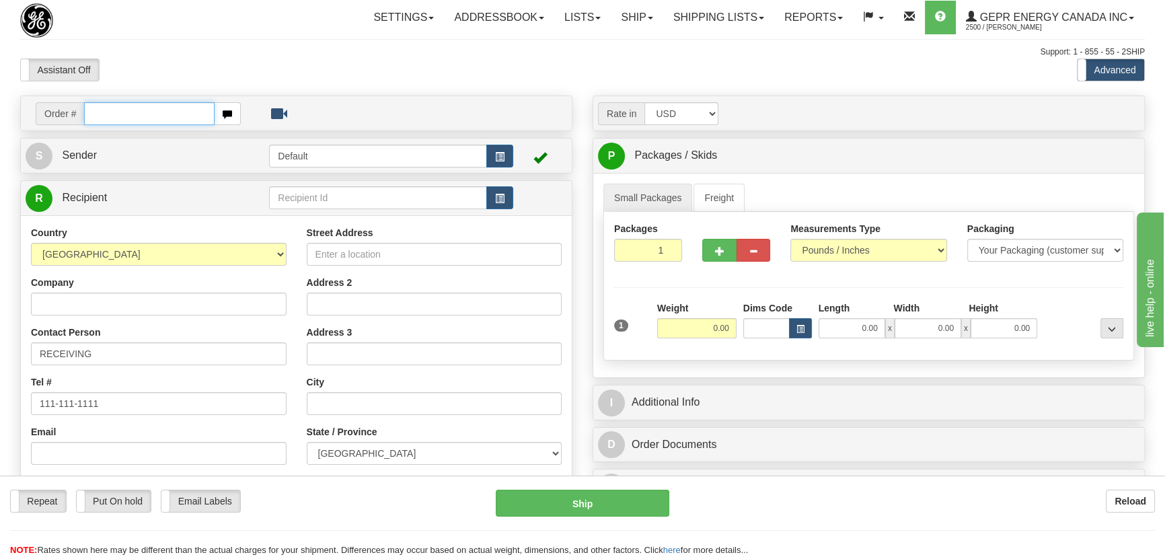
paste input "0086697205"
click at [102, 114] on input "0086697205" at bounding box center [149, 113] width 131 height 23
type input "86697205"
click at [410, 82] on body "Training Course Close Toggle navigation Settings Shipping Preferences New Recip…" at bounding box center [582, 278] width 1165 height 557
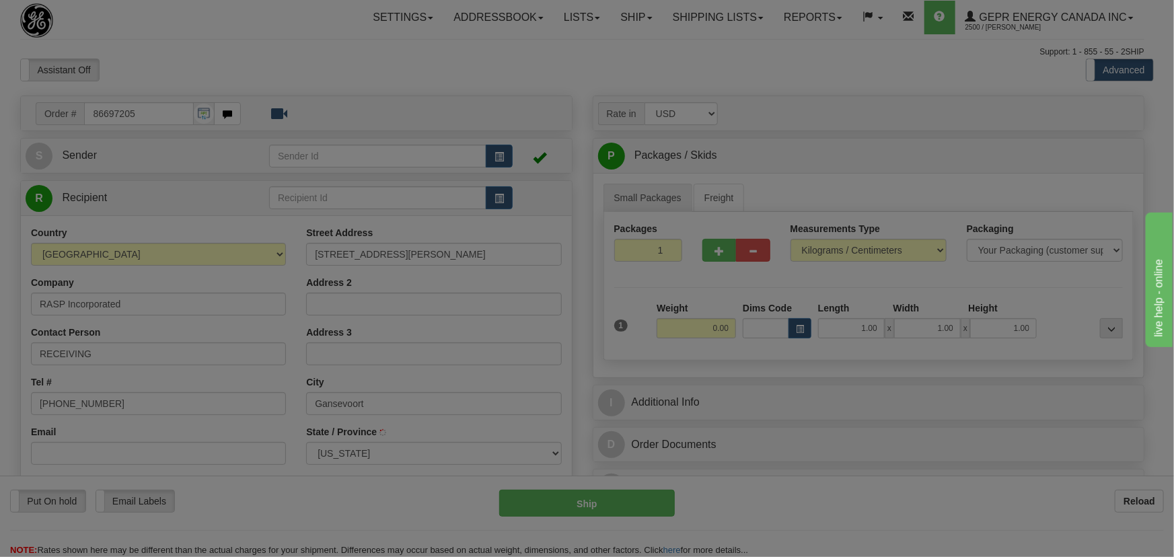
type input "GANSEVOORT"
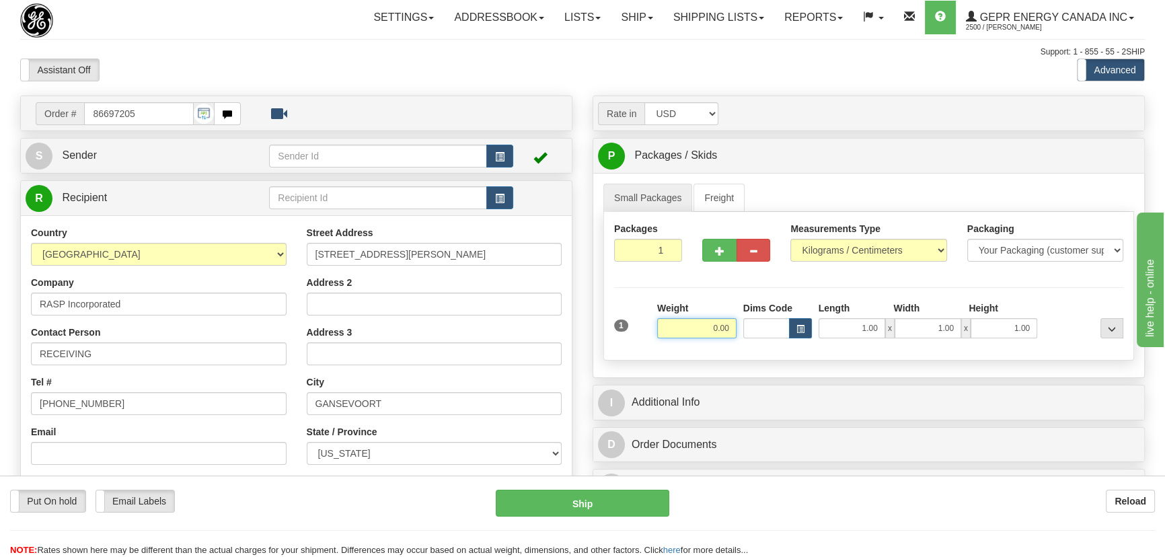
drag, startPoint x: 703, startPoint y: 329, endPoint x: 746, endPoint y: 340, distance: 44.4
click at [746, 340] on div "1 Weight 0.00 Dims Code 1.00" at bounding box center [869, 325] width 516 height 48
type input "34.00"
click at [883, 246] on select "Pounds / Inches Kilograms / Centimeters" at bounding box center [869, 250] width 156 height 23
select select "0"
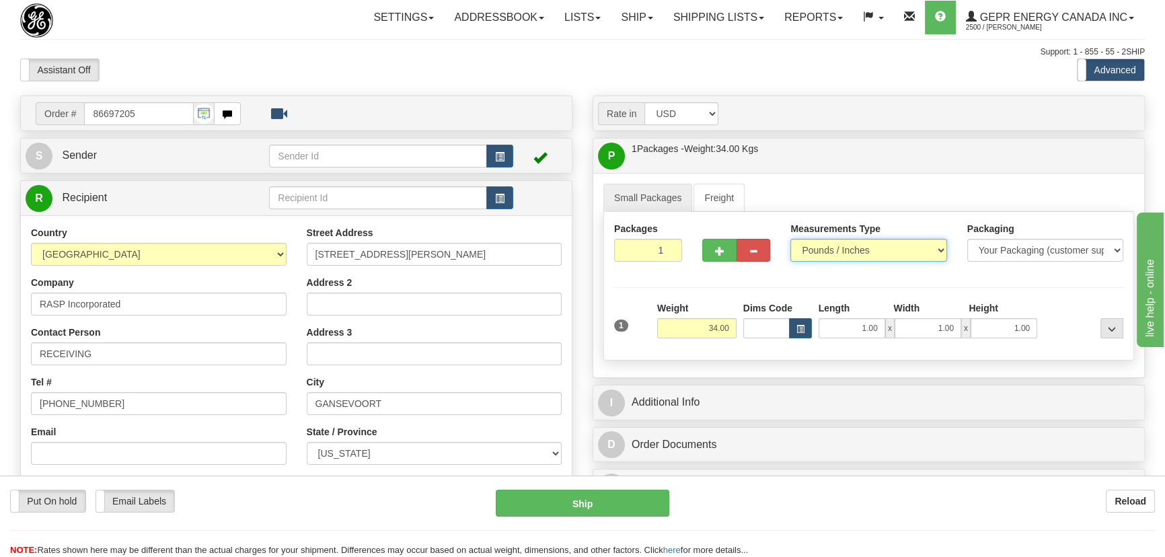
click at [791, 239] on select "Pounds / Inches Kilograms / Centimeters" at bounding box center [869, 250] width 156 height 23
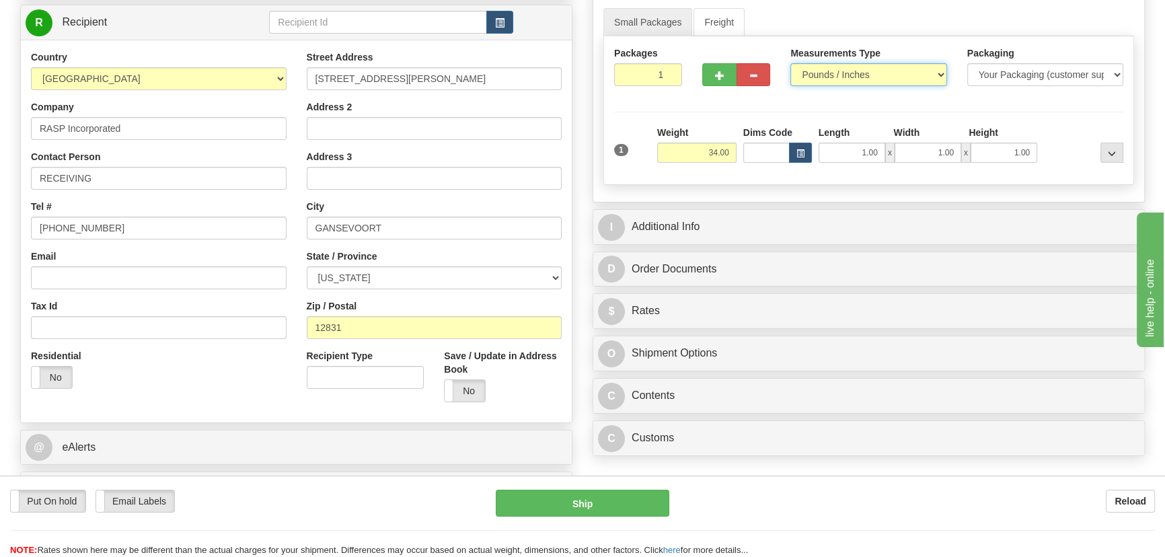
scroll to position [183, 0]
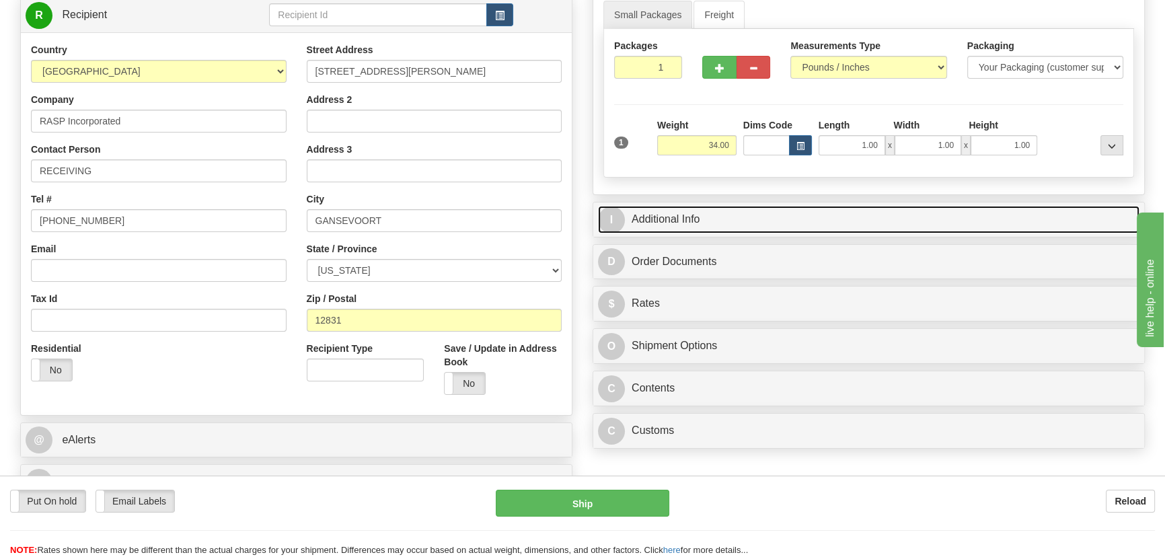
click at [838, 212] on link "I Additional Info" at bounding box center [869, 220] width 542 height 28
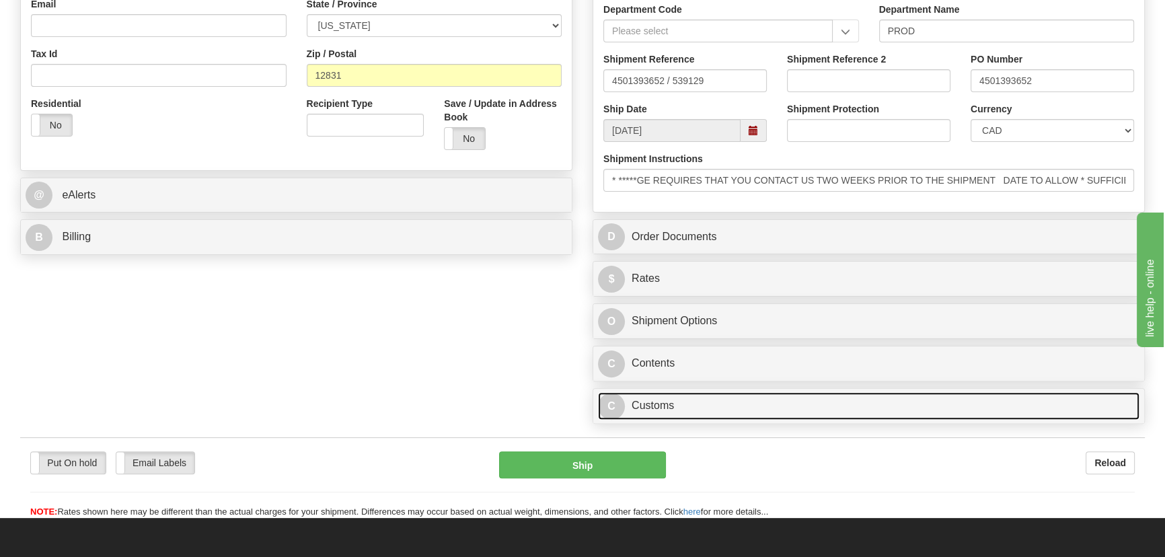
click at [764, 398] on link "C Customs" at bounding box center [869, 406] width 542 height 28
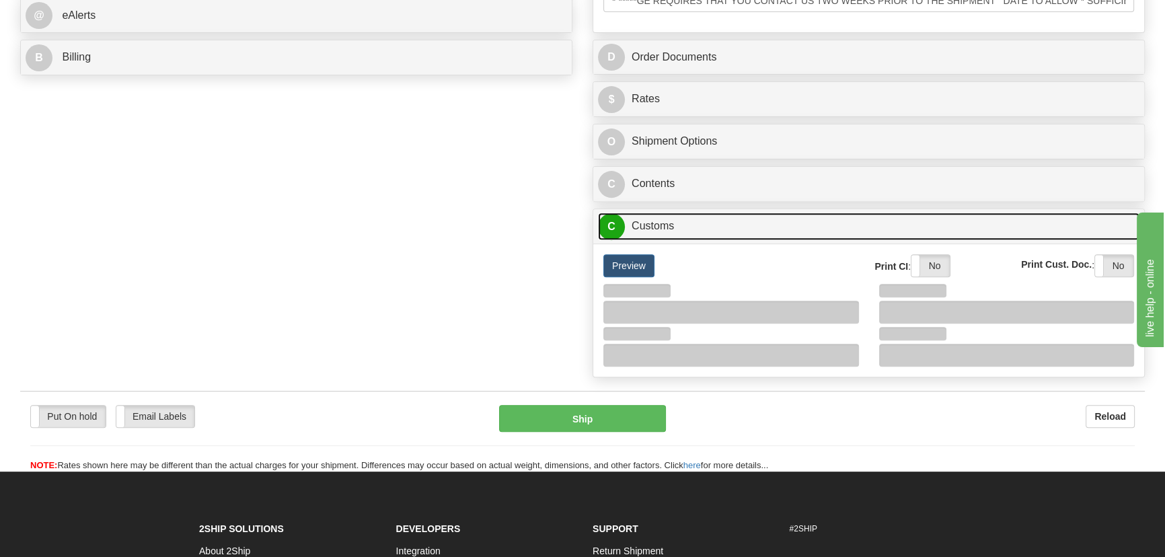
scroll to position [612, 0]
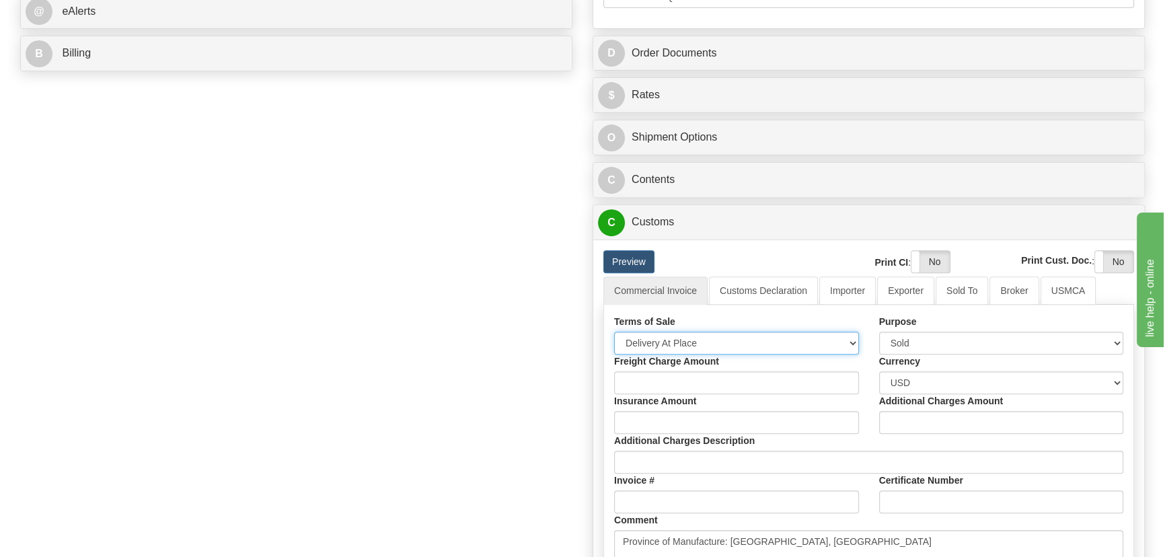
click at [723, 338] on select "Free Carrier Free On Board Ex Works Delivered Duty Unpaid Delivered Duty Paid C…" at bounding box center [736, 343] width 245 height 23
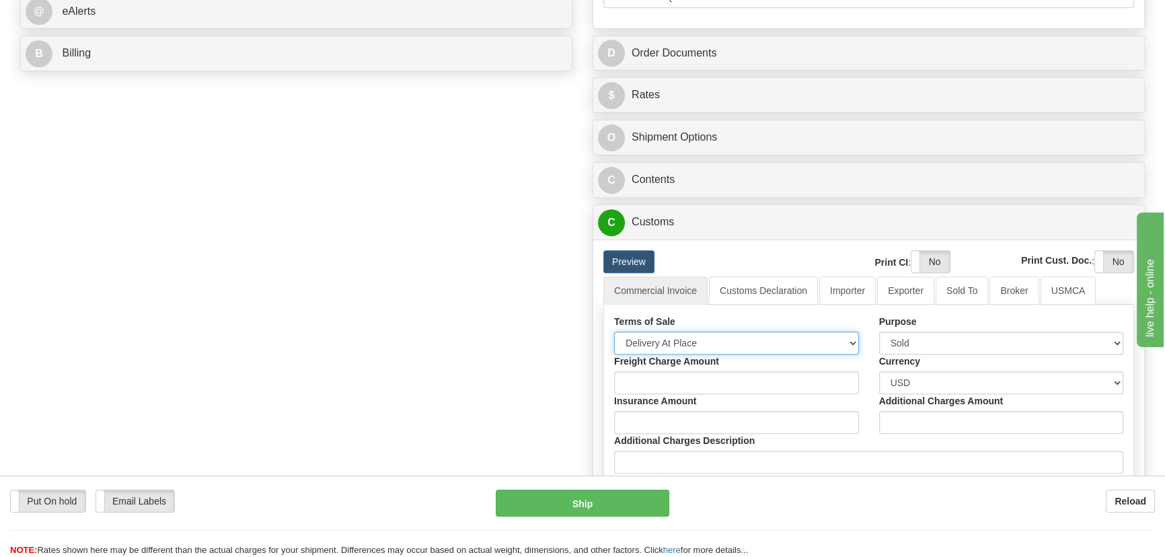
select select "7"
click at [614, 332] on select "Free Carrier Free On Board Ex Works Delivered Duty Unpaid Delivered Duty Paid C…" at bounding box center [736, 343] width 245 height 23
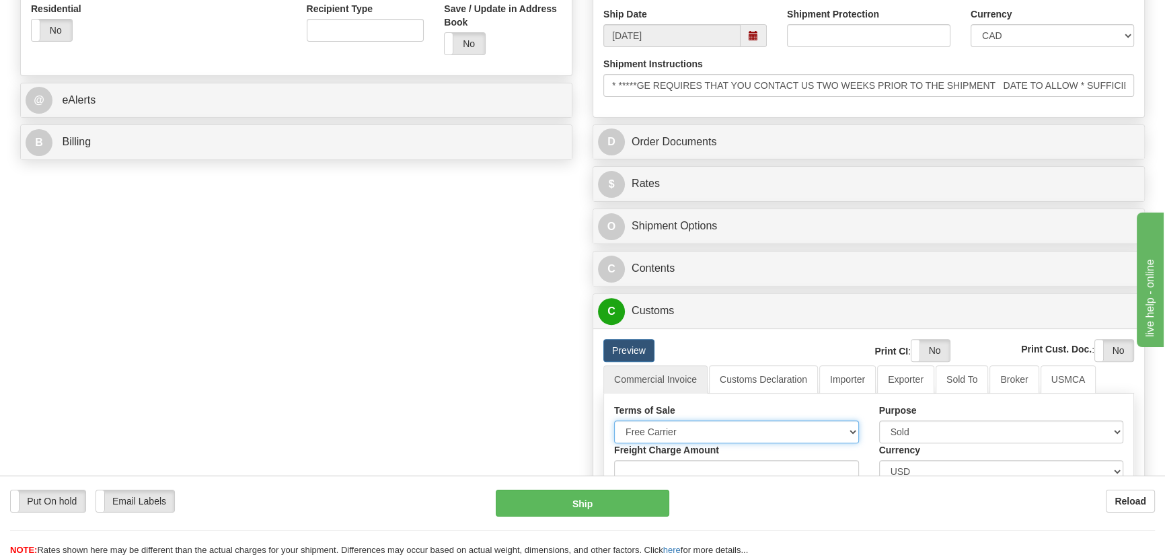
scroll to position [367, 0]
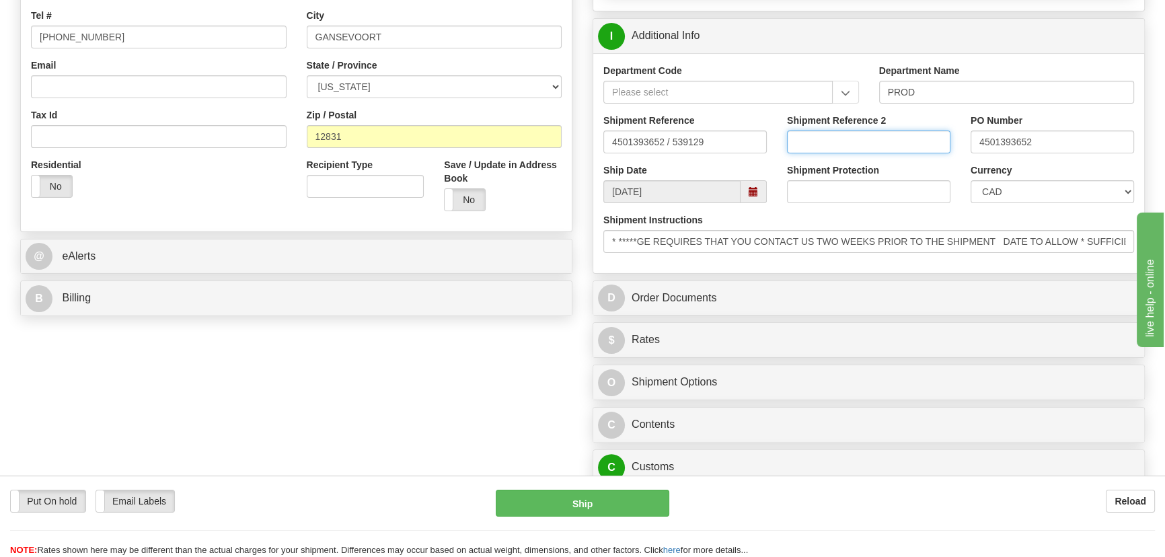
click at [863, 133] on input "Shipment Reference 2" at bounding box center [869, 142] width 164 height 23
drag, startPoint x: 851, startPoint y: 141, endPoint x: 749, endPoint y: 147, distance: 101.8
click at [749, 147] on div "Shipment Reference 4501393652 / 539129 Shipment Reference 2 5399005944 PO Numbe…" at bounding box center [869, 139] width 551 height 50
type input "5399005944"
click at [1018, 193] on select "CAD USD EUR ZAR [PERSON_NAME] ARN AUD AUS AWG BBD BFR BGN BHD BMD BND BRC BRL C…" at bounding box center [1053, 191] width 164 height 23
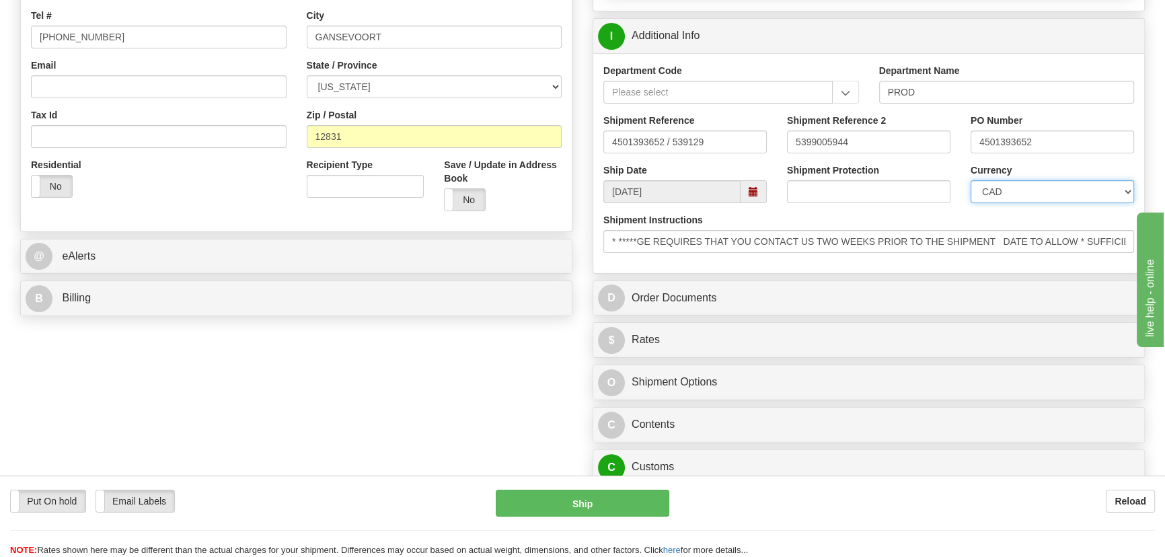
select select "1"
click at [971, 180] on select "CAD USD EUR ZAR [PERSON_NAME] ARN AUD AUS AWG BBD BFR BGN BHD BMD BND BRC BRL C…" at bounding box center [1053, 191] width 164 height 23
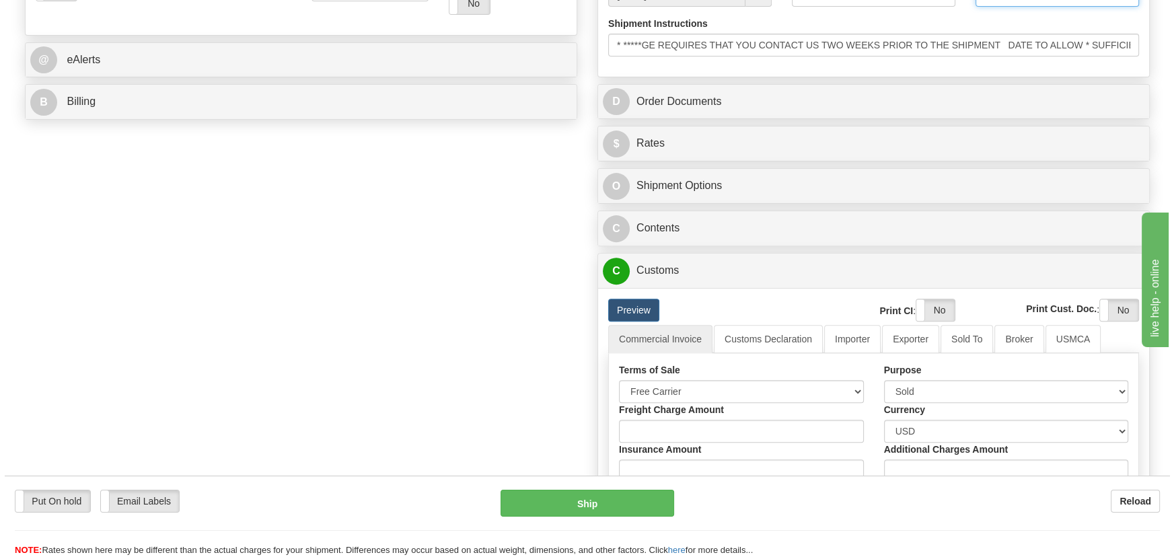
scroll to position [612, 0]
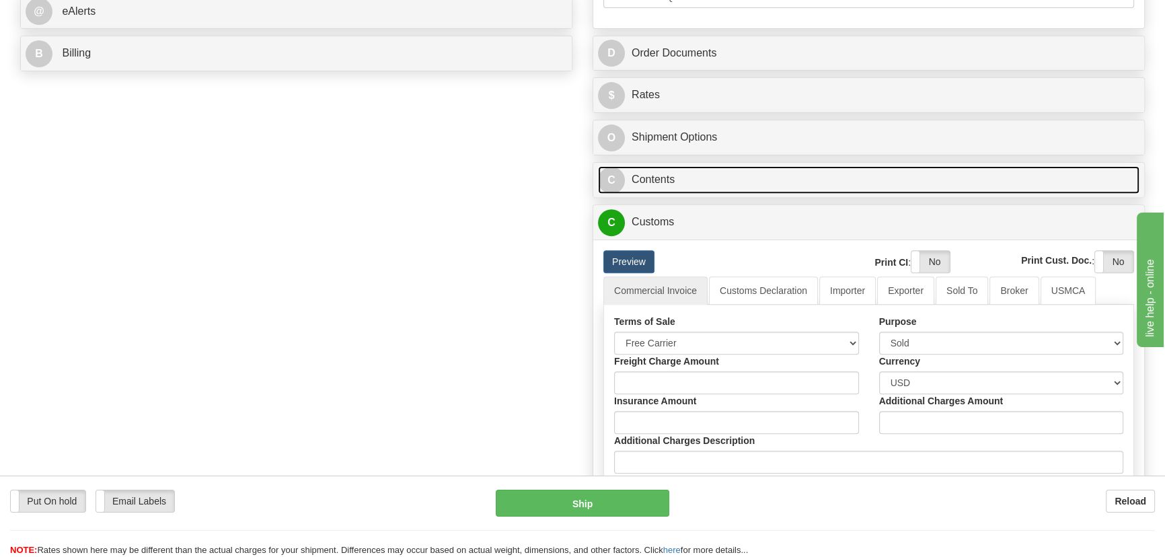
click at [894, 177] on link "C Contents" at bounding box center [869, 180] width 542 height 28
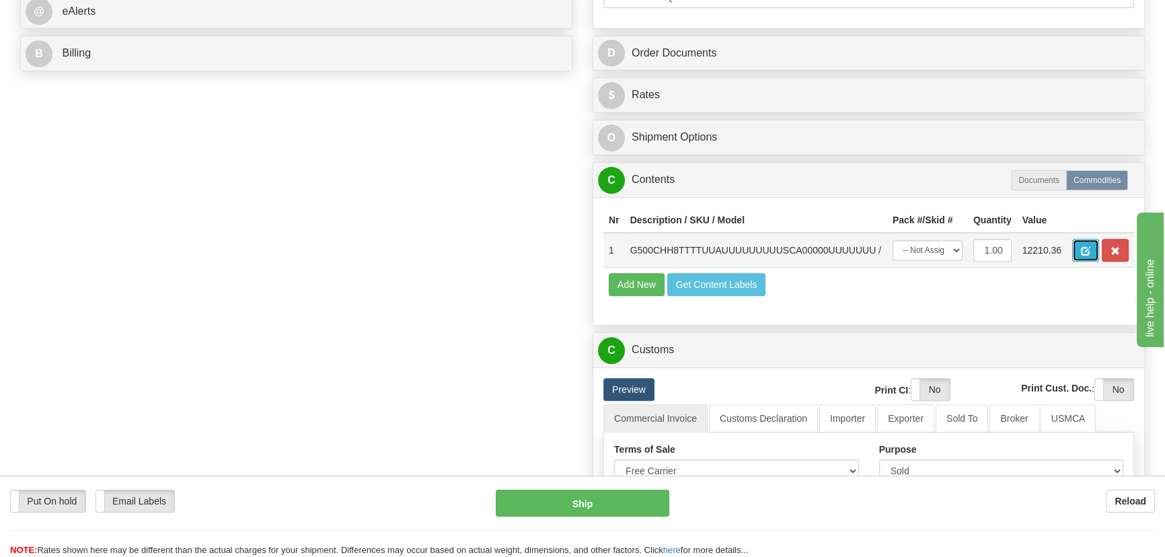
click at [1083, 247] on span "button" at bounding box center [1085, 251] width 9 height 9
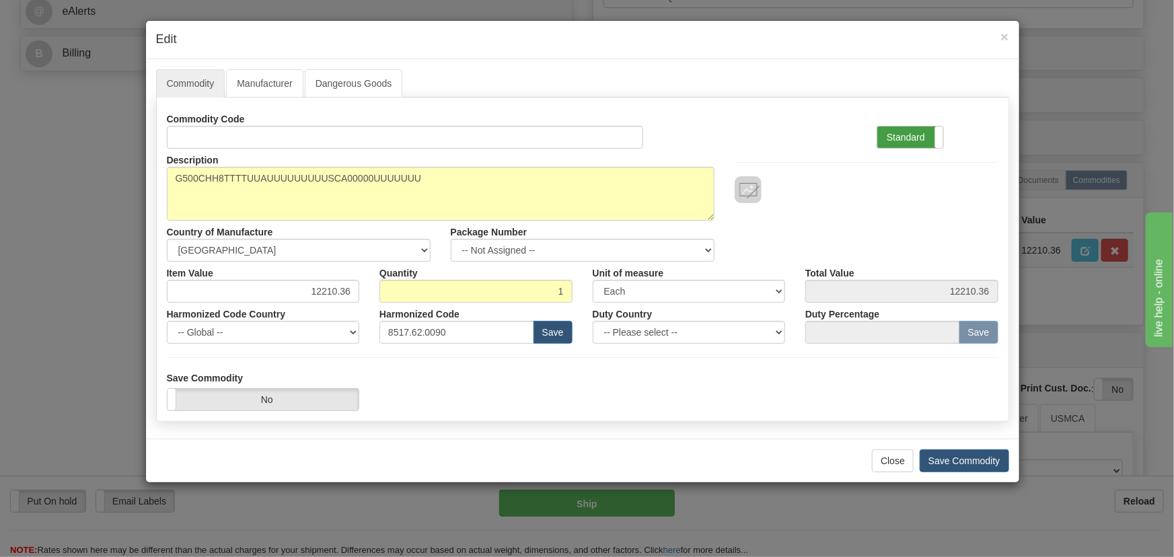
click at [919, 135] on label "Standard" at bounding box center [910, 138] width 66 height 22
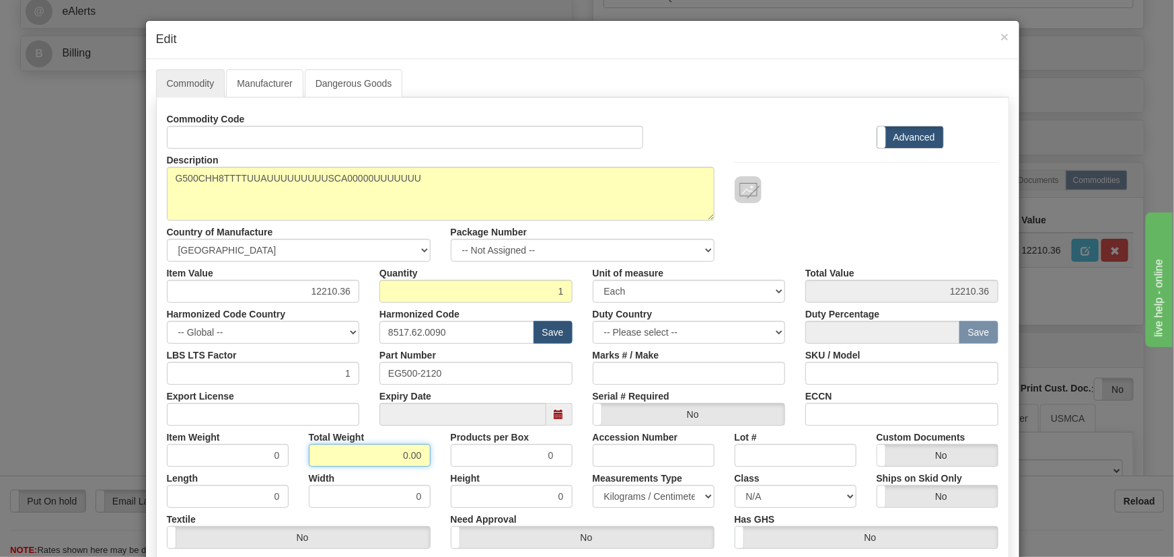
drag, startPoint x: 387, startPoint y: 454, endPoint x: 468, endPoint y: 475, distance: 83.4
click at [462, 474] on div "Commodity Code Standard Advanced Description G500CHH8TTTTUUAUUUUUUUUUSCA00000UU…" at bounding box center [583, 349] width 832 height 482
type input "1"
type input "1.0000"
paste input "8.820,35"
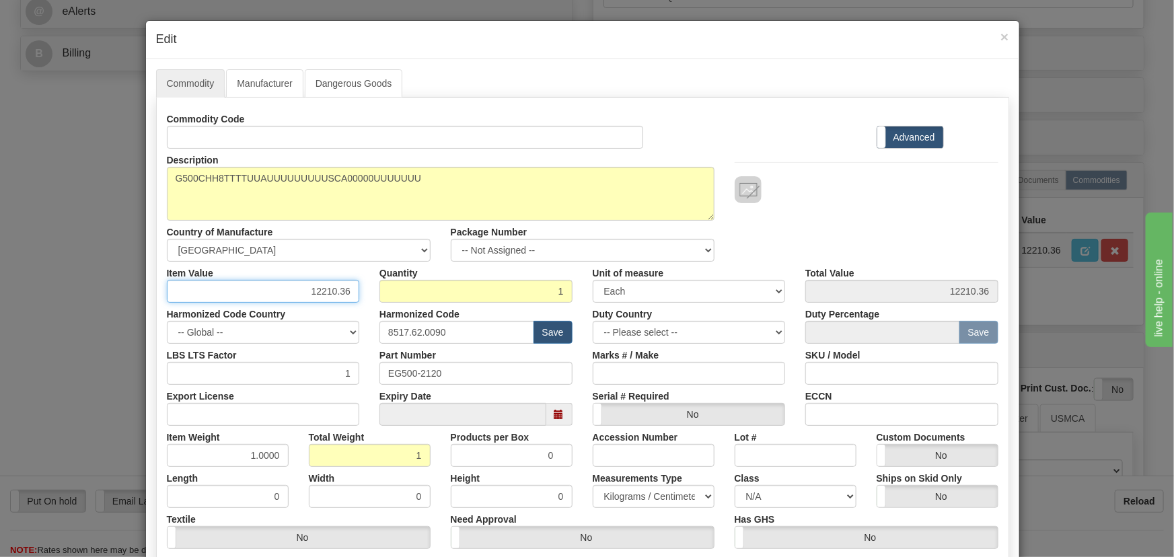
drag, startPoint x: 308, startPoint y: 289, endPoint x: 371, endPoint y: 303, distance: 65.5
click at [371, 303] on div "Commodity Code Standard Advanced Description G500CHH8TTTTUUAUUUUUUUUUSCA00000UU…" at bounding box center [583, 349] width 832 height 482
type input "8820.35"
click at [831, 237] on div "Description G500CHH8TTTTUUAUUUUUUUUUSCA00000UUUUUUU Country of Manufacture -- U…" at bounding box center [583, 205] width 852 height 113
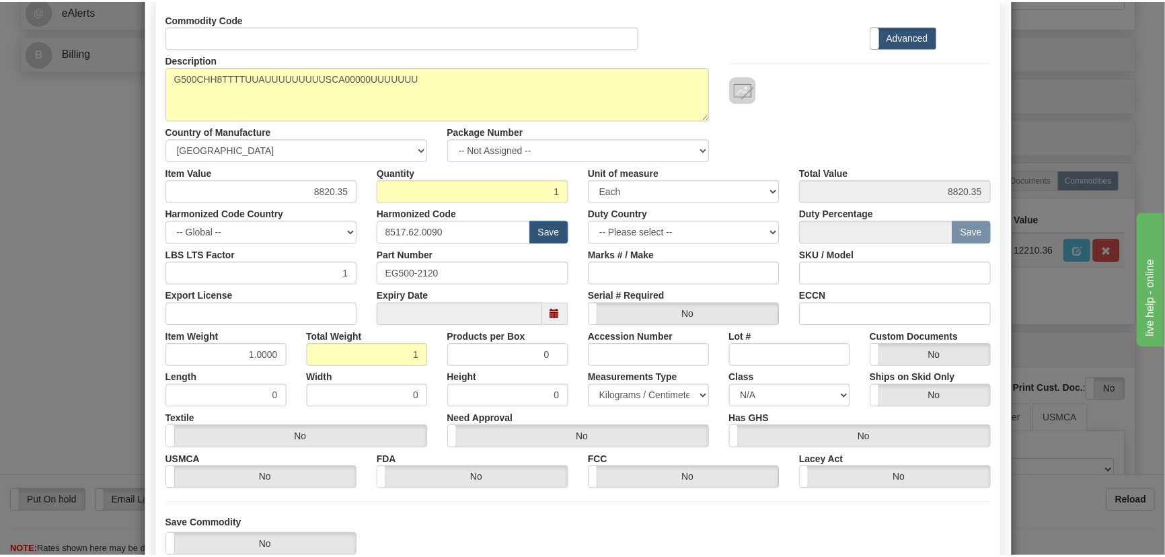
scroll to position [191, 0]
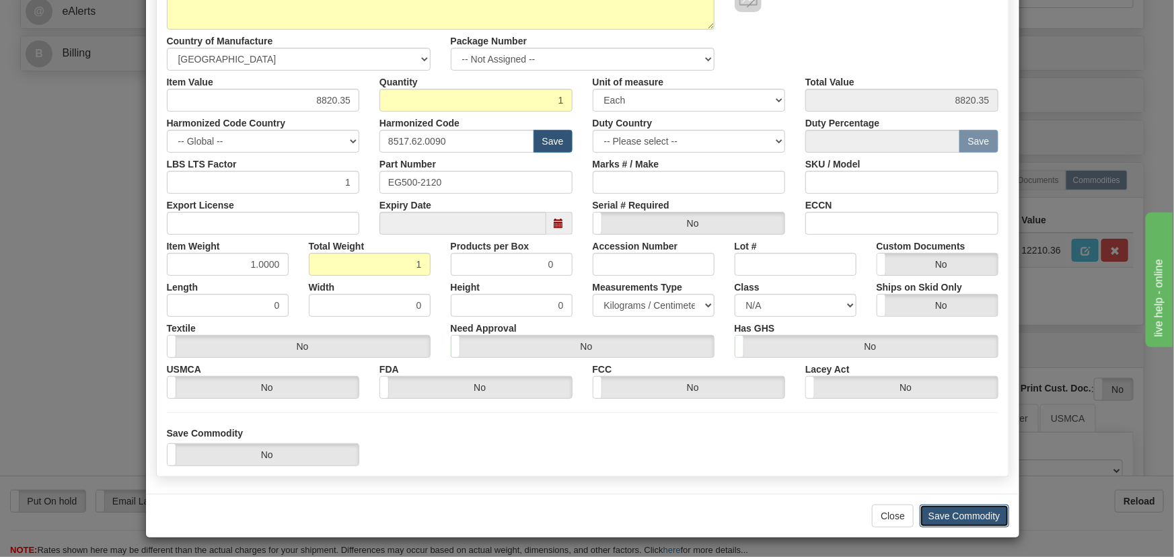
click at [956, 514] on button "Save Commodity" at bounding box center [964, 516] width 89 height 23
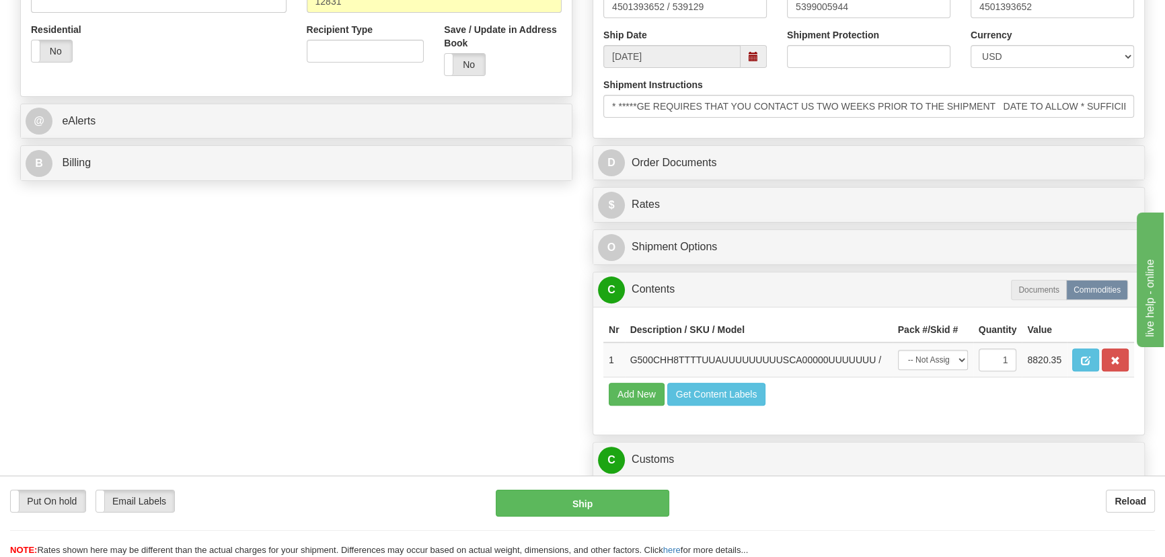
scroll to position [489, 0]
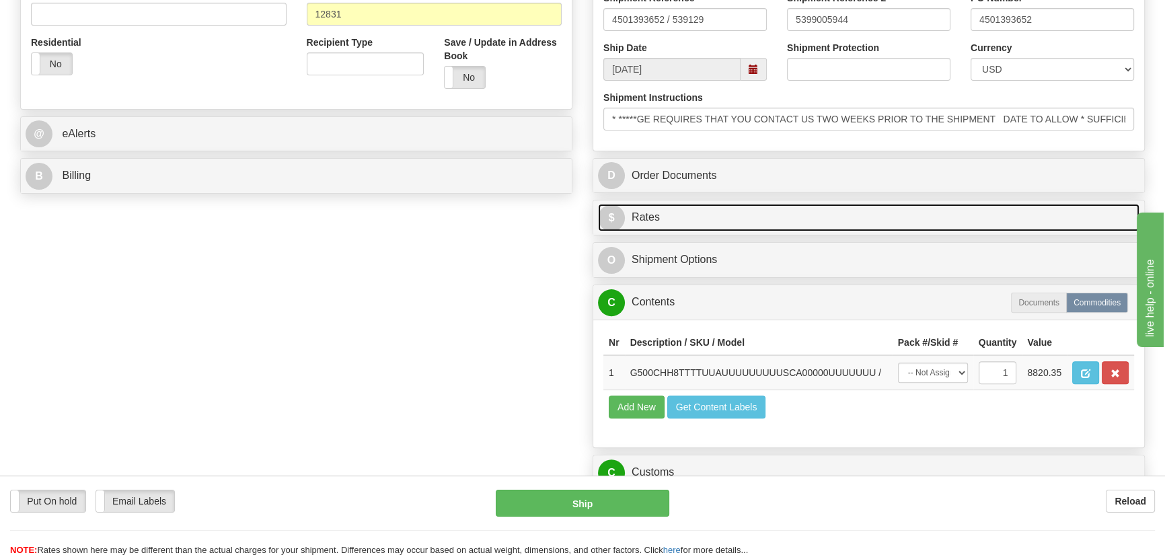
click at [983, 221] on link "$ Rates" at bounding box center [869, 218] width 542 height 28
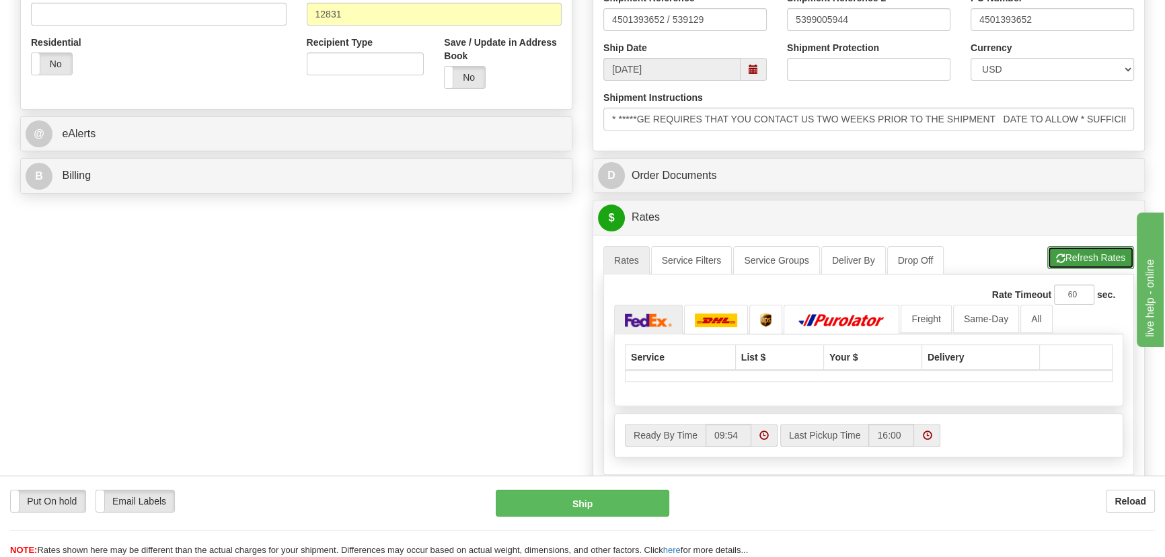
click at [1072, 259] on button "Refresh Rates" at bounding box center [1091, 257] width 87 height 23
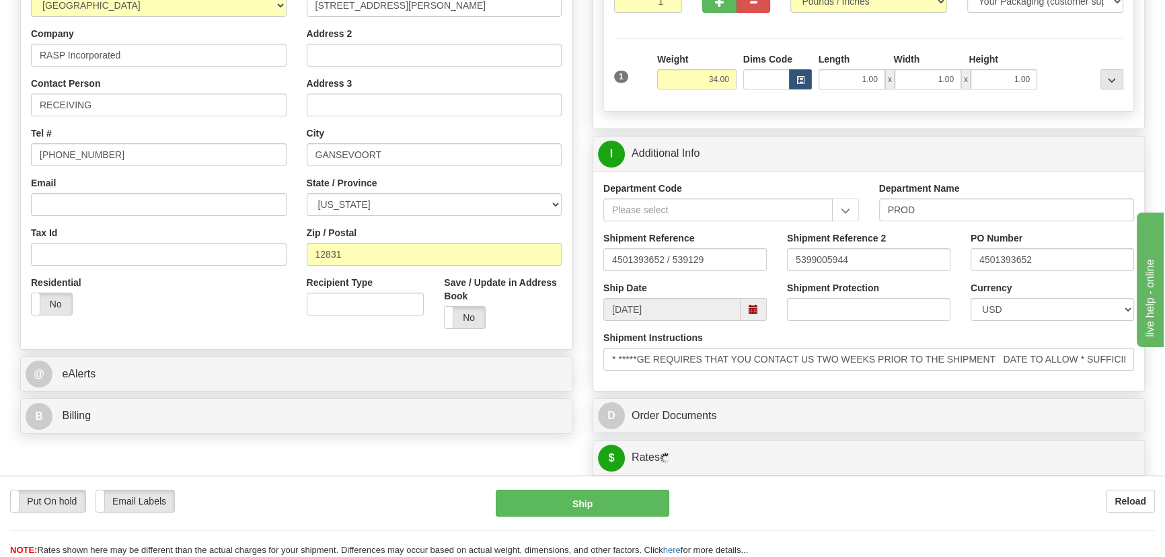
scroll to position [244, 0]
